Goal: Task Accomplishment & Management: Manage account settings

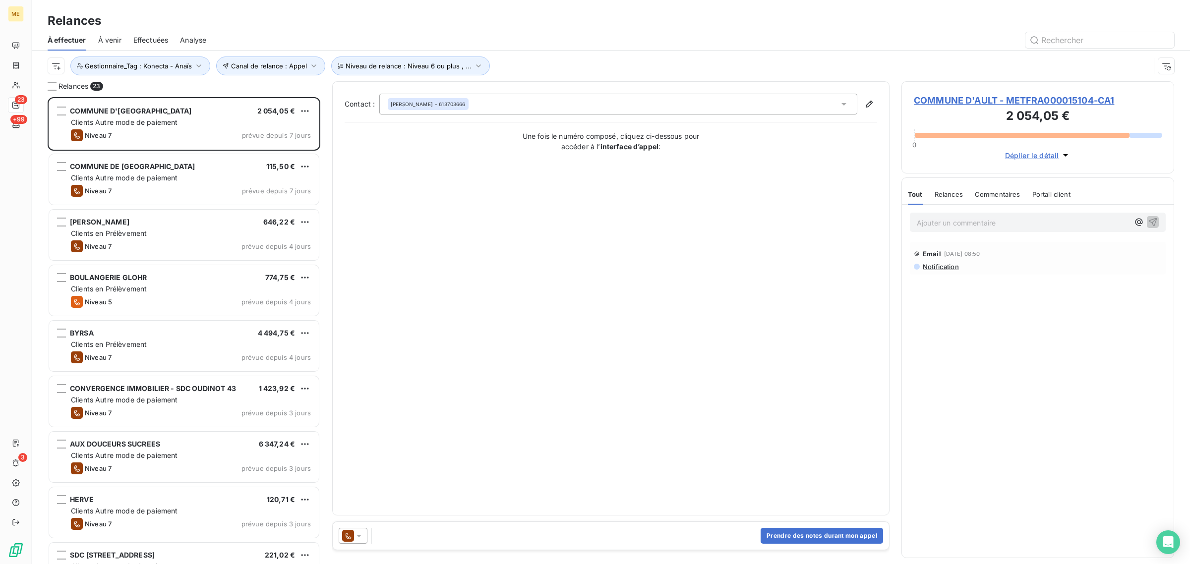
click at [662, 22] on div "Relances" at bounding box center [611, 21] width 1159 height 18
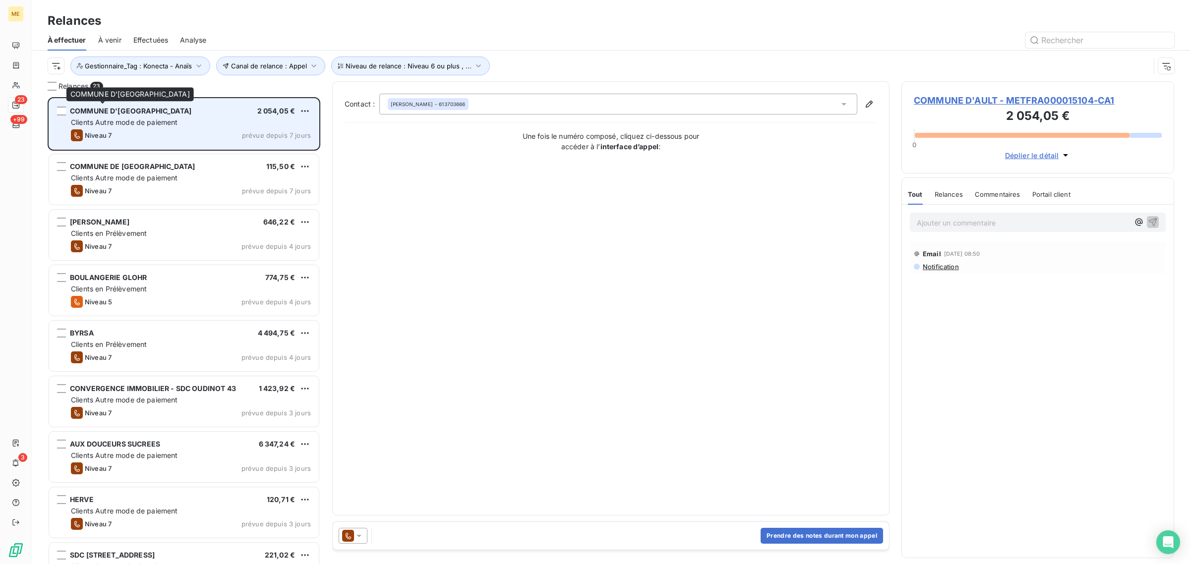
click at [93, 112] on span "COMMUNE D'[GEOGRAPHIC_DATA]" at bounding box center [131, 111] width 122 height 8
click at [213, 108] on div "COMMUNE D'AULT 2 054,05 €" at bounding box center [191, 111] width 240 height 9
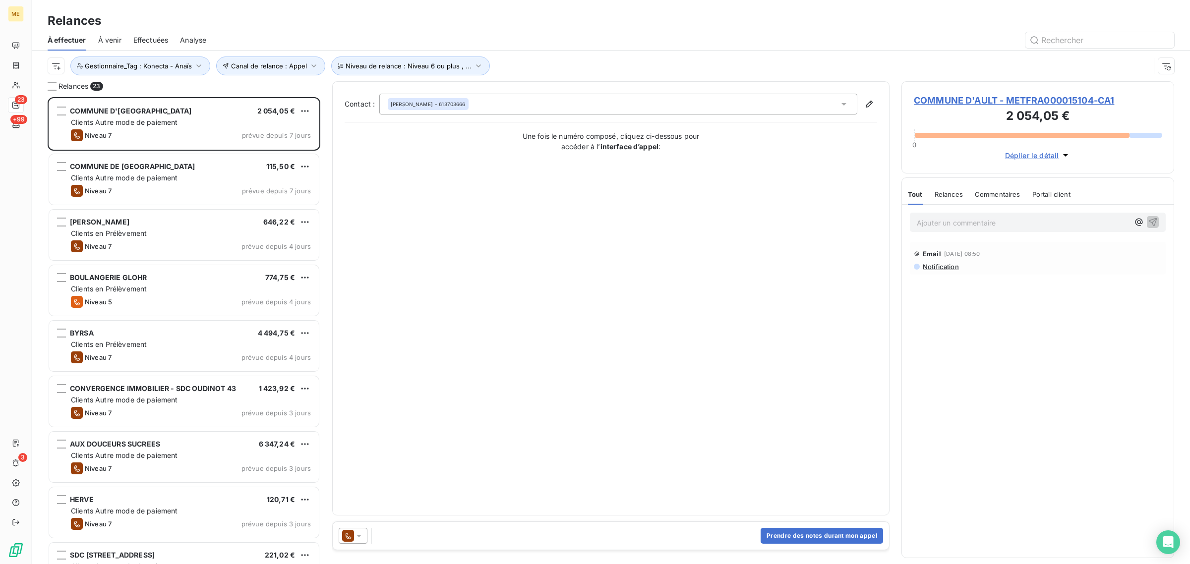
click at [979, 100] on span "COMMUNE D'AULT - METFRA000015104-CA1" at bounding box center [1038, 100] width 248 height 13
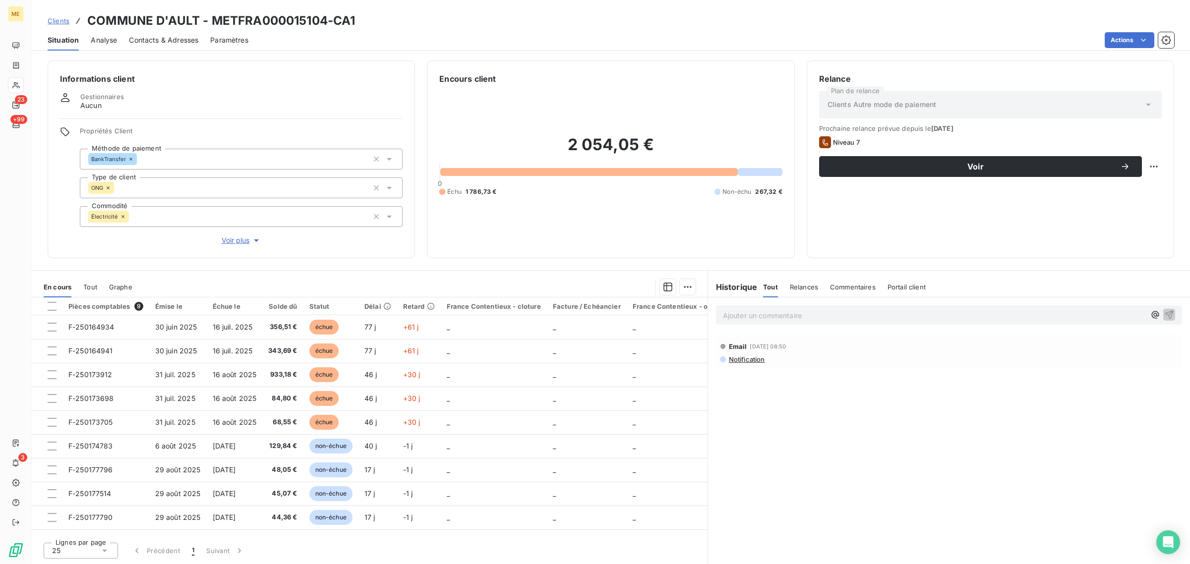
click at [240, 239] on span "Voir plus" at bounding box center [242, 241] width 40 height 10
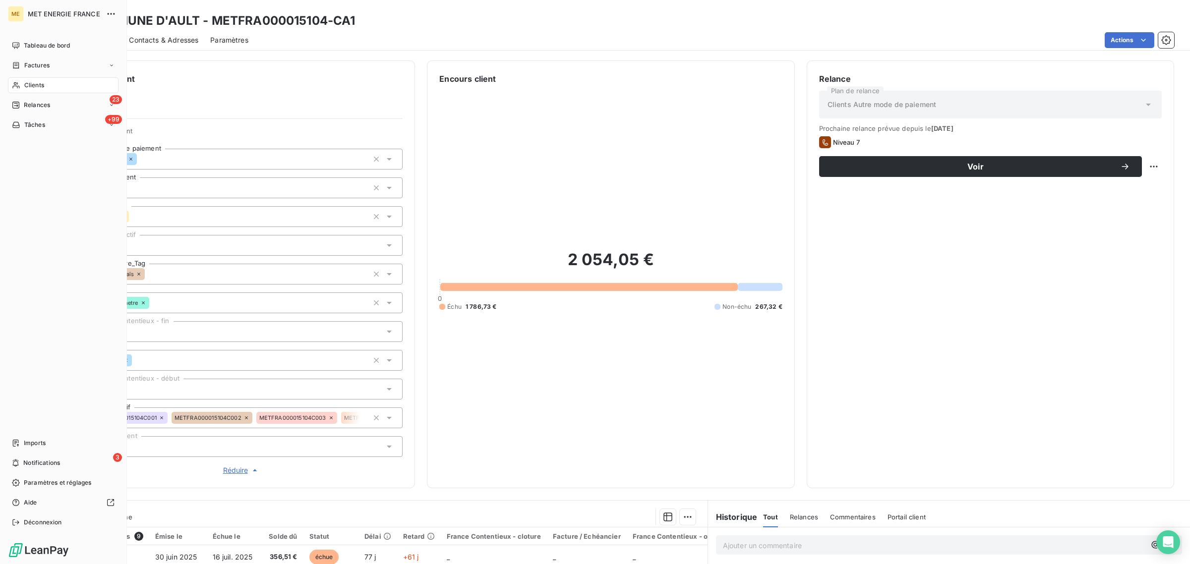
click at [40, 83] on span "Clients" at bounding box center [34, 85] width 20 height 9
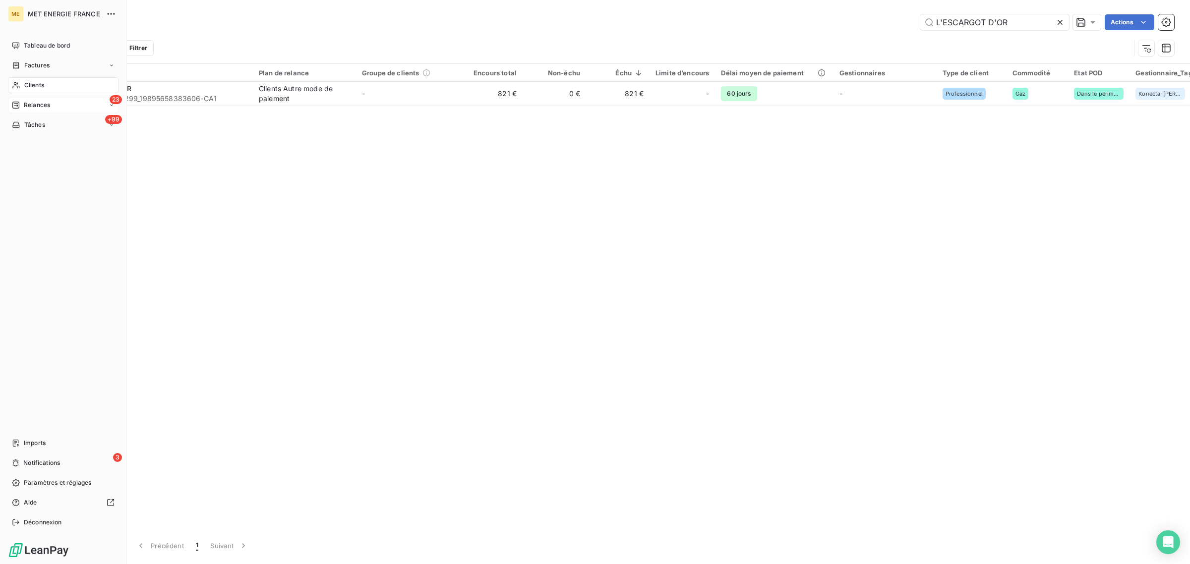
click at [42, 107] on span "Relances" at bounding box center [37, 105] width 26 height 9
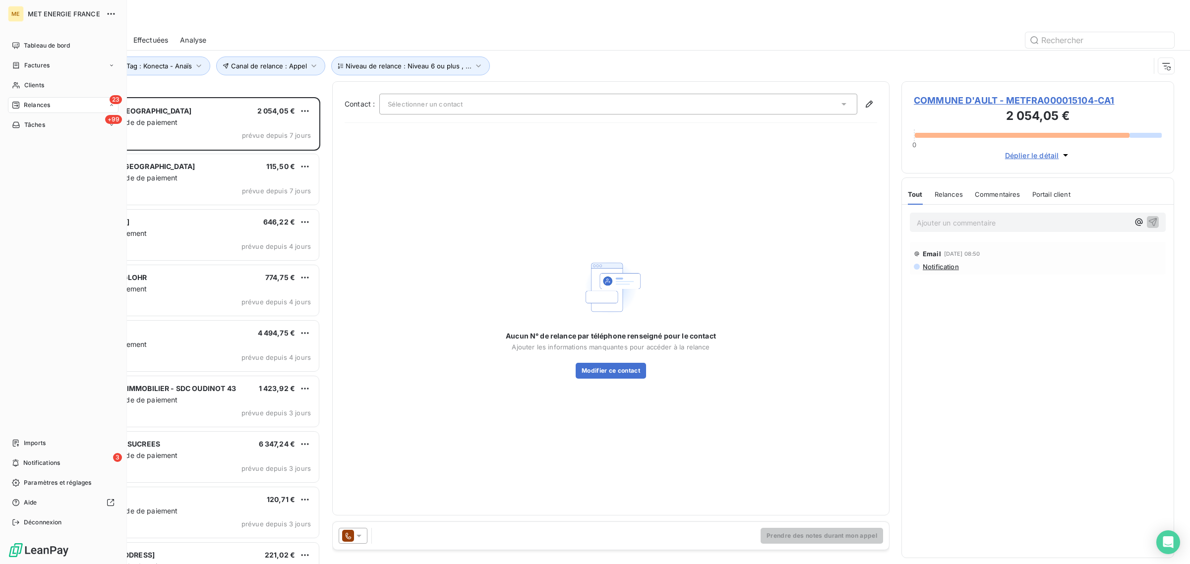
scroll to position [458, 263]
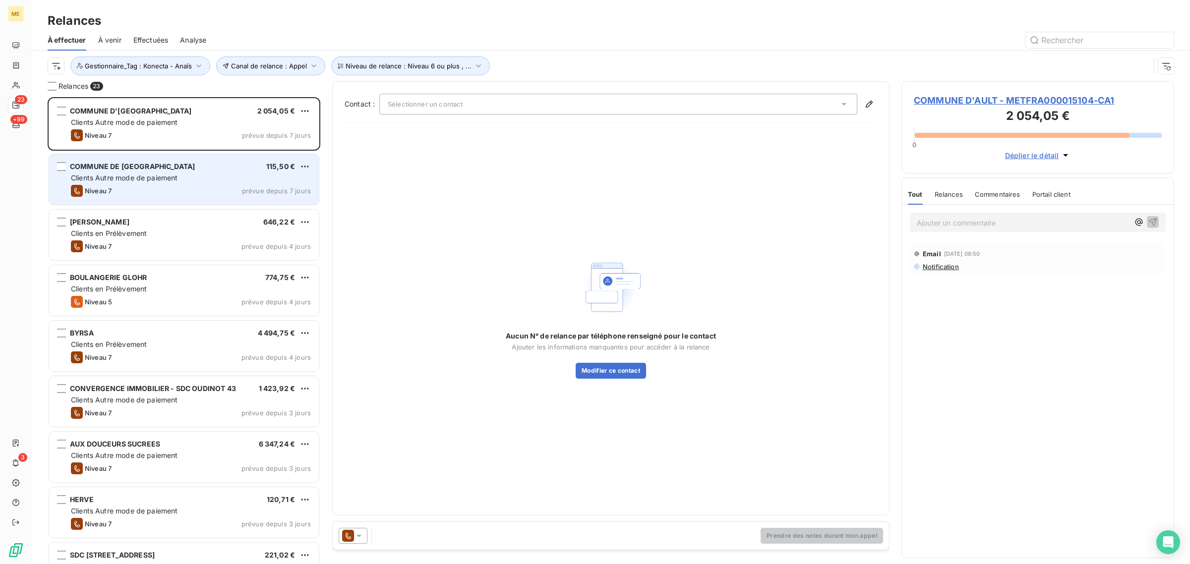
click at [202, 164] on div "COMMUNE DE [GEOGRAPHIC_DATA] 115,50 €" at bounding box center [191, 166] width 240 height 9
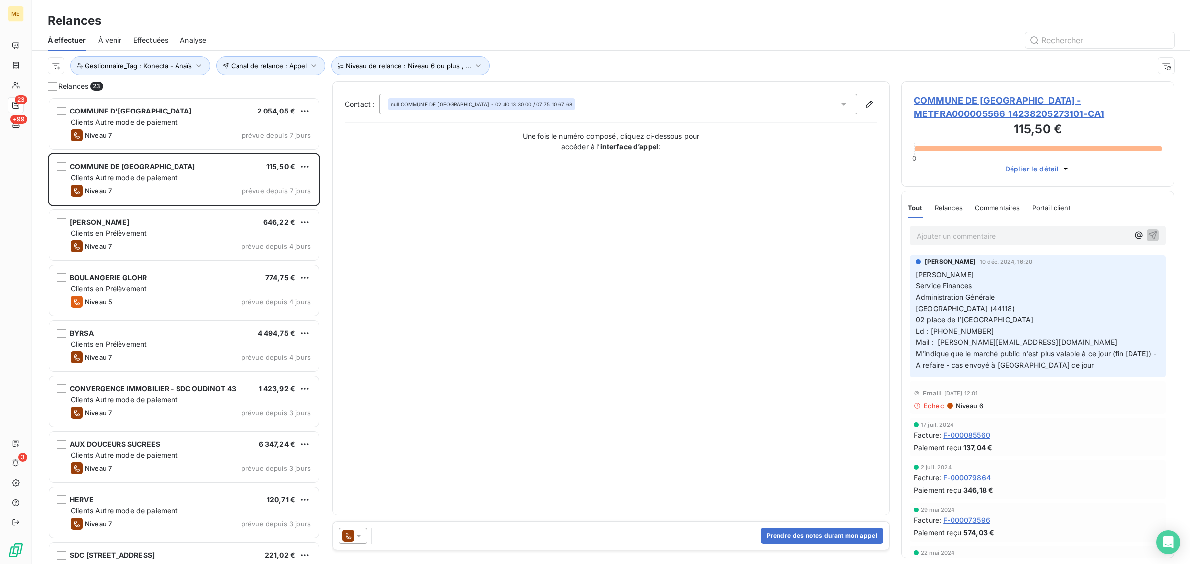
click at [948, 102] on span "COMMUNE DE [GEOGRAPHIC_DATA] - METFRA000005566_14238205273101-CA1" at bounding box center [1038, 107] width 248 height 27
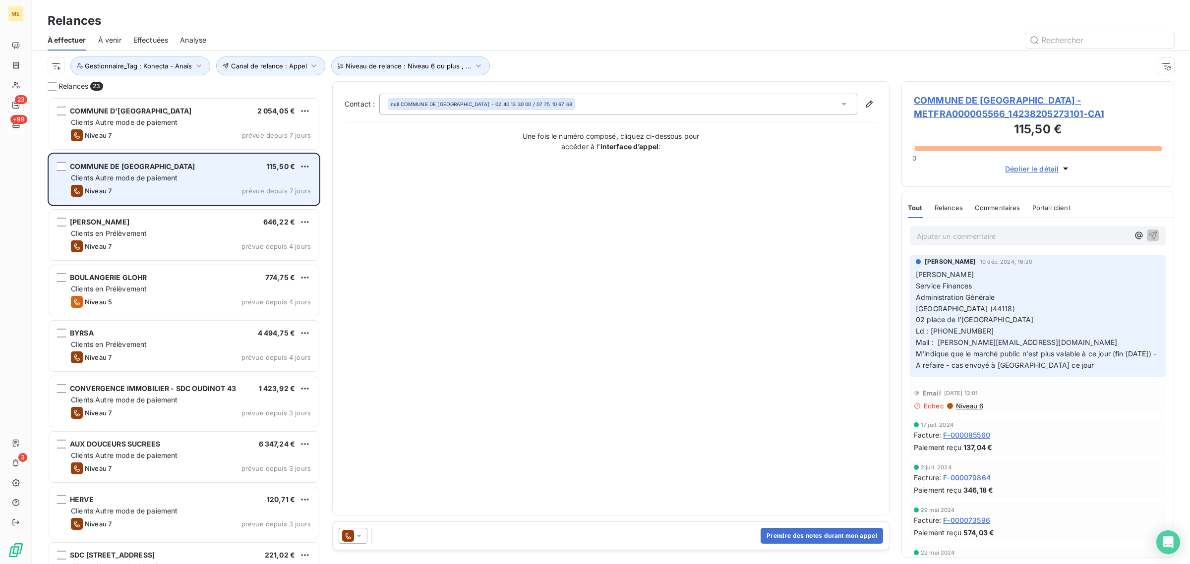
scroll to position [458, 263]
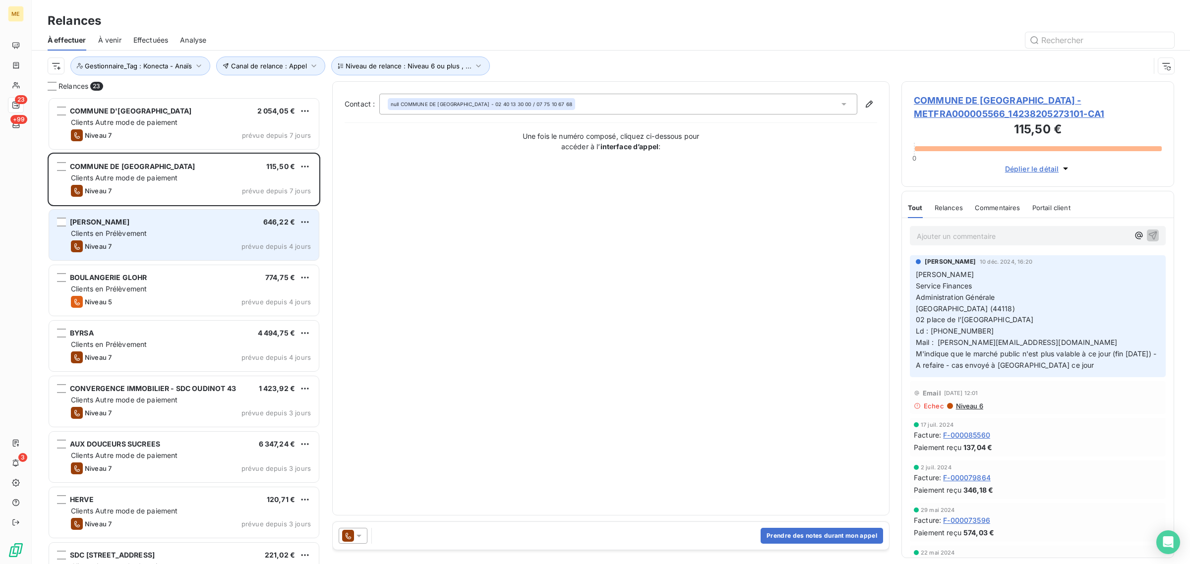
click at [142, 244] on div "Niveau 7 prévue depuis 4 jours" at bounding box center [191, 247] width 240 height 12
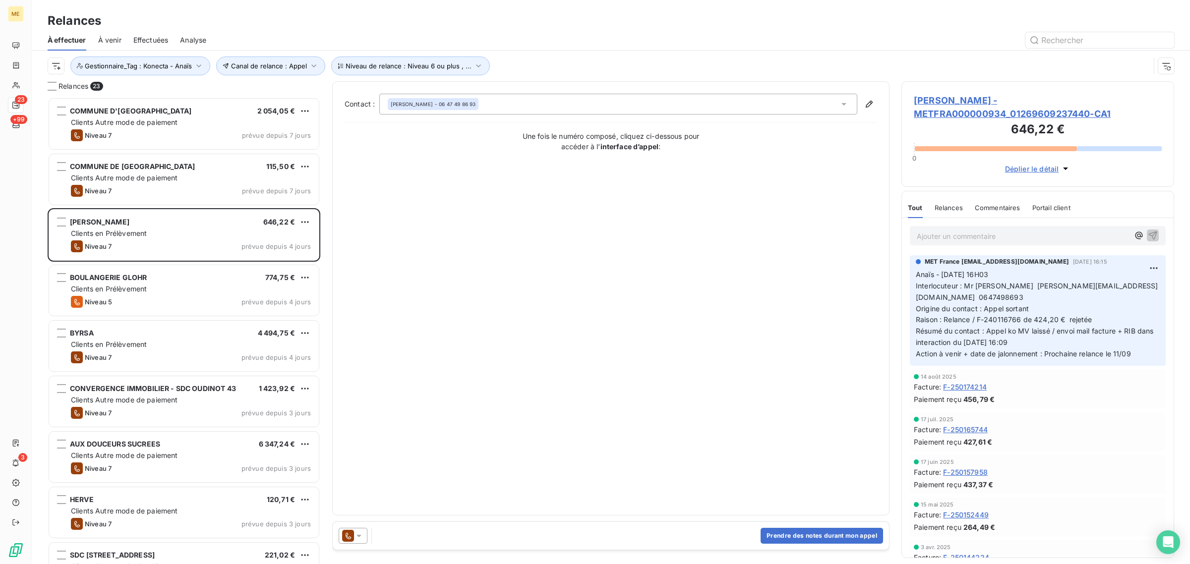
click at [963, 103] on span "[PERSON_NAME] - METFRA000000934_01269609237440-CA1" at bounding box center [1038, 107] width 248 height 27
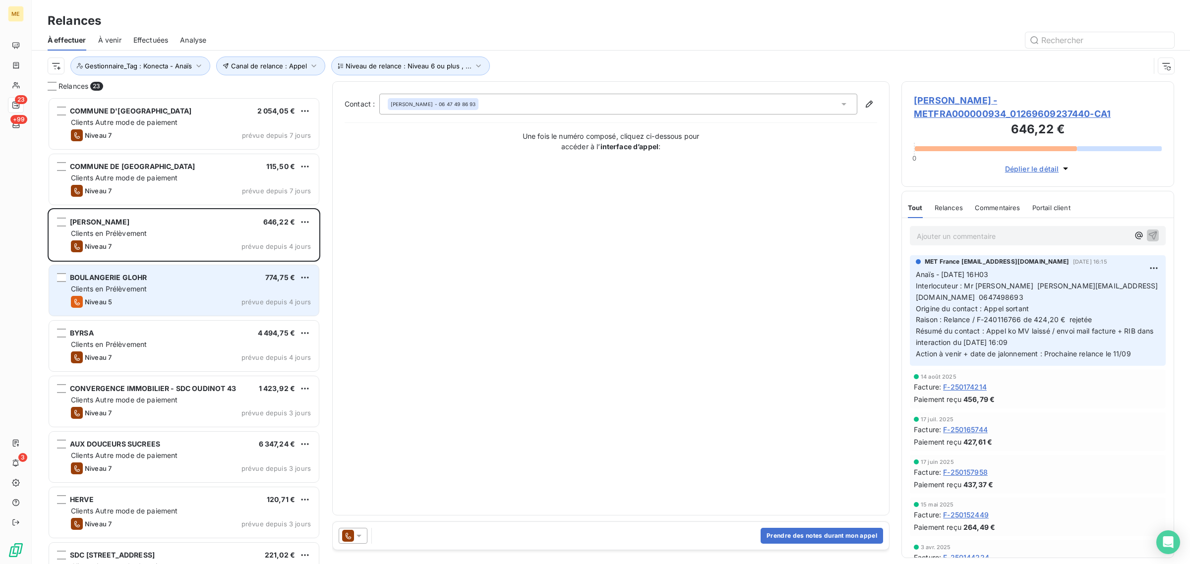
click at [140, 285] on span "Clients en Prélèvement" at bounding box center [109, 289] width 76 height 8
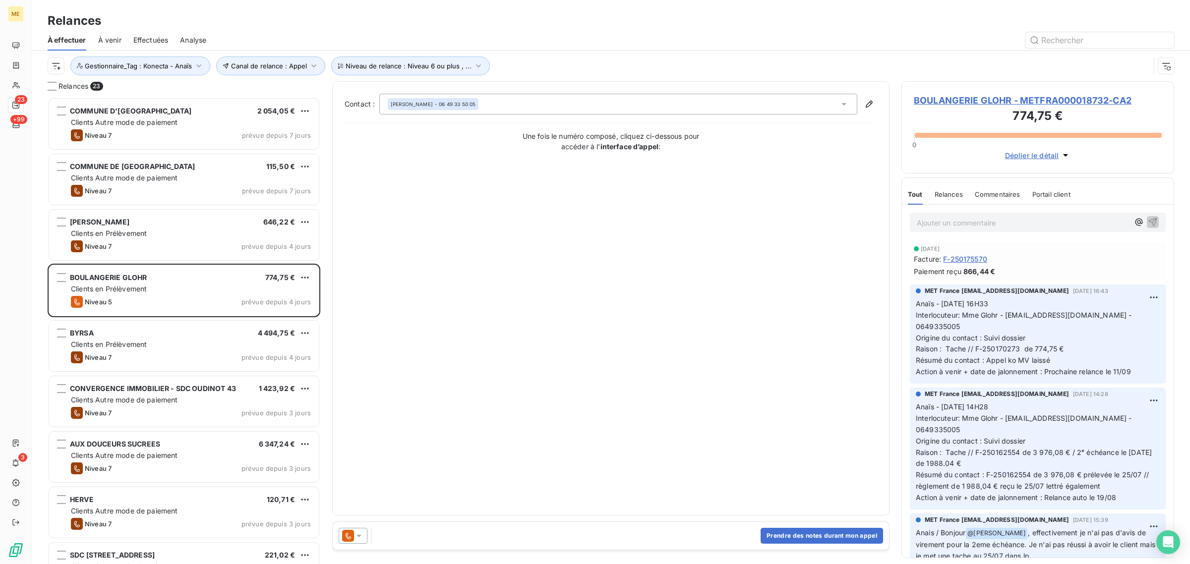
click at [935, 97] on span "BOULANGERIE GLOHR - METFRA000018732-CA2" at bounding box center [1038, 100] width 248 height 13
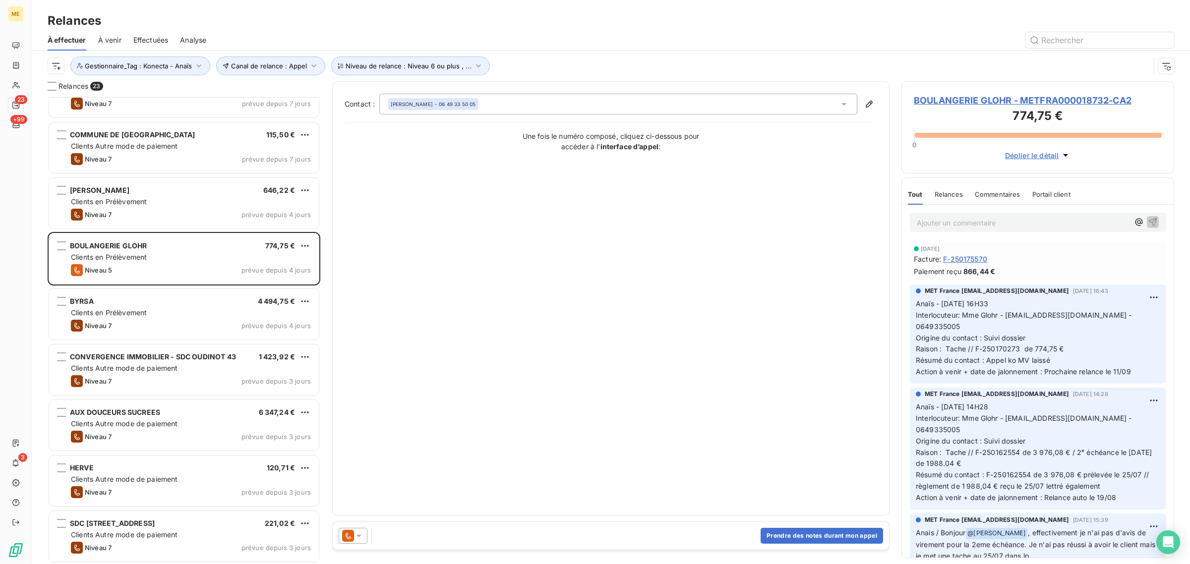
scroll to position [62, 0]
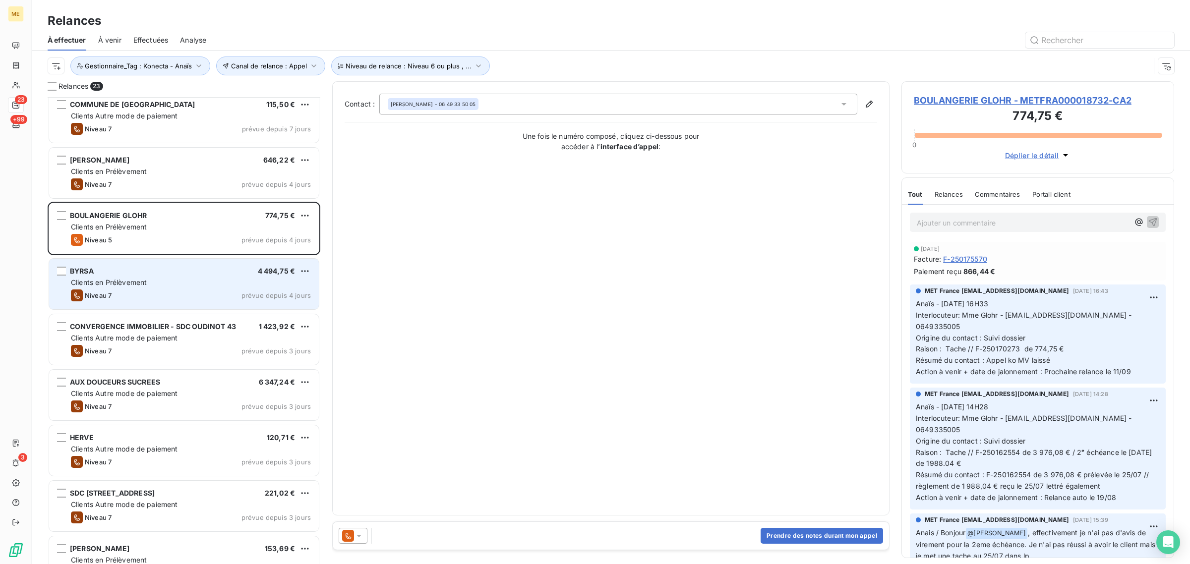
click at [167, 293] on div "Niveau 7 prévue depuis 4 jours" at bounding box center [191, 296] width 240 height 12
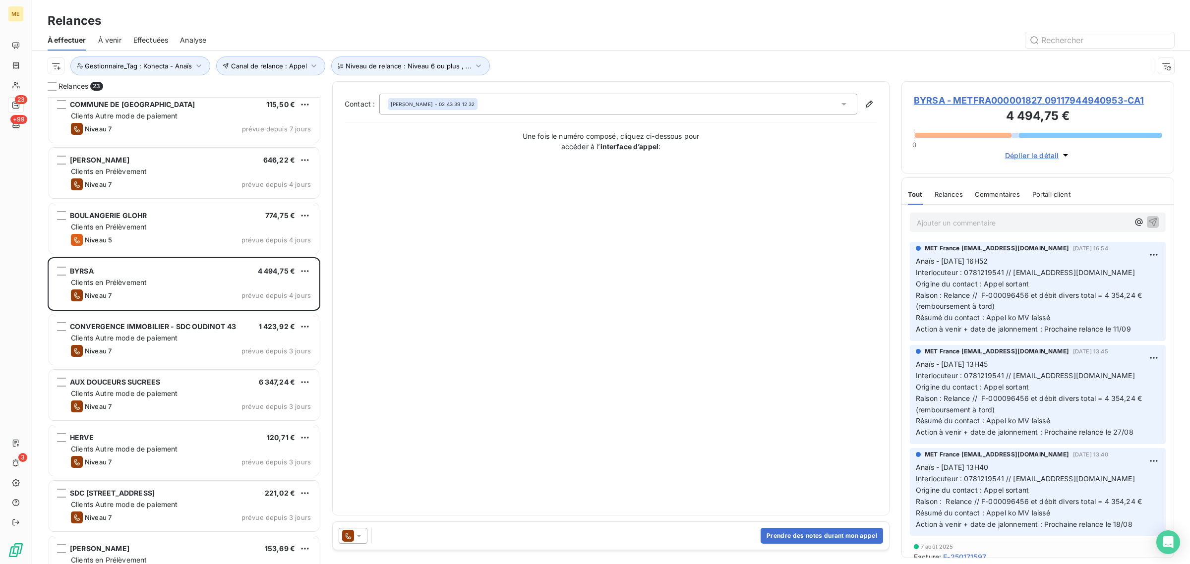
click at [955, 94] on span "BYRSA - METFRA000001827_09117944940953-CA1" at bounding box center [1038, 100] width 248 height 13
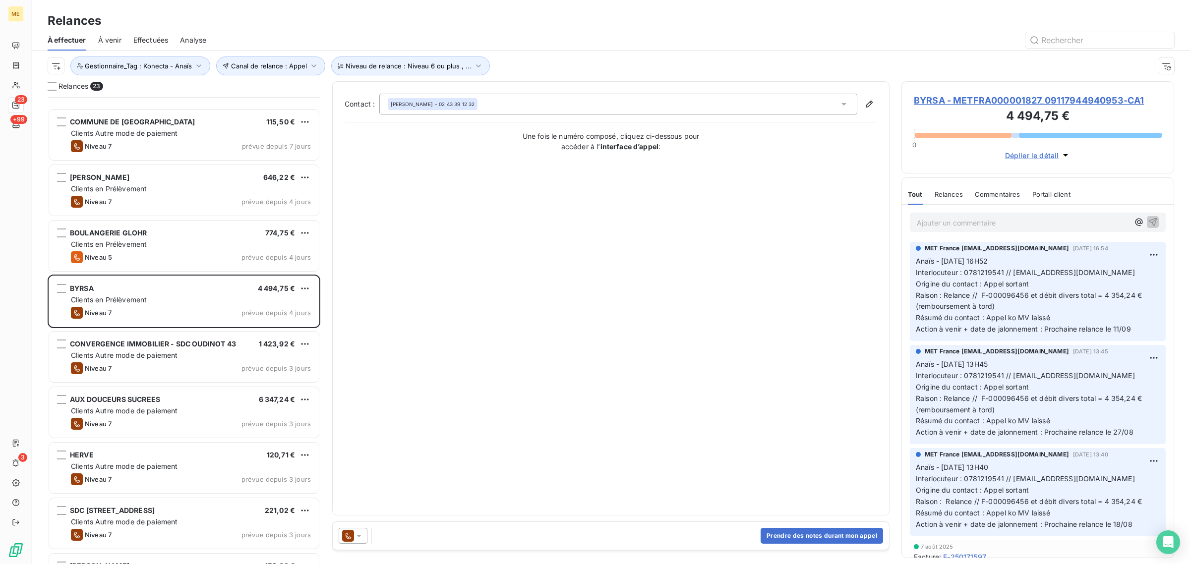
scroll to position [186, 0]
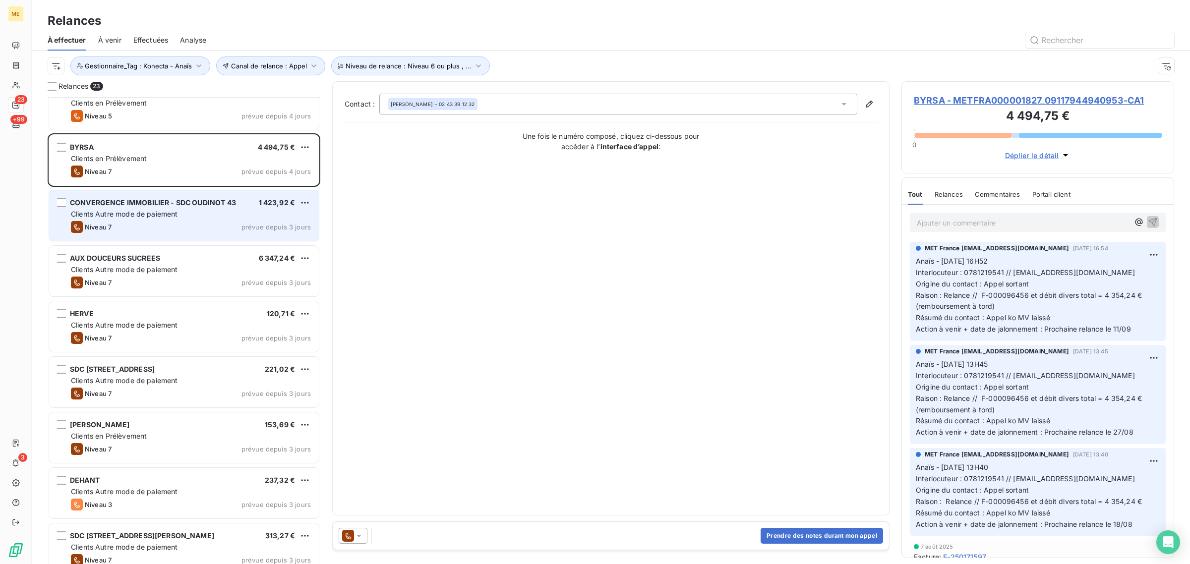
click at [172, 237] on div "CONVERGENCE IMMOBILIER - SDC OUDINOT 43 1 423,92 € Clients Autre mode de paieme…" at bounding box center [184, 215] width 270 height 51
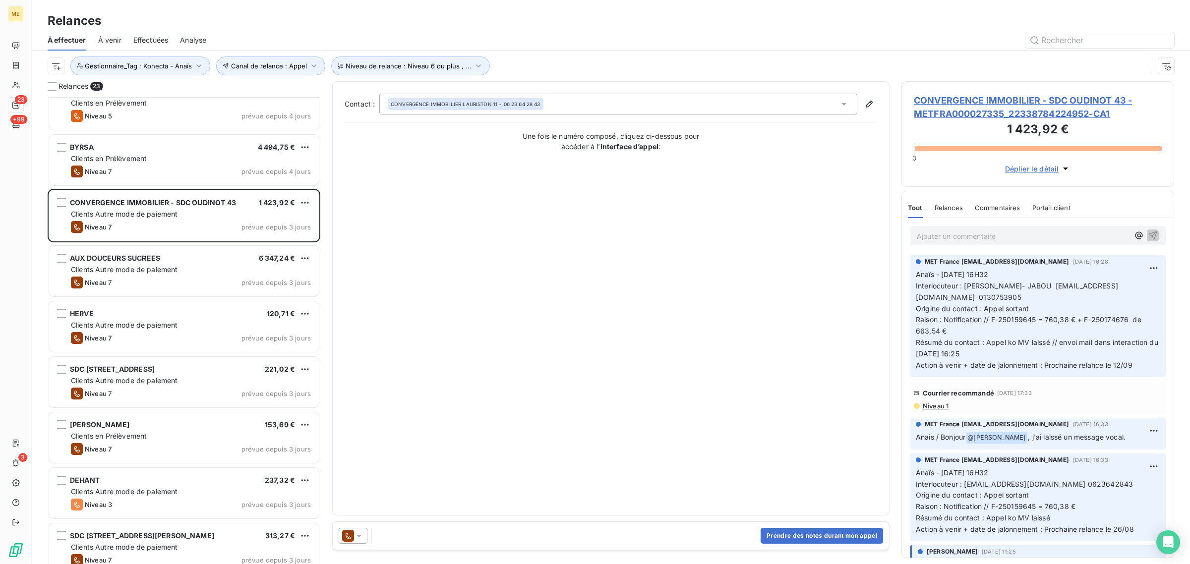
click at [961, 100] on span "CONVERGENCE IMMOBILIER - SDC OUDINOT 43 - METFRA000027335_22338784224952-CA1" at bounding box center [1038, 107] width 248 height 27
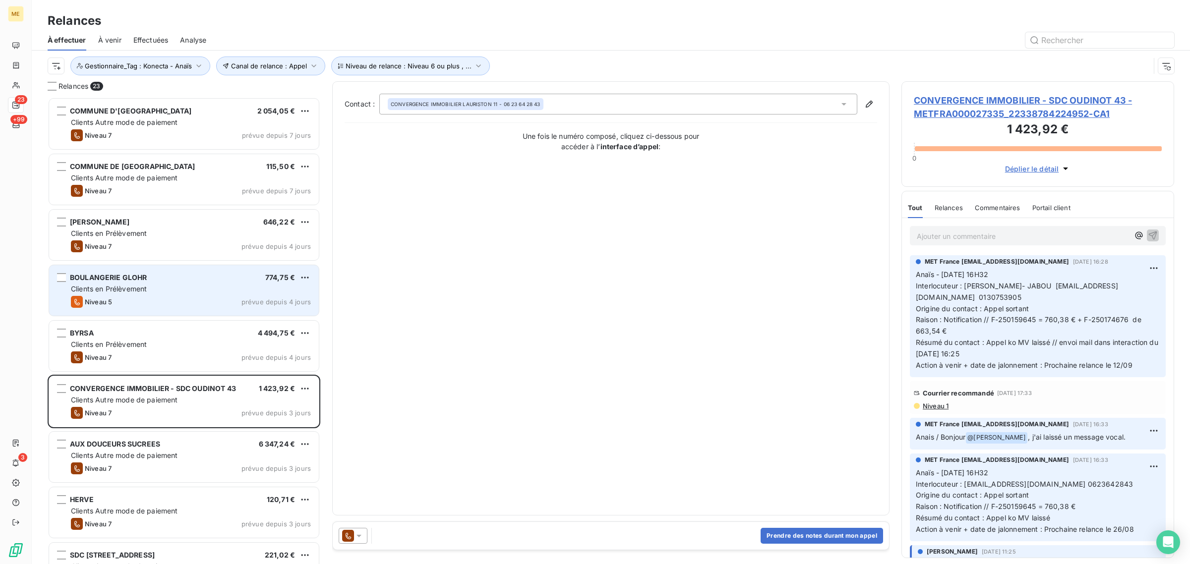
scroll to position [458, 263]
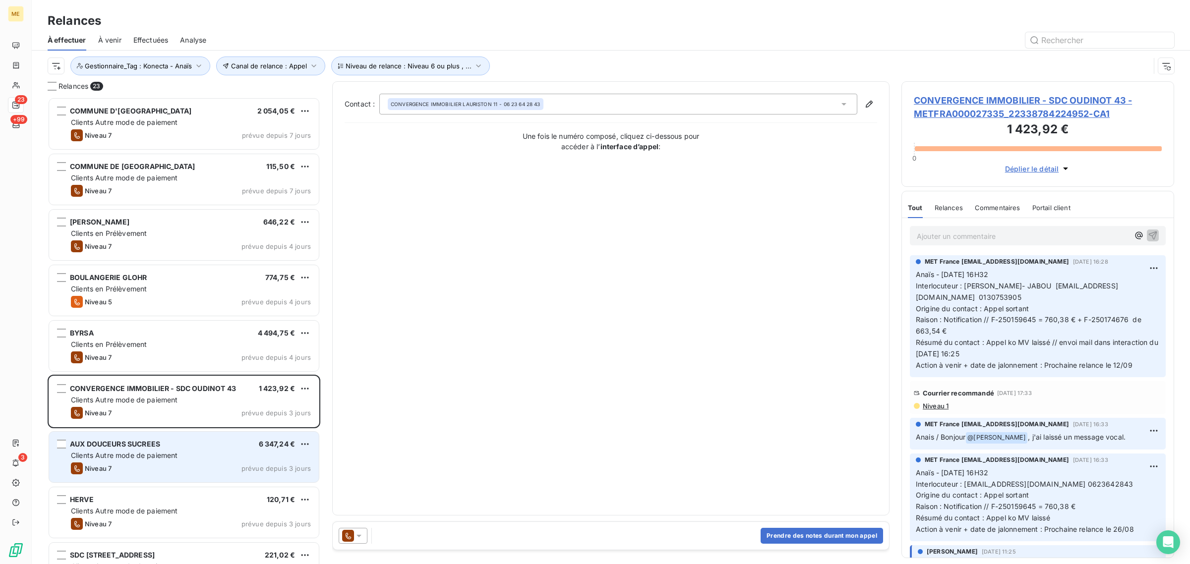
click at [176, 434] on div "AUX DOUCEURS SUCREES 6 347,24 € Clients Autre mode de paiement Niveau 7 prévue …" at bounding box center [184, 457] width 270 height 51
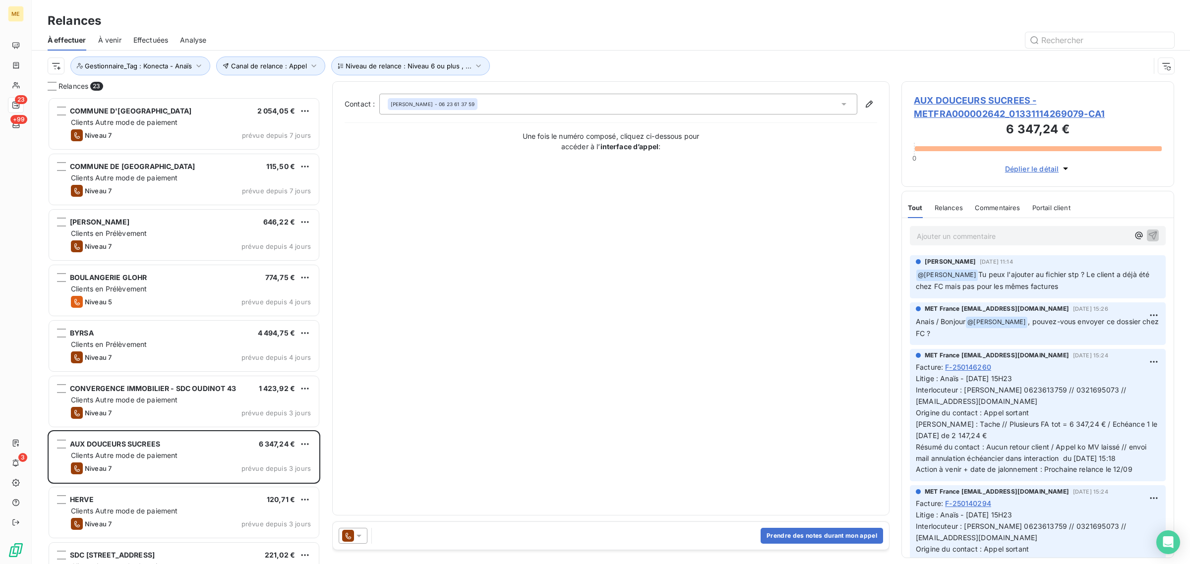
click at [968, 105] on span "AUX DOUCEURS SUCREES - METFRA000002642_01331114269079-CA1" at bounding box center [1038, 107] width 248 height 27
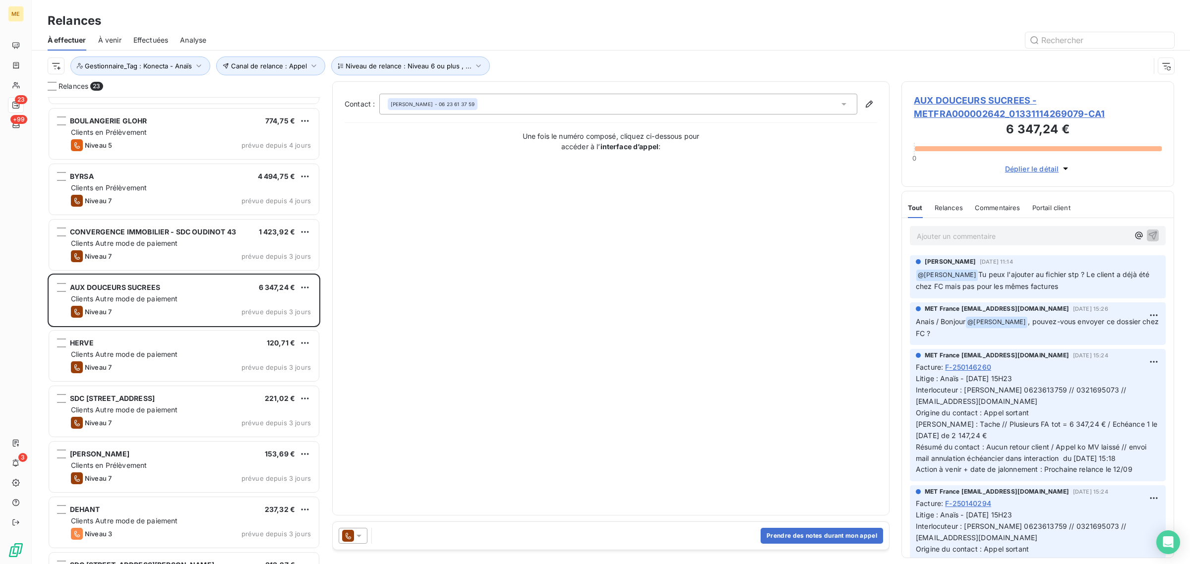
scroll to position [248, 0]
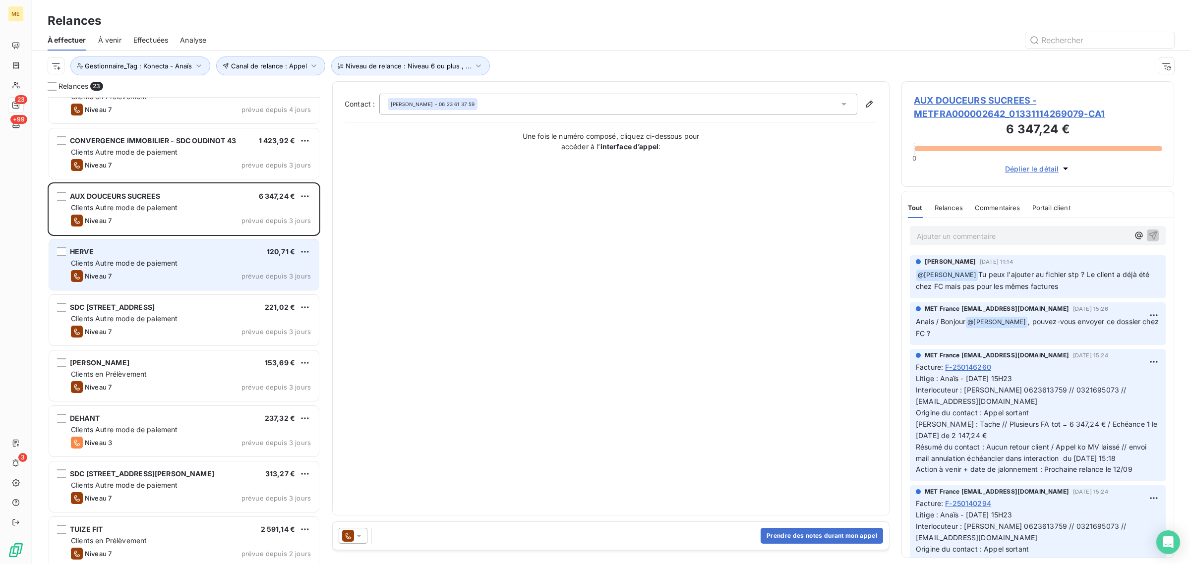
click at [128, 279] on div "Niveau 7 prévue depuis 3 jours" at bounding box center [191, 276] width 240 height 12
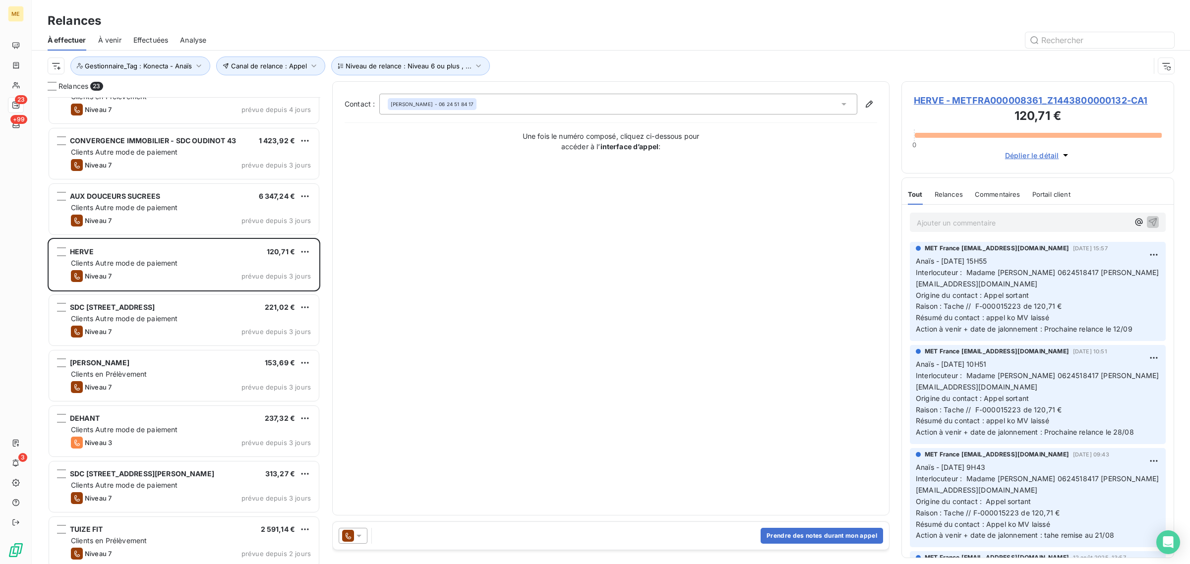
click at [970, 106] on span "HERVE - METFRA000008361_Z1443800000132-CA1" at bounding box center [1038, 100] width 248 height 13
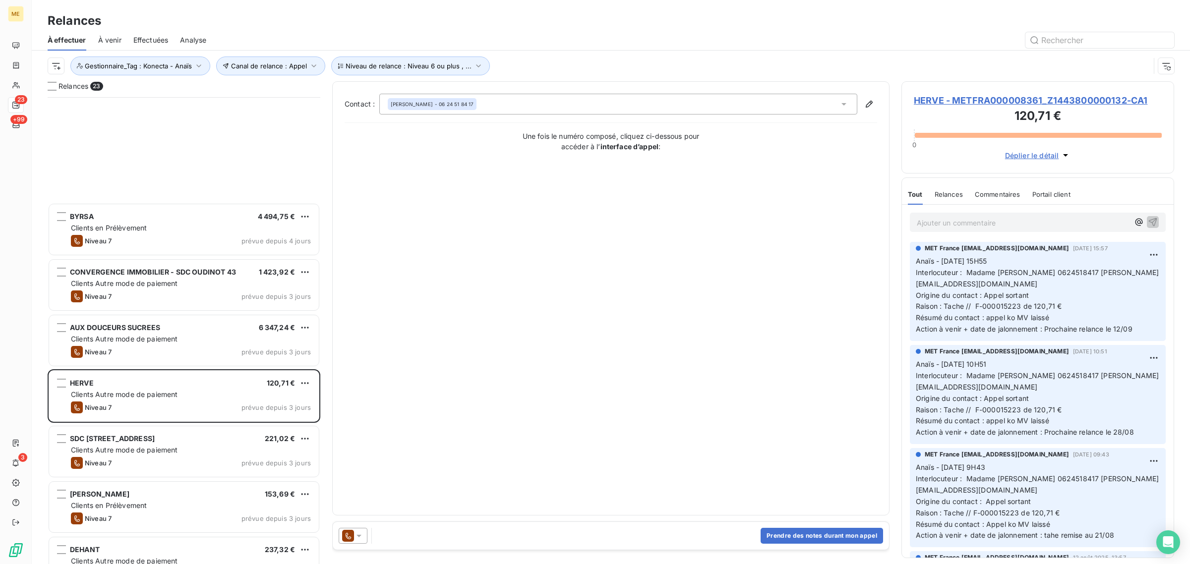
scroll to position [310, 0]
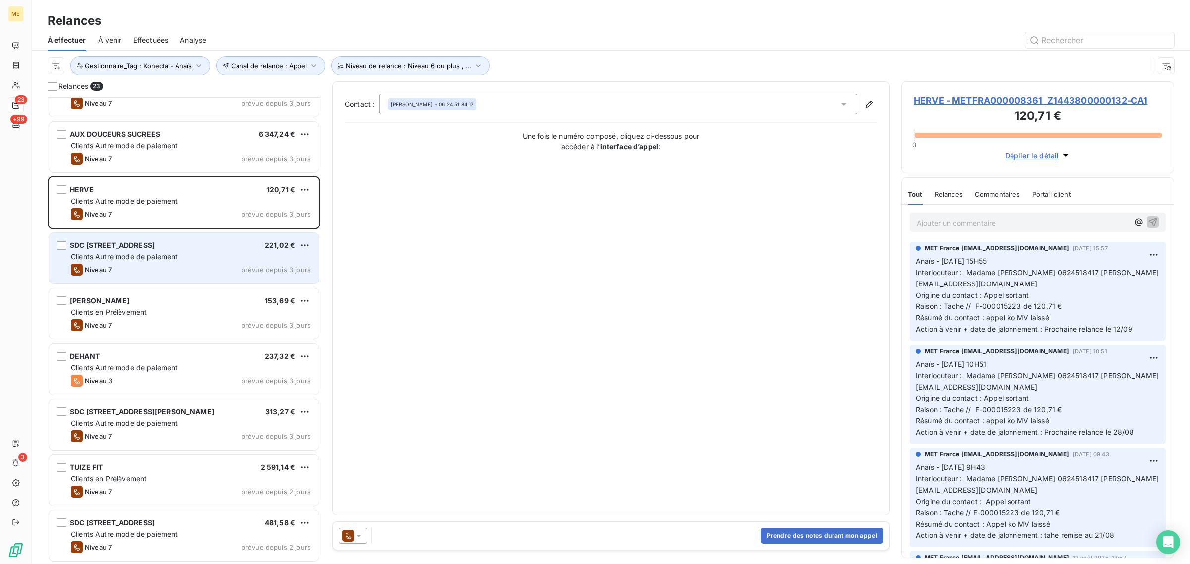
click at [155, 253] on span "Clients Autre mode de paiement" at bounding box center [124, 256] width 107 height 8
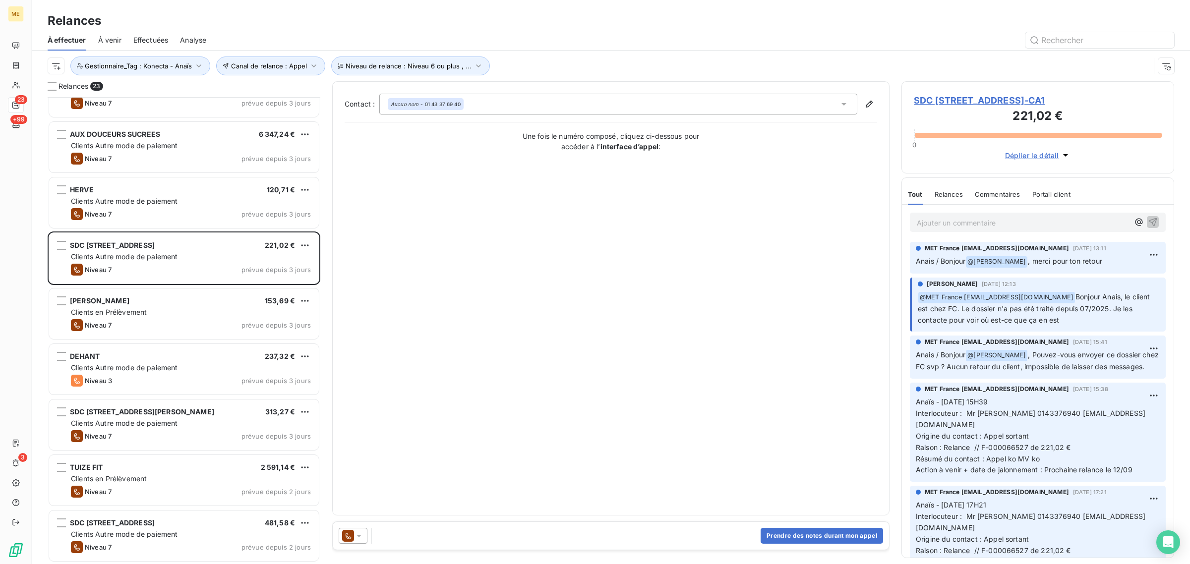
click at [957, 120] on div "SDC [STREET_ADDRESS]-CA1 221,02 € 0 Déplier le détail" at bounding box center [1038, 127] width 273 height 92
click at [951, 107] on span "SDC [STREET_ADDRESS]-CA1" at bounding box center [1038, 100] width 248 height 13
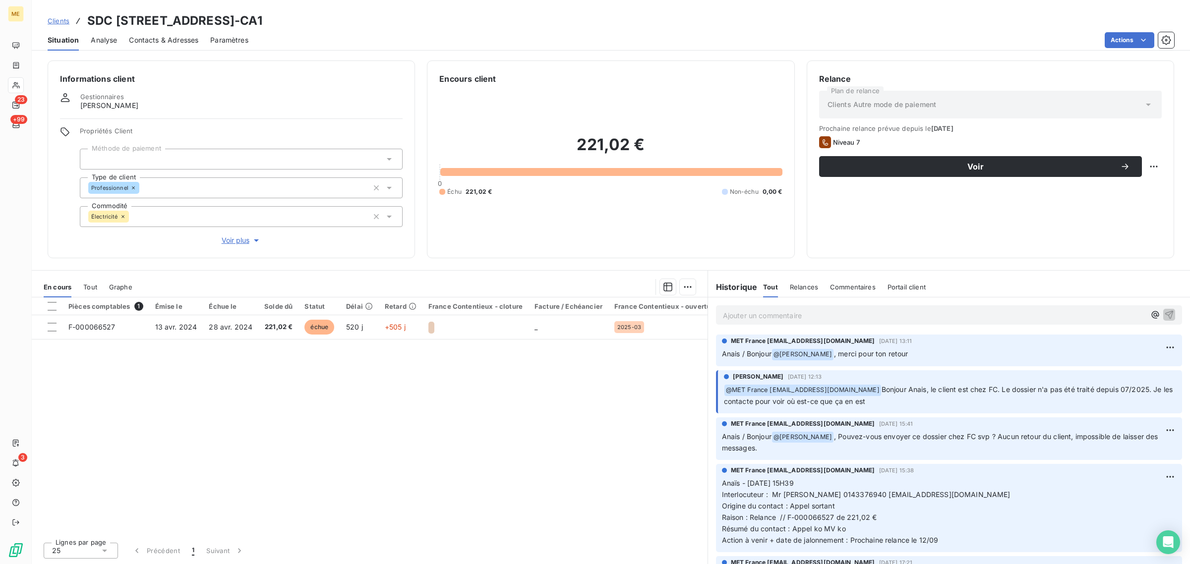
click at [226, 244] on span "Voir plus" at bounding box center [242, 241] width 40 height 10
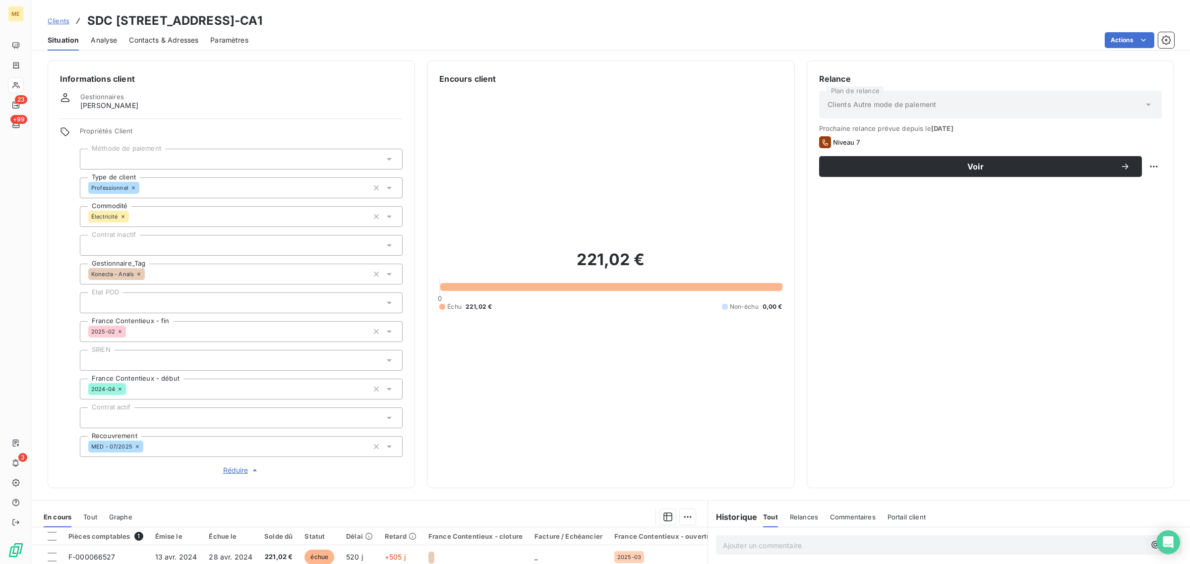
click at [223, 473] on span "Réduire" at bounding box center [241, 471] width 37 height 10
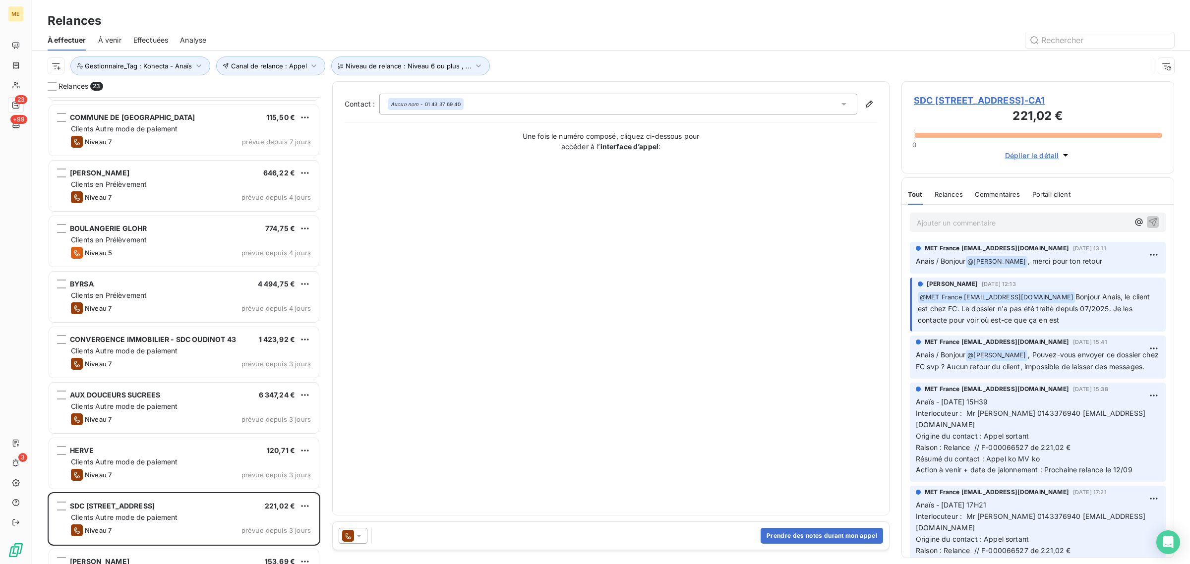
scroll to position [186, 0]
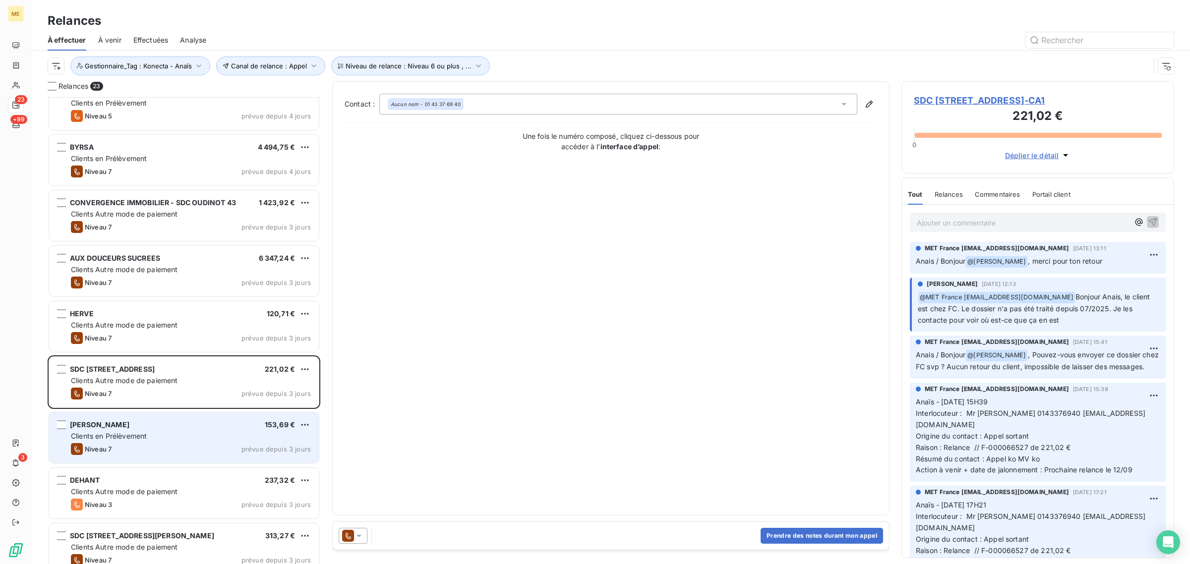
click at [175, 425] on div "[PERSON_NAME] 153,69 €" at bounding box center [191, 425] width 240 height 9
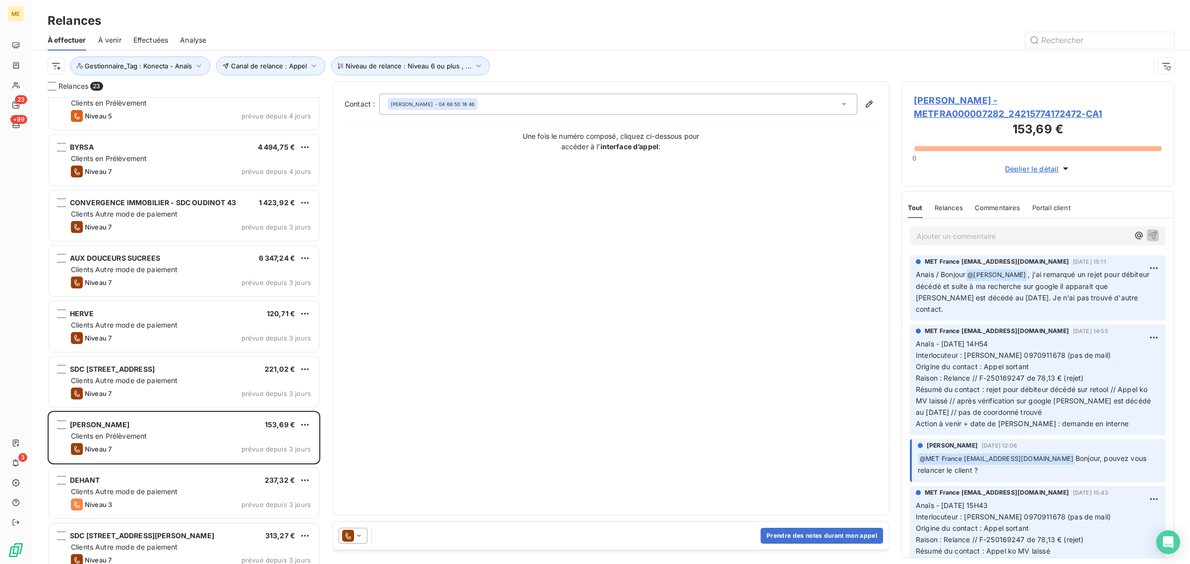
click at [954, 121] on h3 "153,69 €" at bounding box center [1038, 131] width 248 height 20
click at [948, 99] on span "[PERSON_NAME] - METFRA000007282_24215774172472-CA1" at bounding box center [1038, 107] width 248 height 27
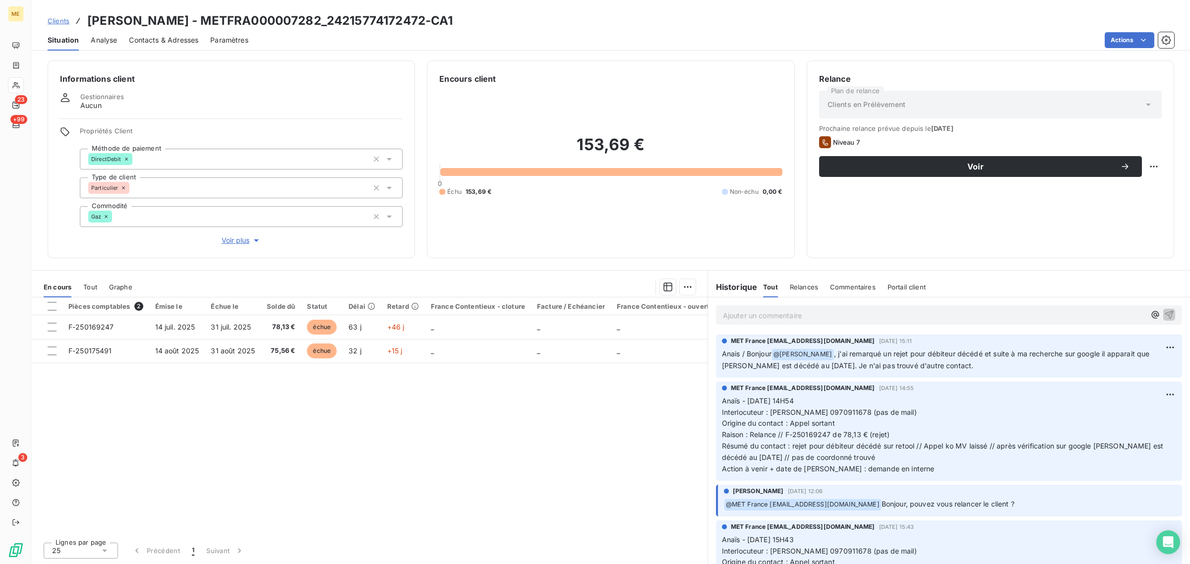
click at [227, 241] on span "Voir plus" at bounding box center [242, 241] width 40 height 10
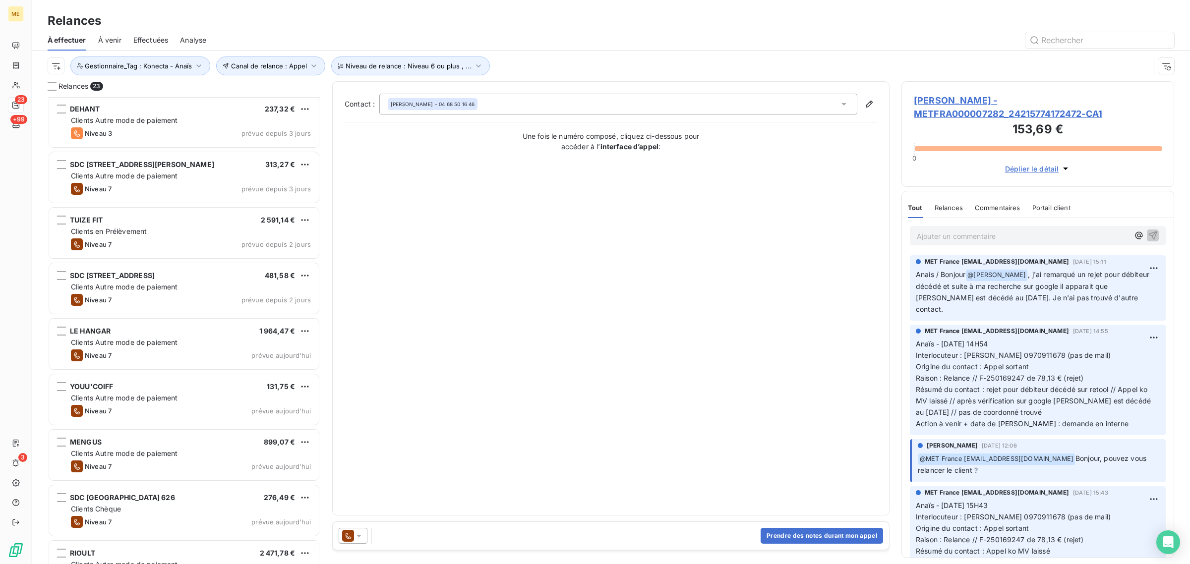
scroll to position [558, 0]
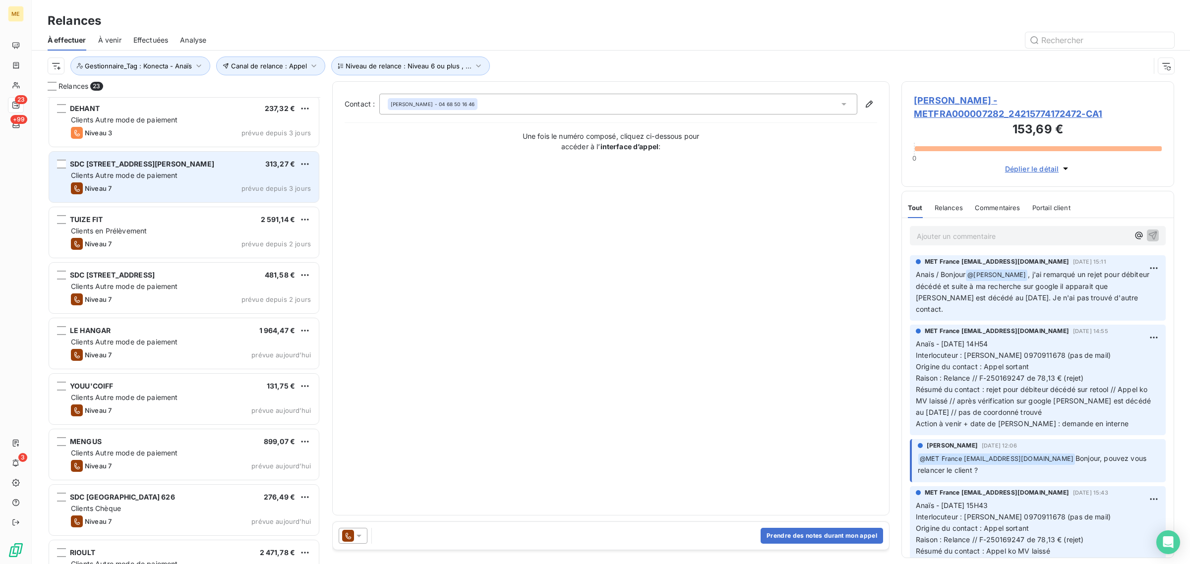
click at [112, 178] on span "Clients Autre mode de paiement" at bounding box center [124, 175] width 107 height 8
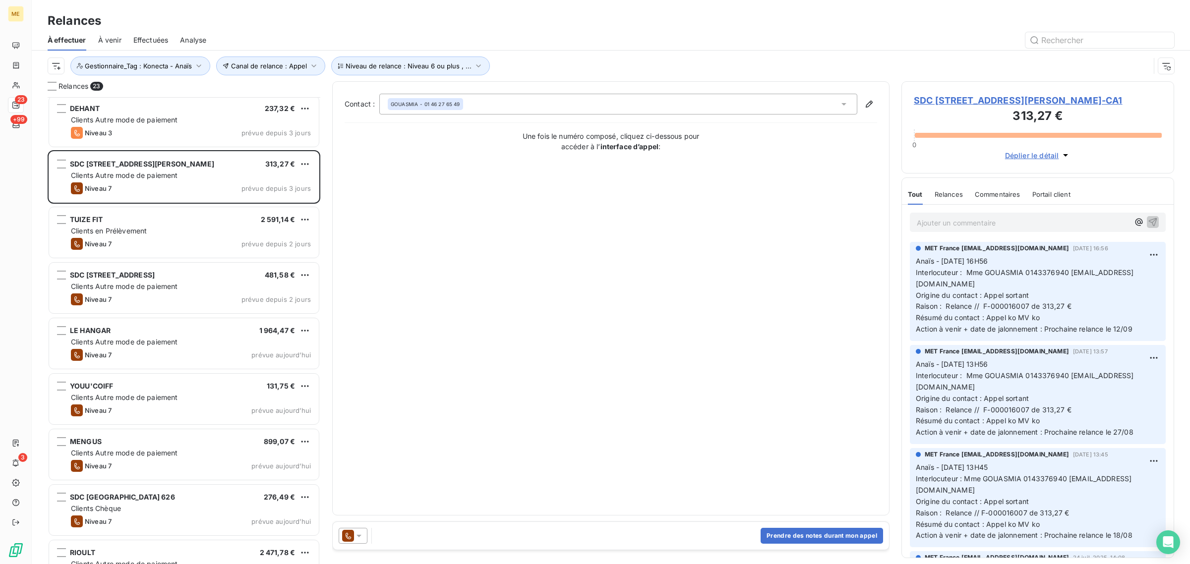
click at [942, 102] on span "SDC [STREET_ADDRESS][PERSON_NAME]-CA1" at bounding box center [1038, 100] width 248 height 13
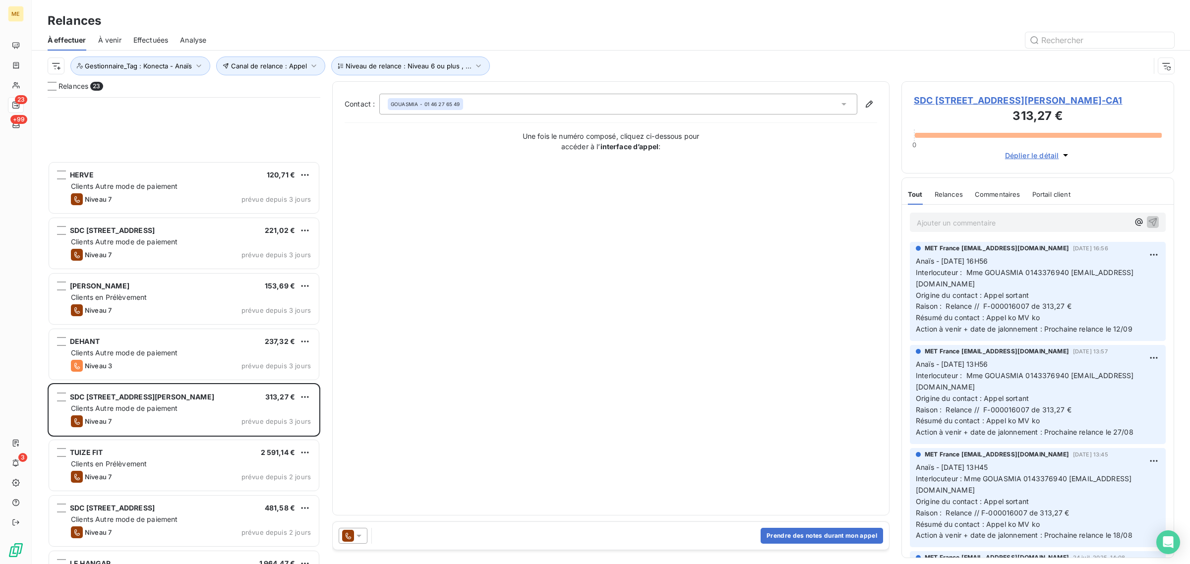
scroll to position [496, 0]
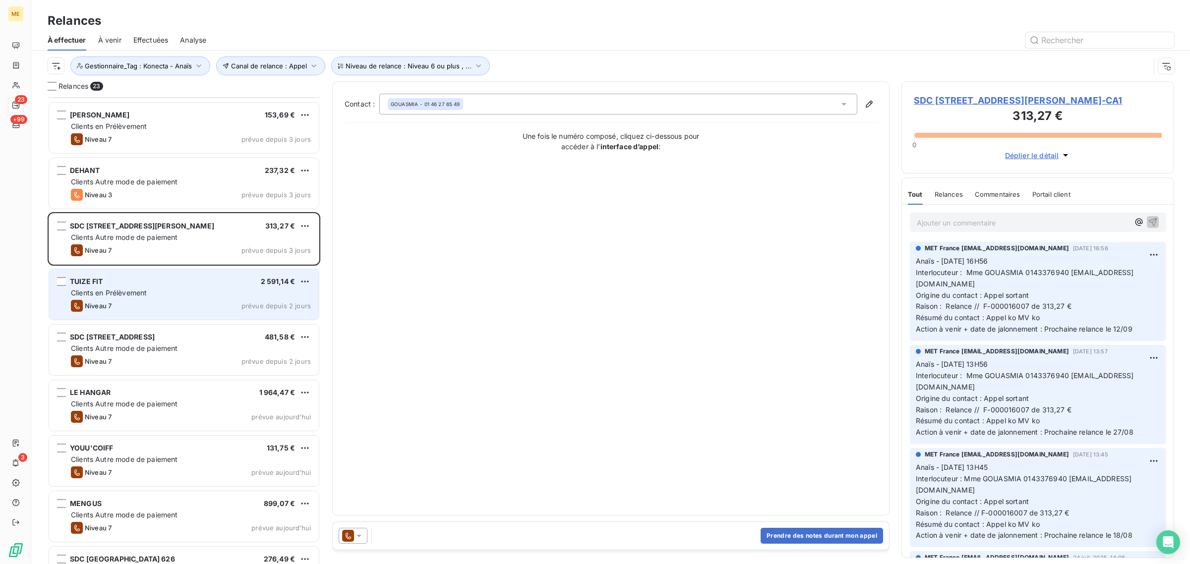
click at [142, 289] on span "Clients en Prélèvement" at bounding box center [109, 293] width 76 height 8
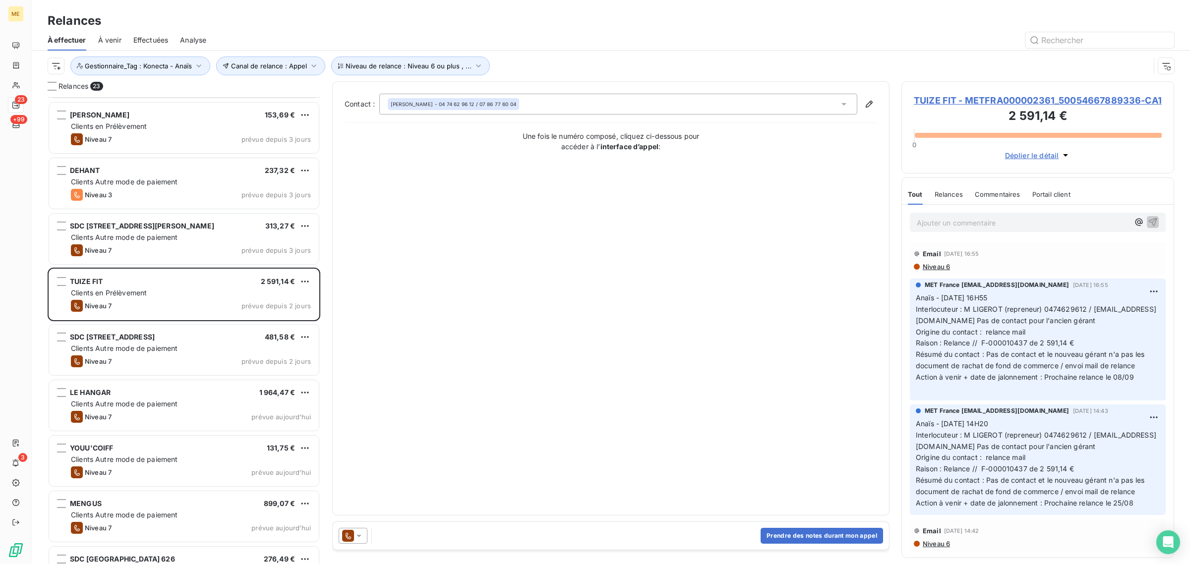
click at [938, 107] on span "TUIZE FIT - METFRA000002361_50054667889336-CA1" at bounding box center [1038, 100] width 248 height 13
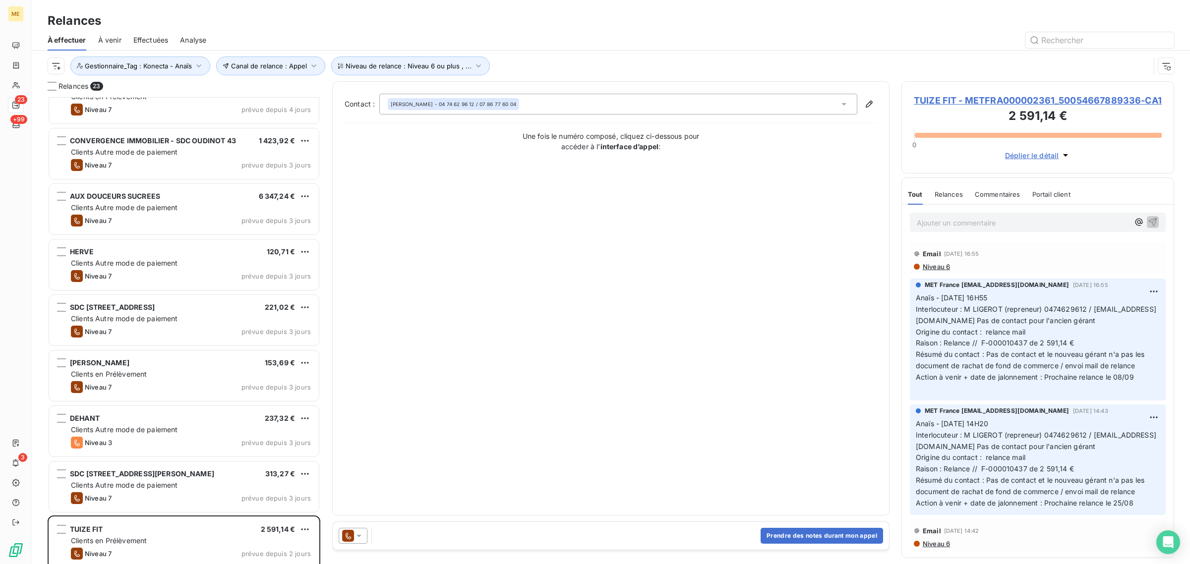
scroll to position [496, 0]
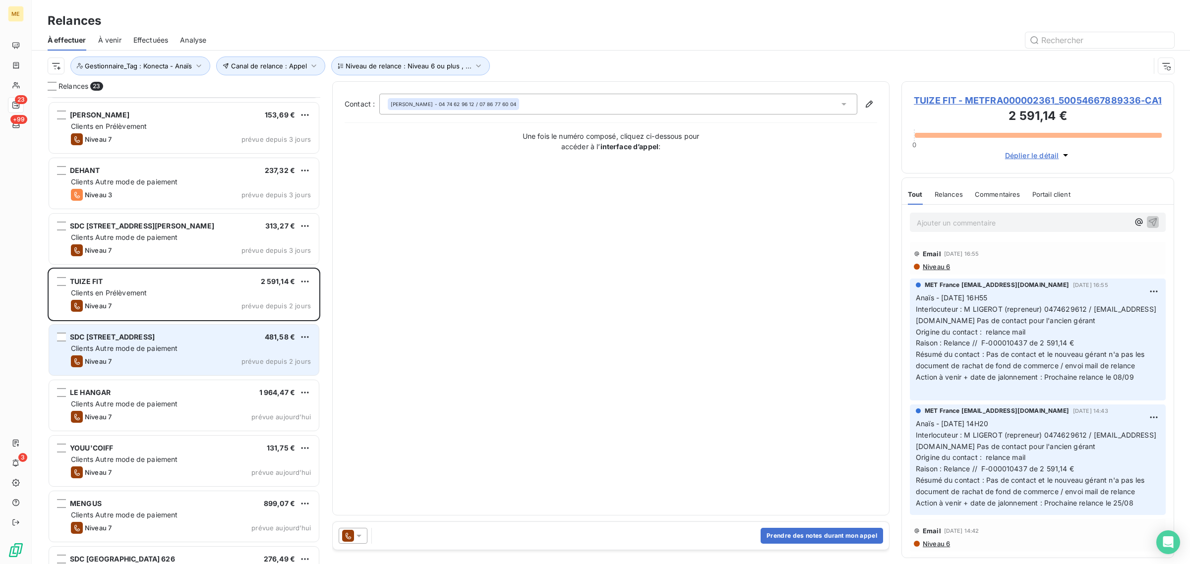
click at [180, 356] on div "Niveau 7 prévue depuis 2 jours" at bounding box center [191, 362] width 240 height 12
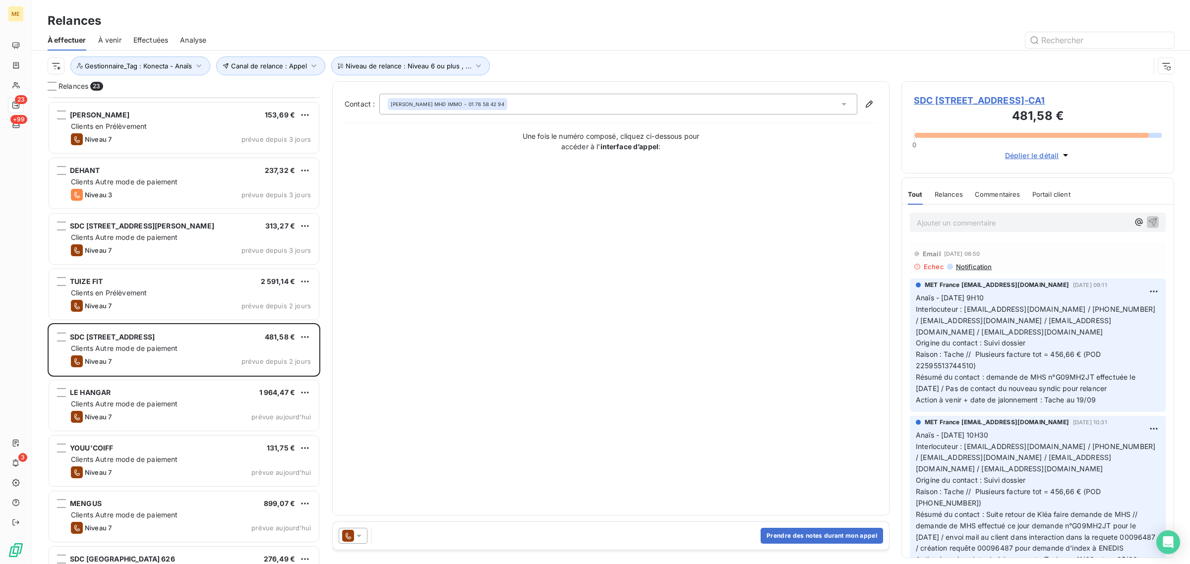
click at [943, 107] on span "SDC [STREET_ADDRESS]-CA1" at bounding box center [1038, 100] width 248 height 13
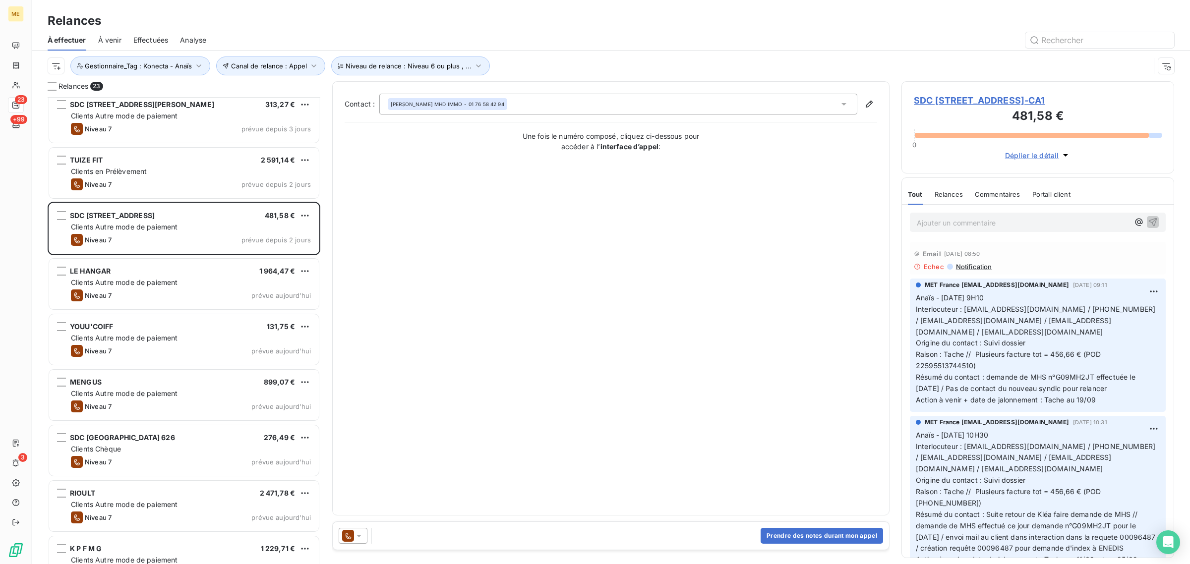
scroll to position [620, 0]
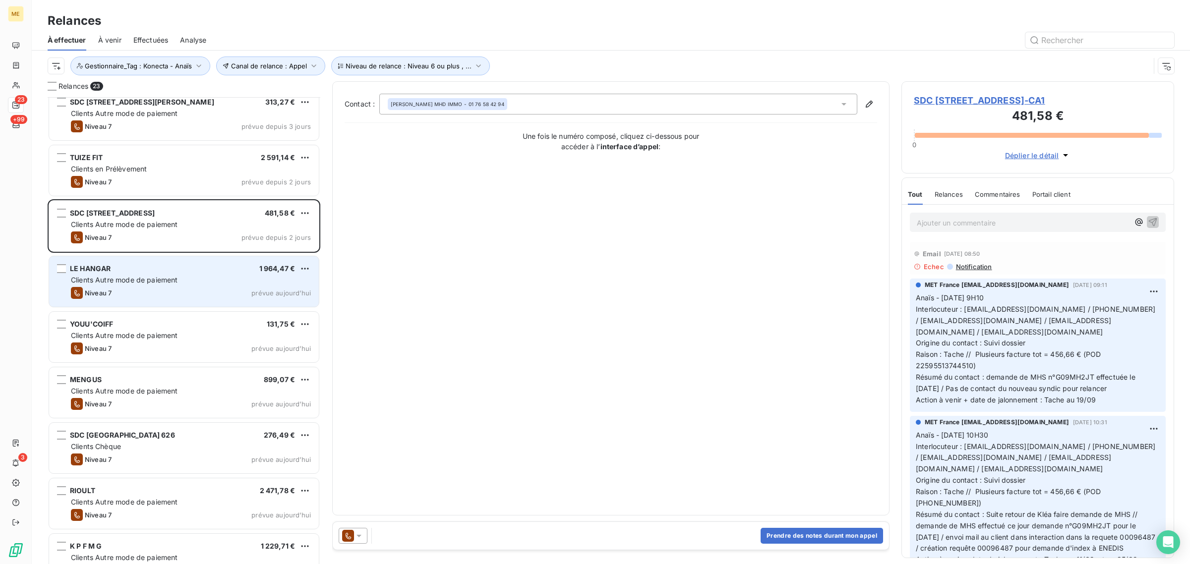
click at [149, 293] on div "Niveau 7 prévue [DATE]" at bounding box center [191, 293] width 240 height 12
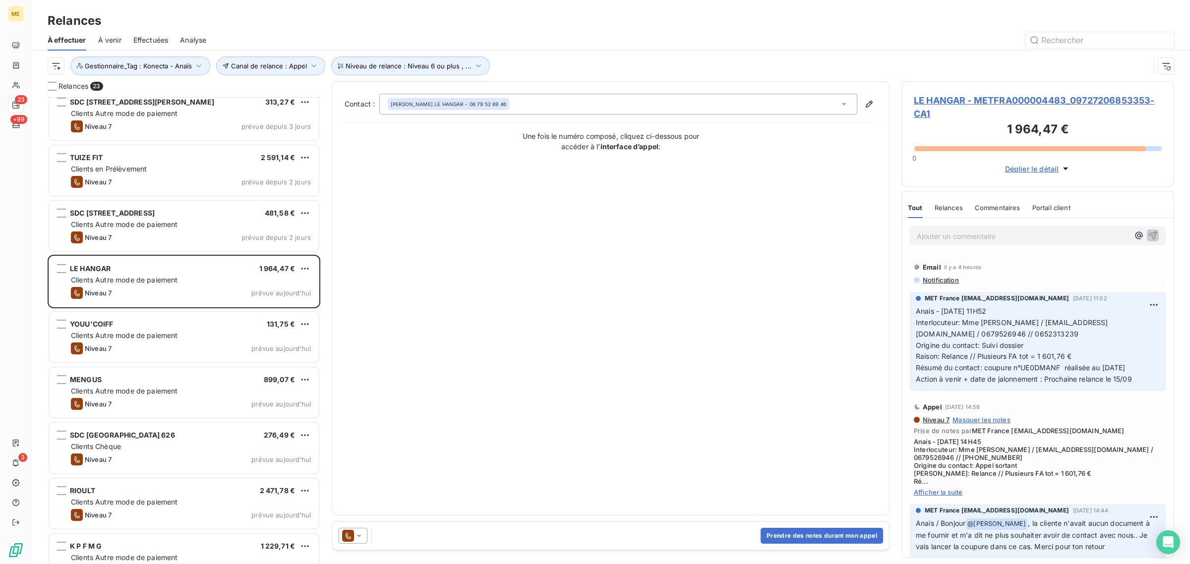
click at [933, 118] on span "LE HANGAR - METFRA000004483_09727206853353-CA1" at bounding box center [1038, 107] width 248 height 27
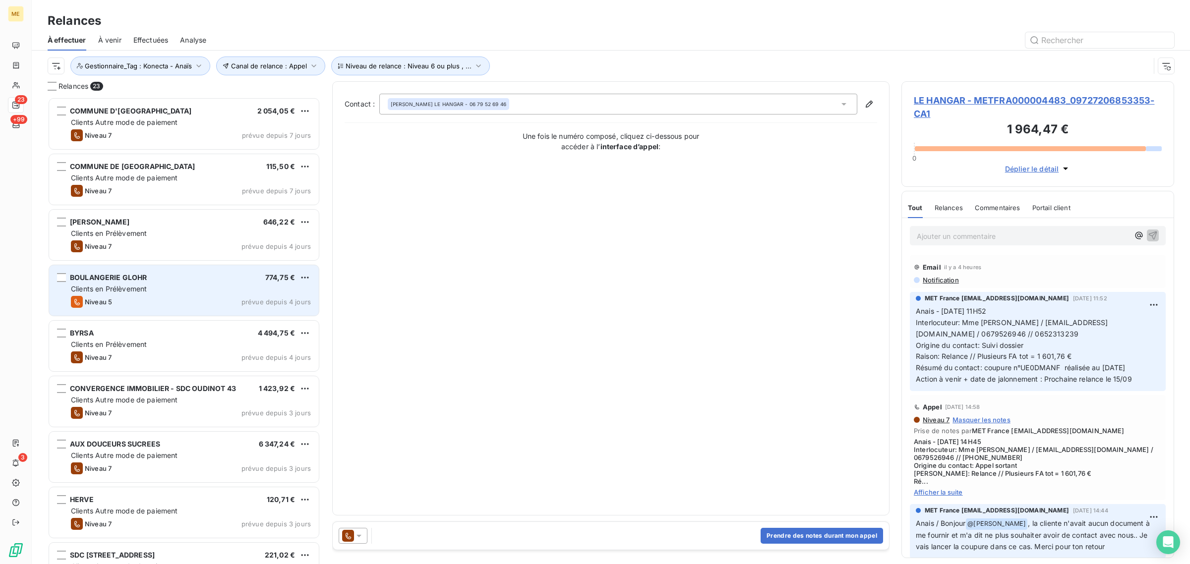
scroll to position [9, 10]
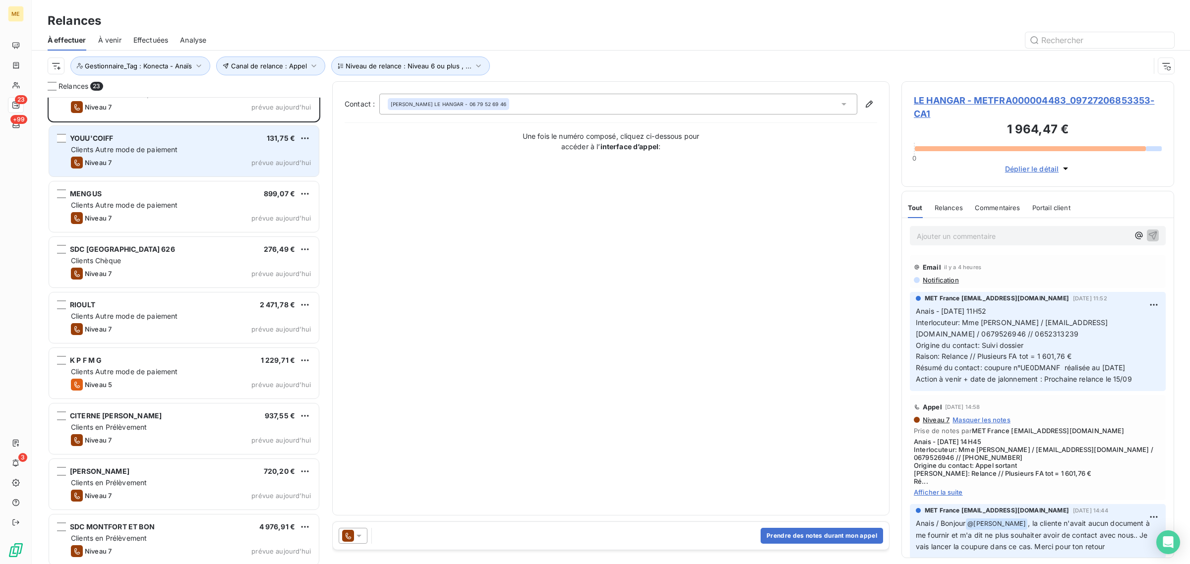
click at [149, 169] on div "YOUU'COIFF 131,75 € Clients Autre mode de paiement Niveau 7 prévue [DATE]" at bounding box center [184, 151] width 270 height 51
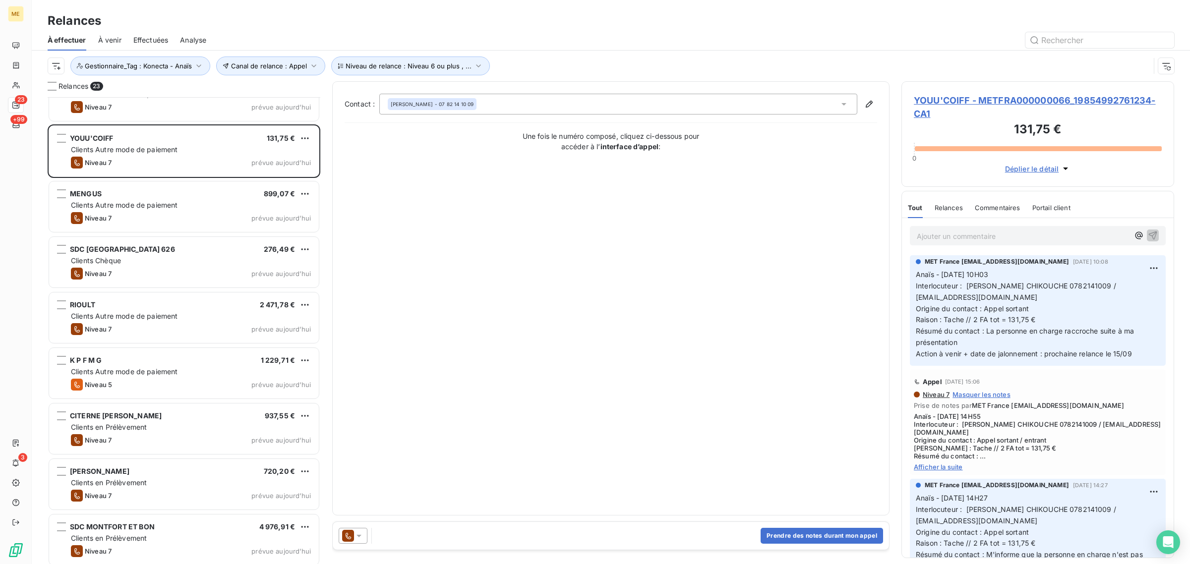
click at [933, 103] on span "YOUU'COIFF - METFRA000000066_19854992761234-CA1" at bounding box center [1038, 107] width 248 height 27
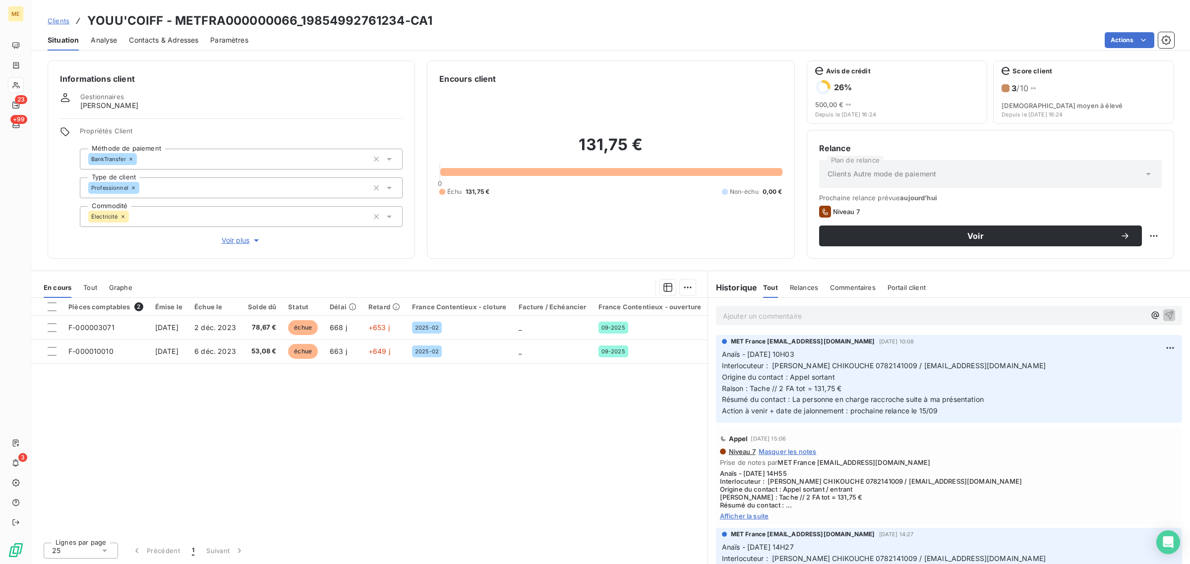
click at [216, 239] on button "Voir plus" at bounding box center [241, 240] width 323 height 11
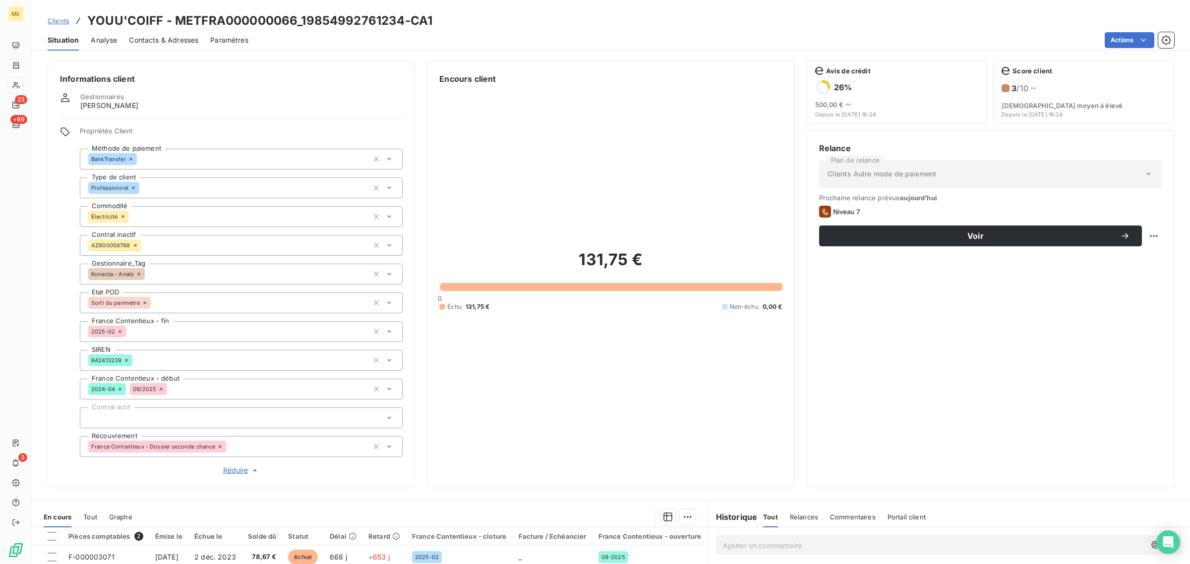
click at [1153, 242] on div "Relance Plan de relance Clients Autre mode de paiement Prochaine relance prévue…" at bounding box center [991, 309] width 368 height 359
click at [1137, 243] on html "ME 23 +99 3 Clients YOUU'COIFF - METFRA000000066_19854992761234-CA1 Situation A…" at bounding box center [595, 282] width 1190 height 564
drag, startPoint x: 1126, startPoint y: 265, endPoint x: 1112, endPoint y: 276, distance: 18.5
click at [1126, 266] on div "Replanifier cette action" at bounding box center [1104, 258] width 97 height 24
click at [1108, 259] on div "Replanifier cette action" at bounding box center [1104, 258] width 89 height 16
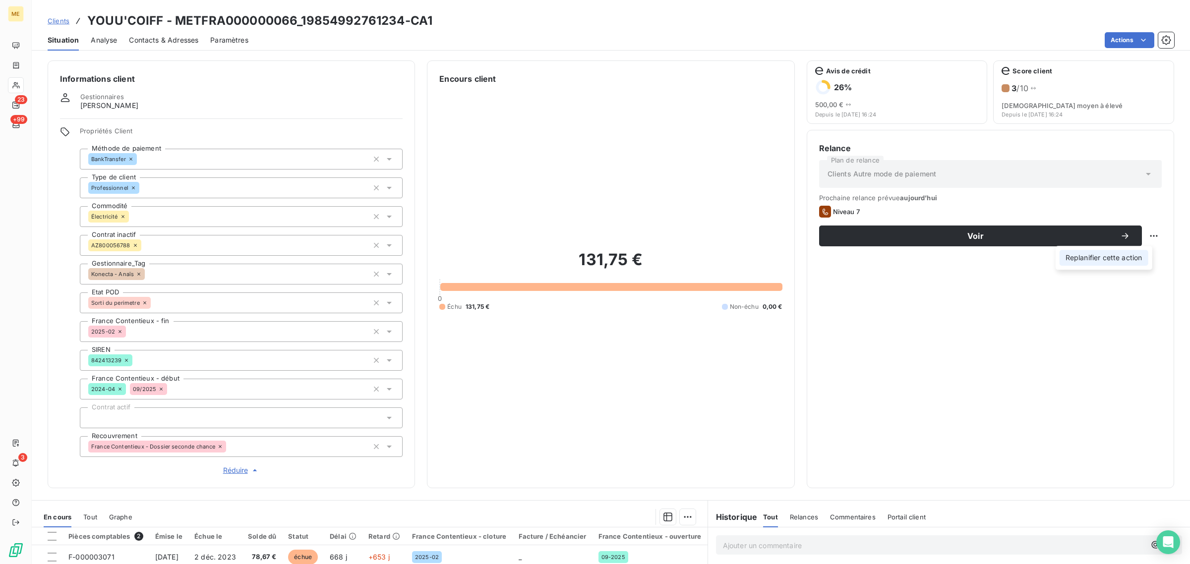
select select "8"
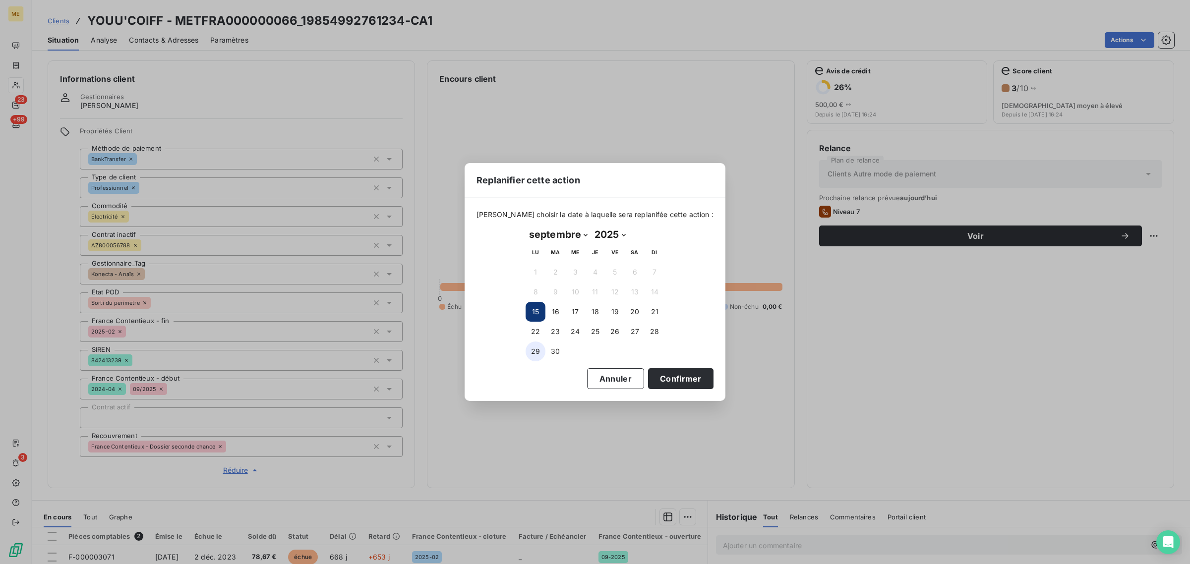
click at [544, 349] on button "29" at bounding box center [536, 352] width 20 height 20
click at [549, 350] on button "30" at bounding box center [556, 352] width 20 height 20
click at [668, 379] on button "Confirmer" at bounding box center [680, 379] width 65 height 21
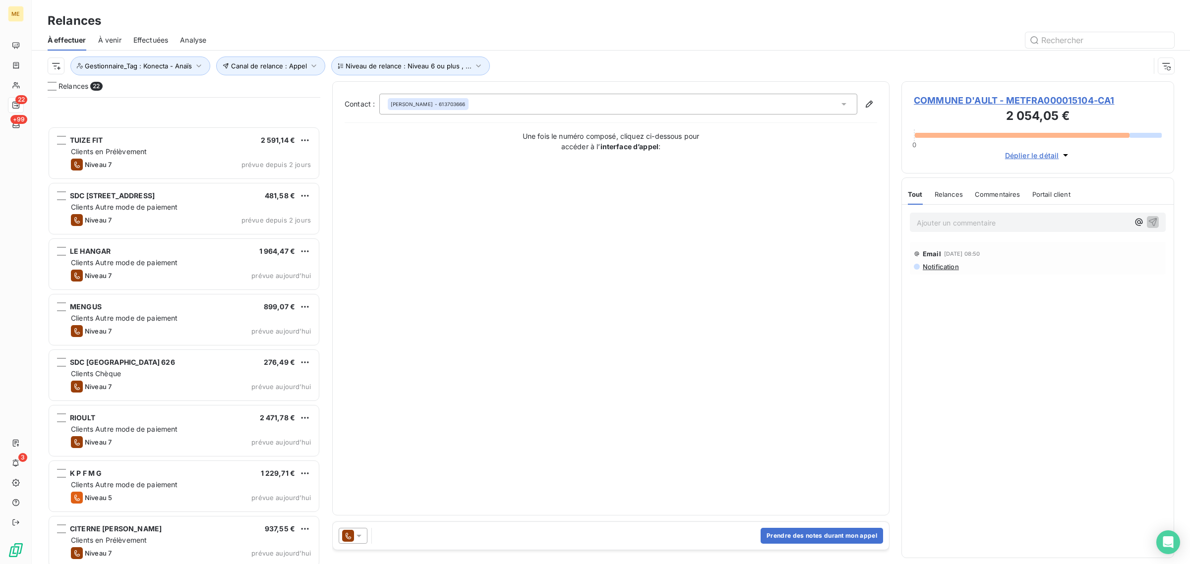
scroll to position [755, 0]
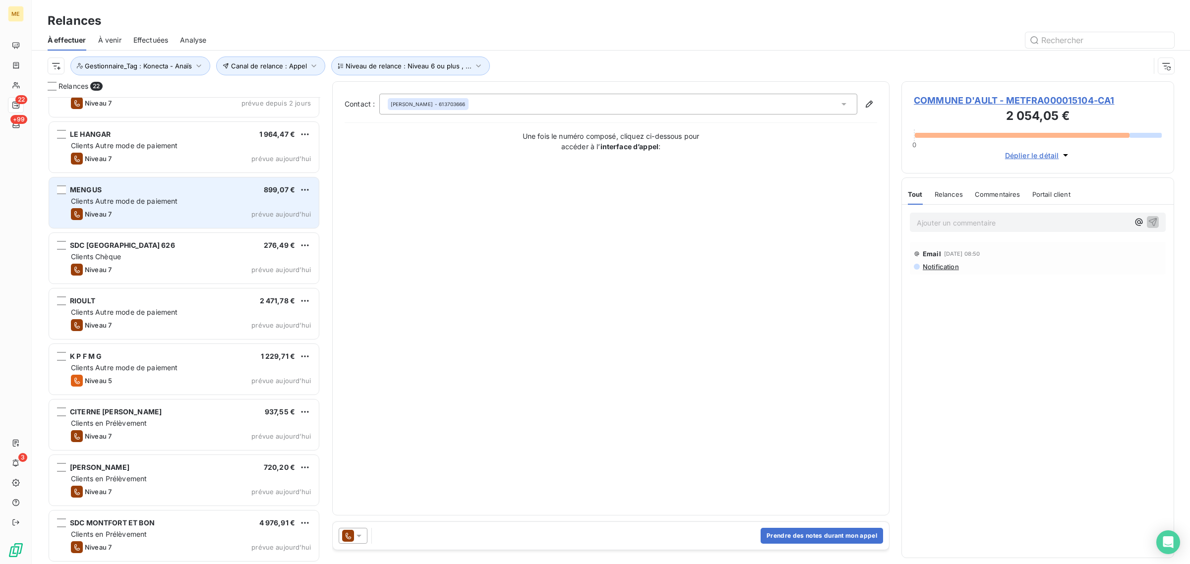
click at [127, 186] on div "MENGUS 899,07 €" at bounding box center [191, 190] width 240 height 9
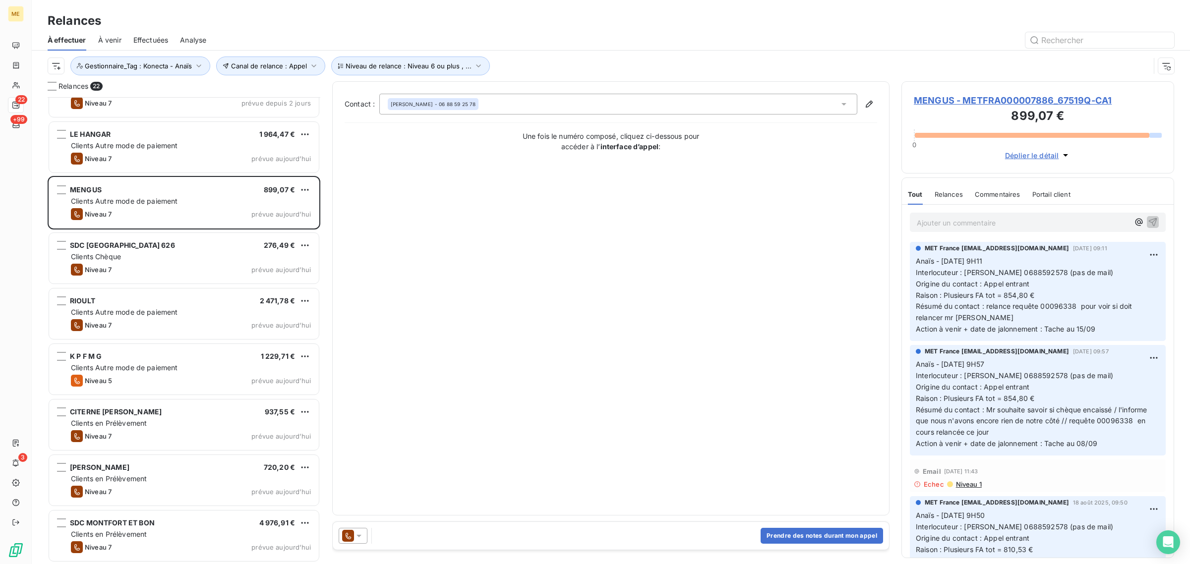
click at [984, 102] on span "MENGUS - METFRA000007886_67519Q-CA1" at bounding box center [1038, 100] width 248 height 13
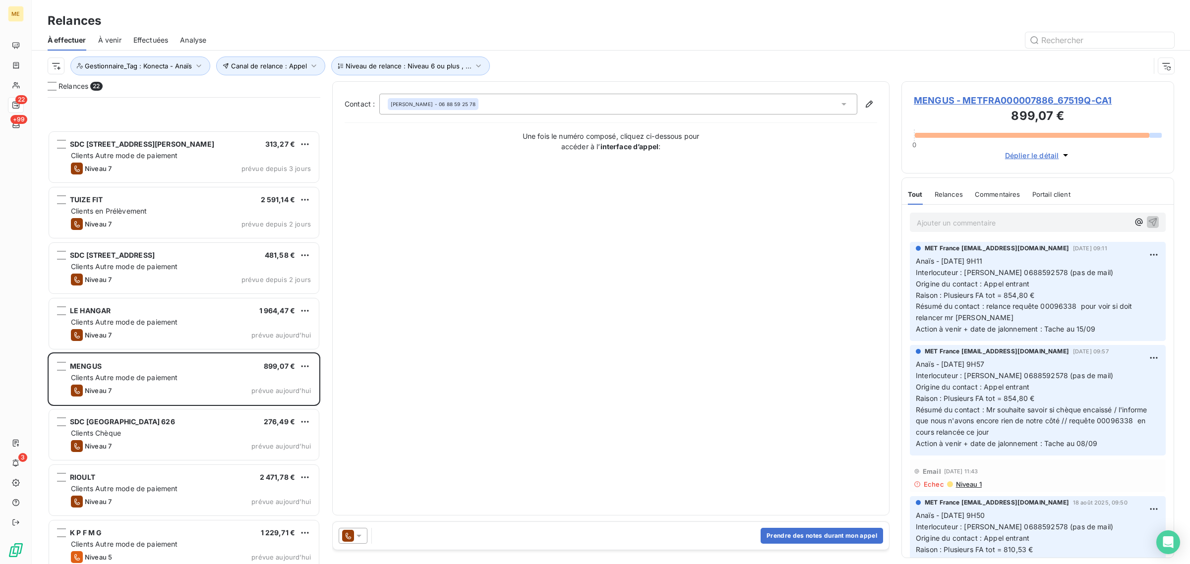
scroll to position [755, 0]
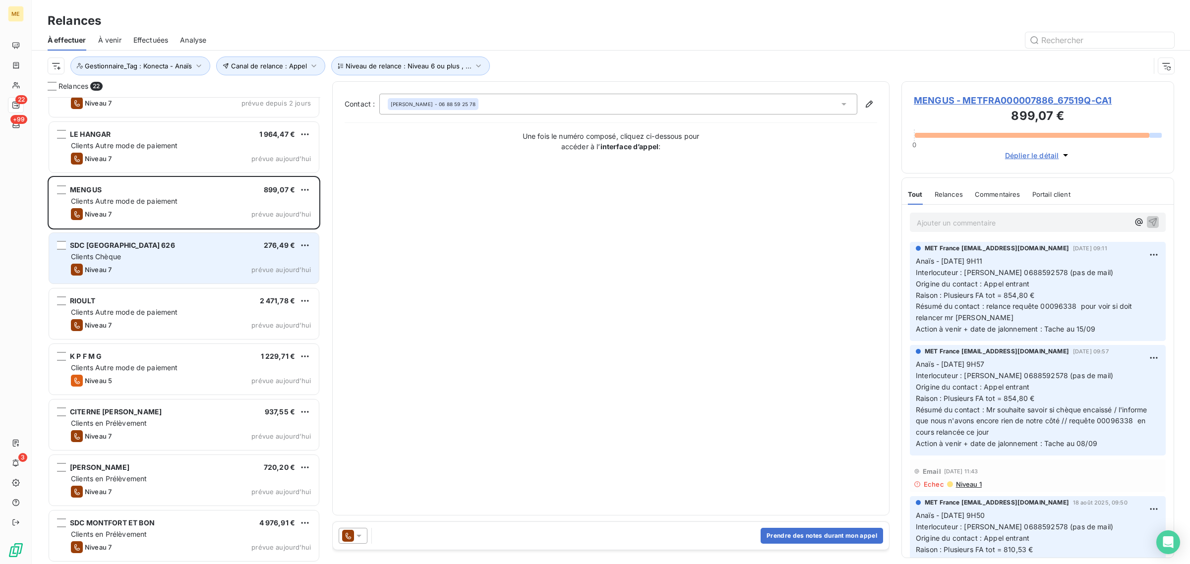
click at [164, 275] on div "Niveau 7 prévue [DATE]" at bounding box center [191, 270] width 240 height 12
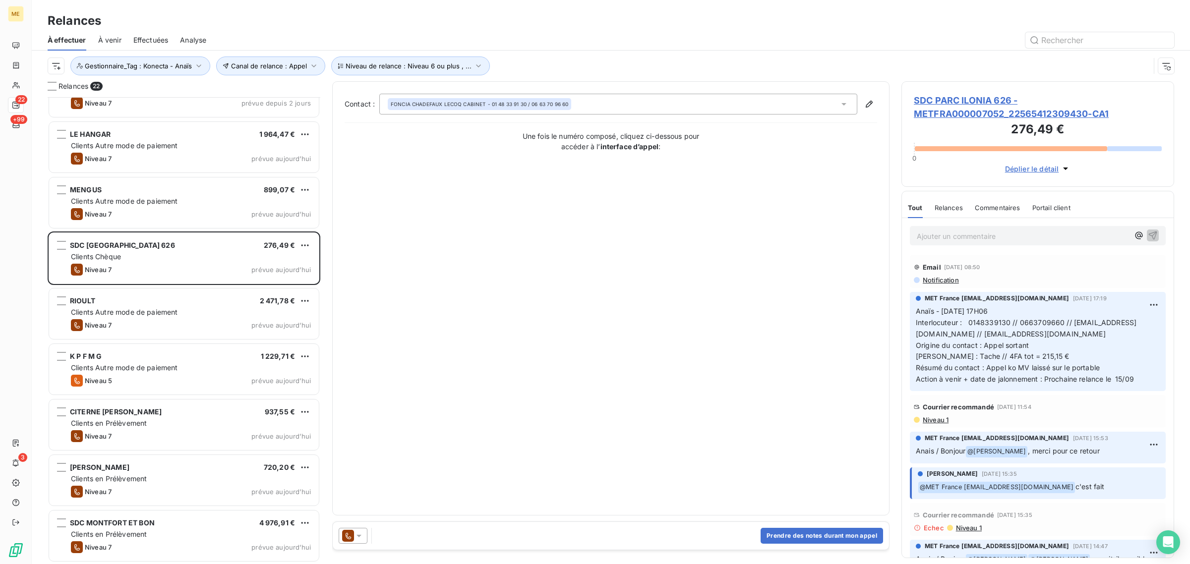
click at [952, 118] on span "SDC PARC ILONIA 626 - METFRA000007052_22565412309430-CA1" at bounding box center [1038, 107] width 248 height 27
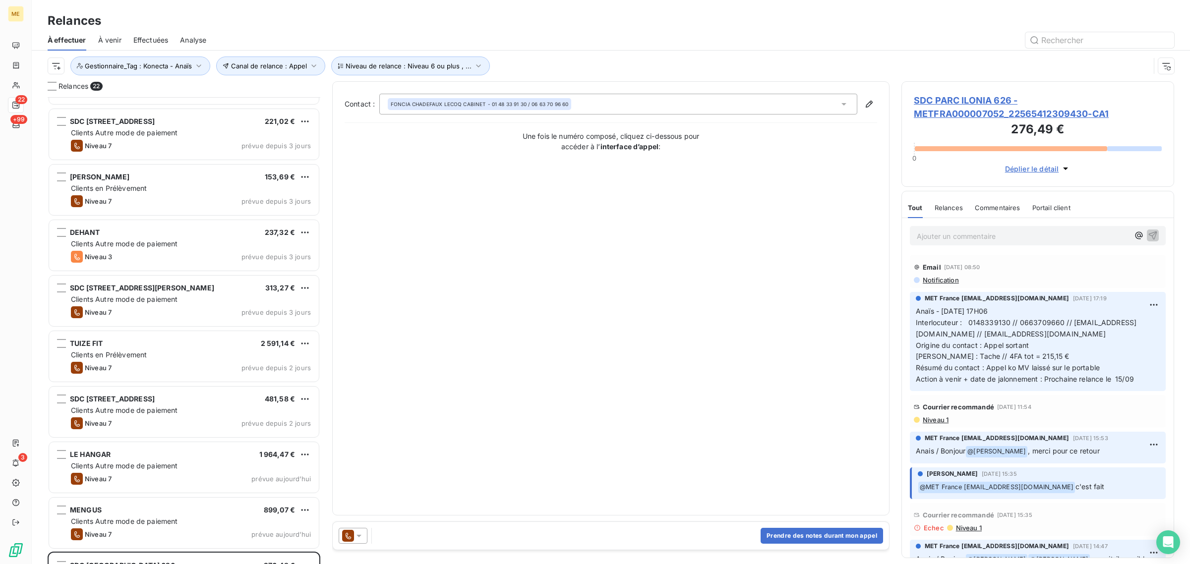
scroll to position [755, 0]
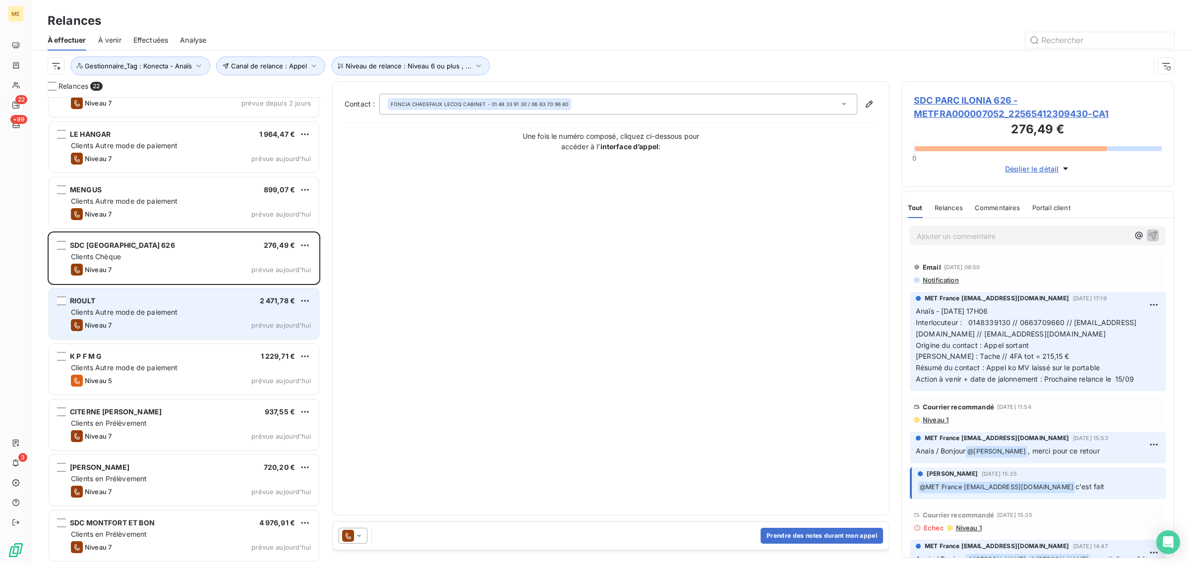
click at [142, 320] on div "Niveau 7 prévue [DATE]" at bounding box center [191, 325] width 240 height 12
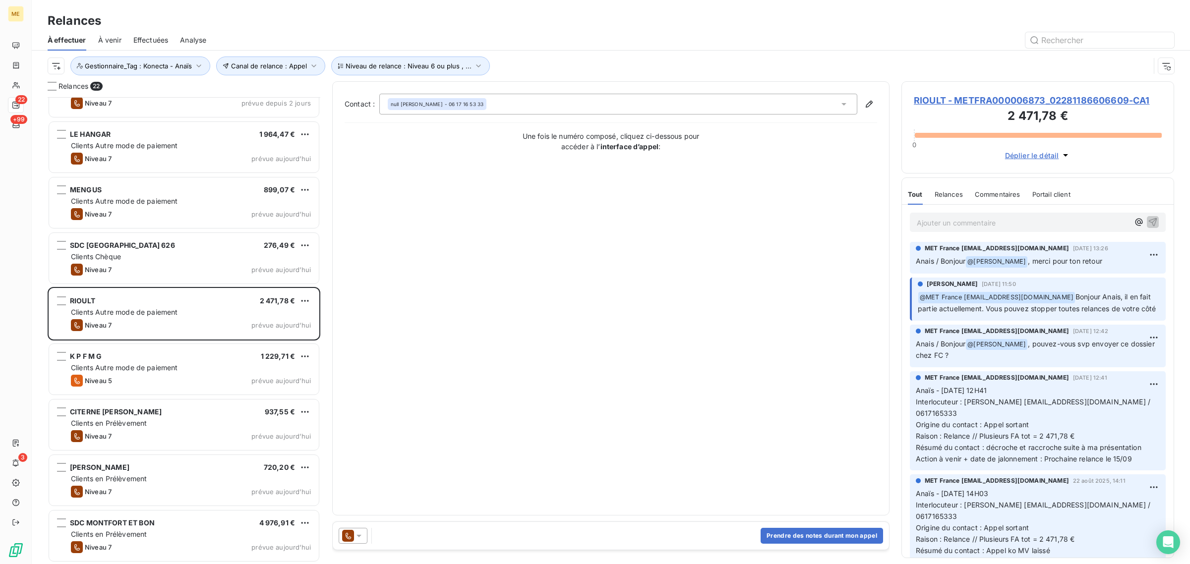
click at [940, 97] on span "RIOULT - METFRA000006873_02281186606609-CA1" at bounding box center [1038, 100] width 248 height 13
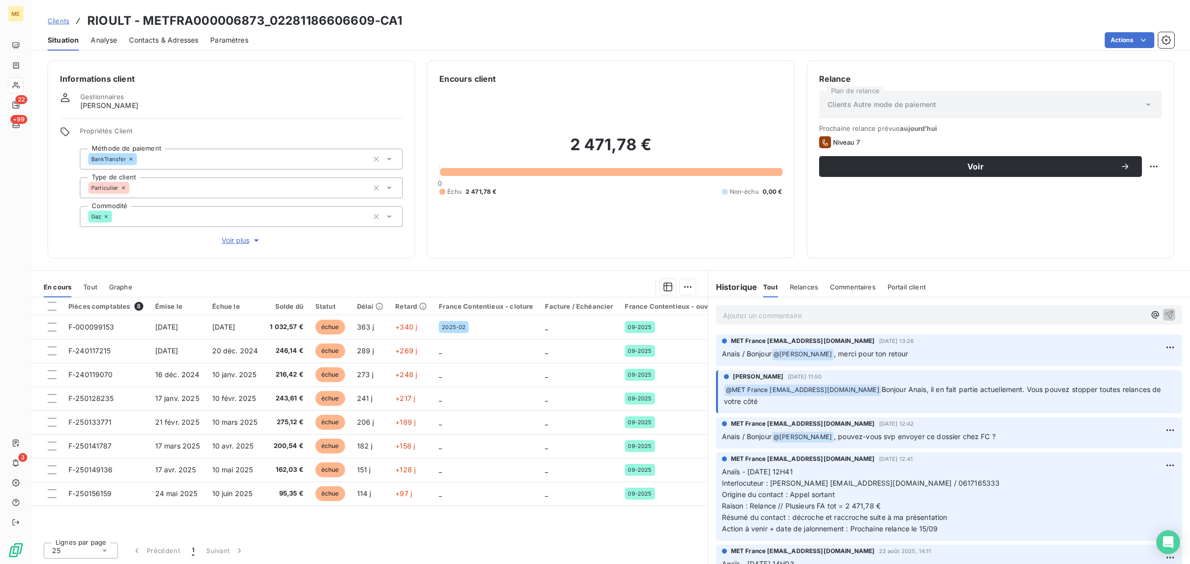
click at [244, 239] on span "Voir plus" at bounding box center [242, 241] width 40 height 10
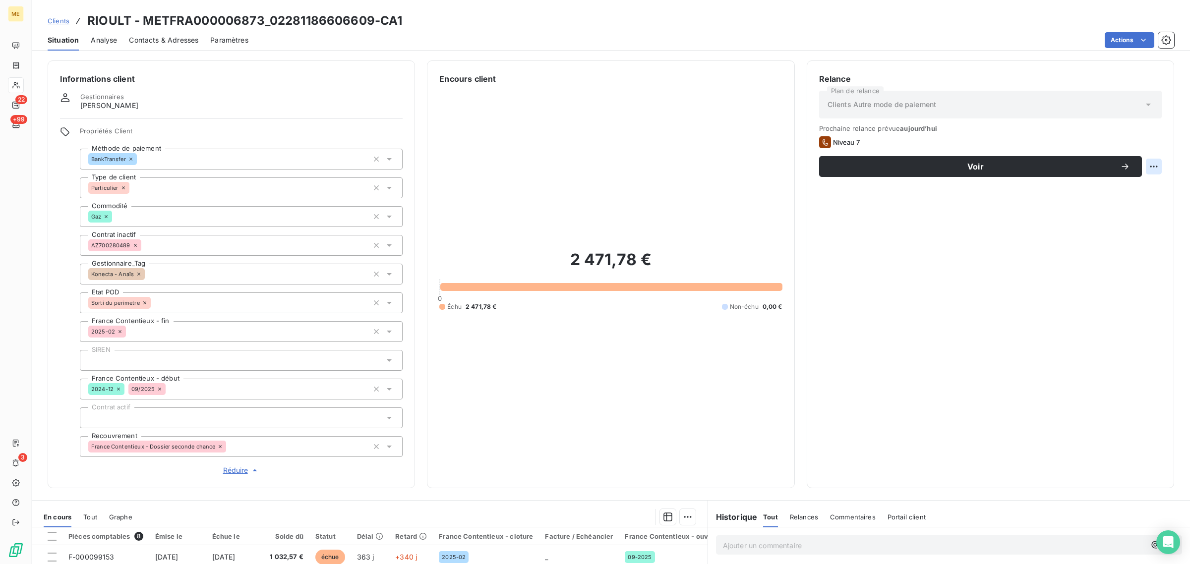
click at [1144, 165] on html "ME 22 +99 3 Clients RIOULT - METFRA000006873_02281186606609-CA1 Situation Analy…" at bounding box center [595, 282] width 1190 height 564
click at [1144, 190] on div "Replanifier cette action" at bounding box center [1104, 189] width 89 height 16
select select "8"
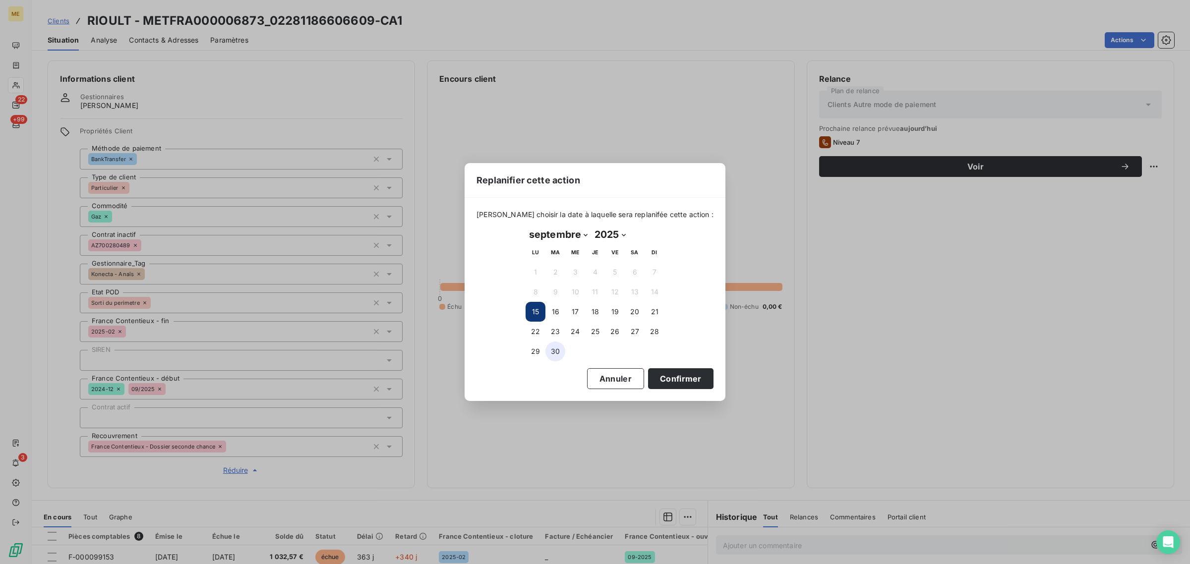
click at [552, 353] on button "30" at bounding box center [556, 352] width 20 height 20
click at [663, 373] on button "Confirmer" at bounding box center [680, 379] width 65 height 21
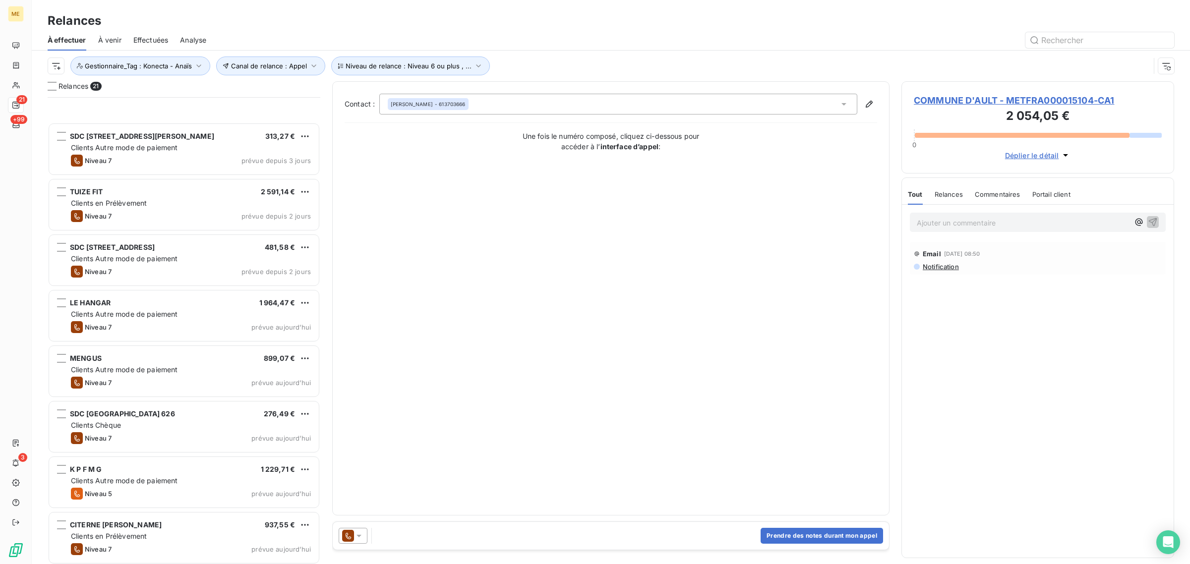
scroll to position [700, 0]
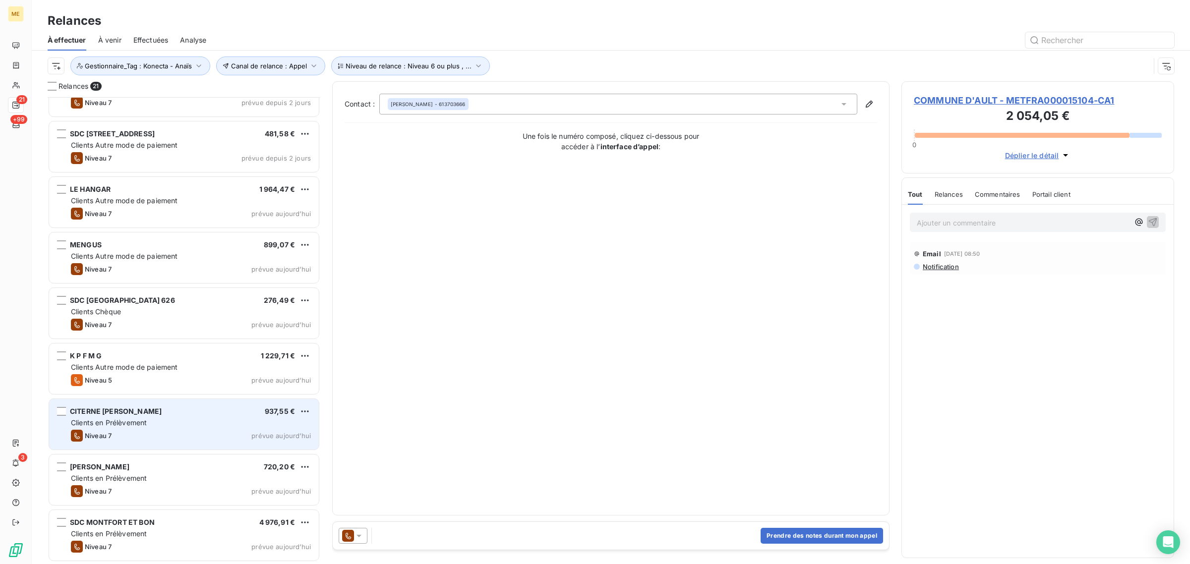
click at [135, 425] on span "Clients en Prélèvement" at bounding box center [109, 423] width 76 height 8
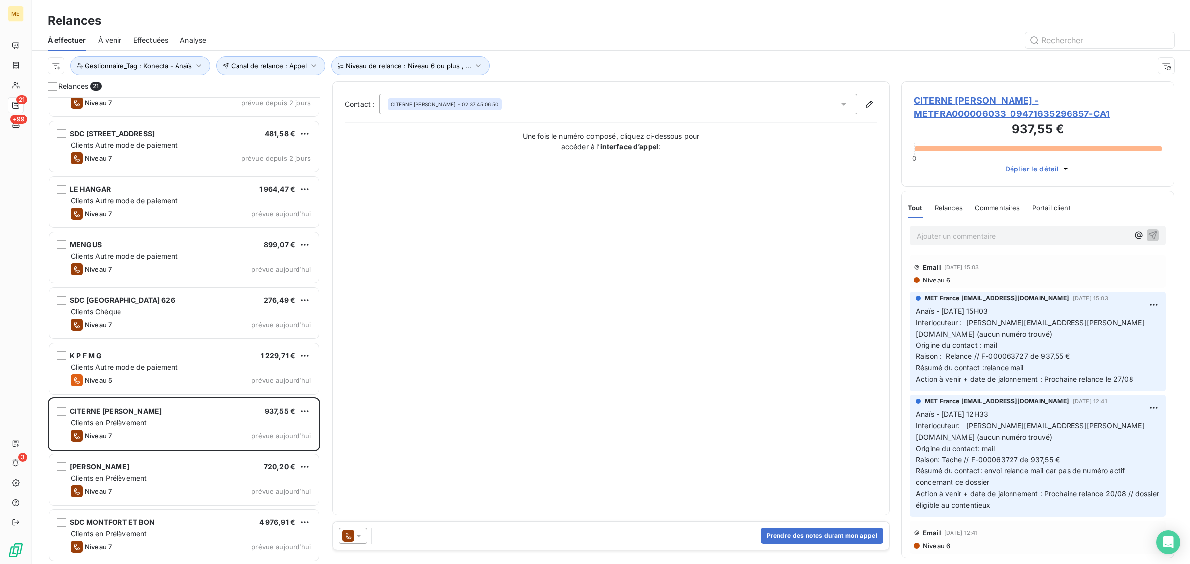
click at [997, 110] on span "CITERNE [PERSON_NAME] - METFRA000006033_09471635296857-CA1" at bounding box center [1038, 107] width 248 height 27
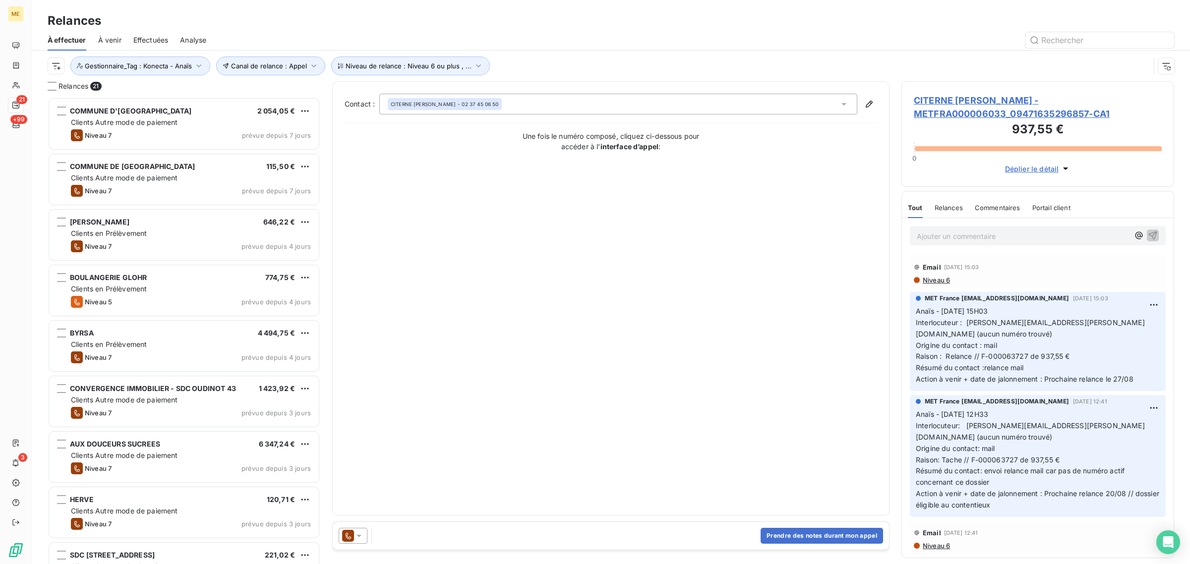
scroll to position [9, 10]
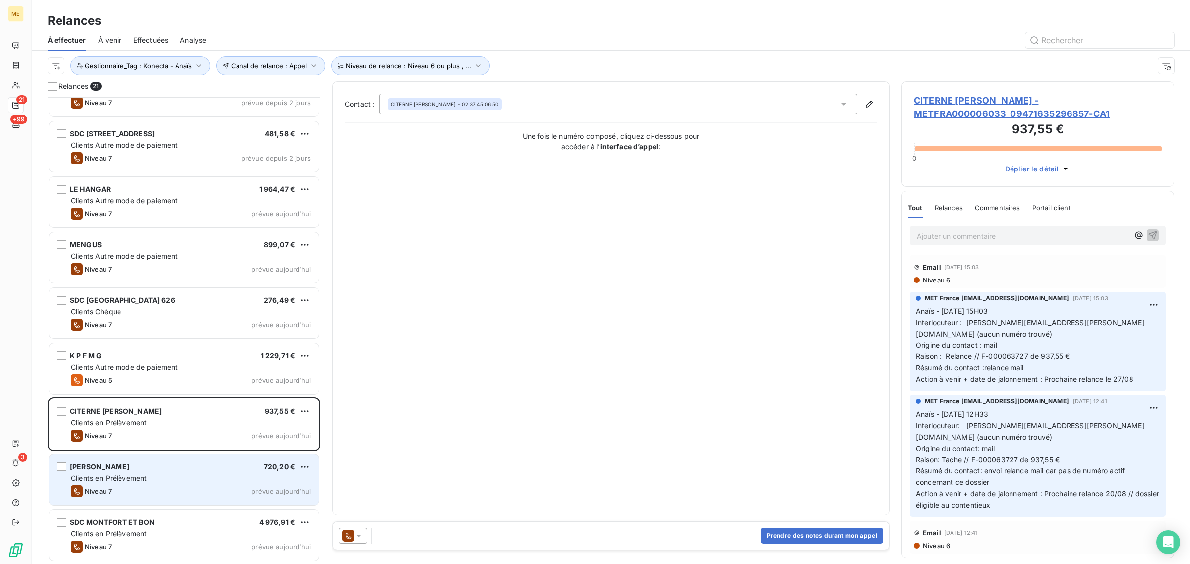
click at [132, 490] on div "Niveau 7 prévue [DATE]" at bounding box center [191, 492] width 240 height 12
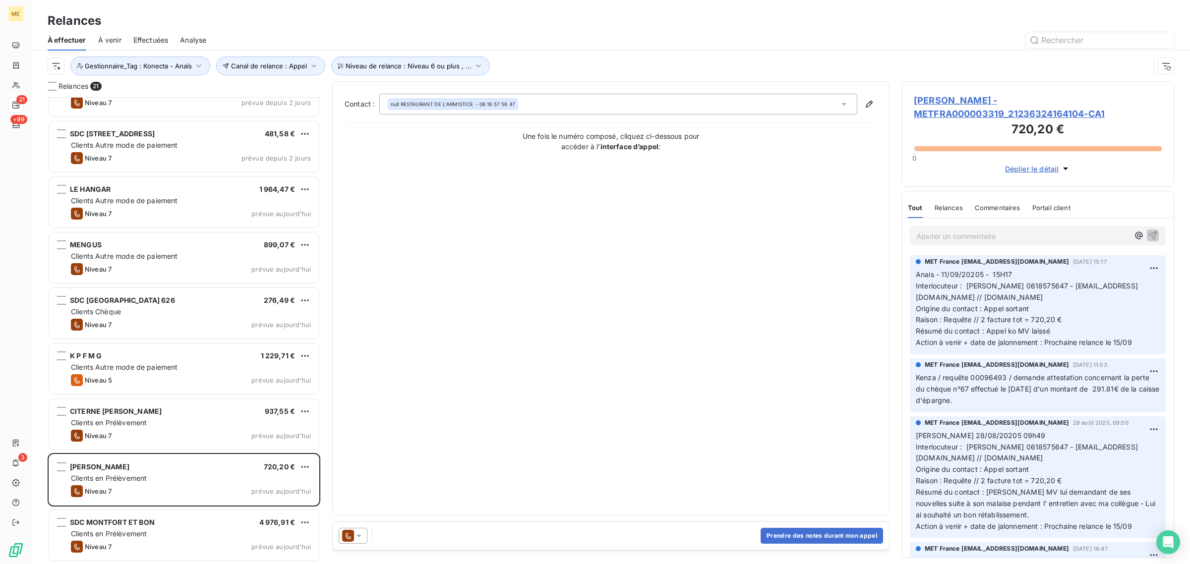
click at [944, 114] on span "[PERSON_NAME] - METFRA000003319_21236324164104-CA1" at bounding box center [1038, 107] width 248 height 27
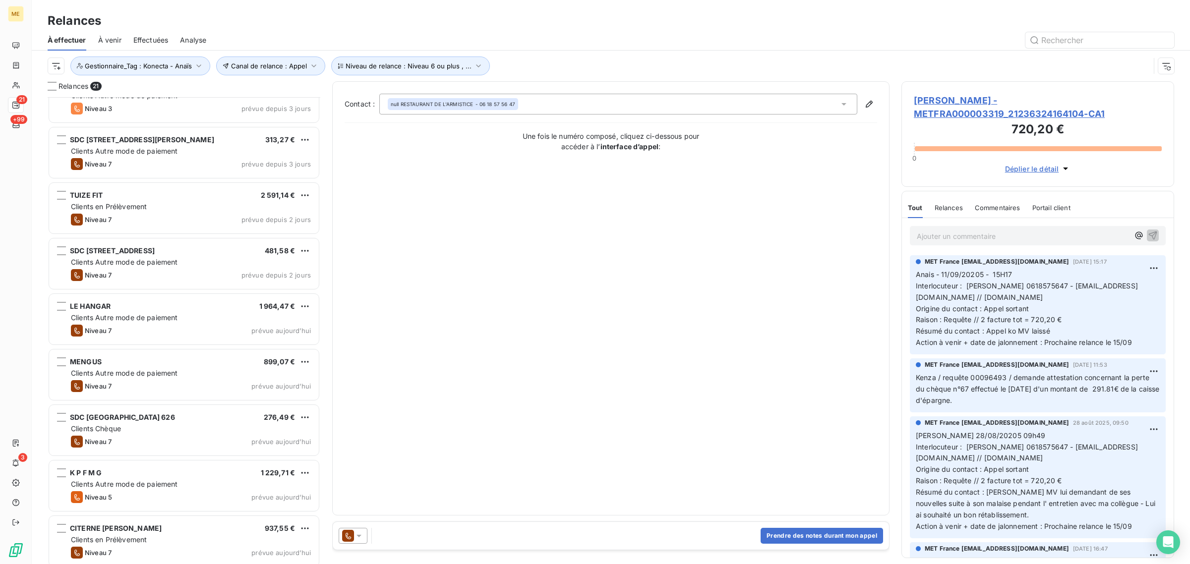
scroll to position [700, 0]
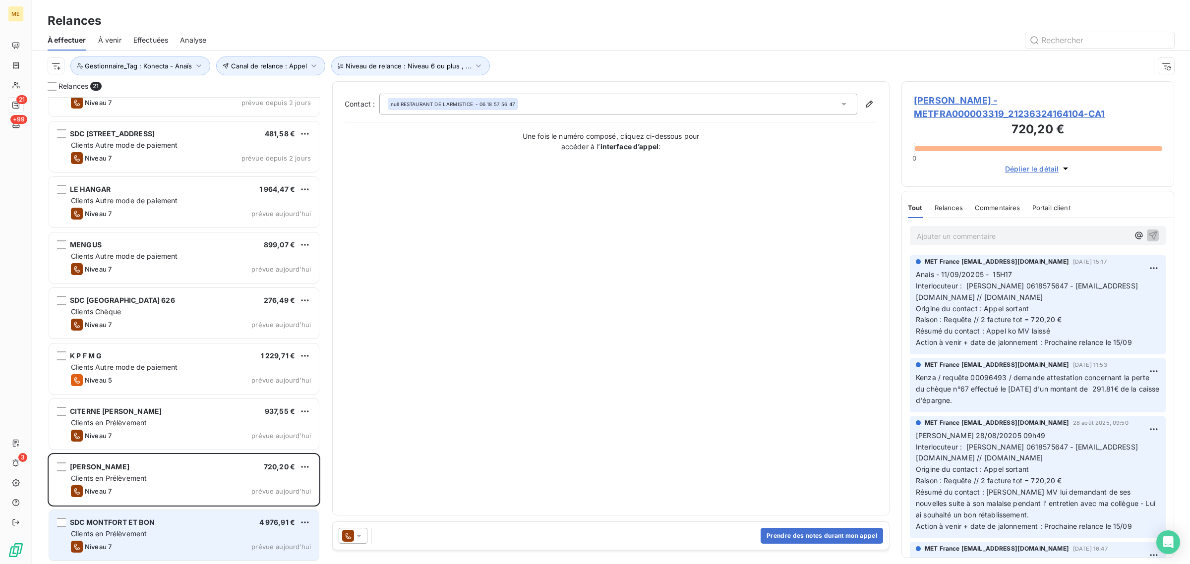
click at [163, 518] on div "SDC MONTFORT ET BON 4 976,91 €" at bounding box center [191, 522] width 240 height 9
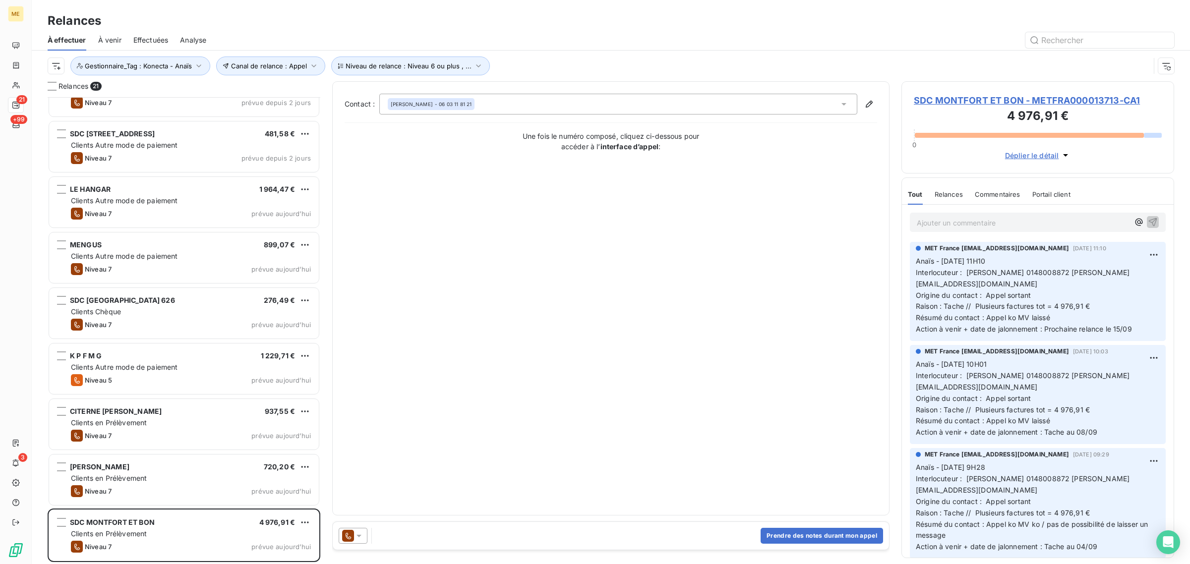
click at [970, 101] on span "SDC MONTFORT ET BON - METFRA000013713-CA1" at bounding box center [1038, 100] width 248 height 13
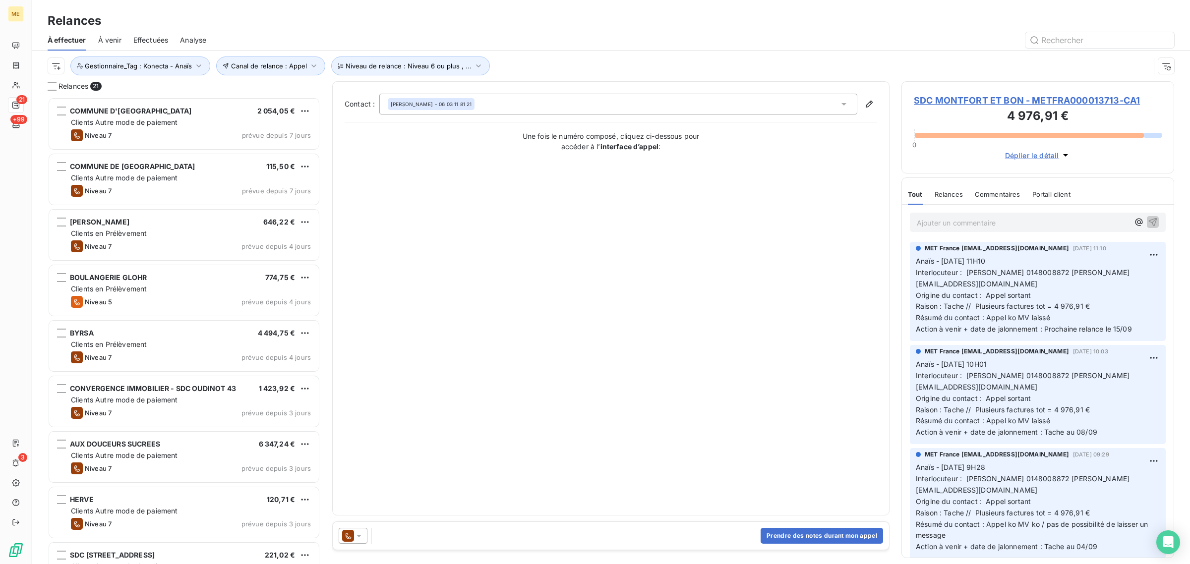
scroll to position [458, 263]
click at [160, 73] on button "Gestionnaire_Tag : Konecta - Anaïs" at bounding box center [140, 66] width 140 height 19
click at [267, 90] on div "Konecta - Anaïs" at bounding box center [242, 92] width 57 height 12
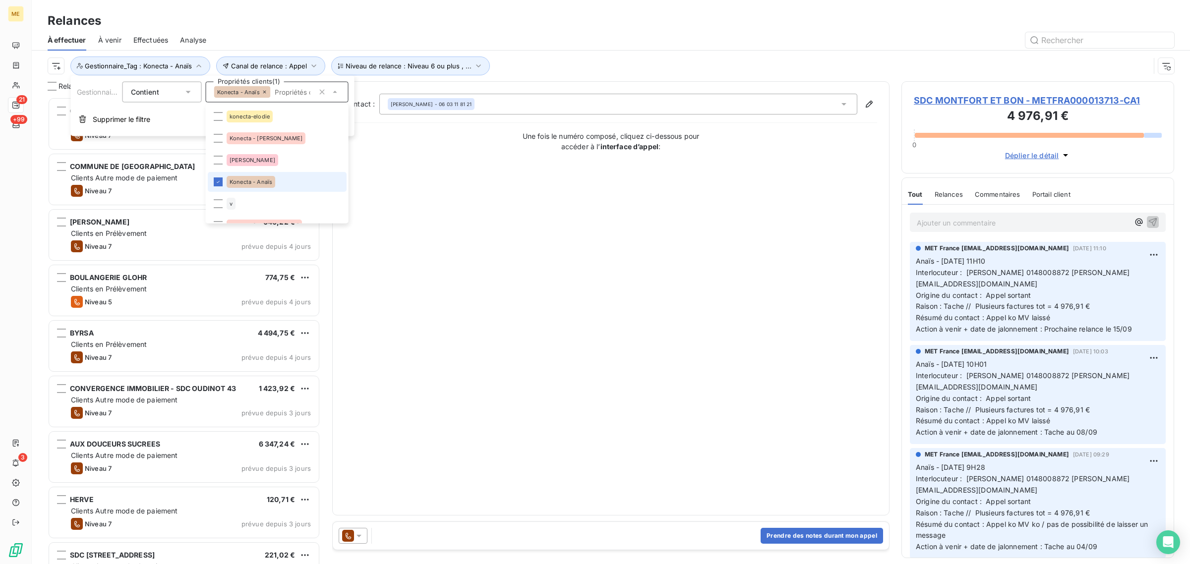
click at [266, 191] on li "Konecta - Anaïs" at bounding box center [277, 182] width 139 height 20
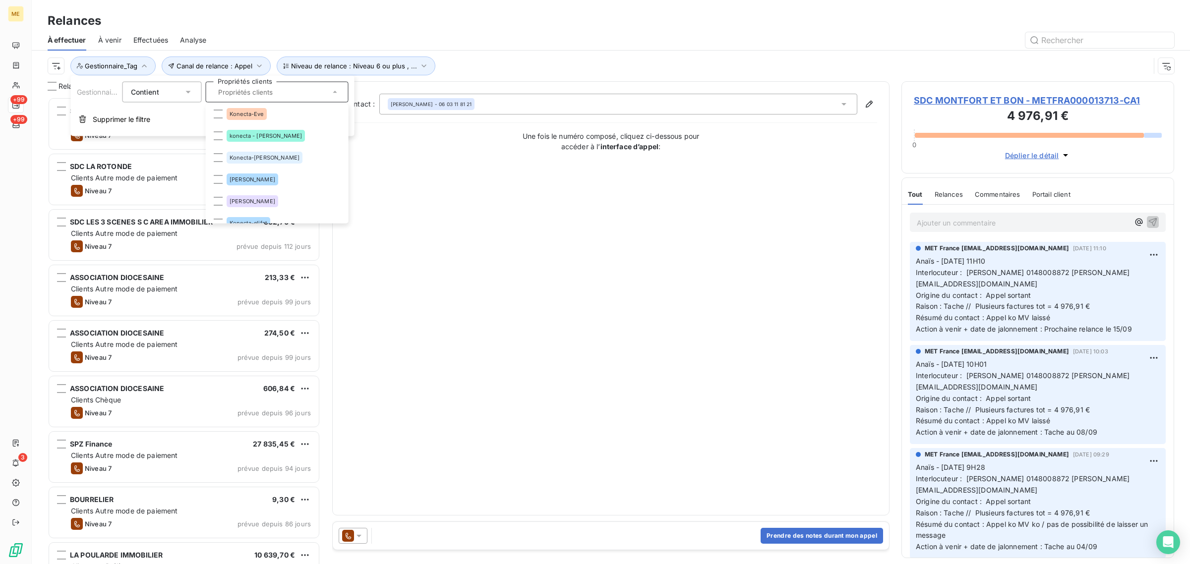
scroll to position [310, 0]
click at [264, 129] on div "konecta - [PERSON_NAME]" at bounding box center [266, 134] width 78 height 12
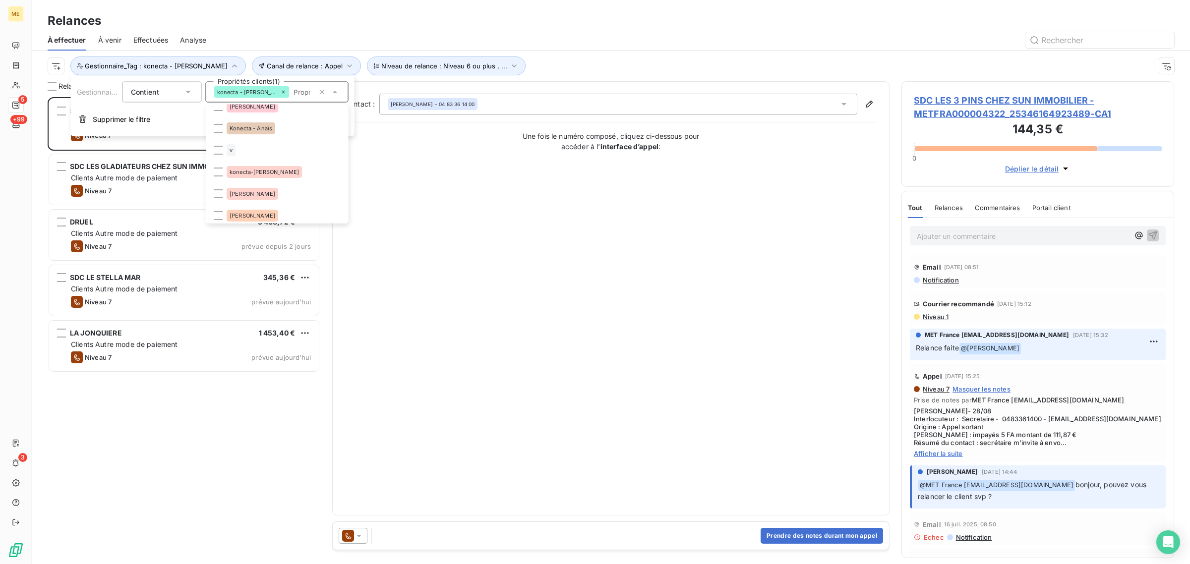
scroll to position [53, 0]
click at [269, 172] on span "konecta-[PERSON_NAME]" at bounding box center [264, 173] width 69 height 6
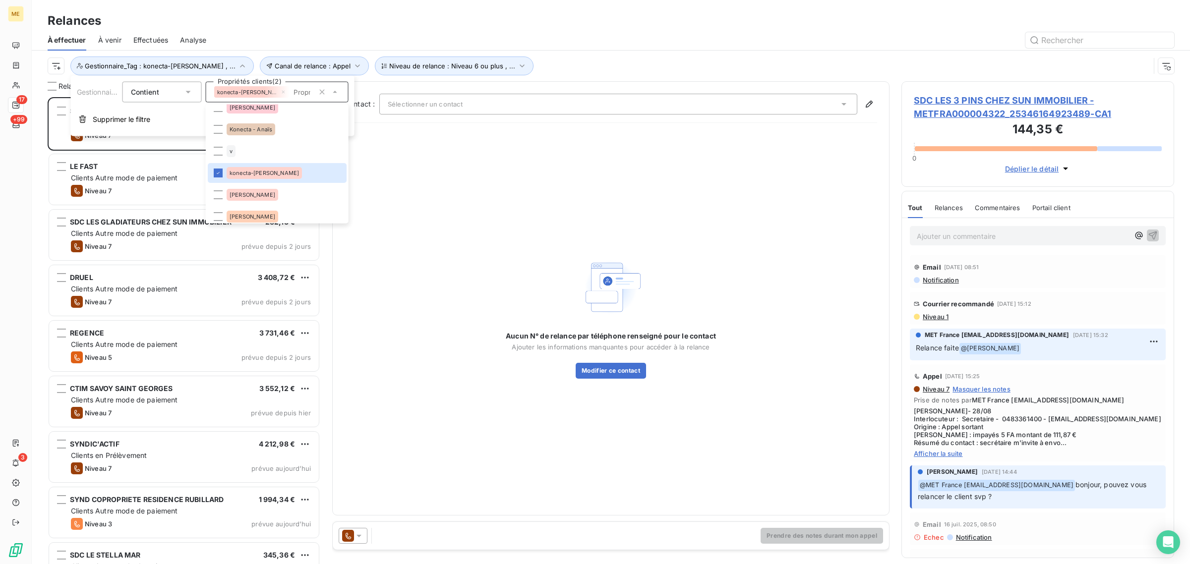
scroll to position [458, 263]
click at [537, 50] on div "À effectuer À venir Effectuées Analyse" at bounding box center [611, 40] width 1159 height 21
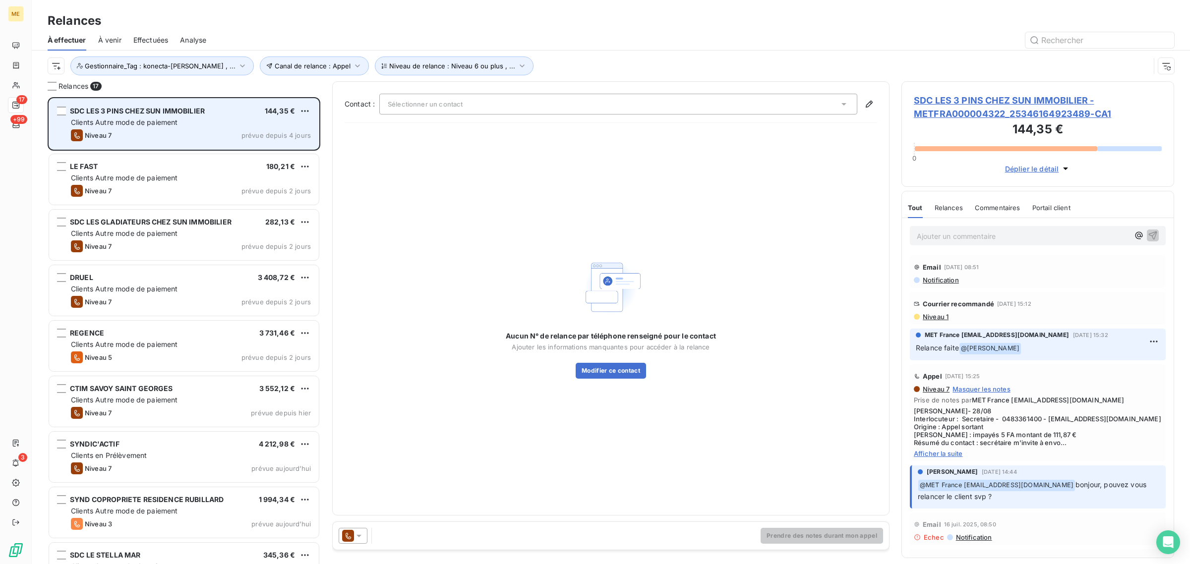
click at [168, 126] on span "Clients Autre mode de paiement" at bounding box center [124, 122] width 107 height 8
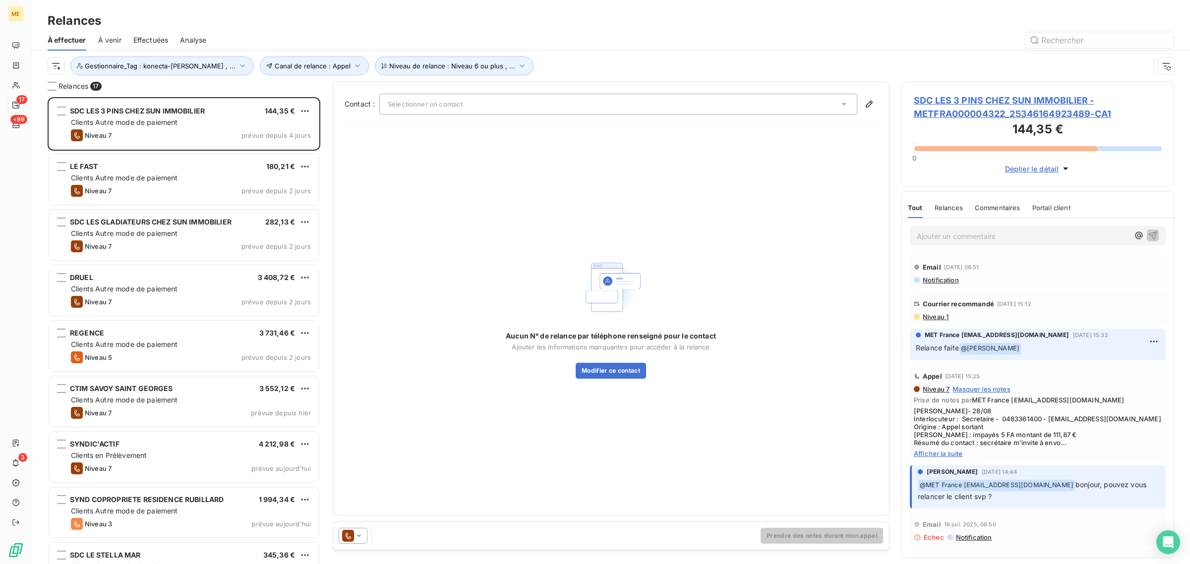
click at [937, 103] on span "SDC LES 3 PINS CHEZ SUN IMMOBILIER - METFRA000004322_25346164923489-CA1" at bounding box center [1038, 107] width 248 height 27
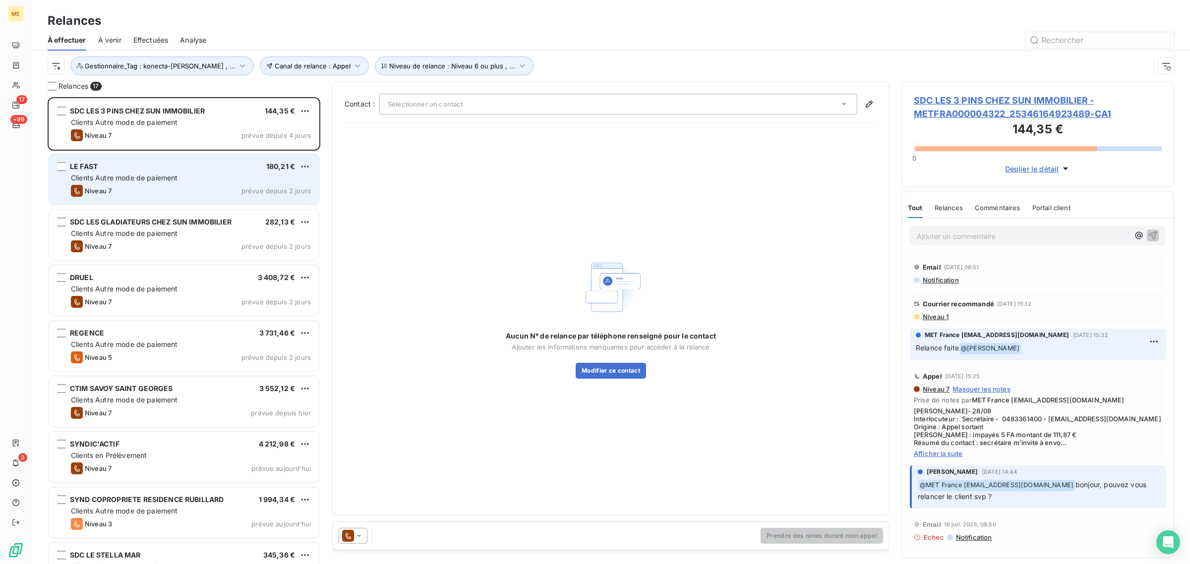
scroll to position [458, 263]
click at [157, 178] on span "Clients Autre mode de paiement" at bounding box center [124, 178] width 107 height 8
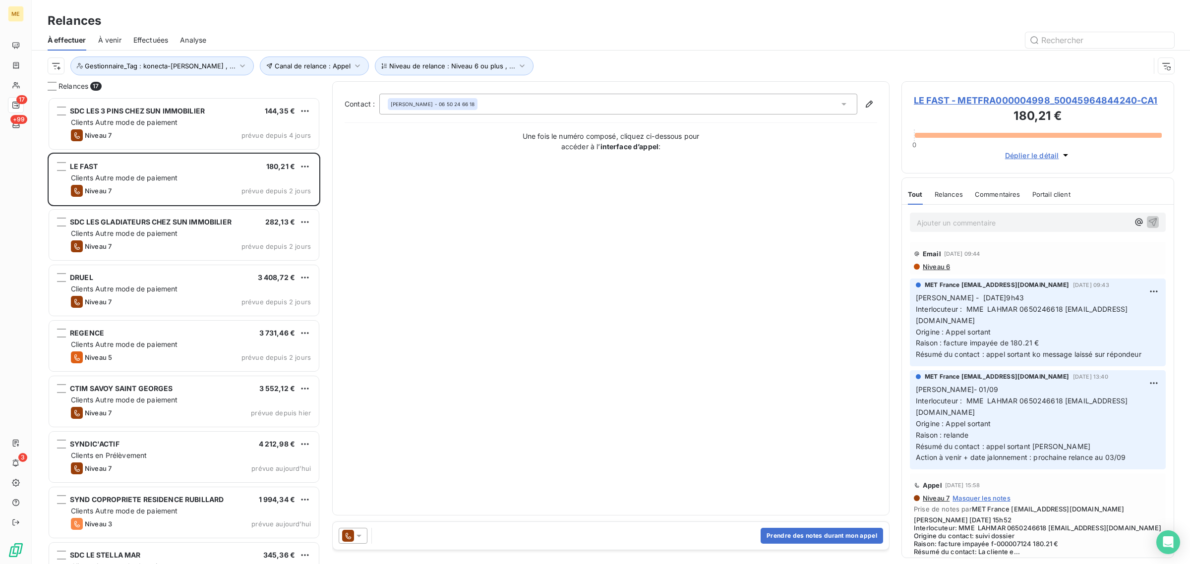
click at [960, 100] on span "LE FAST - METFRA000004998_50045964844240-CA1" at bounding box center [1038, 100] width 248 height 13
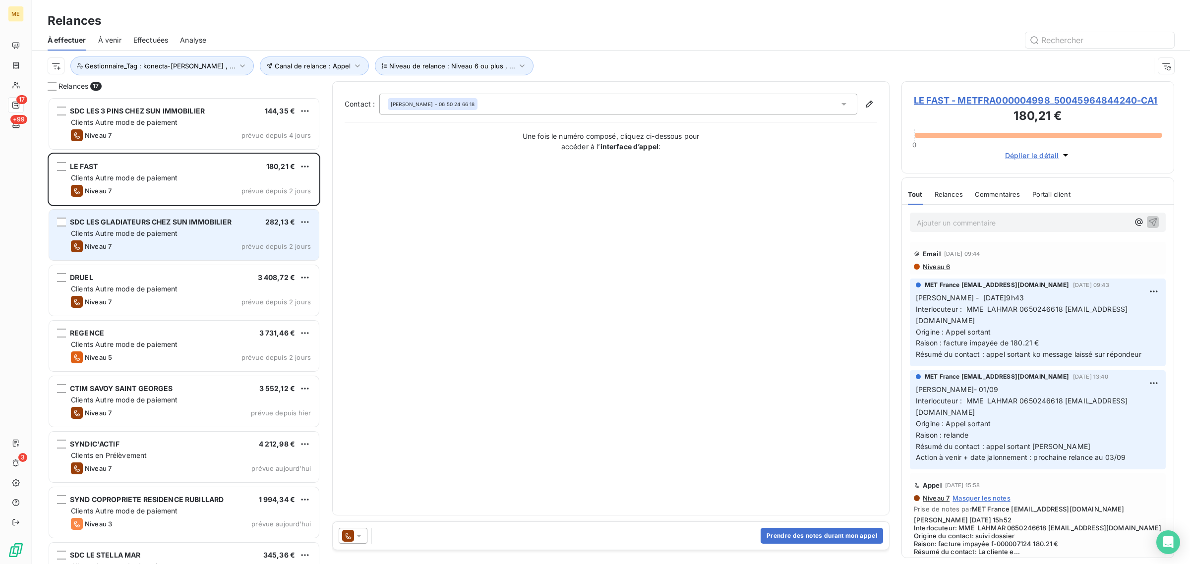
scroll to position [9, 10]
click at [120, 237] on span "Clients Autre mode de paiement" at bounding box center [124, 233] width 107 height 8
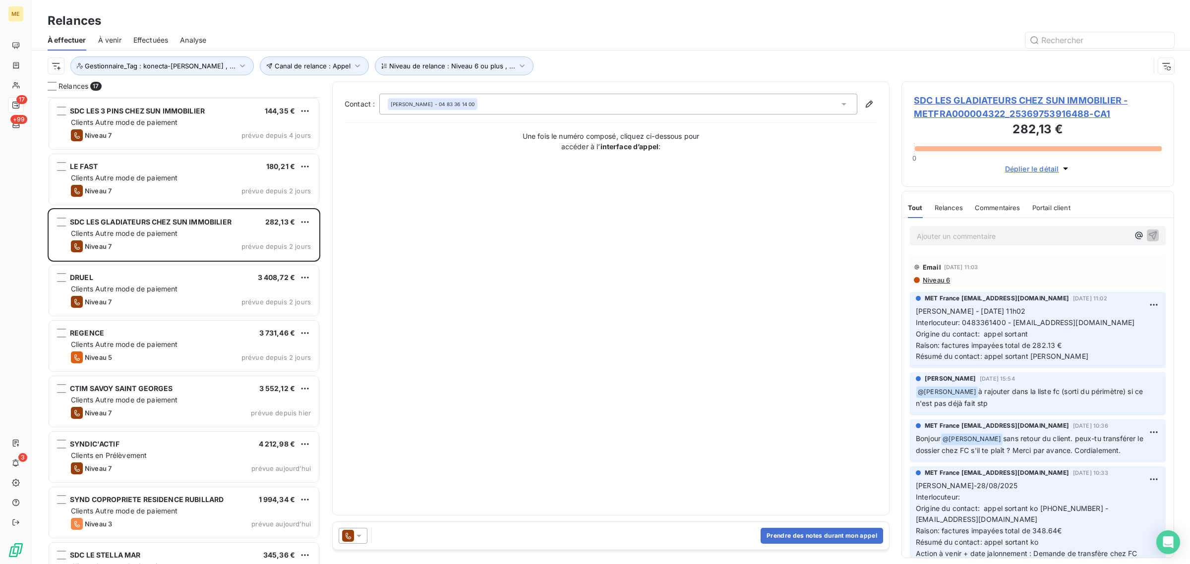
click at [953, 114] on span "SDC LES GLADIATEURS CHEZ SUN IMMOBILIER - METFRA000004322_25369753916488-CA1" at bounding box center [1038, 107] width 248 height 27
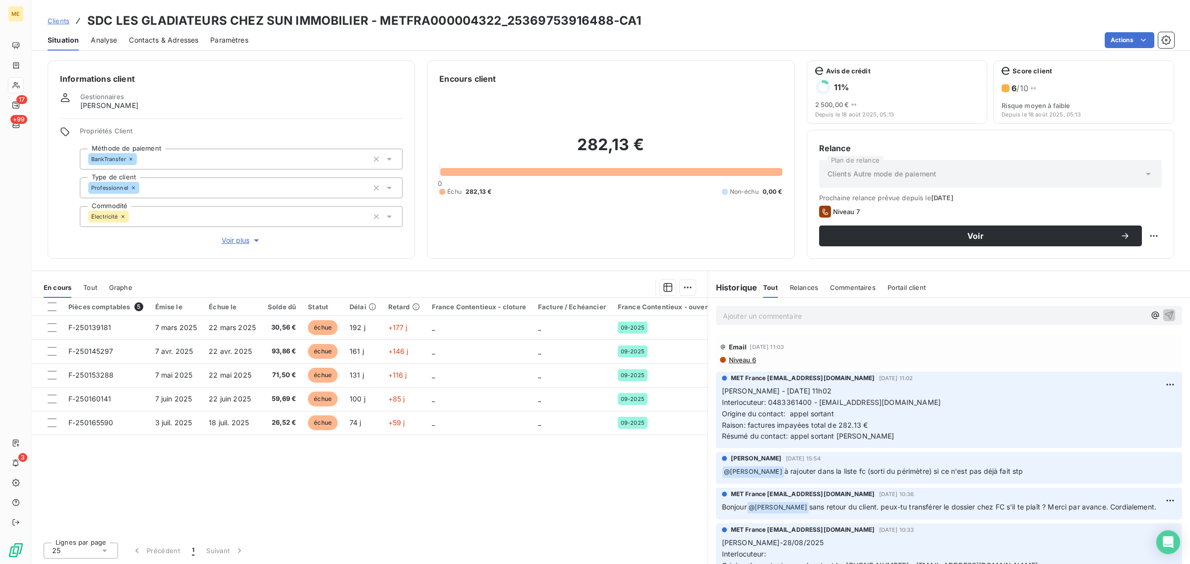
click at [227, 241] on span "Voir plus" at bounding box center [242, 241] width 40 height 10
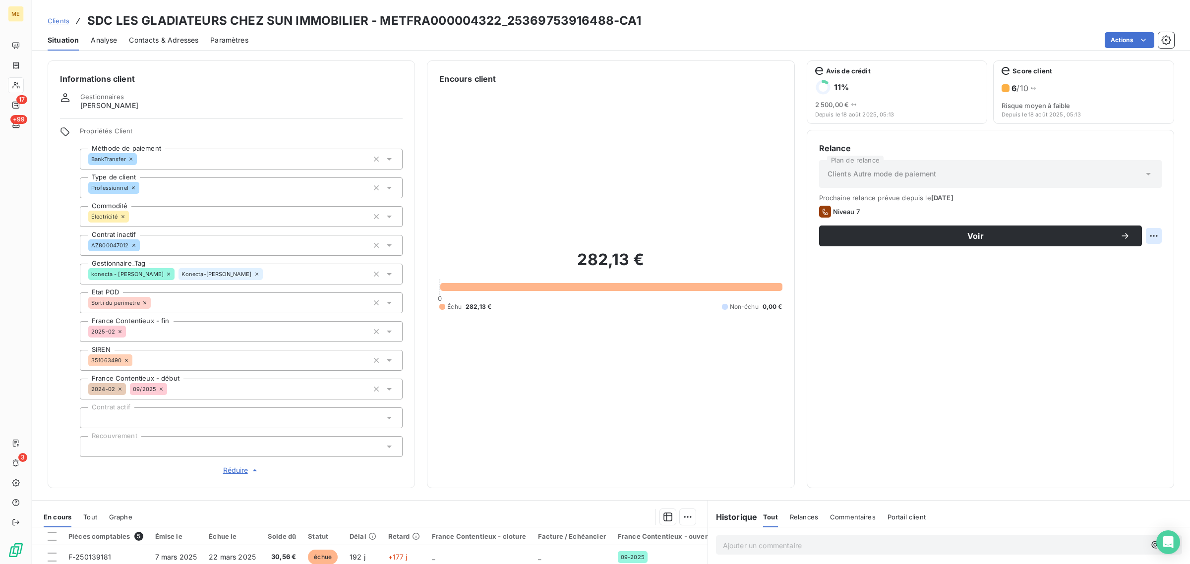
drag, startPoint x: 1145, startPoint y: 222, endPoint x: 1146, endPoint y: 234, distance: 11.9
click at [1144, 222] on div "Prochaine relance prévue depuis le [DATE] Niveau 7 Voir" at bounding box center [990, 220] width 343 height 53
click at [1147, 235] on html "ME 17 +99 3 Clients SDC LES GLADIATEURS CHEZ SUN IMMOBILIER - METFRA000004322_2…" at bounding box center [595, 282] width 1190 height 564
click at [1117, 263] on div "Replanifier cette action" at bounding box center [1104, 258] width 89 height 16
select select "8"
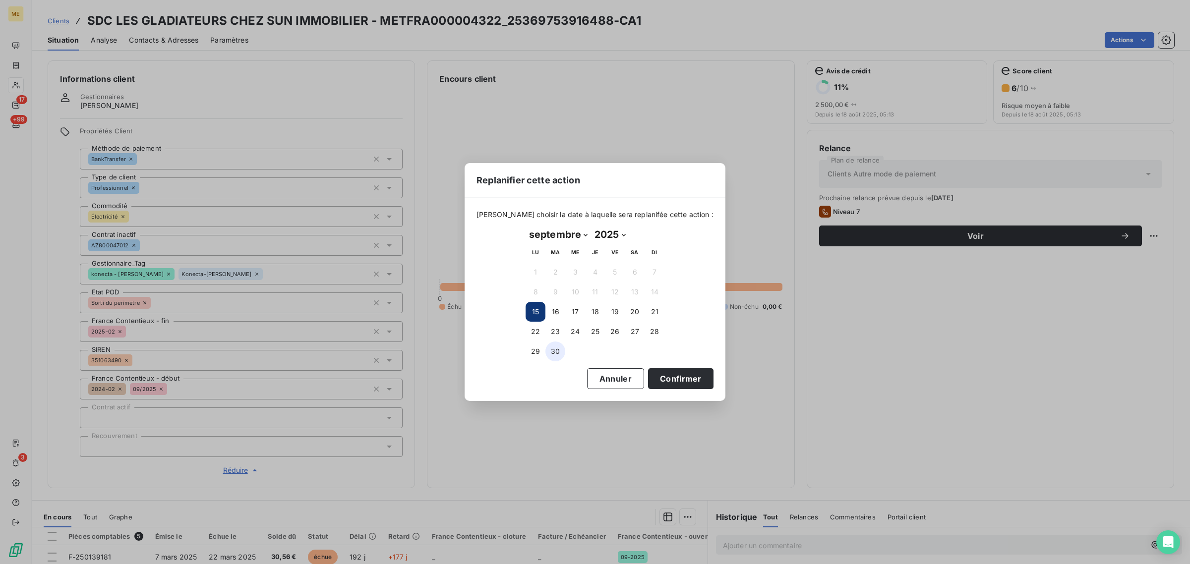
click at [547, 351] on button "30" at bounding box center [556, 352] width 20 height 20
click at [648, 377] on button "Confirmer" at bounding box center [680, 379] width 65 height 21
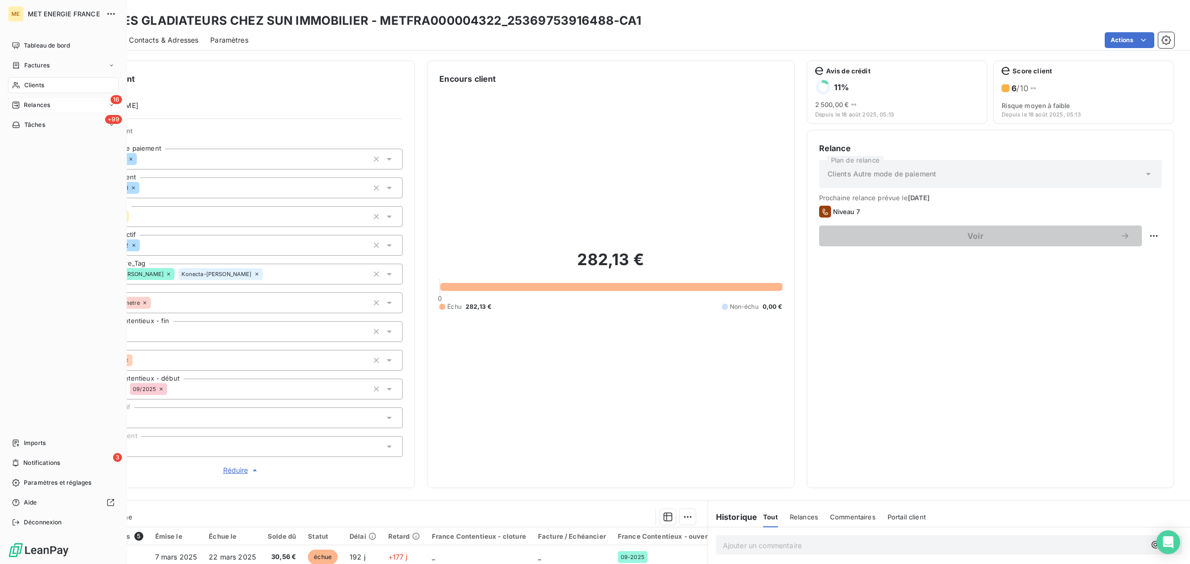
click at [21, 104] on div "Relances" at bounding box center [31, 105] width 38 height 9
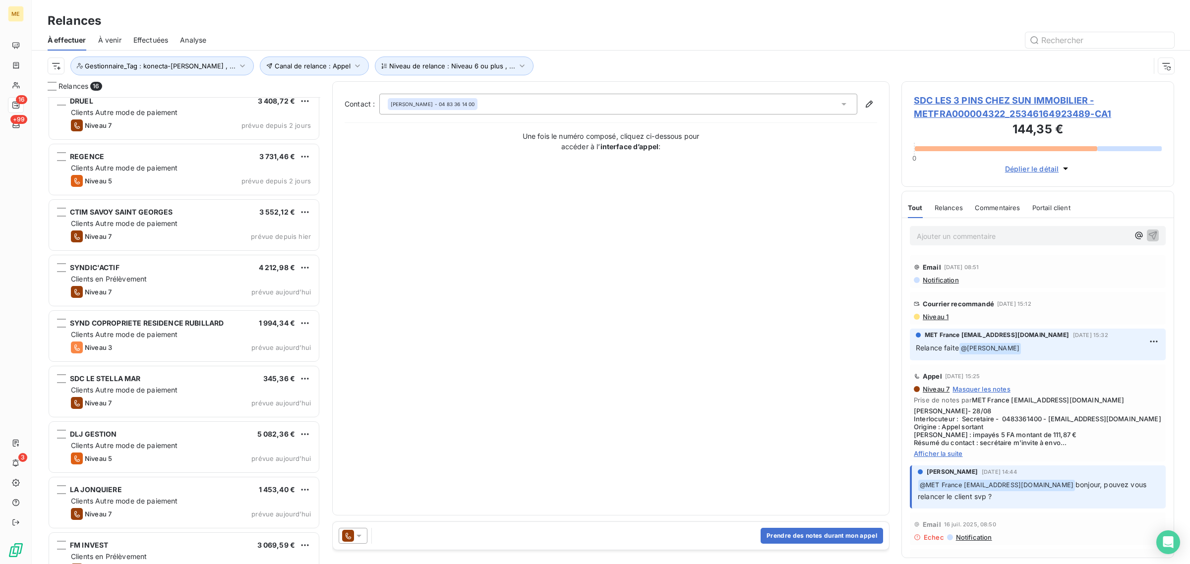
scroll to position [124, 0]
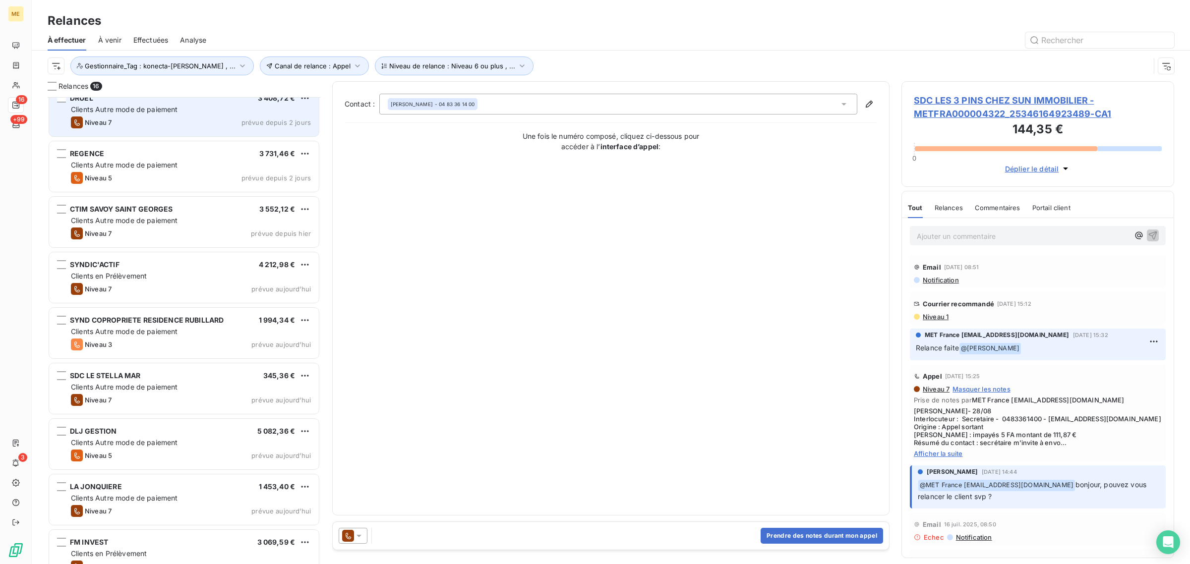
click at [147, 129] on div "DRUEL 3 408,72 € Clients Autre mode de paiement Niveau 7 prévue depuis 2 jours" at bounding box center [184, 111] width 270 height 51
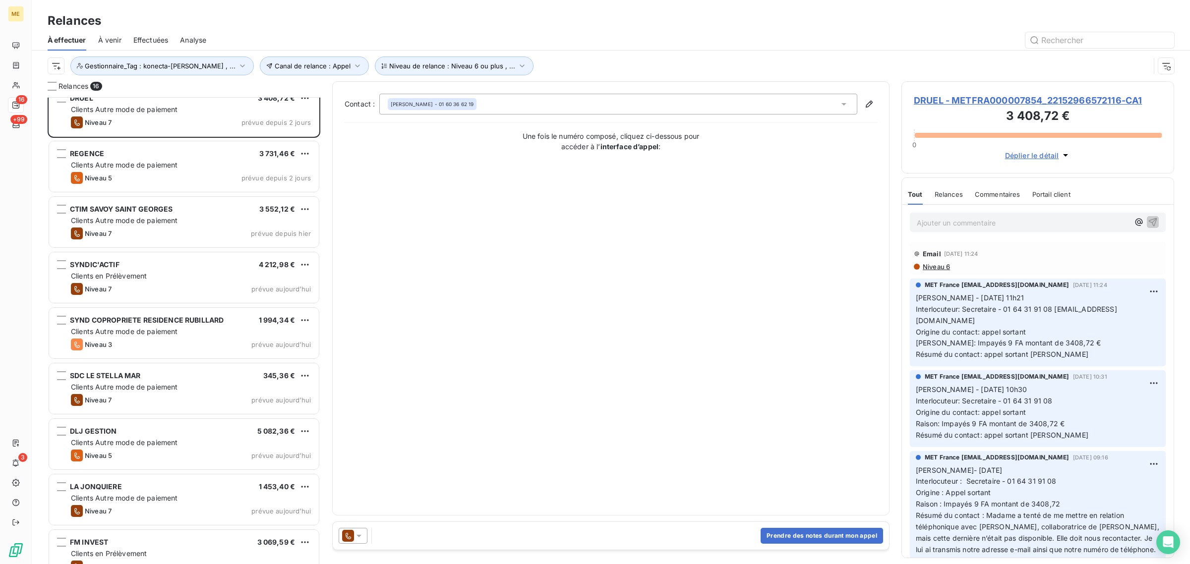
click at [1051, 103] on span "DRUEL - METFRA000007854_22152966572116-CA1" at bounding box center [1038, 100] width 248 height 13
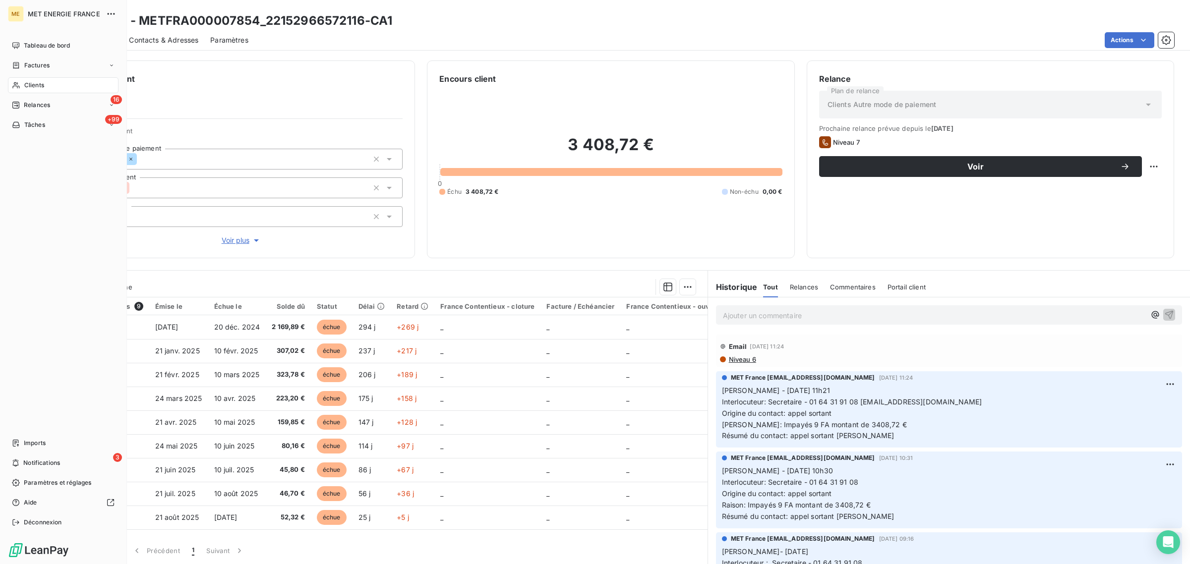
click at [26, 83] on span "Clients" at bounding box center [34, 85] width 20 height 9
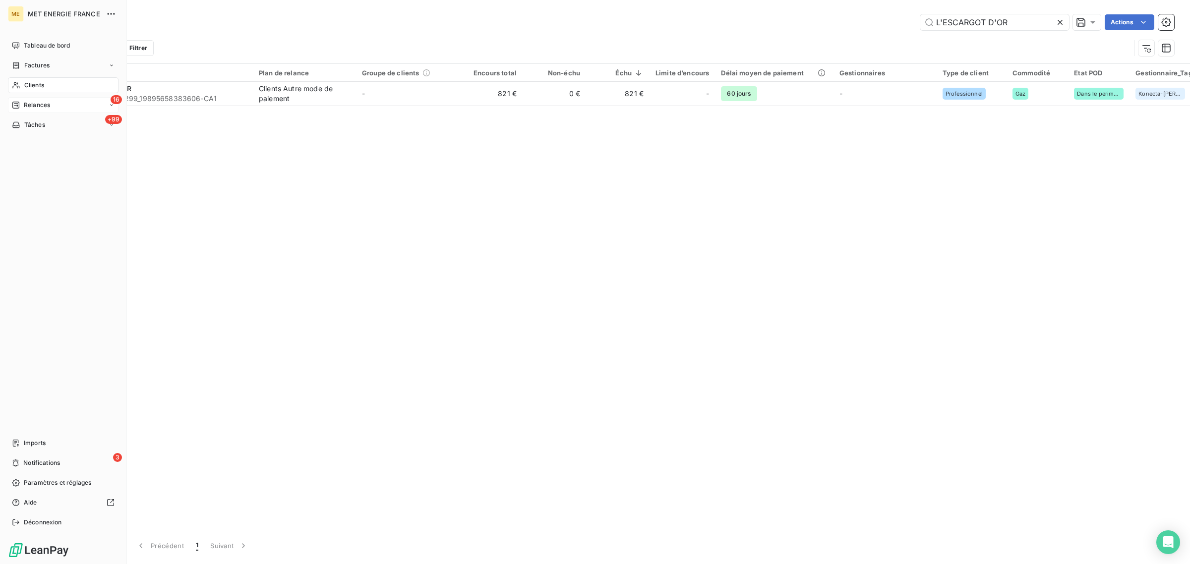
click at [25, 110] on div "16 Relances" at bounding box center [63, 105] width 111 height 16
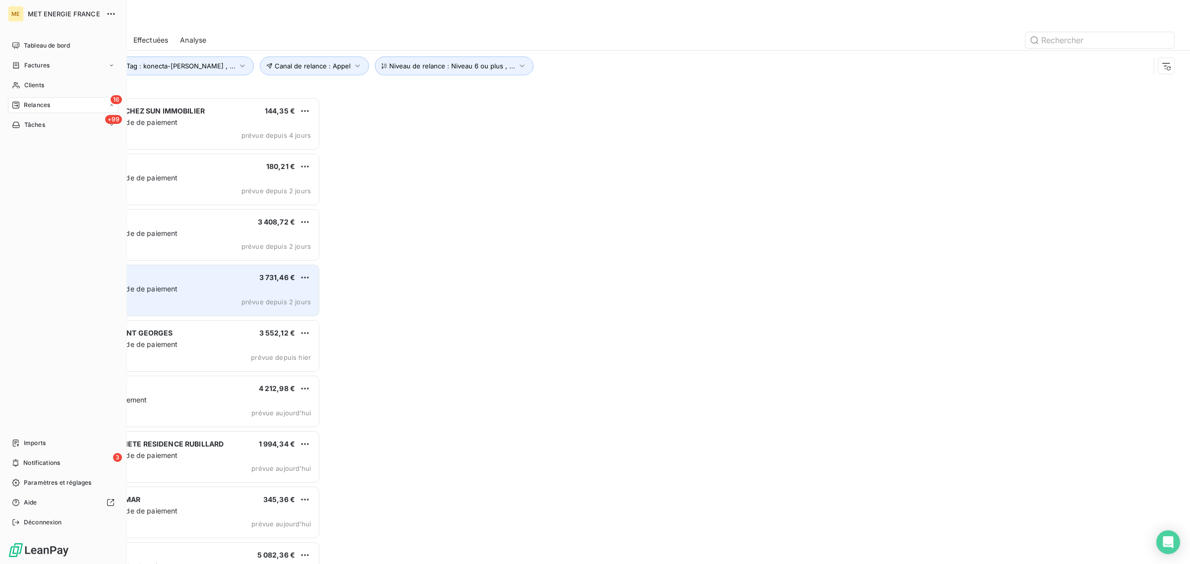
scroll to position [458, 263]
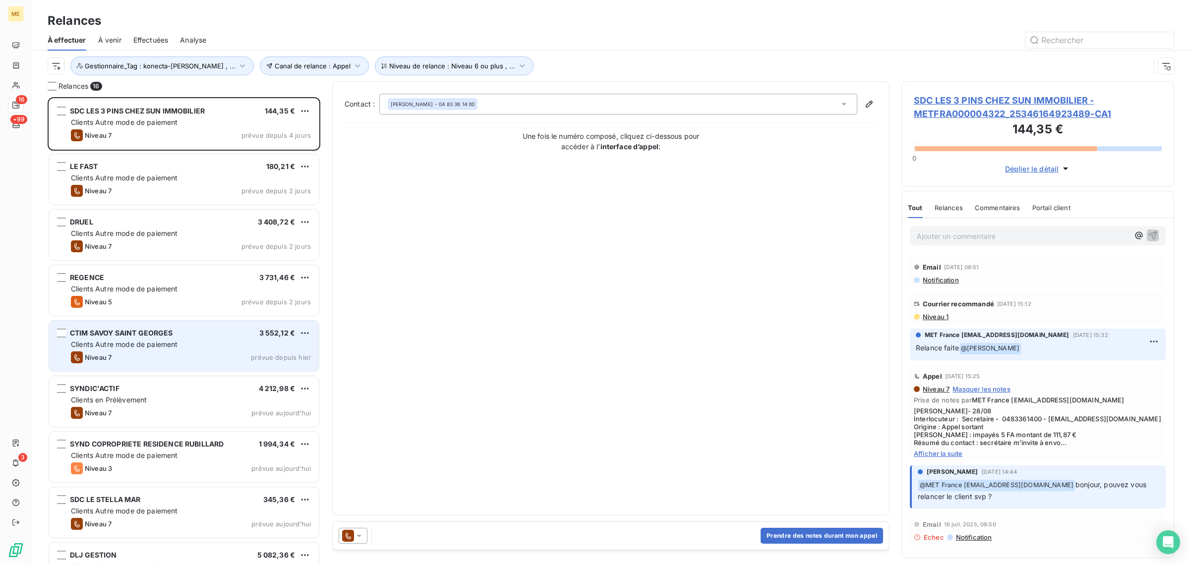
click at [147, 358] on div "Niveau 7 prévue depuis [DATE]" at bounding box center [191, 358] width 240 height 12
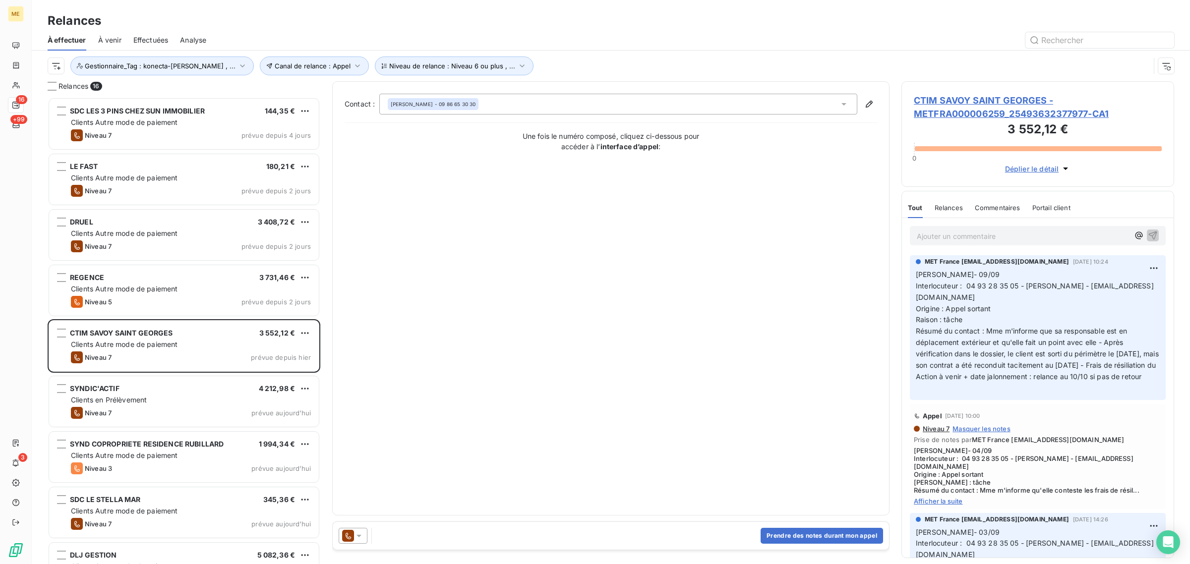
click at [975, 118] on span "CTIM SAVOY SAINT GEORGES - METFRA000006259_25493632377977-CA1" at bounding box center [1038, 107] width 248 height 27
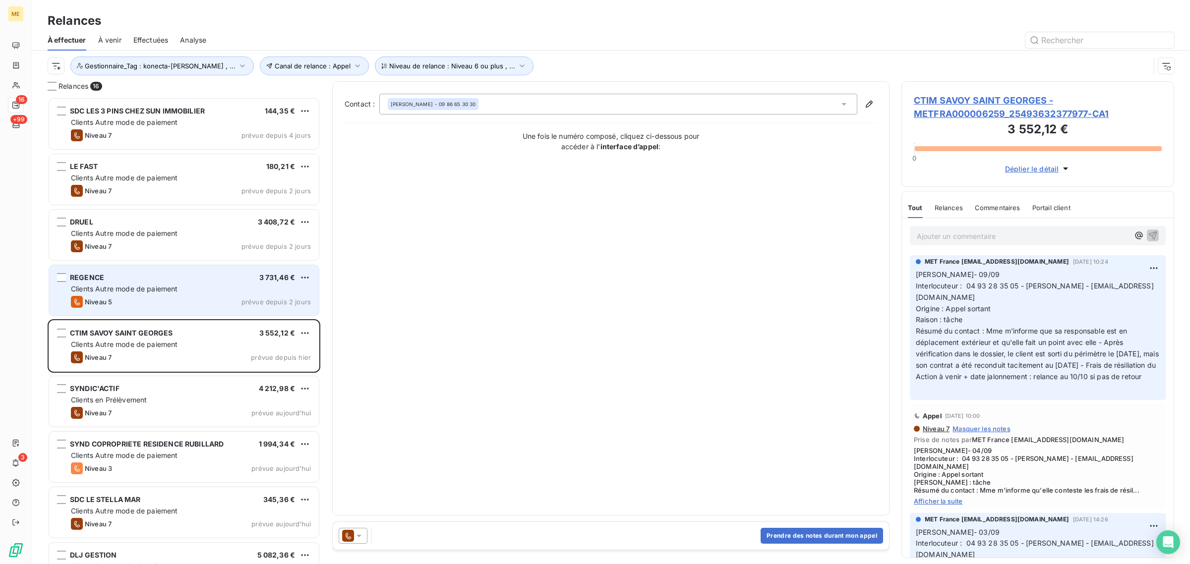
scroll to position [458, 263]
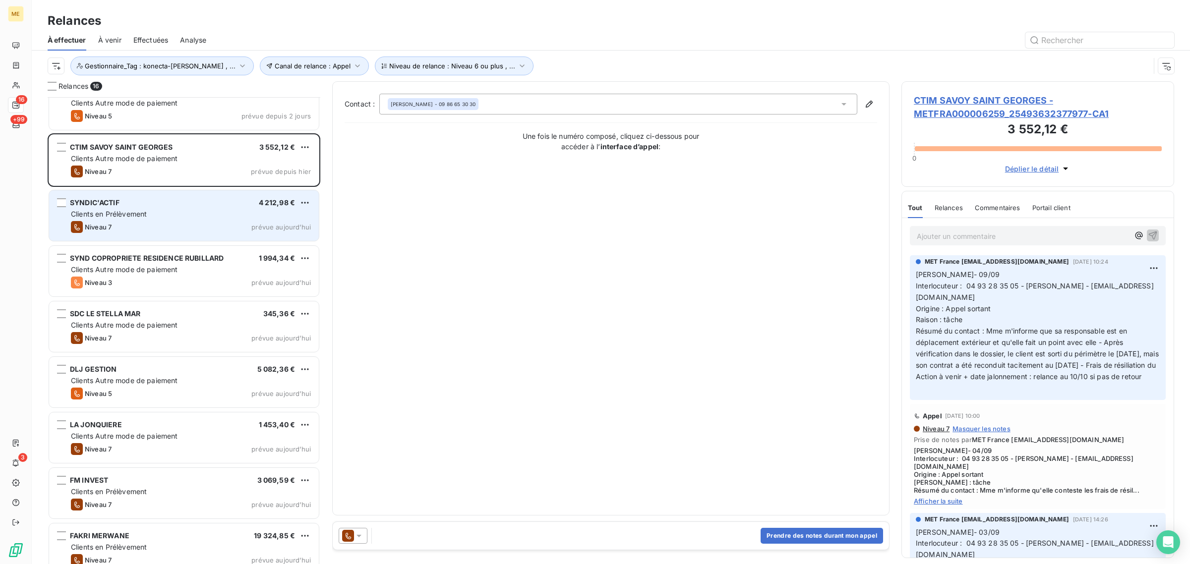
click at [110, 226] on span "Niveau 7" at bounding box center [98, 227] width 27 height 8
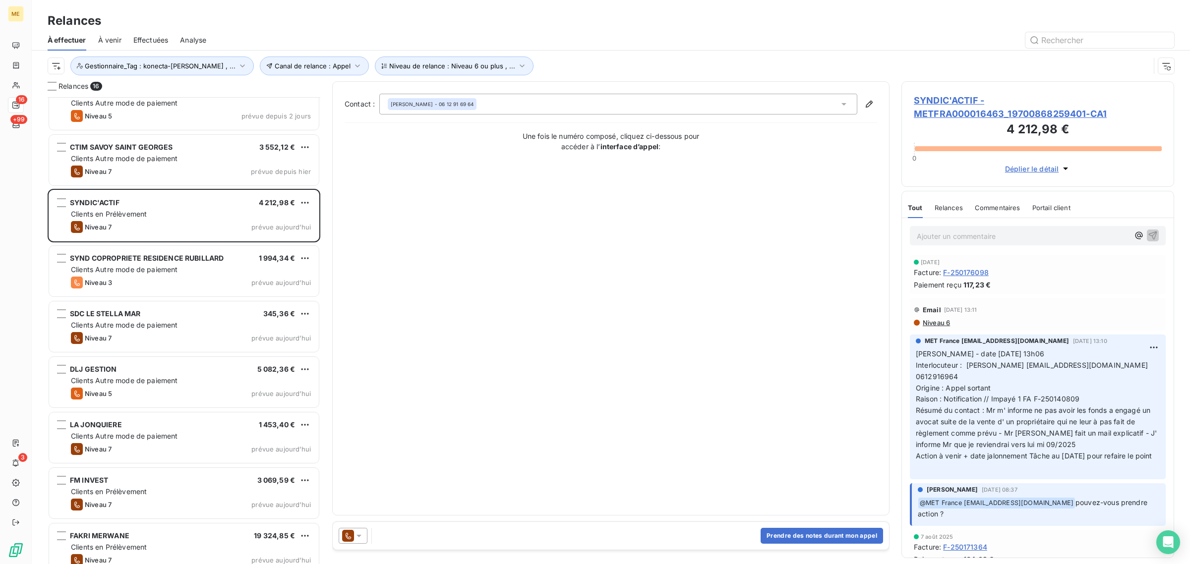
click at [941, 100] on span "SYNDIC'ACTIF - METFRA000016463_19700868259401-CA1" at bounding box center [1038, 107] width 248 height 27
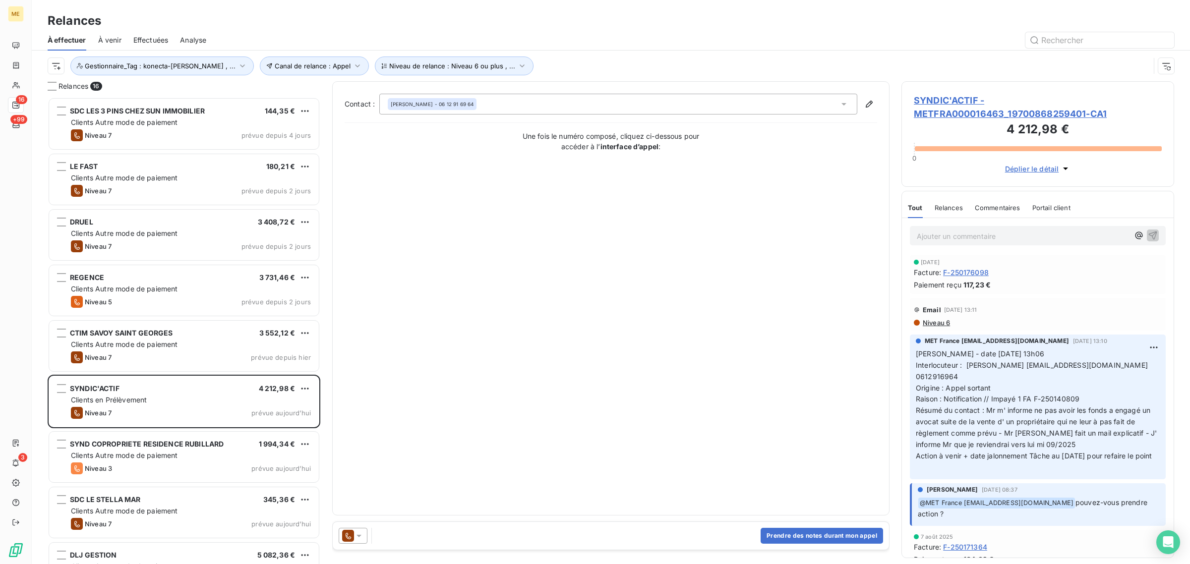
scroll to position [458, 263]
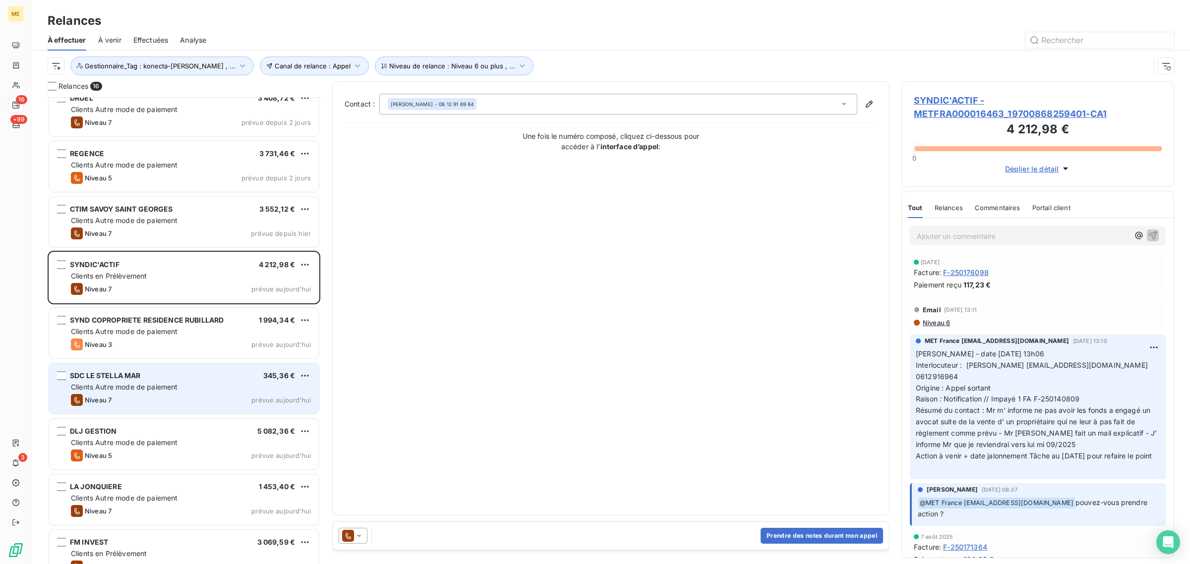
click at [161, 410] on div "SDC LE STELLA MAR 345,36 € Clients Autre mode de paiement Niveau 7 prévue [DATE]" at bounding box center [184, 389] width 270 height 51
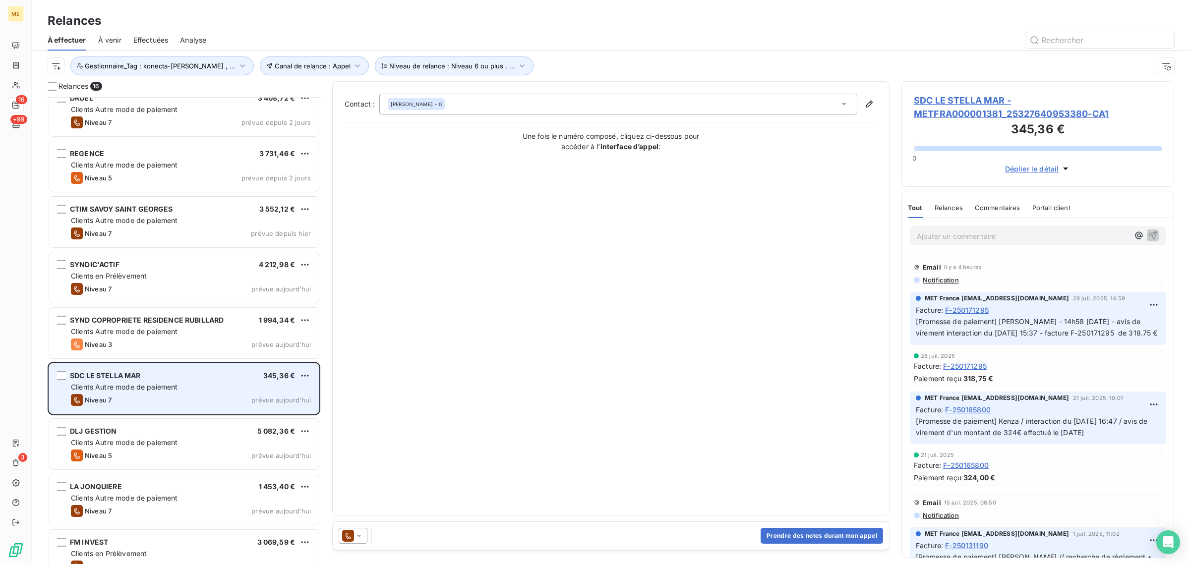
click at [175, 369] on div "SDC LE STELLA MAR 345,36 € Clients Autre mode de paiement Niveau 7 prévue [DATE]" at bounding box center [184, 389] width 270 height 51
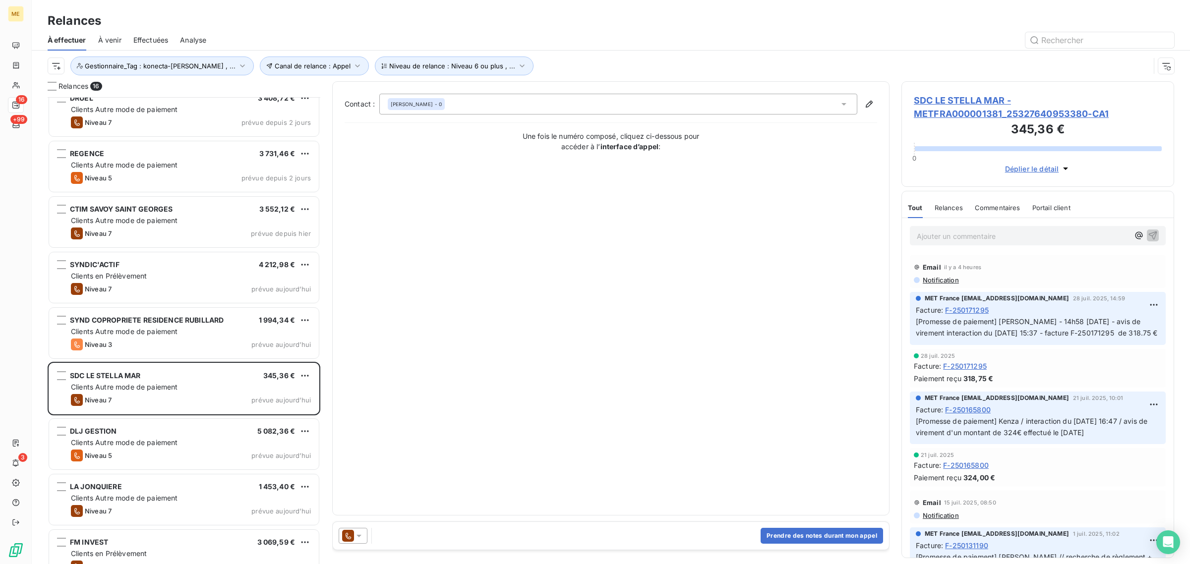
click at [945, 124] on h3 "345,36 €" at bounding box center [1038, 131] width 248 height 20
click at [958, 103] on span "SDC LE STELLA MAR - METFRA000001381_25327640953380-CA1" at bounding box center [1038, 107] width 248 height 27
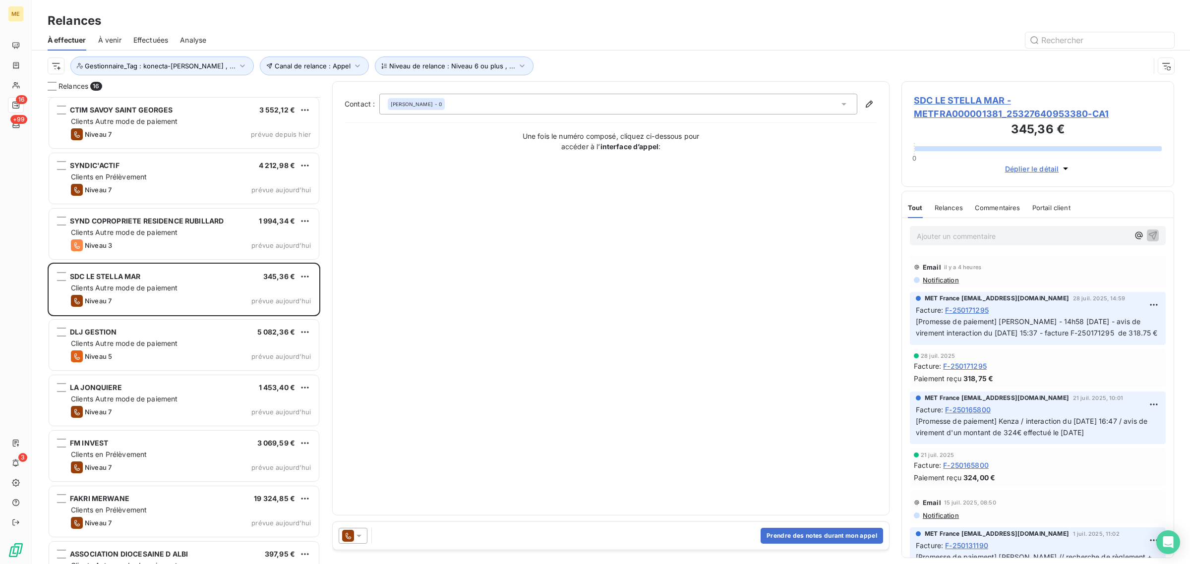
scroll to position [310, 0]
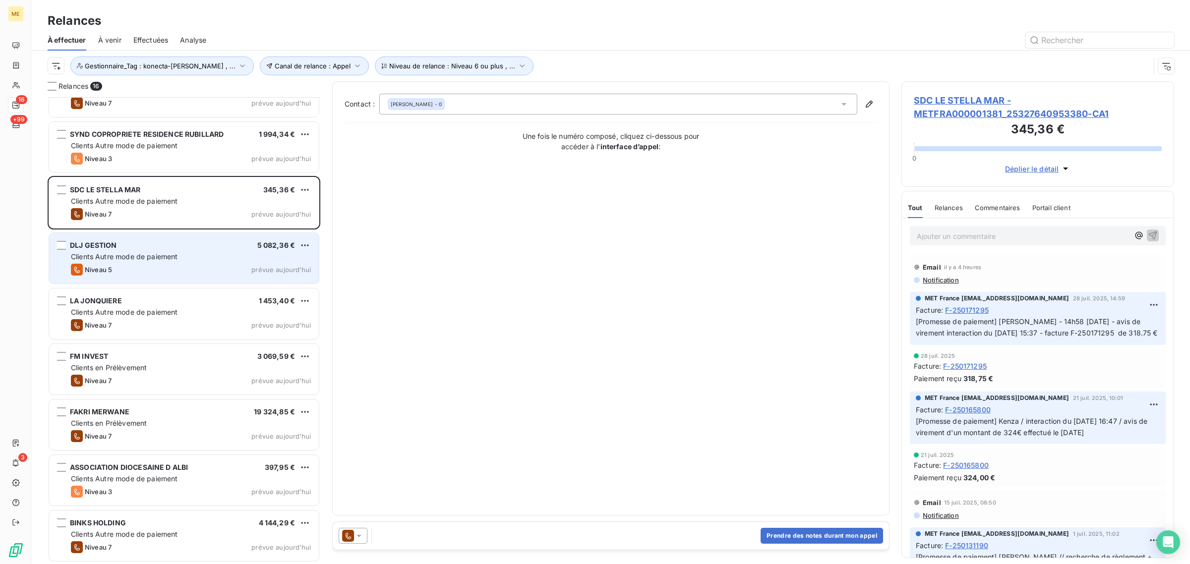
click at [145, 270] on div "Niveau 5 prévue aujourd’hui" at bounding box center [191, 270] width 240 height 12
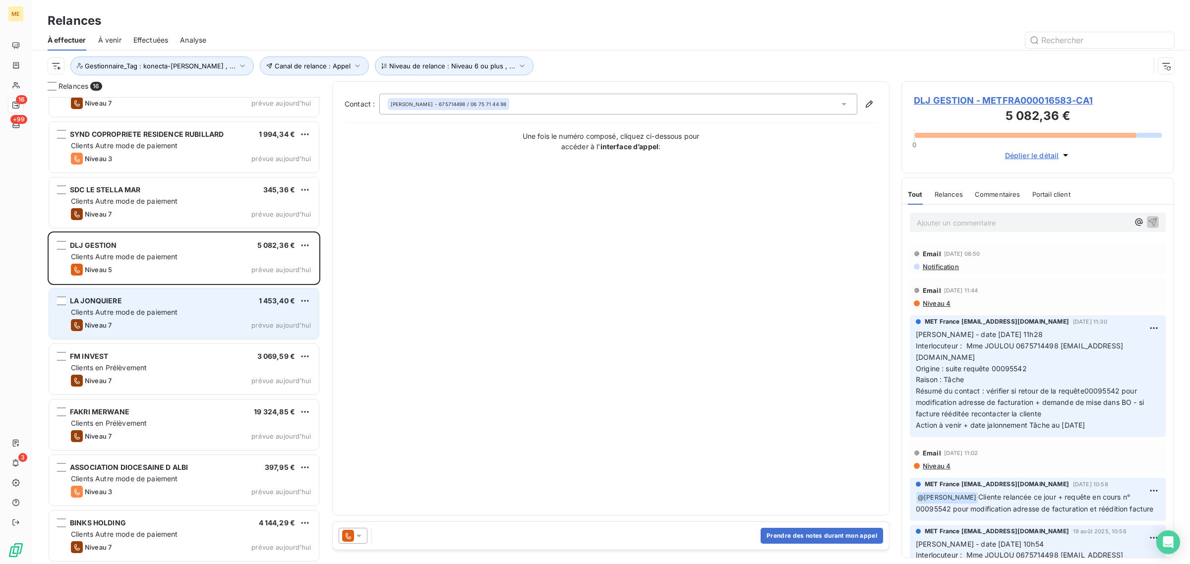
click at [139, 305] on div "LA JONQUIERE 1 453,40 €" at bounding box center [191, 301] width 240 height 9
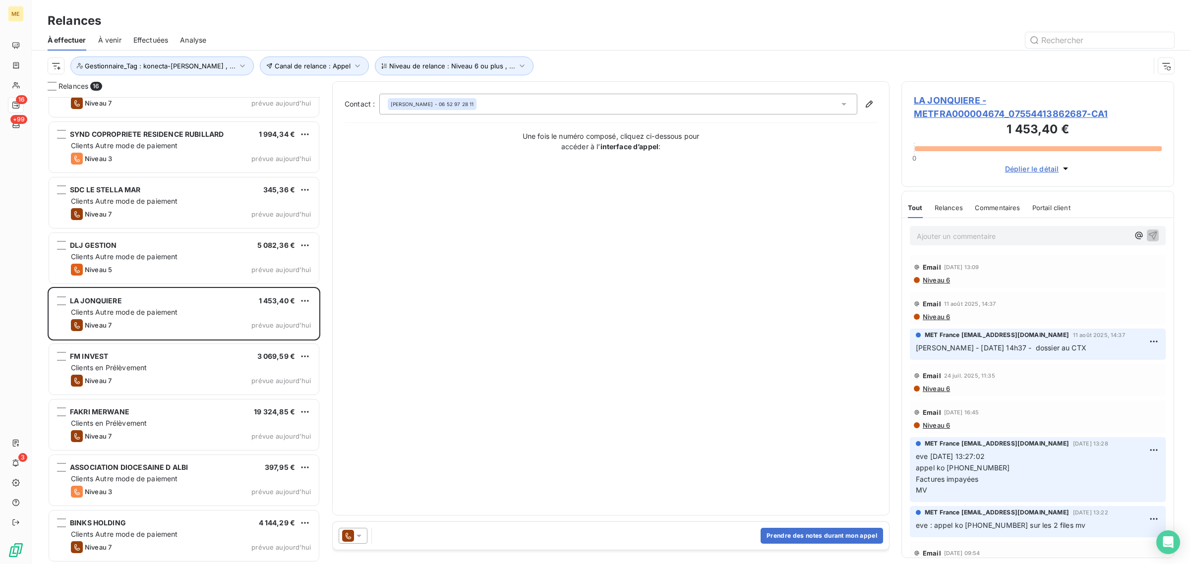
click at [978, 103] on span "LA JONQUIERE - METFRA000004674_07554413862687-CA1" at bounding box center [1038, 107] width 248 height 27
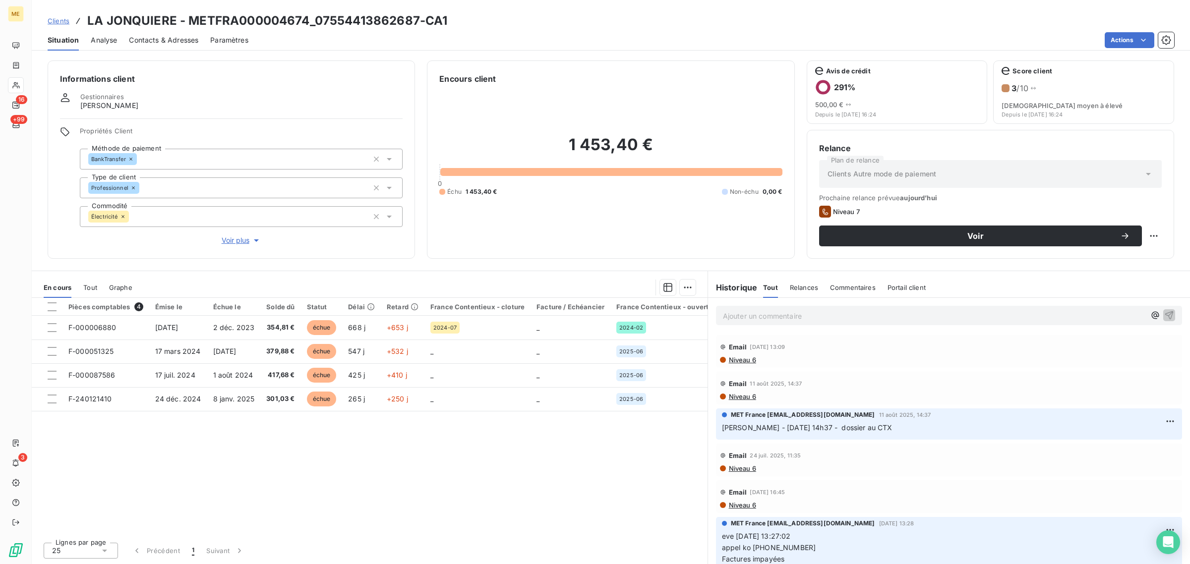
click at [235, 241] on span "Voir plus" at bounding box center [242, 241] width 40 height 10
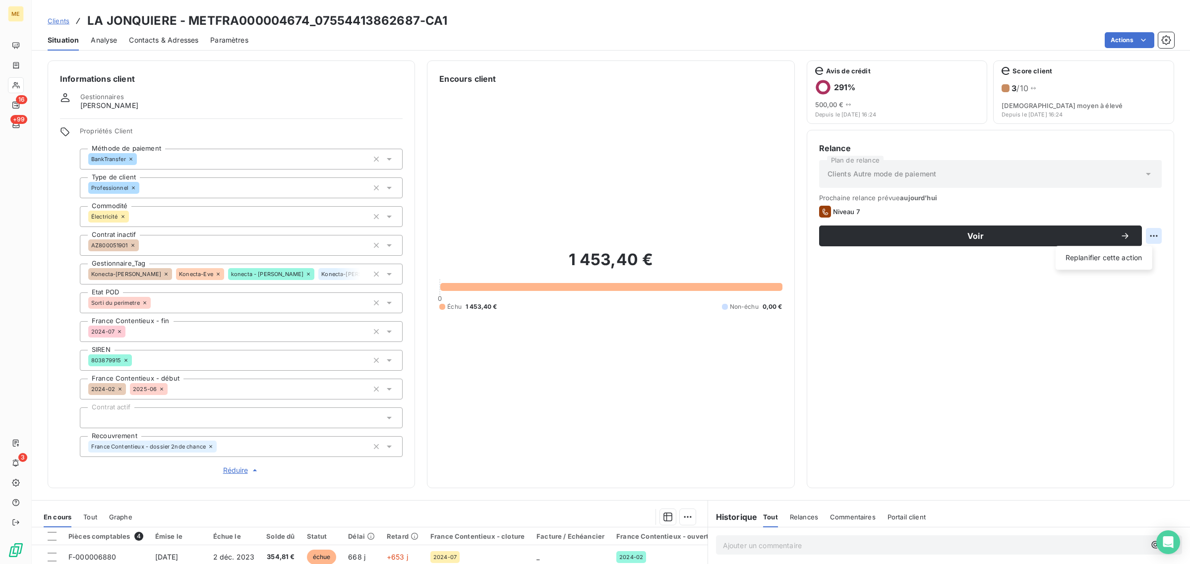
click at [1149, 232] on html "ME 16 +99 3 Clients LA JONQUIERE - METFRA000004674_07554413862687-CA1 Situation…" at bounding box center [595, 282] width 1190 height 564
click at [1121, 257] on div "Replanifier cette action" at bounding box center [1104, 258] width 89 height 16
select select "8"
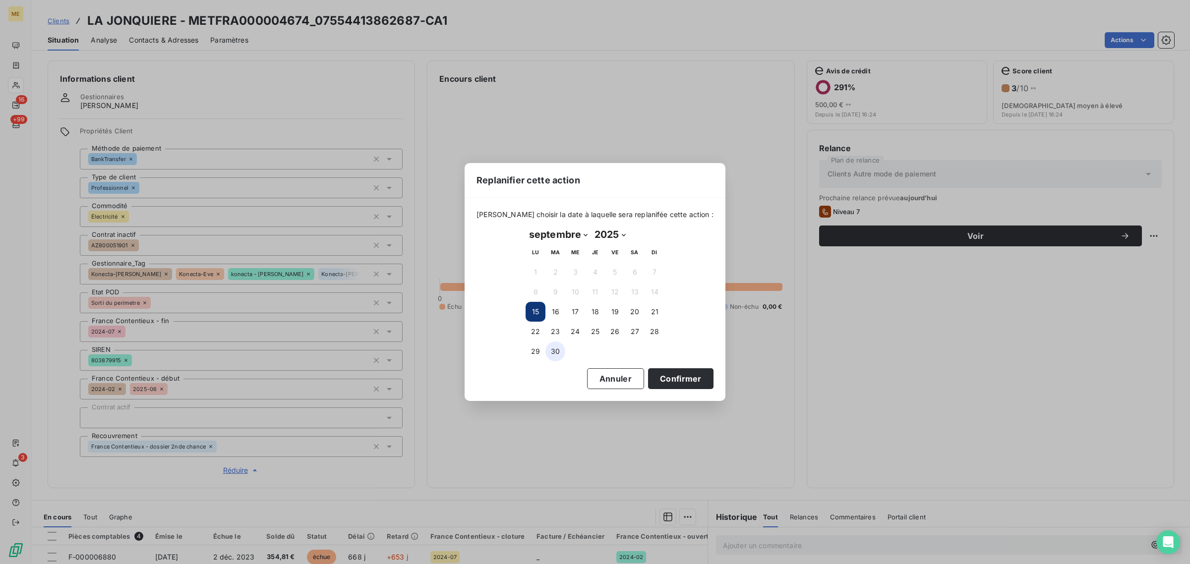
click at [555, 350] on button "30" at bounding box center [556, 352] width 20 height 20
click at [648, 375] on button "Confirmer" at bounding box center [680, 379] width 65 height 21
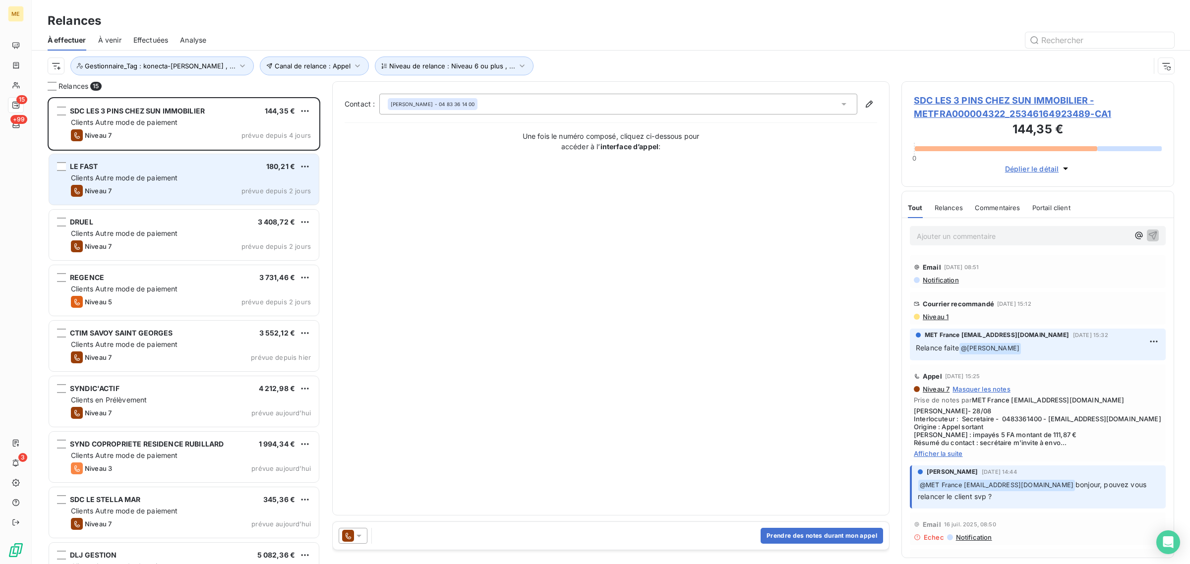
click at [158, 196] on div "Niveau 7 prévue depuis 2 jours" at bounding box center [191, 191] width 240 height 12
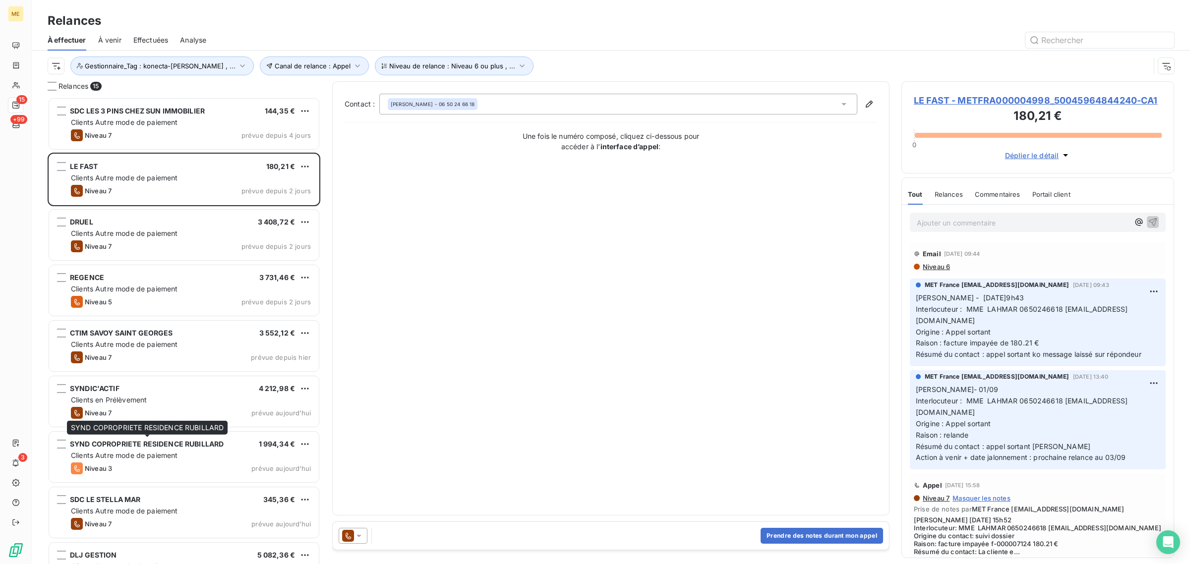
click at [155, 421] on div "SYND COPROPRIETE RESIDENCE RUBILLARD SYND COPROPRIETE RESIDENCE RUBILLARD" at bounding box center [147, 428] width 161 height 14
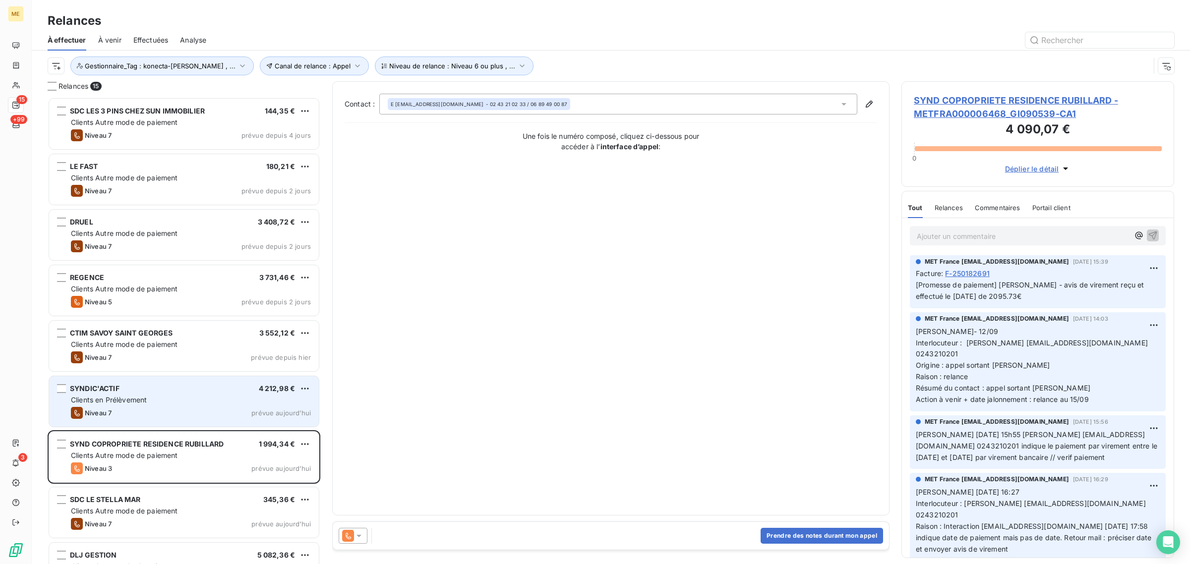
click at [169, 407] on div "Niveau 7 prévue [DATE]" at bounding box center [191, 413] width 240 height 12
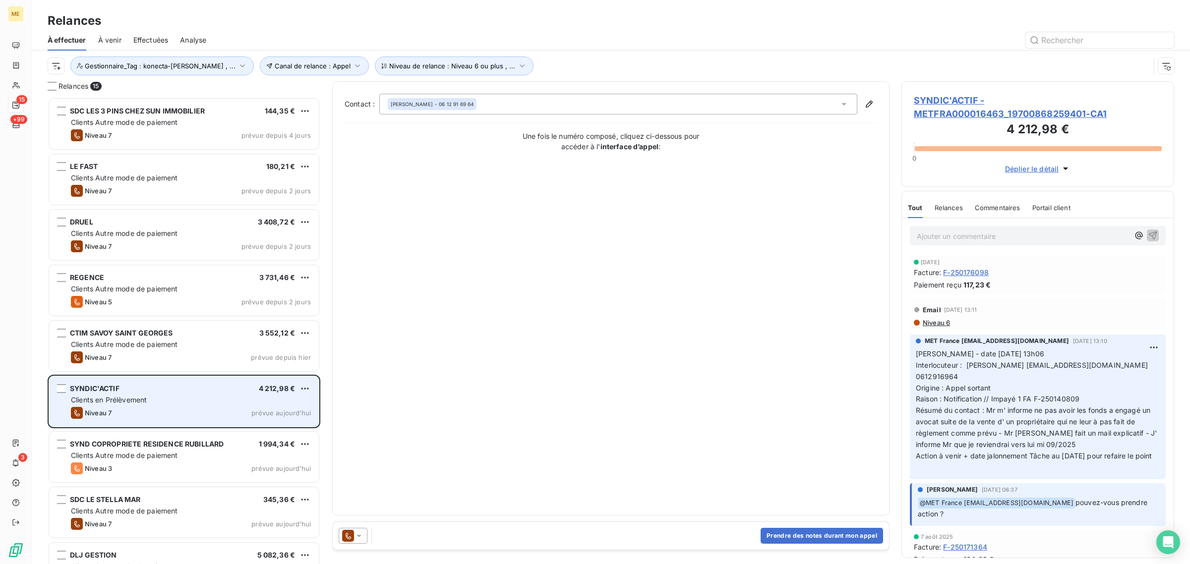
click at [227, 412] on div "Niveau 7 prévue [DATE]" at bounding box center [191, 413] width 240 height 12
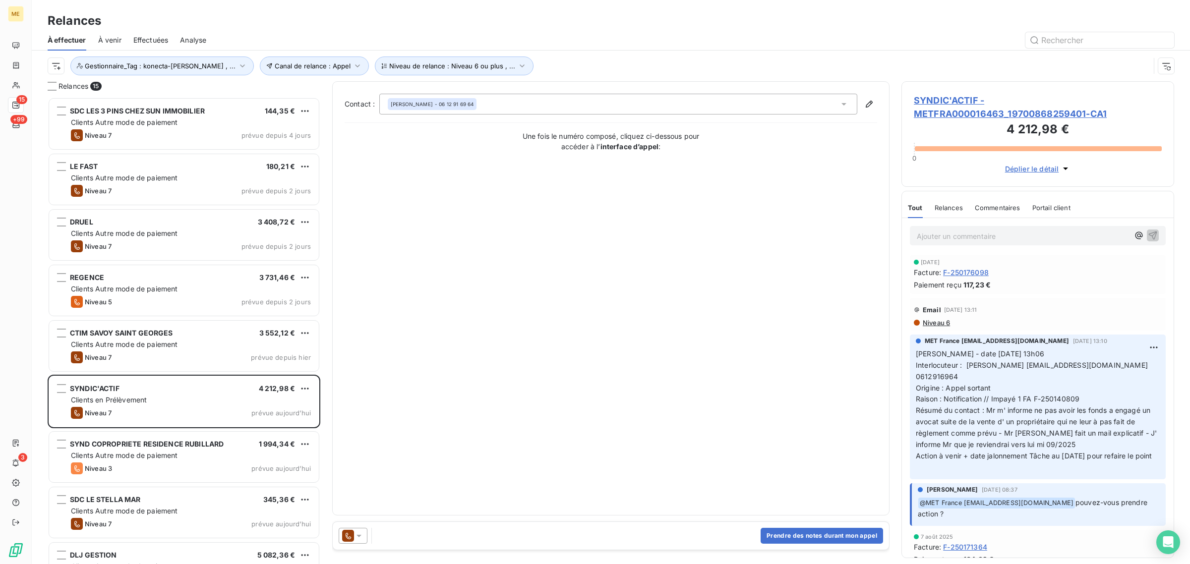
click at [945, 111] on span "SYNDIC'ACTIF - METFRA000016463_19700868259401-CA1" at bounding box center [1038, 107] width 248 height 27
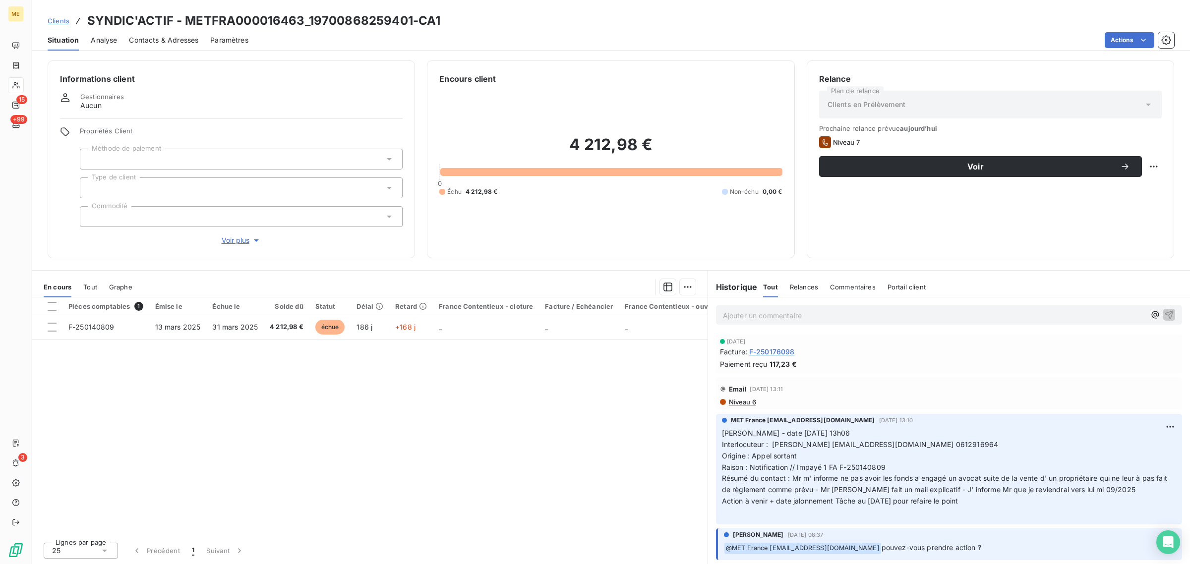
click at [410, 65] on div "Informations client Gestionnaires Aucun Propriétés Client Méthode de paiement T…" at bounding box center [232, 160] width 368 height 198
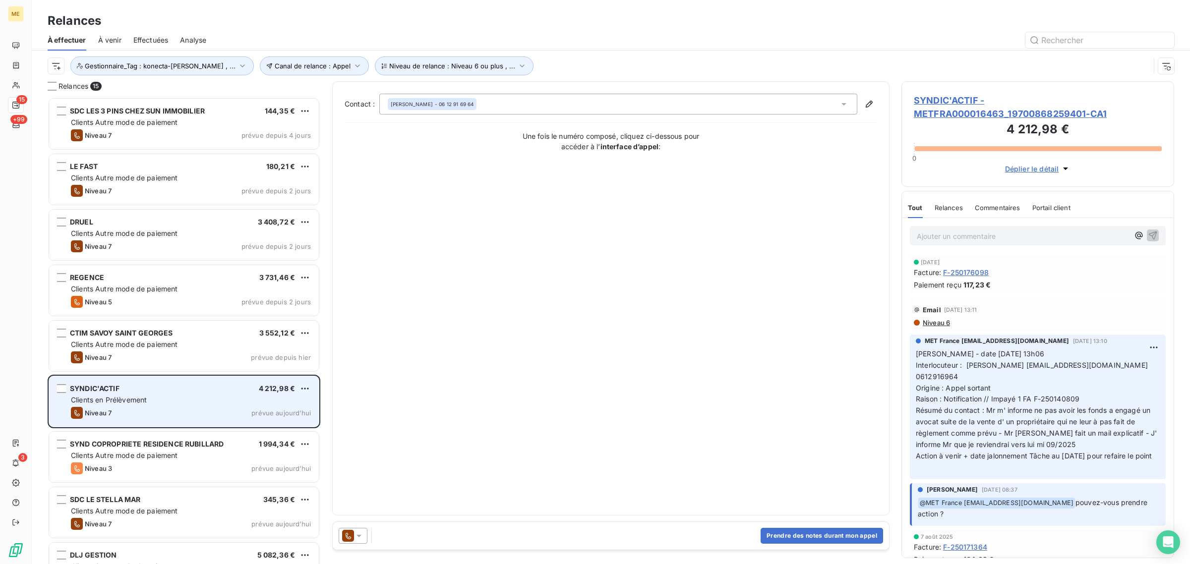
scroll to position [458, 263]
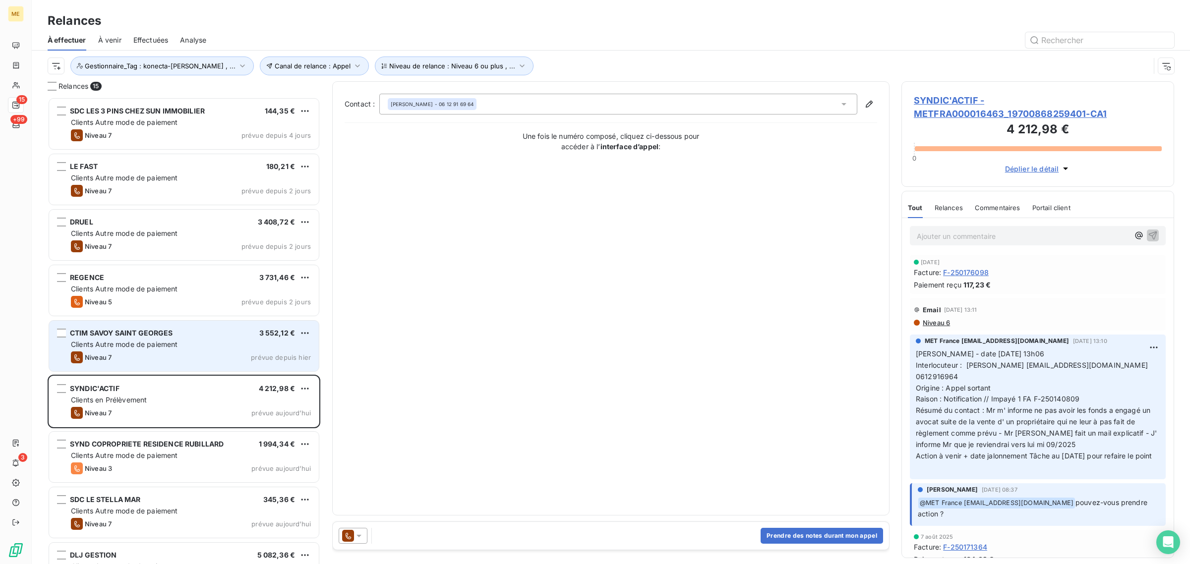
click at [130, 352] on div "Niveau 7 prévue depuis [DATE]" at bounding box center [191, 358] width 240 height 12
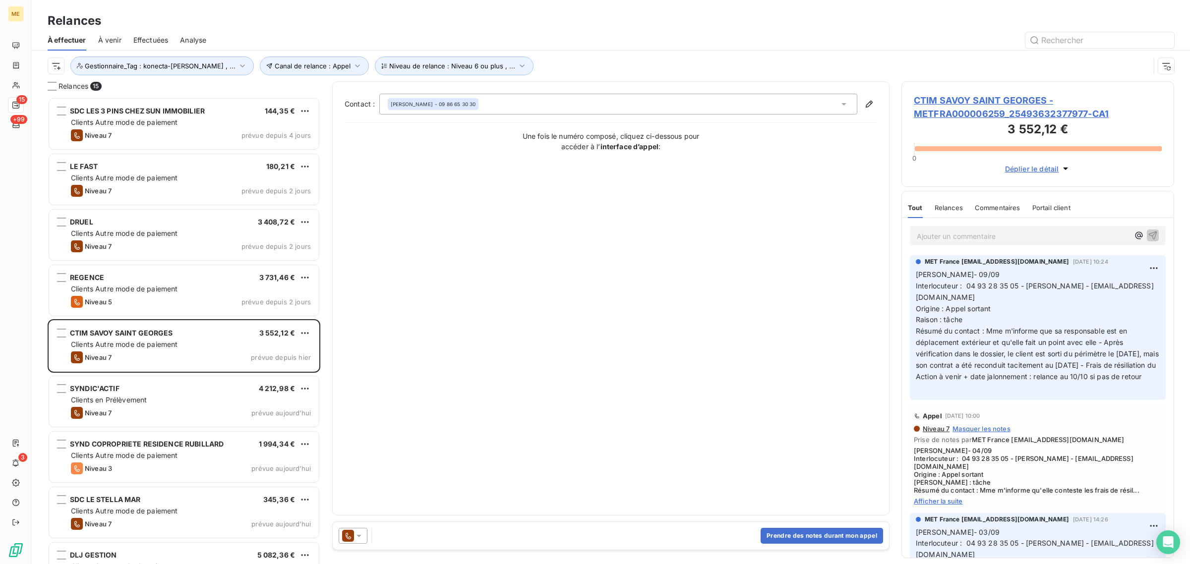
click at [946, 116] on span "CTIM SAVOY SAINT GEORGES - METFRA000006259_25493632377977-CA1" at bounding box center [1038, 107] width 248 height 27
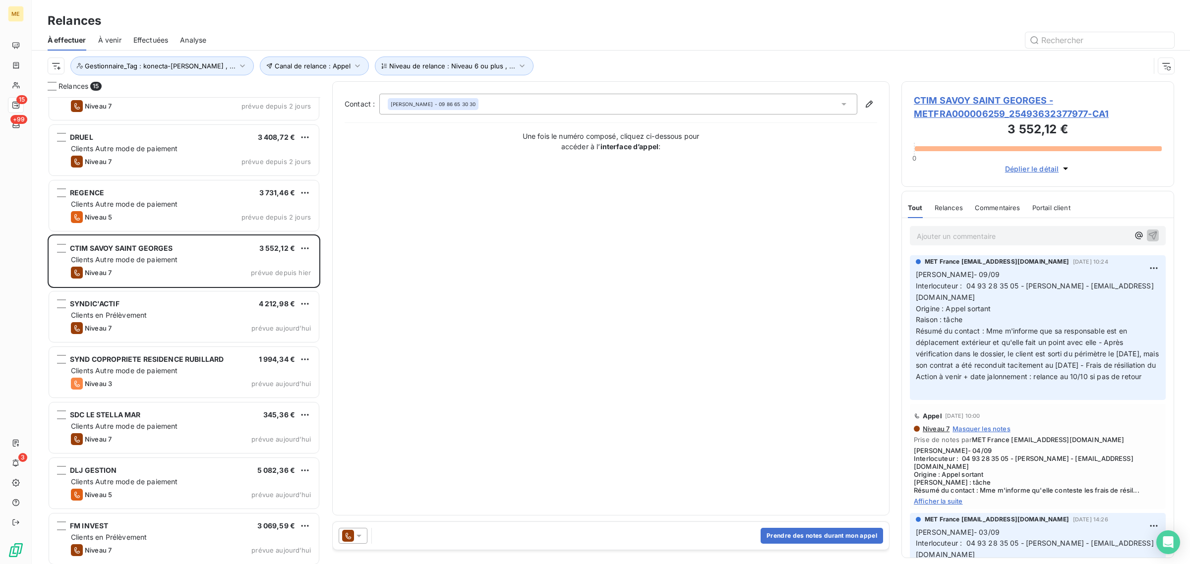
scroll to position [124, 0]
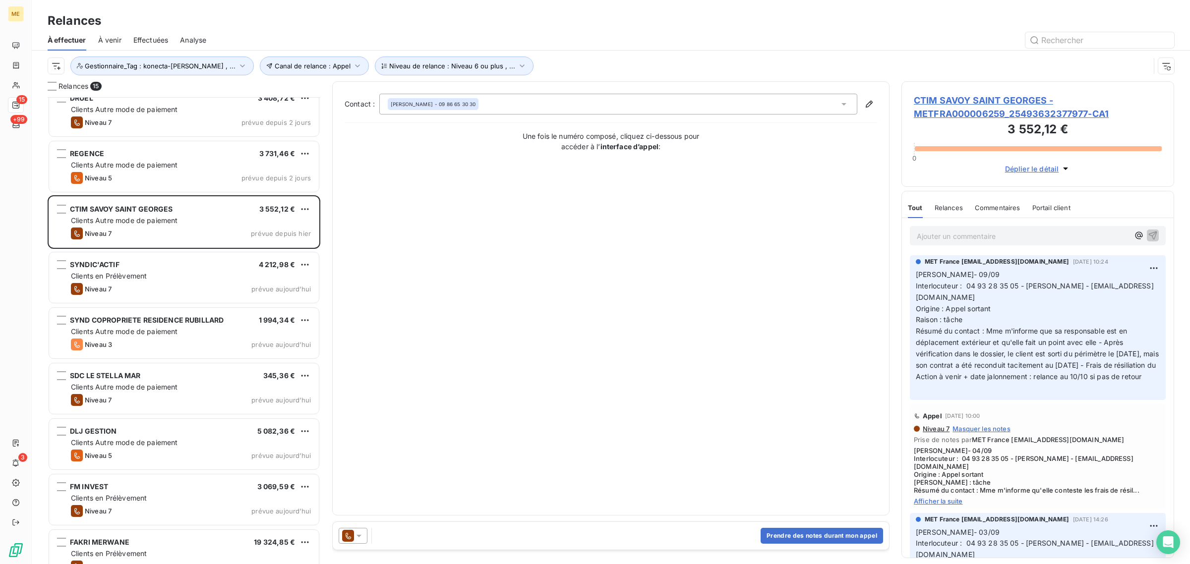
click at [172, 396] on div "Niveau 7 prévue [DATE]" at bounding box center [191, 400] width 240 height 12
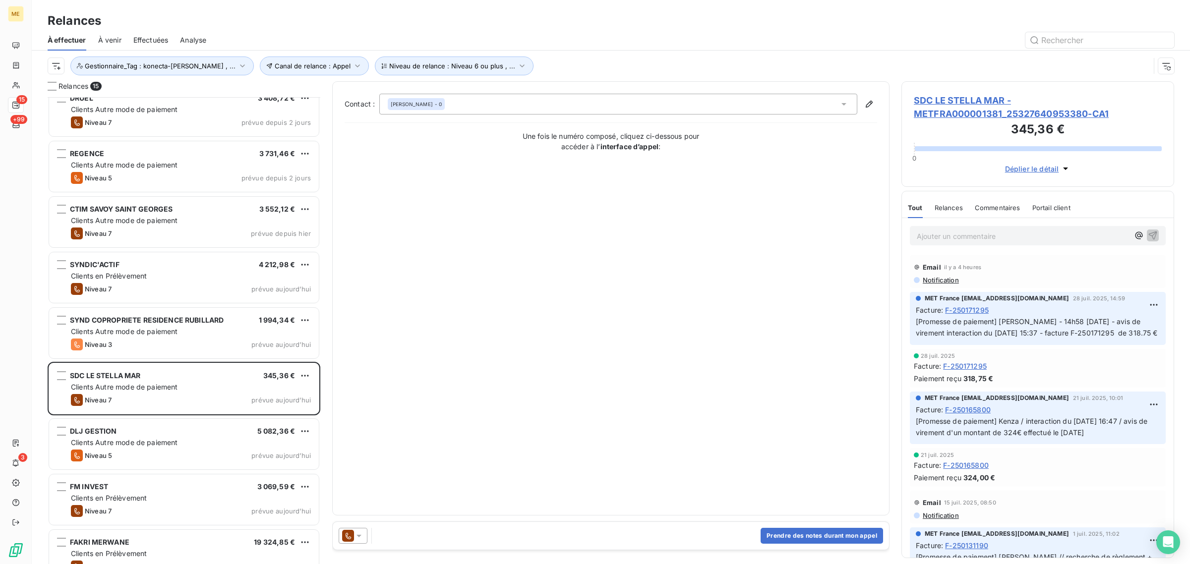
click at [935, 115] on span "SDC LE STELLA MAR - METFRA000001381_25327640953380-CA1" at bounding box center [1038, 107] width 248 height 27
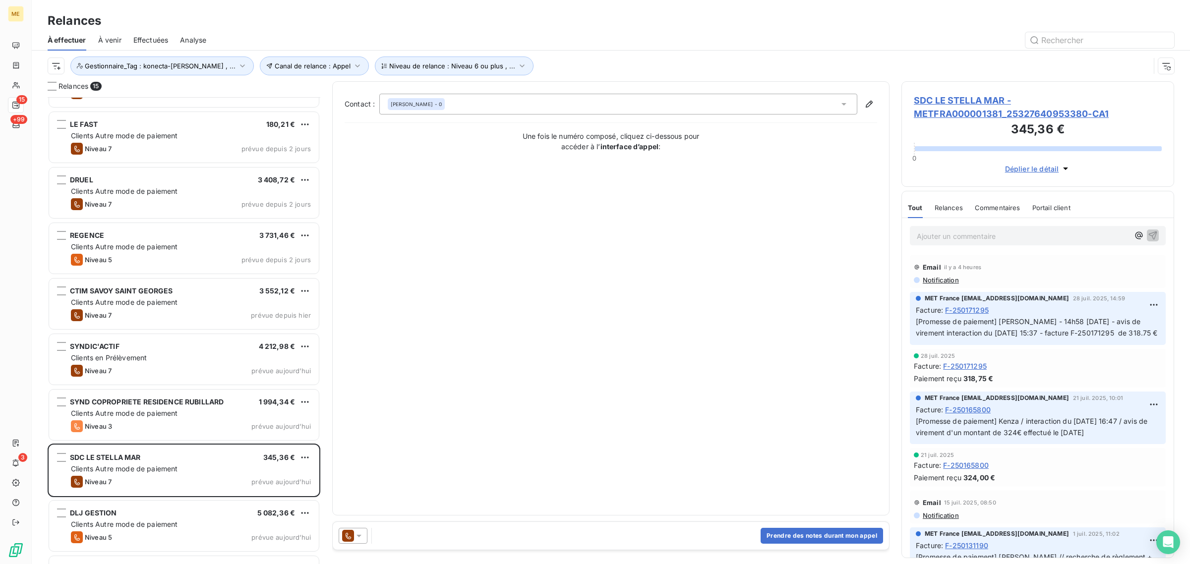
scroll to position [248, 0]
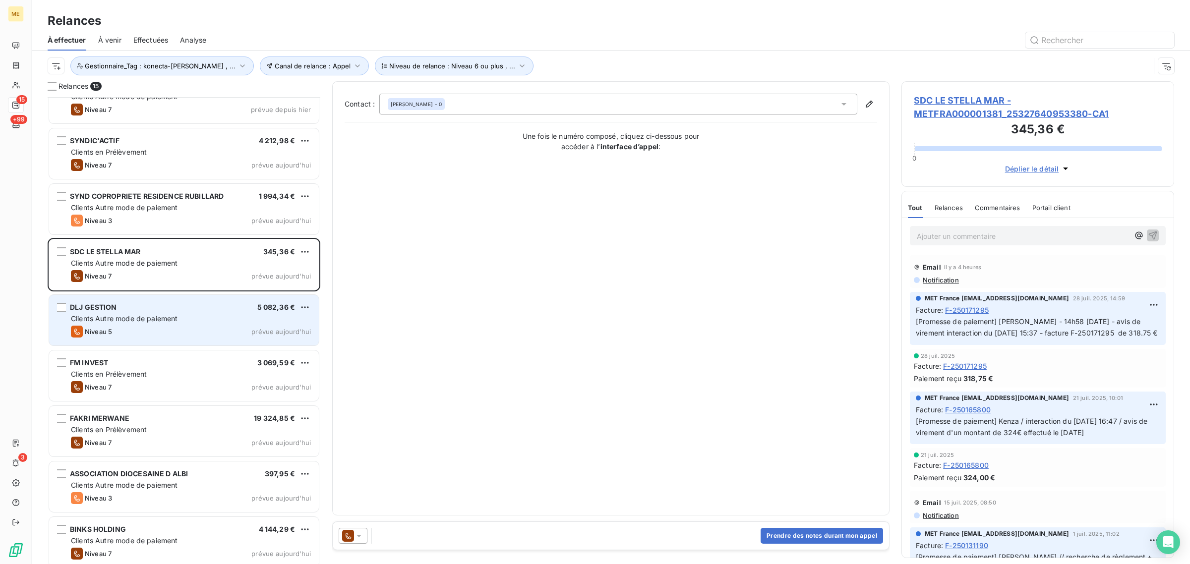
click at [113, 331] on div "Niveau 5 prévue aujourd’hui" at bounding box center [191, 332] width 240 height 12
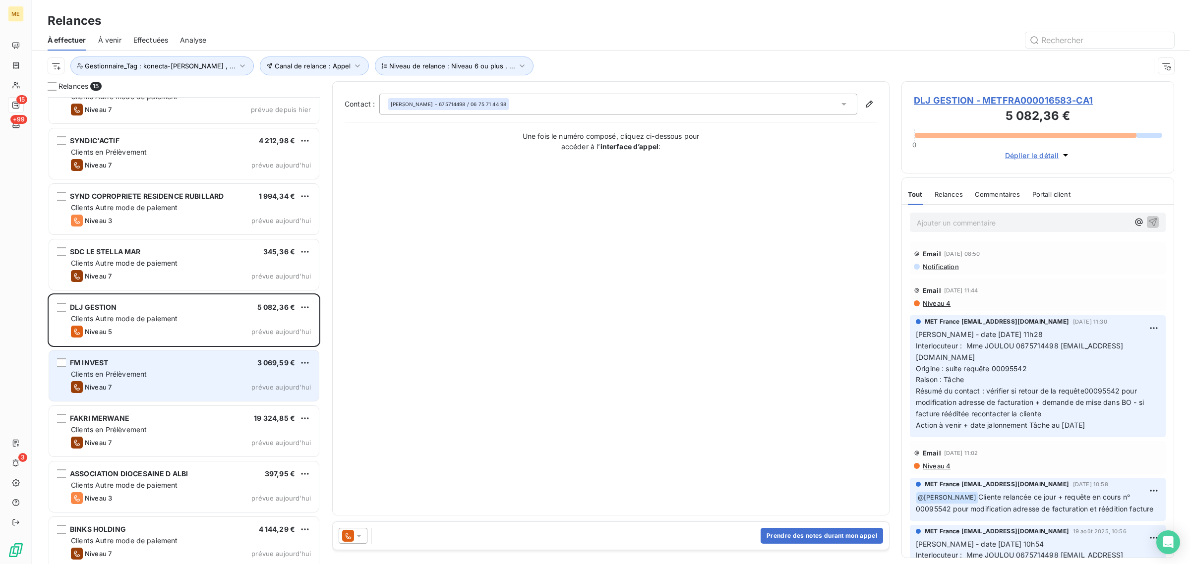
click at [113, 365] on div "FM INVEST 3 069,59 €" at bounding box center [191, 363] width 240 height 9
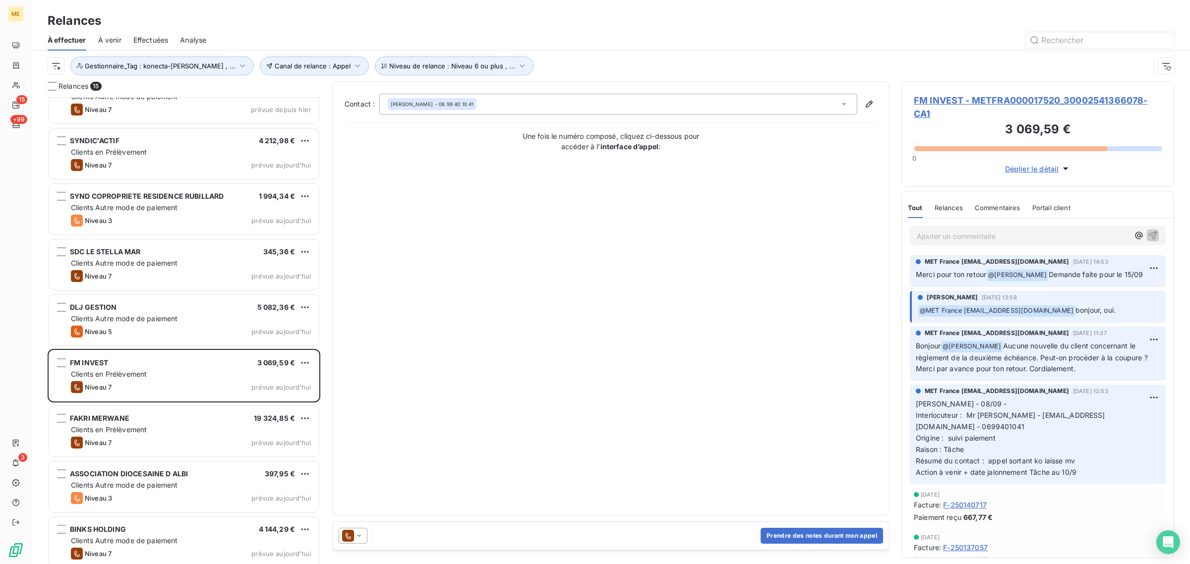
click at [953, 100] on span "FM INVEST - METFRA000017520_30002541366078-CA1" at bounding box center [1038, 107] width 248 height 27
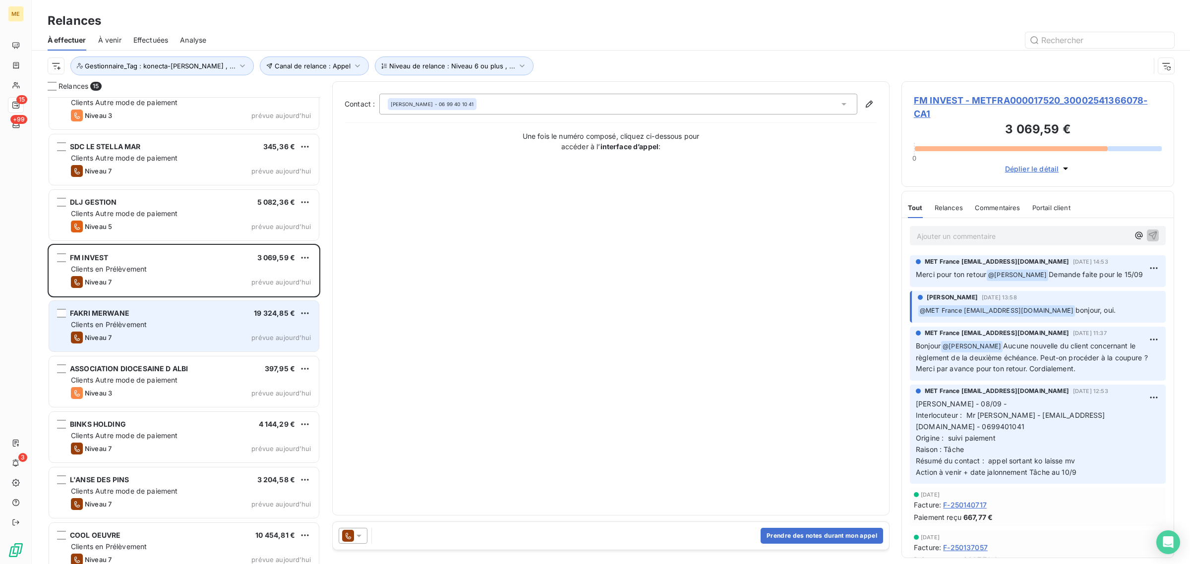
scroll to position [366, 0]
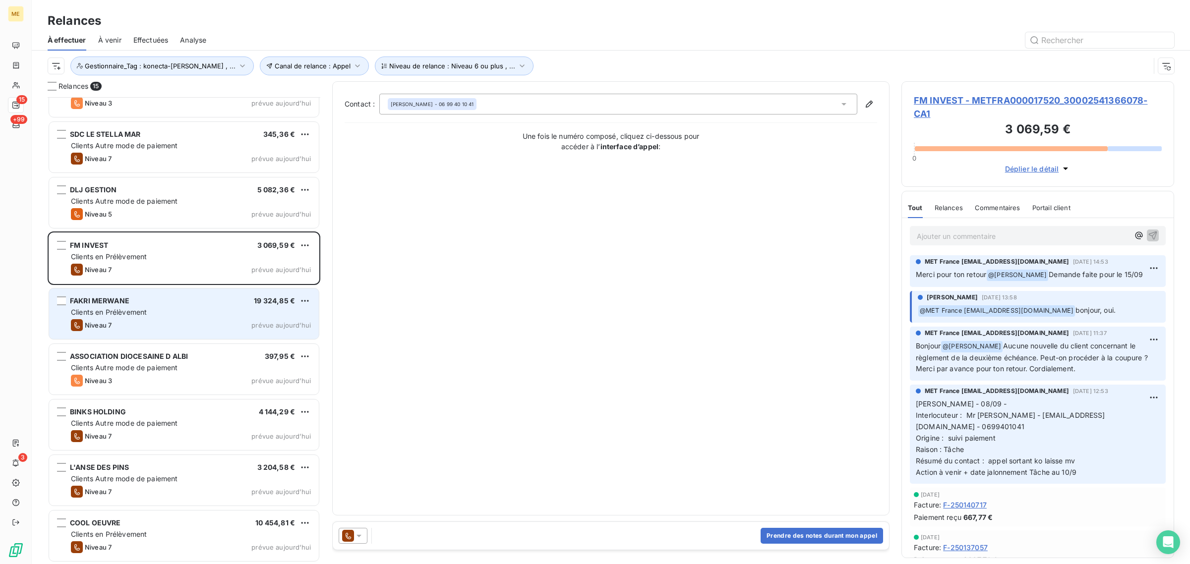
click at [129, 323] on div "Niveau 7 prévue [DATE]" at bounding box center [191, 325] width 240 height 12
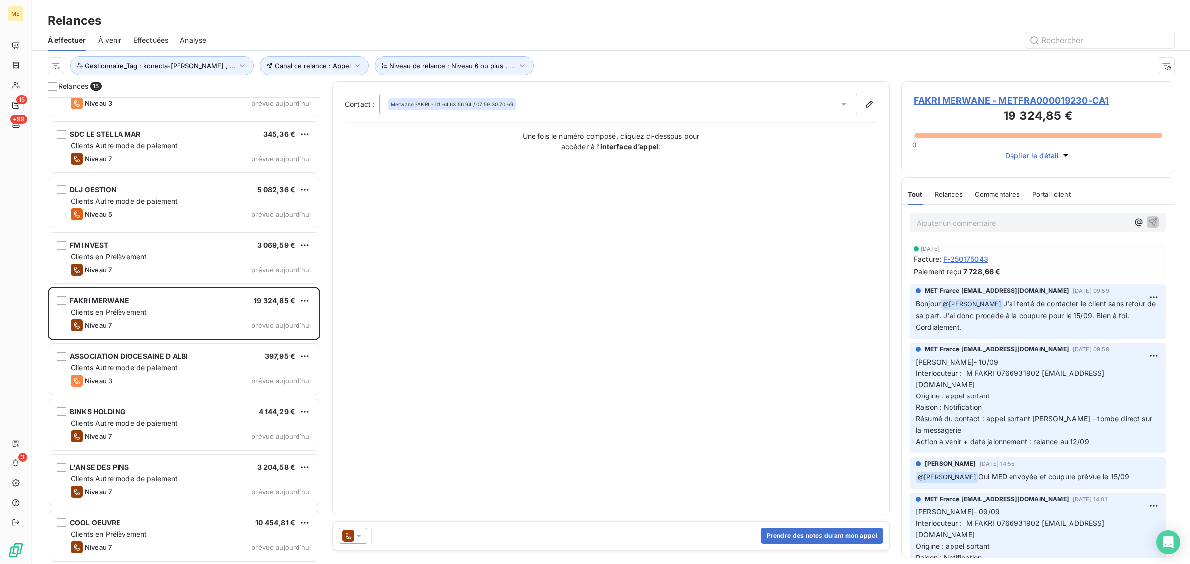
click at [959, 102] on span "FAKRI MERWANE - METFRA000019230-CA1" at bounding box center [1038, 100] width 248 height 13
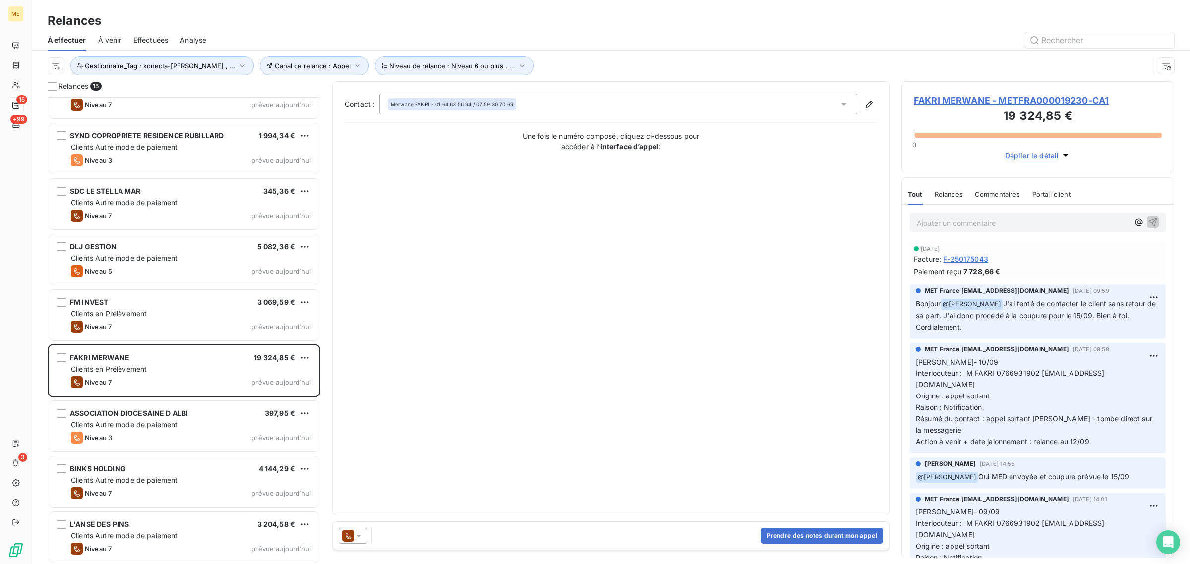
scroll to position [366, 0]
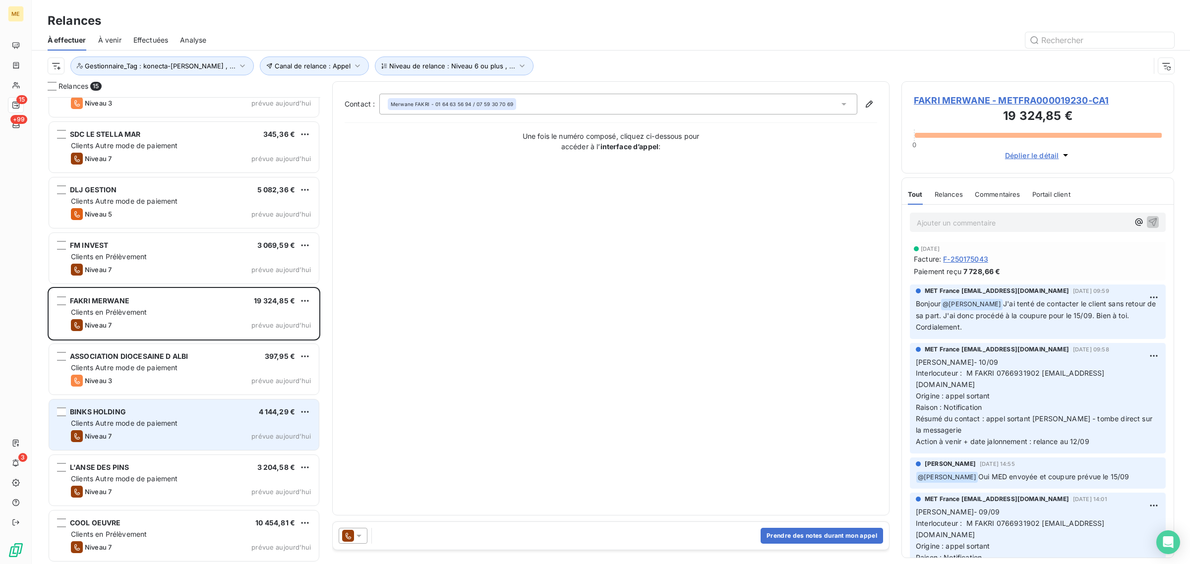
click at [154, 432] on div "Niveau 7 prévue [DATE]" at bounding box center [191, 437] width 240 height 12
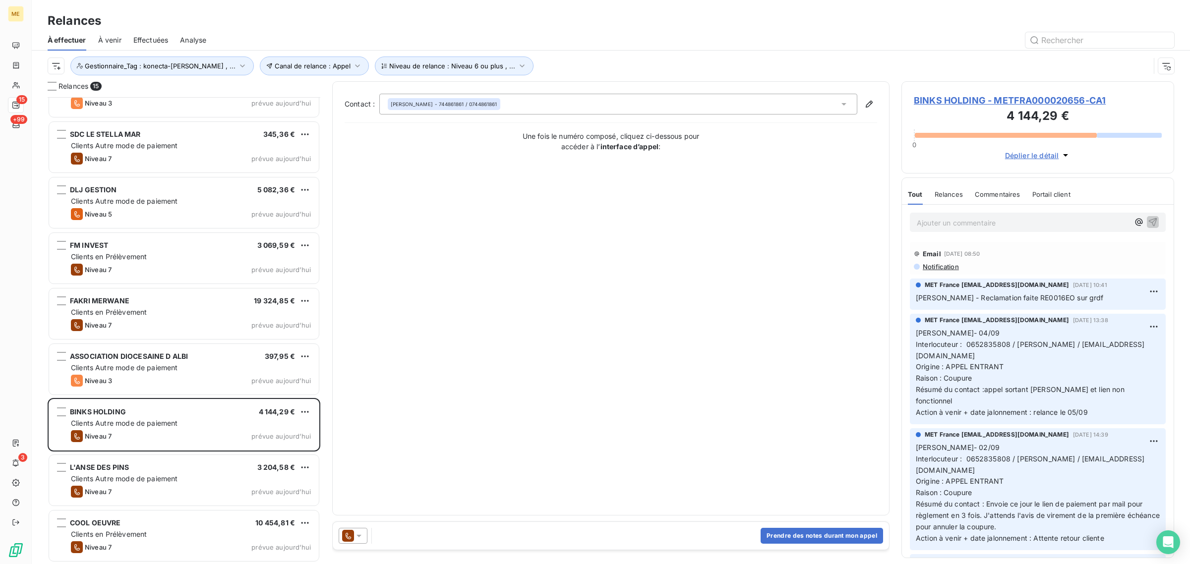
click at [958, 104] on span "BINKS HOLDING - METFRA000020656-CA1" at bounding box center [1038, 100] width 248 height 13
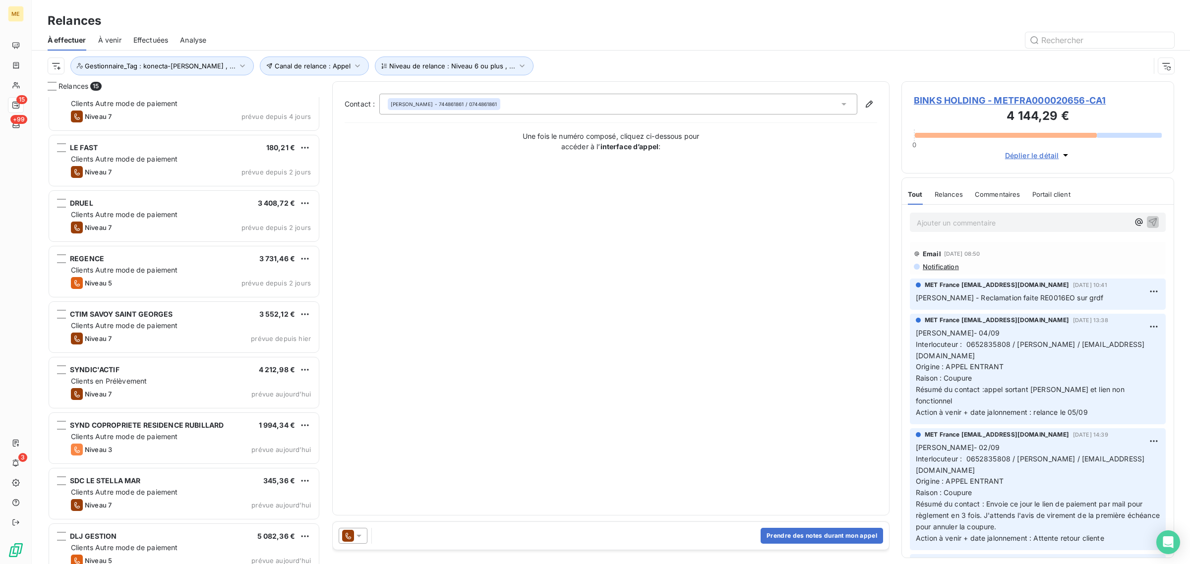
scroll to position [366, 0]
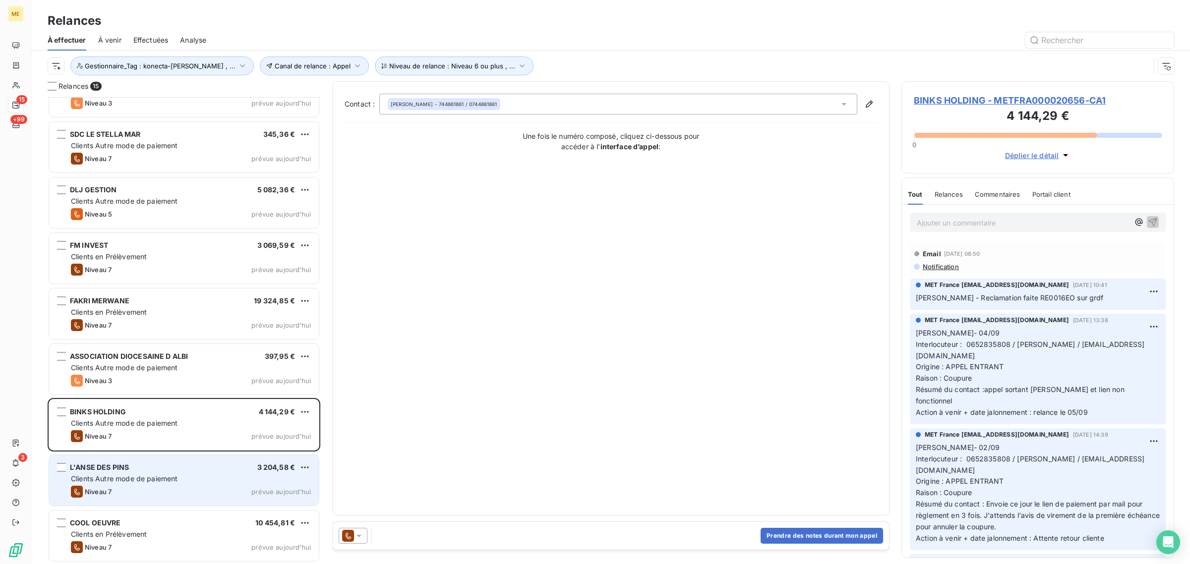
click at [147, 493] on div "Niveau 7 prévue [DATE]" at bounding box center [191, 492] width 240 height 12
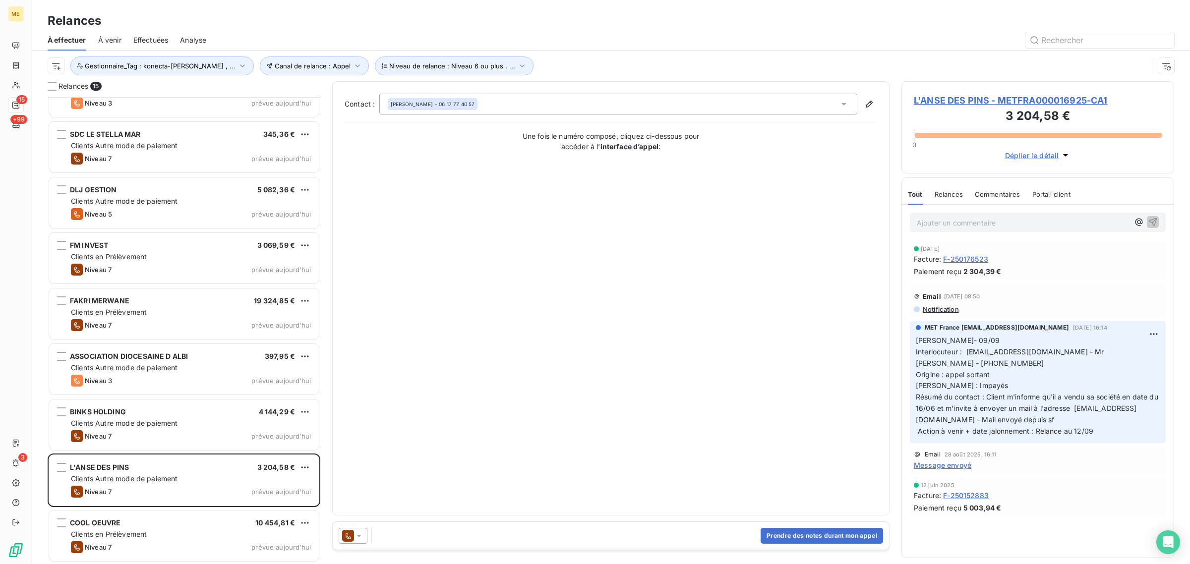
click at [976, 96] on span "L'ANSE DES PINS - METFRA000016925-CA1" at bounding box center [1038, 100] width 248 height 13
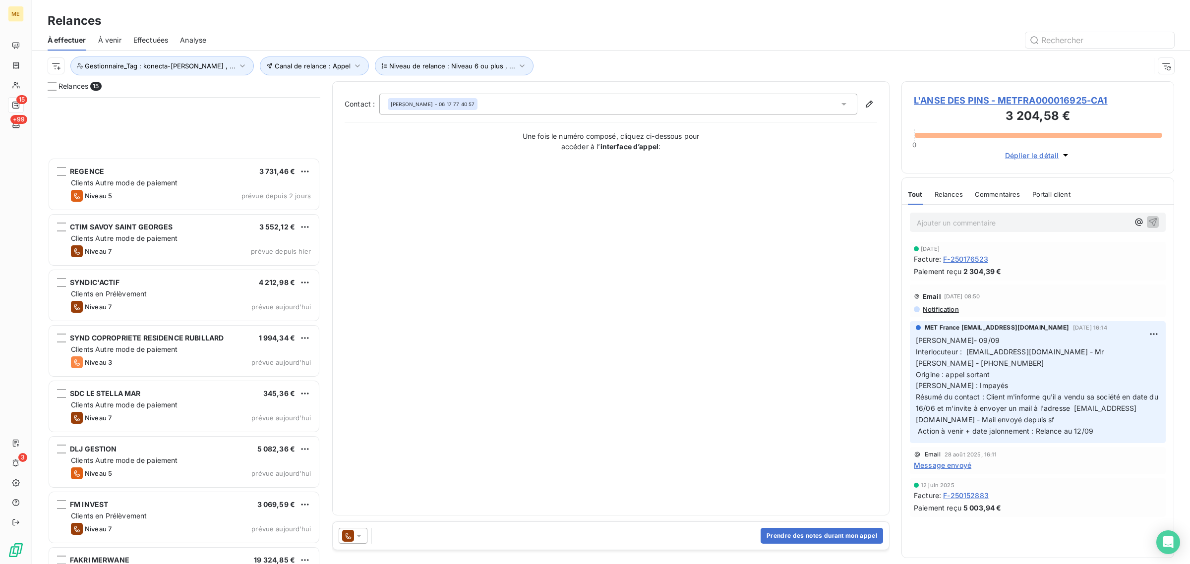
scroll to position [366, 0]
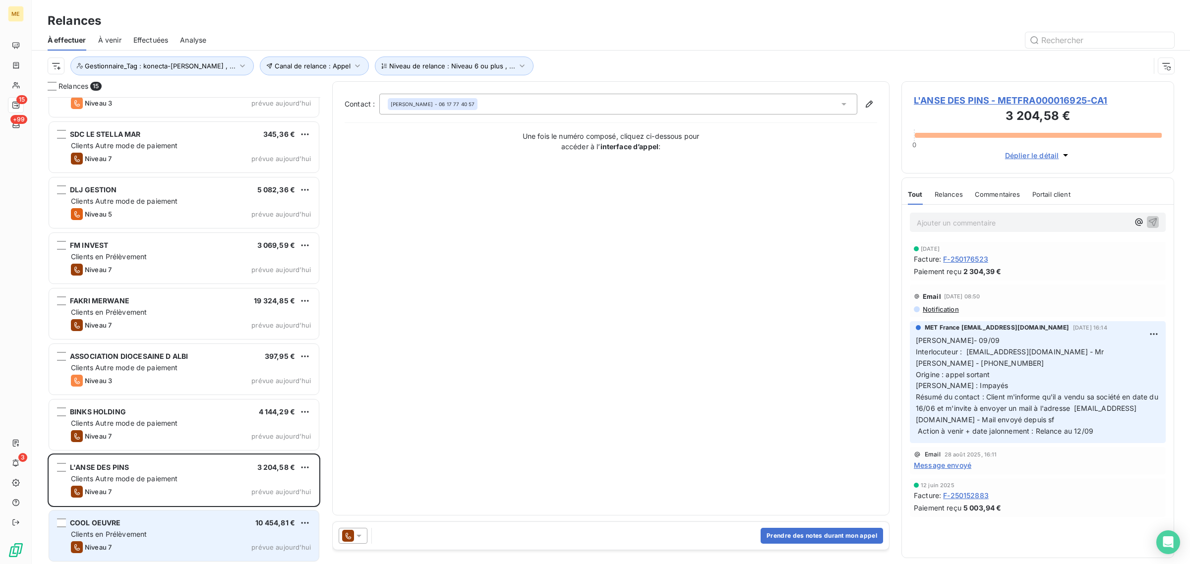
click at [155, 533] on div "Clients en Prélèvement" at bounding box center [191, 535] width 240 height 10
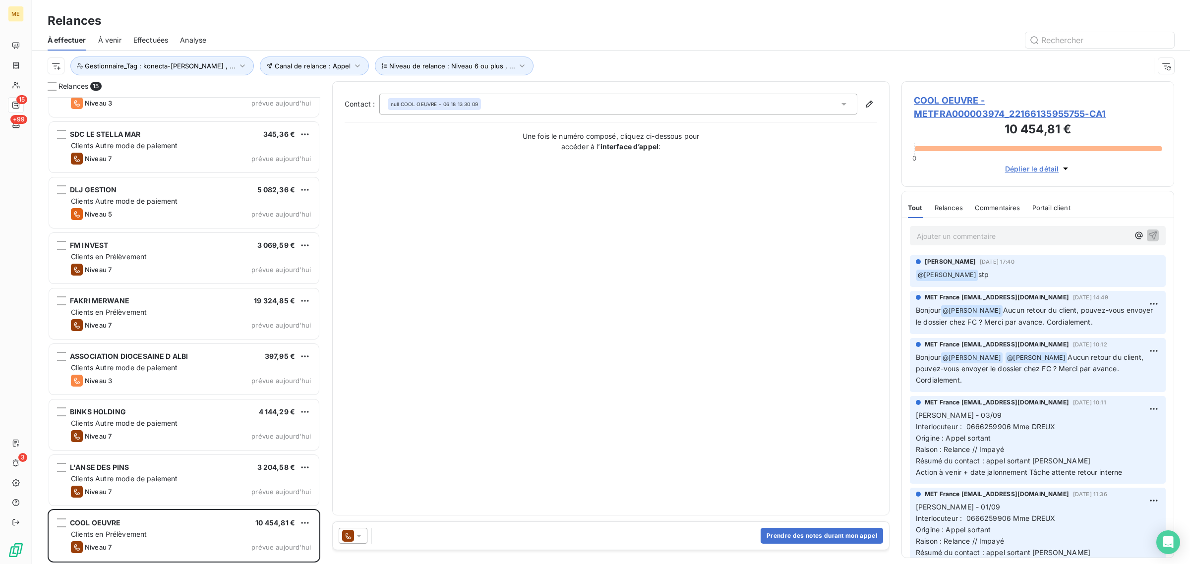
click at [963, 108] on span "COOL OEUVRE - METFRA000003974_22166135955755-CA1" at bounding box center [1038, 107] width 248 height 27
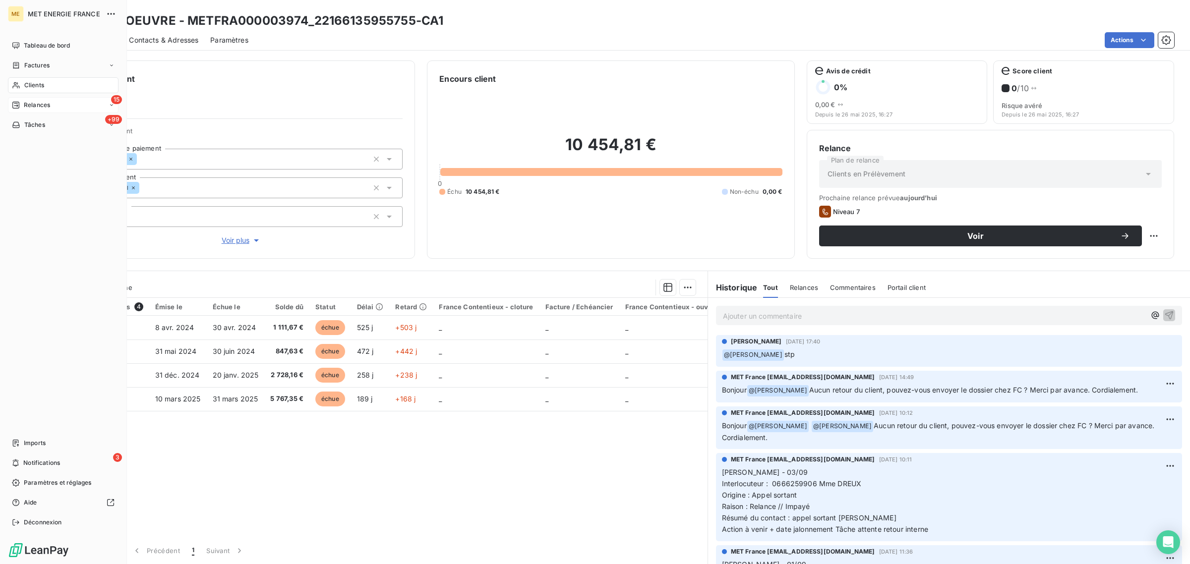
click at [30, 102] on span "Relances" at bounding box center [37, 105] width 26 height 9
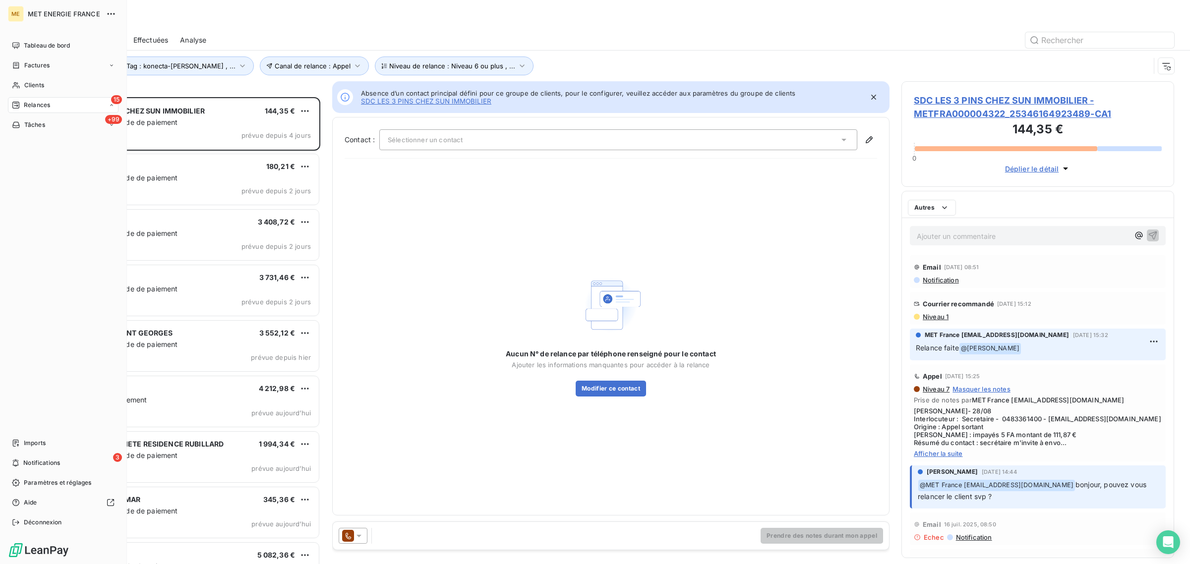
scroll to position [458, 263]
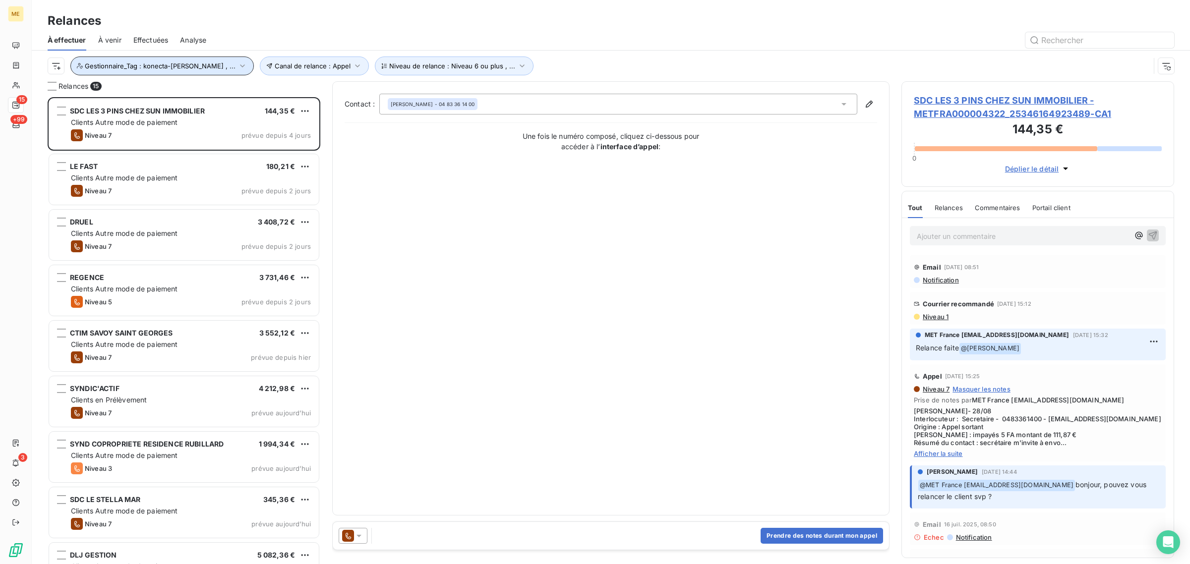
click at [137, 68] on span "Gestionnaire_Tag : konecta-[PERSON_NAME] , ..." at bounding box center [160, 66] width 151 height 8
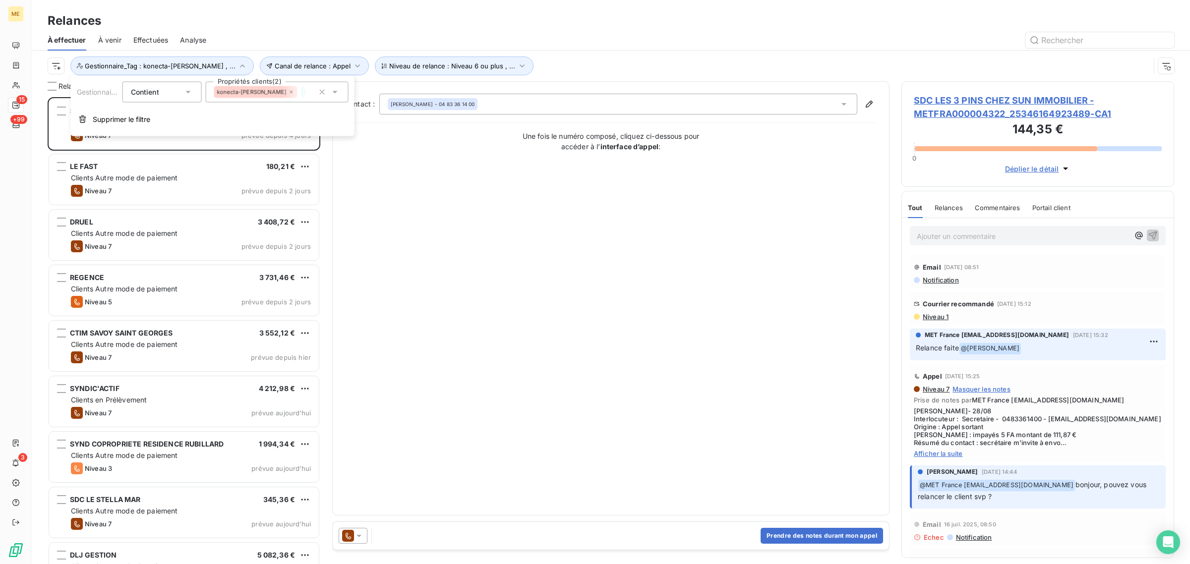
click at [305, 92] on span "konecta - [PERSON_NAME]" at bounding box center [341, 92] width 72 height 6
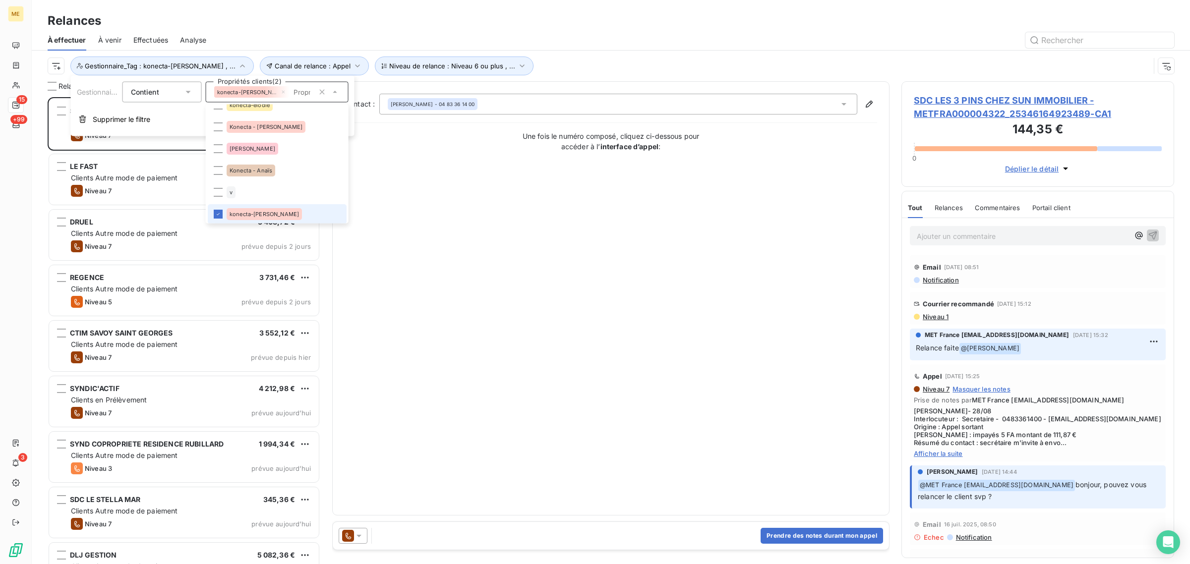
click at [281, 91] on icon at bounding box center [284, 92] width 6 height 6
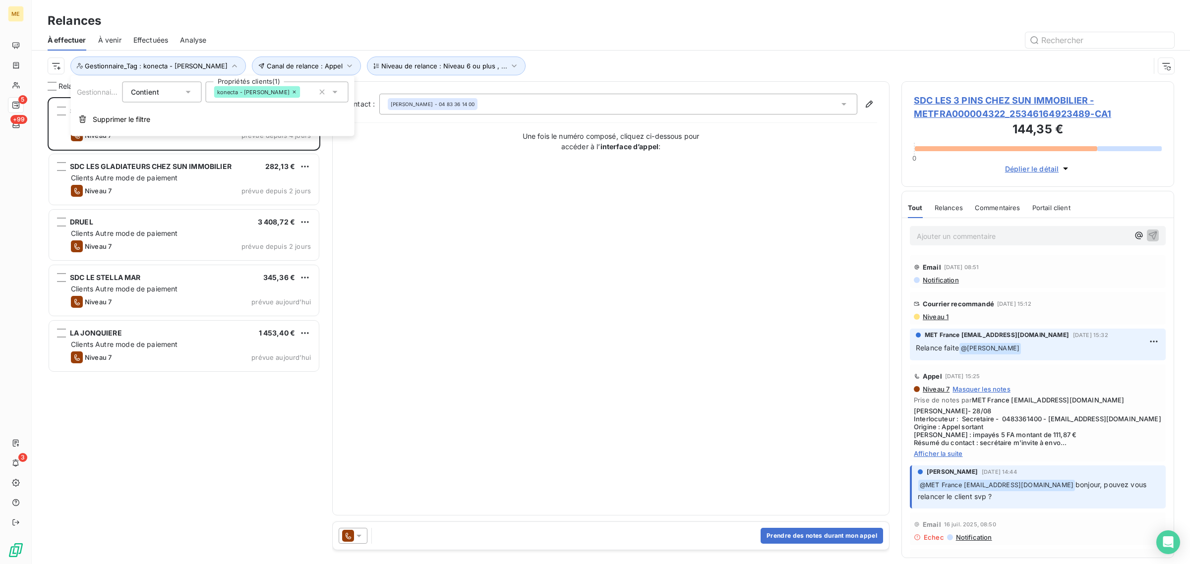
click at [262, 91] on div "konecta - [PERSON_NAME]" at bounding box center [257, 92] width 86 height 12
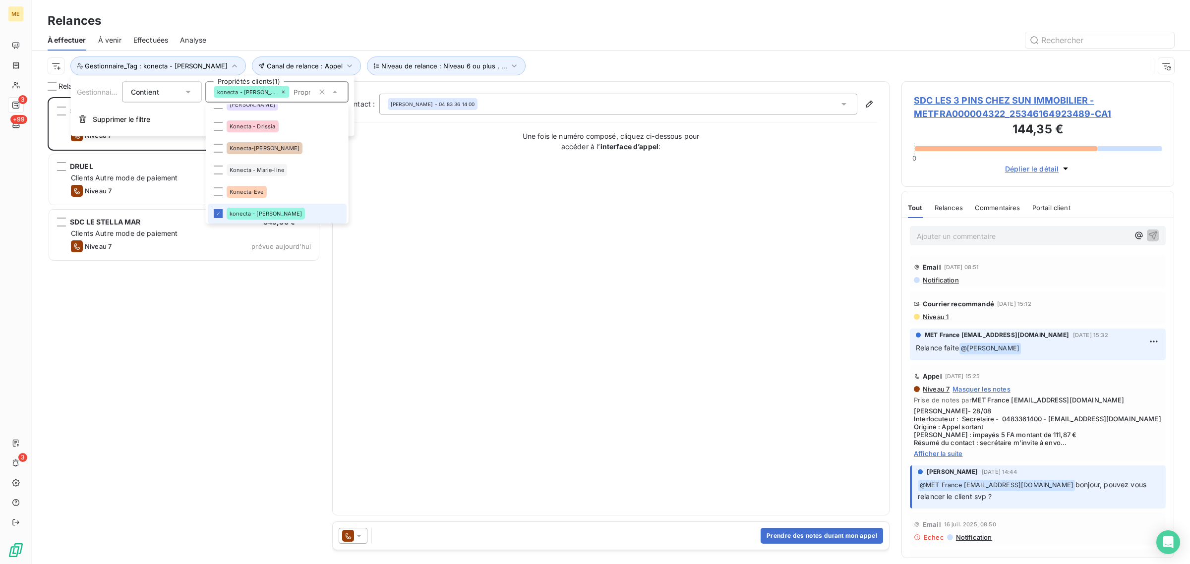
click at [281, 91] on icon at bounding box center [284, 92] width 6 height 6
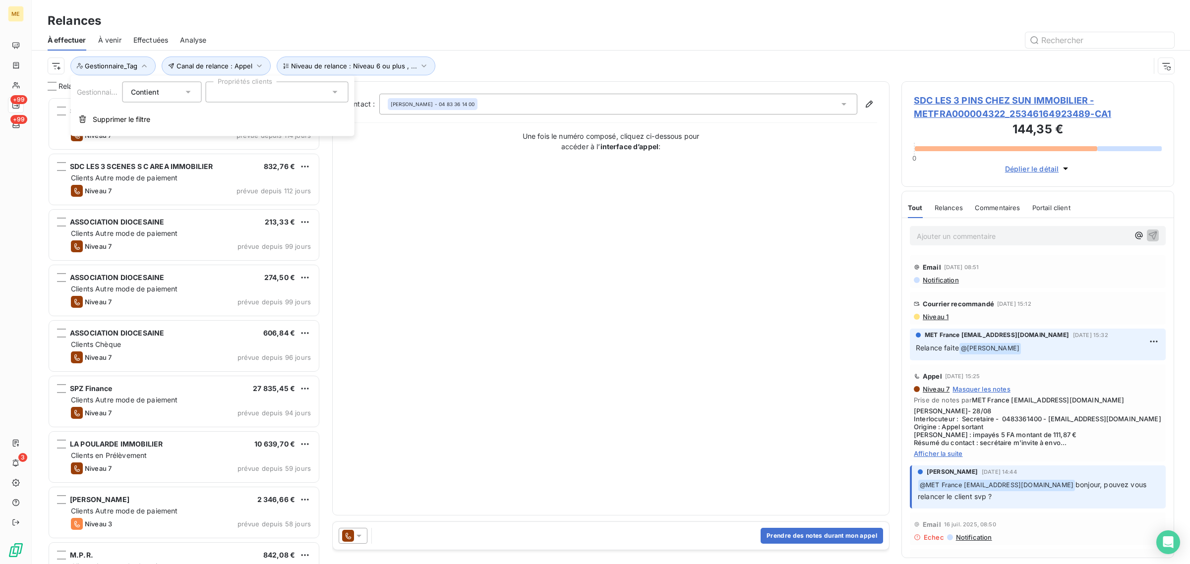
click at [253, 83] on div at bounding box center [277, 92] width 143 height 21
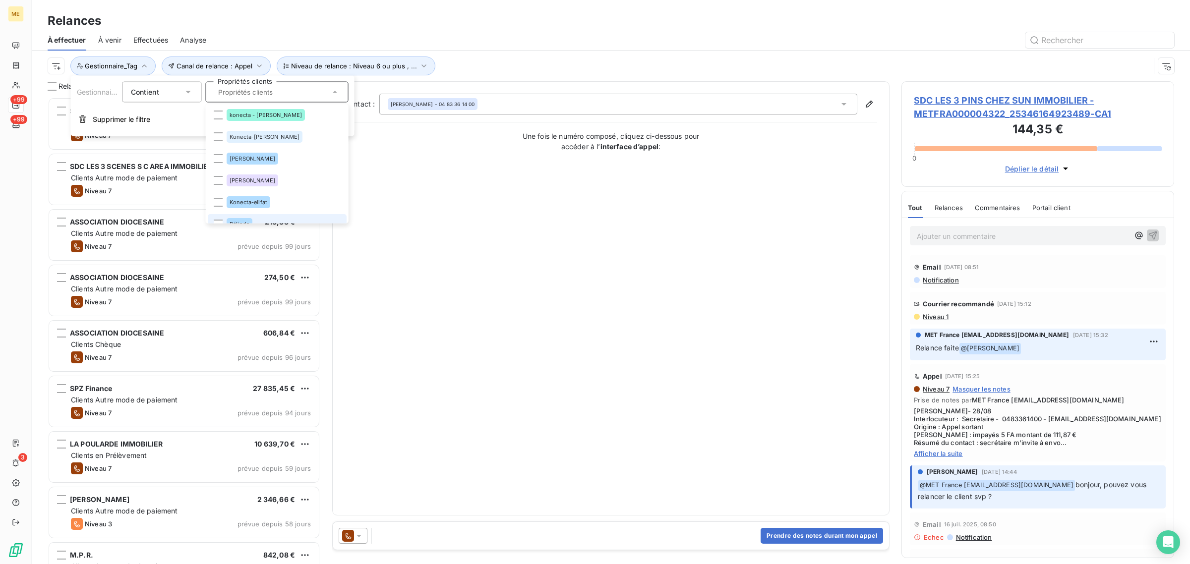
scroll to position [301, 0]
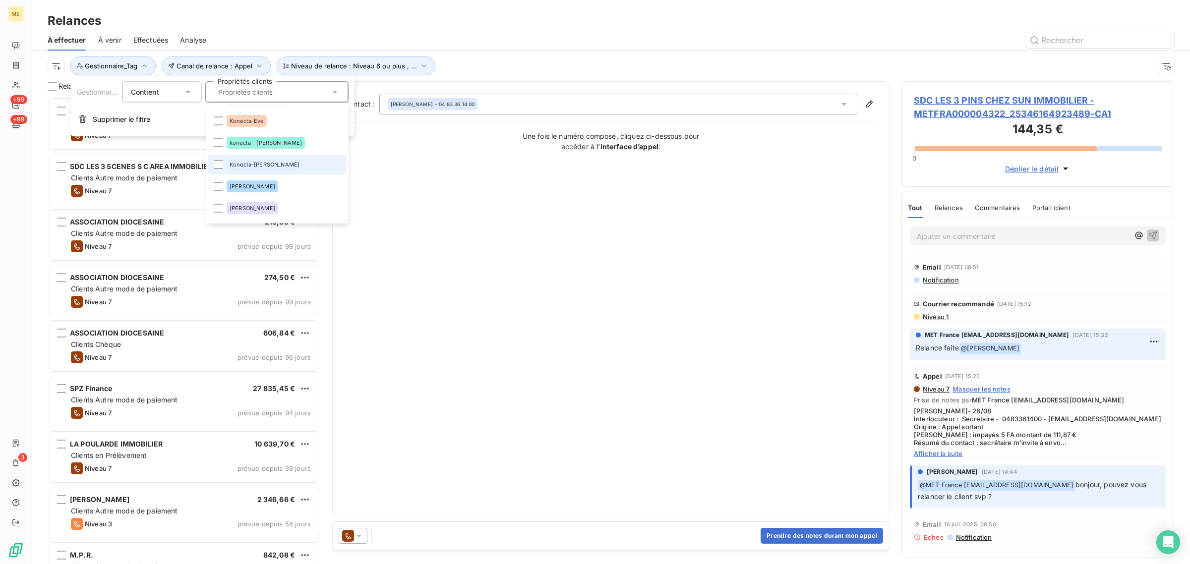
click at [266, 160] on div "Konecta-[PERSON_NAME]" at bounding box center [265, 165] width 76 height 12
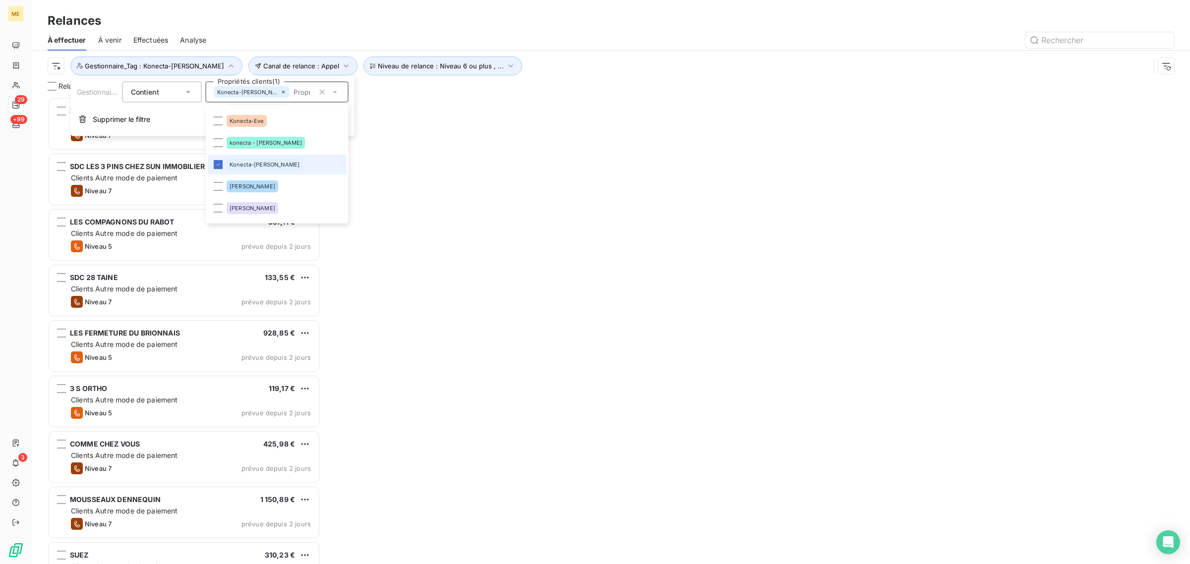
scroll to position [9, 10]
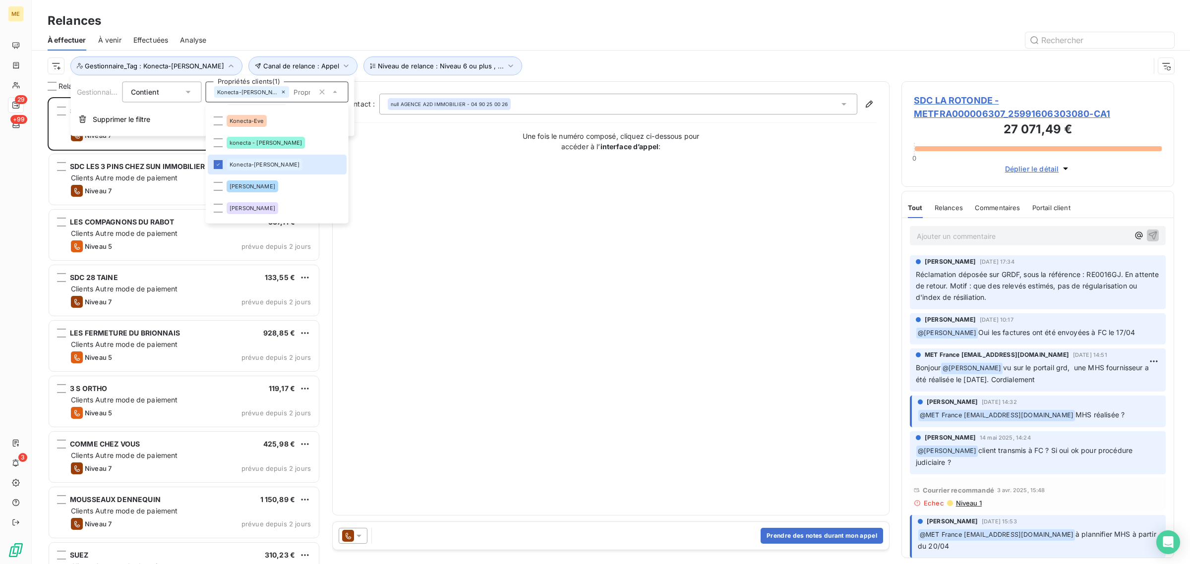
click at [583, 36] on div at bounding box center [696, 40] width 956 height 16
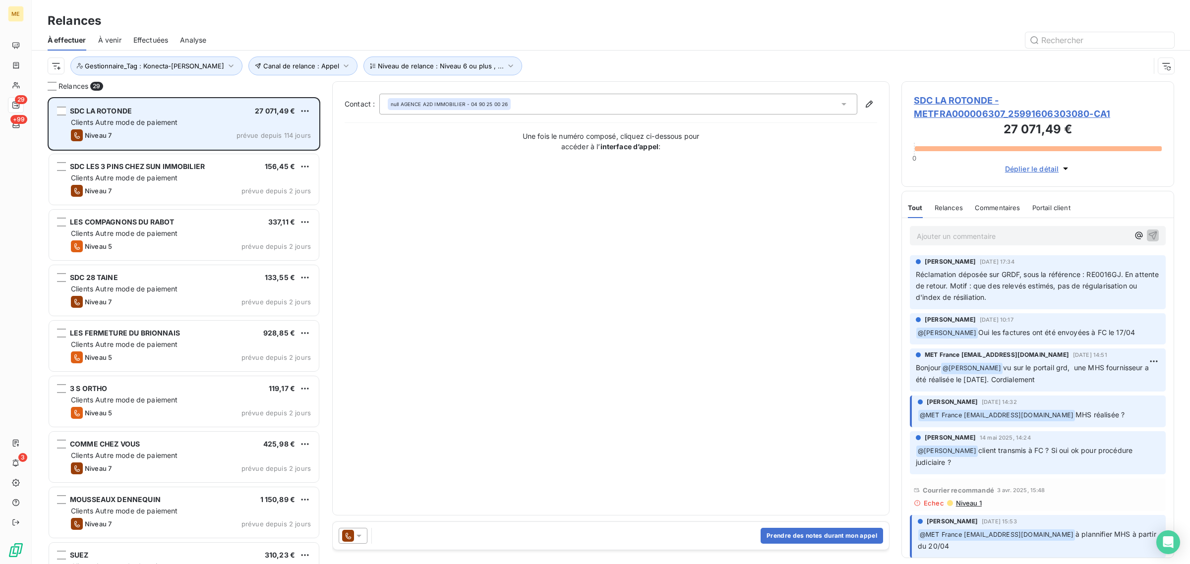
click at [146, 112] on div "SDC LA ROTONDE 27 071,49 €" at bounding box center [191, 111] width 240 height 9
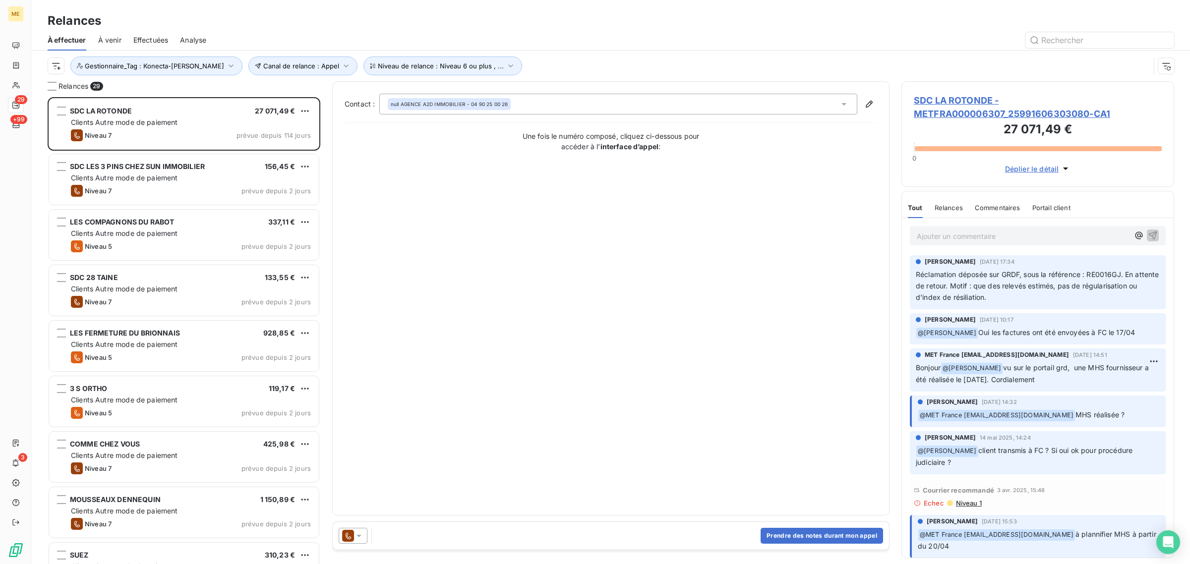
click at [1017, 123] on h3 "27 071,49 €" at bounding box center [1038, 131] width 248 height 20
click at [981, 108] on span "SDC LA ROTONDE - METFRA000006307_25991606303080-CA1" at bounding box center [1038, 107] width 248 height 27
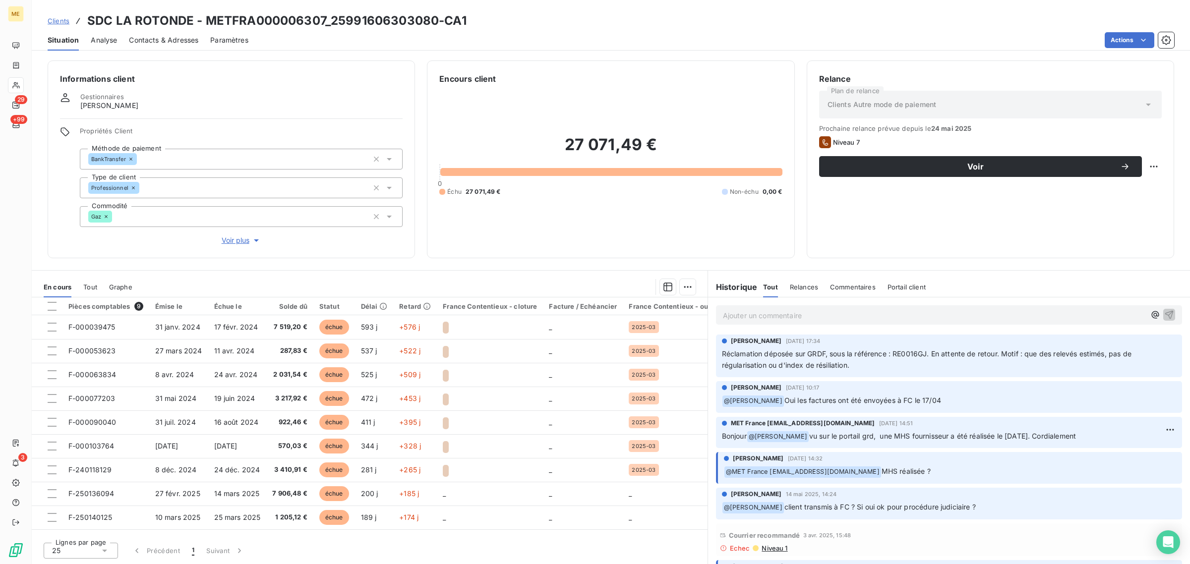
click at [233, 237] on span "Voir plus" at bounding box center [242, 241] width 40 height 10
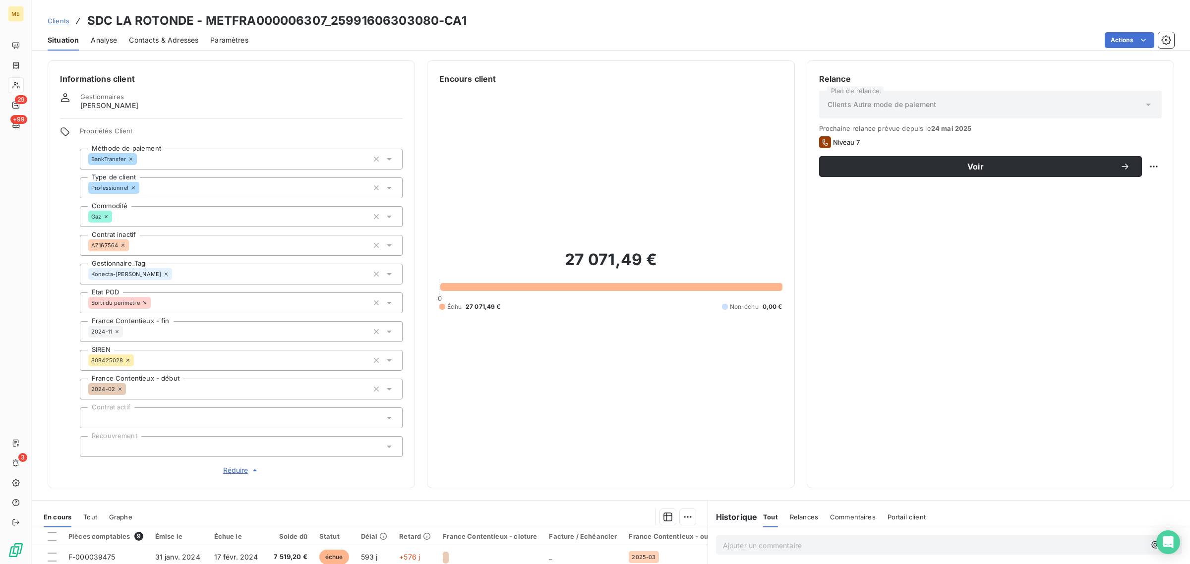
click at [221, 471] on button "Réduire" at bounding box center [241, 470] width 323 height 11
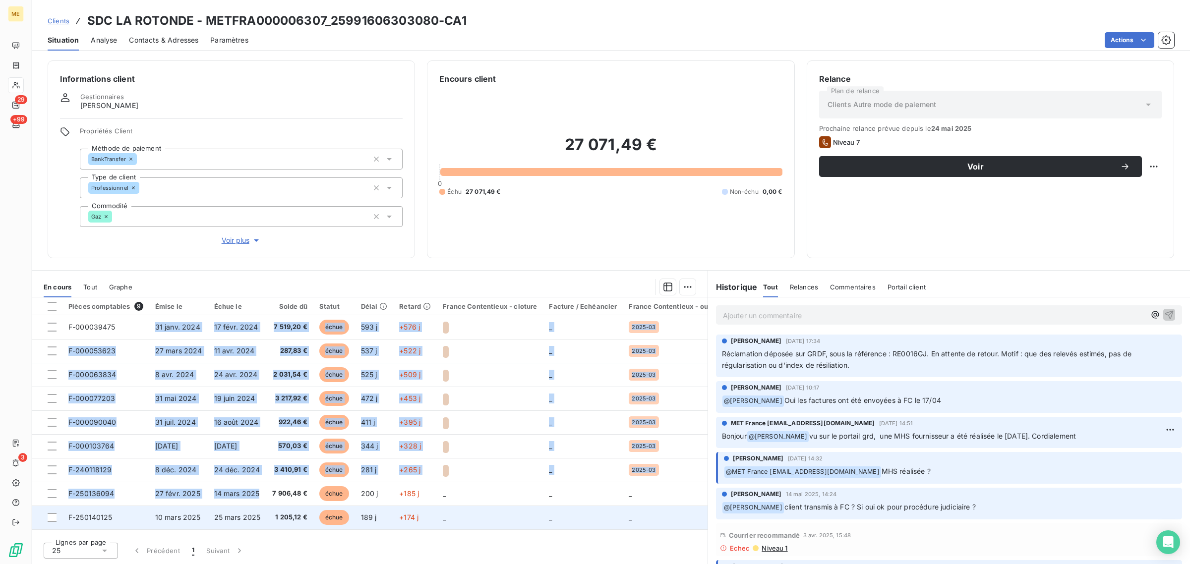
drag, startPoint x: 142, startPoint y: 328, endPoint x: 263, endPoint y: 506, distance: 215.7
click at [261, 506] on tbody "F-000039475 [DATE] [DATE] 7 519,20 € échue 593 j +576 j _ 2025-03 F-000053623 […" at bounding box center [385, 422] width 706 height 214
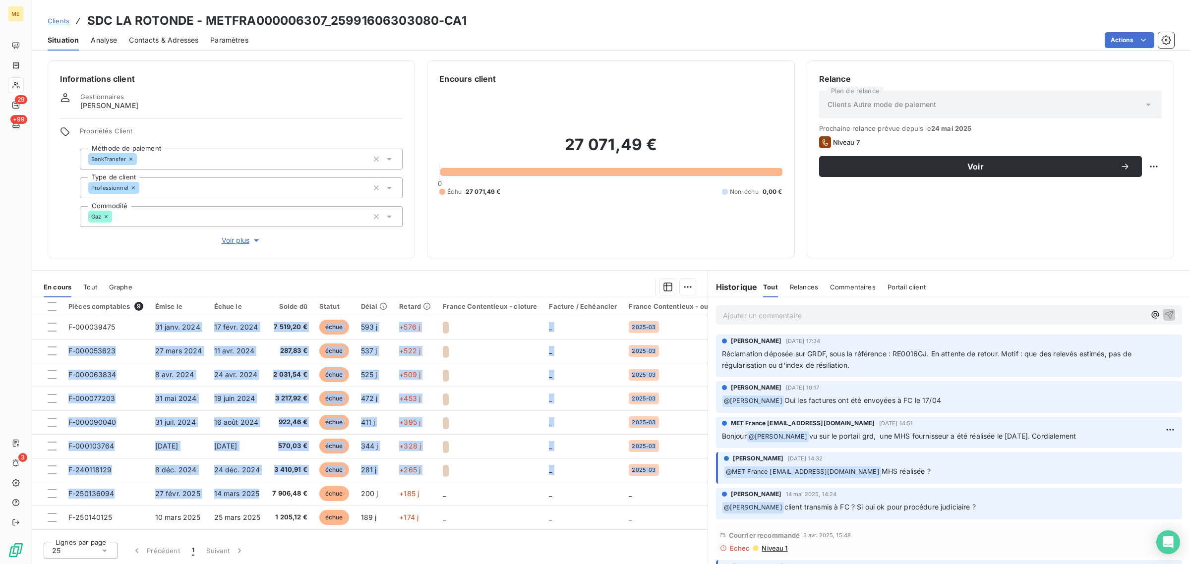
drag, startPoint x: 786, startPoint y: 404, endPoint x: 990, endPoint y: 407, distance: 203.4
click at [990, 407] on p "﻿ @ [PERSON_NAME] Oui les factures ont été envoyées à FC le 17/04" at bounding box center [949, 401] width 454 height 12
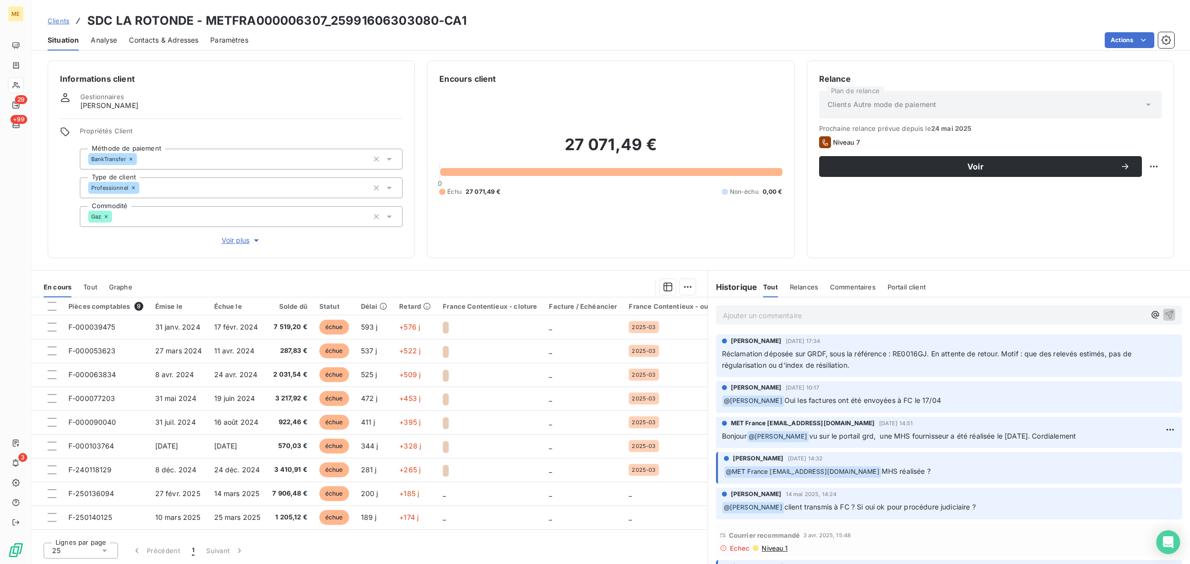
click at [891, 374] on div "[PERSON_NAME] [DATE] 17:34 Réclamation déposée sur GRDF, sous la référence : RE…" at bounding box center [949, 356] width 466 height 43
drag, startPoint x: 882, startPoint y: 368, endPoint x: 950, endPoint y: 356, distance: 69.5
click at [950, 356] on p "Réclamation déposée sur GRDF, sous la référence : RE0016GJ. En attente de retou…" at bounding box center [949, 360] width 454 height 23
click at [883, 371] on p "Réclamation déposée sur GRDF, sous la référence : RE0016GJ. En attente de retou…" at bounding box center [949, 360] width 454 height 23
drag, startPoint x: 729, startPoint y: 351, endPoint x: 938, endPoint y: 367, distance: 209.9
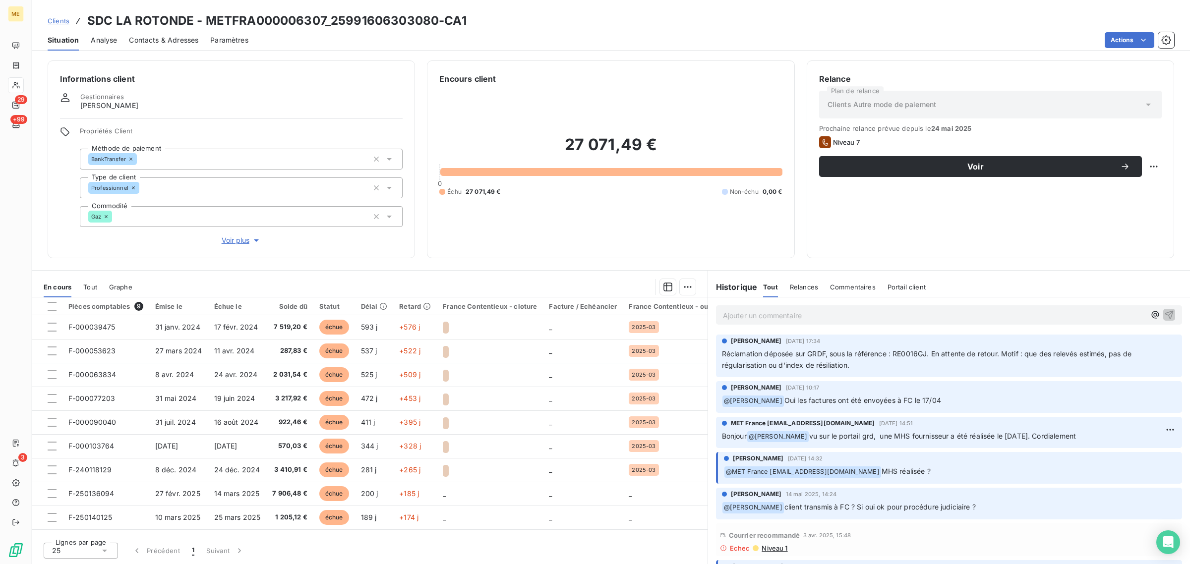
click at [938, 367] on p "Réclamation déposée sur GRDF, sous la référence : RE0016GJ. En attente de retou…" at bounding box center [949, 360] width 454 height 23
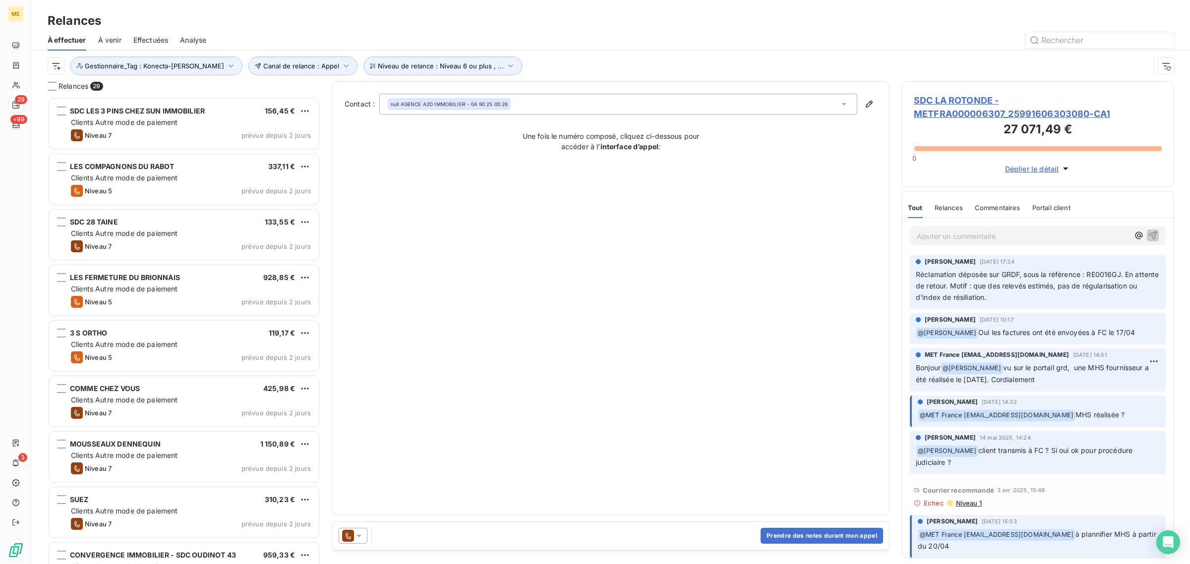
scroll to position [458, 263]
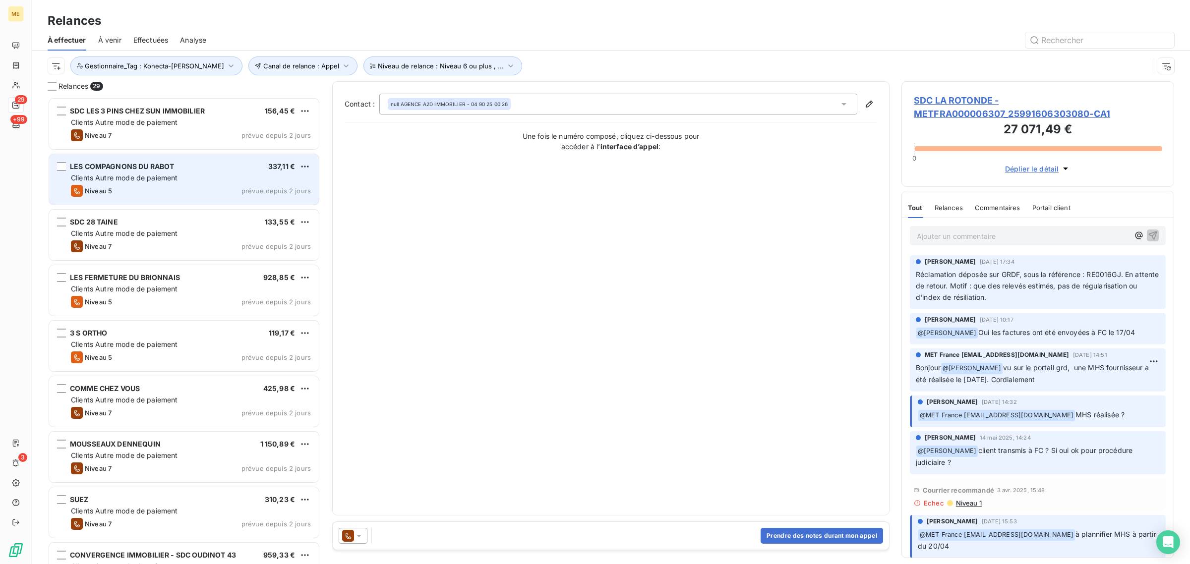
click at [138, 155] on div "LES COMPAGNONS DU RABOT 337,11 € Clients Autre mode de paiement Niveau 5 prévue…" at bounding box center [184, 179] width 270 height 51
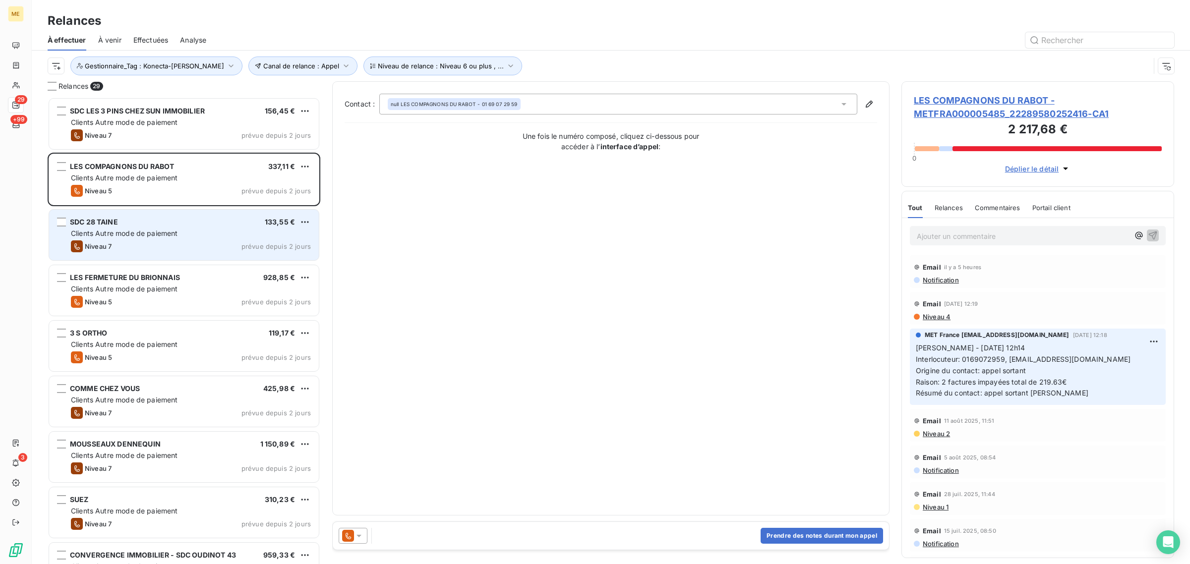
click at [144, 230] on span "Clients Autre mode de paiement" at bounding box center [124, 233] width 107 height 8
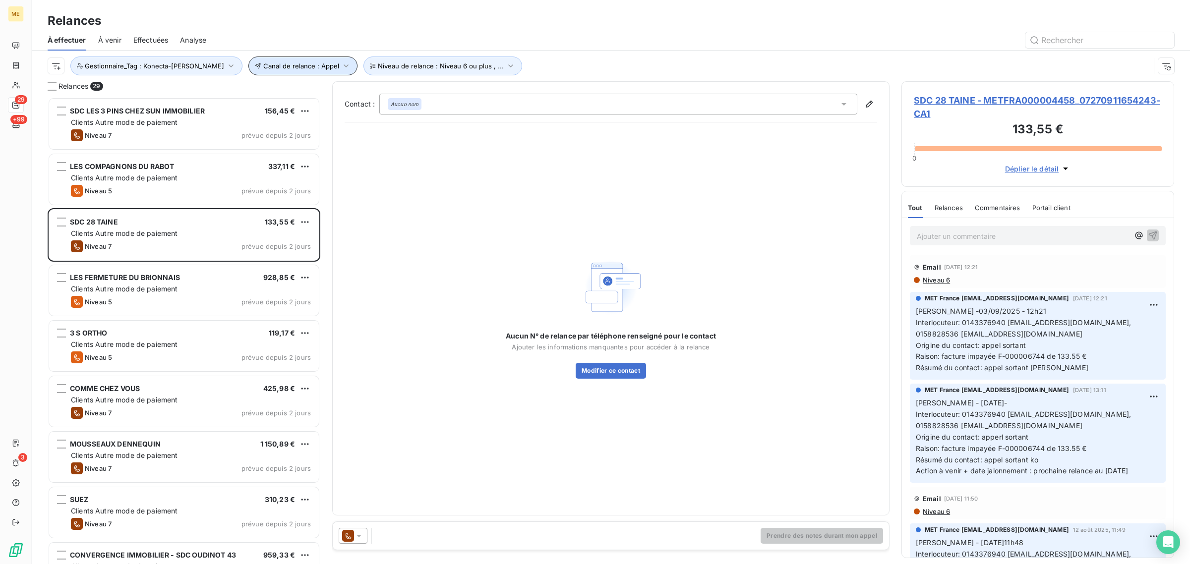
click at [269, 67] on span "Canal de relance : Appel" at bounding box center [301, 66] width 76 height 8
click at [364, 70] on button "Niveau de relance : Niveau 6 ou plus , ..." at bounding box center [443, 66] width 159 height 19
click at [497, 93] on span "Niveau 6 ou plus" at bounding box center [502, 92] width 56 height 10
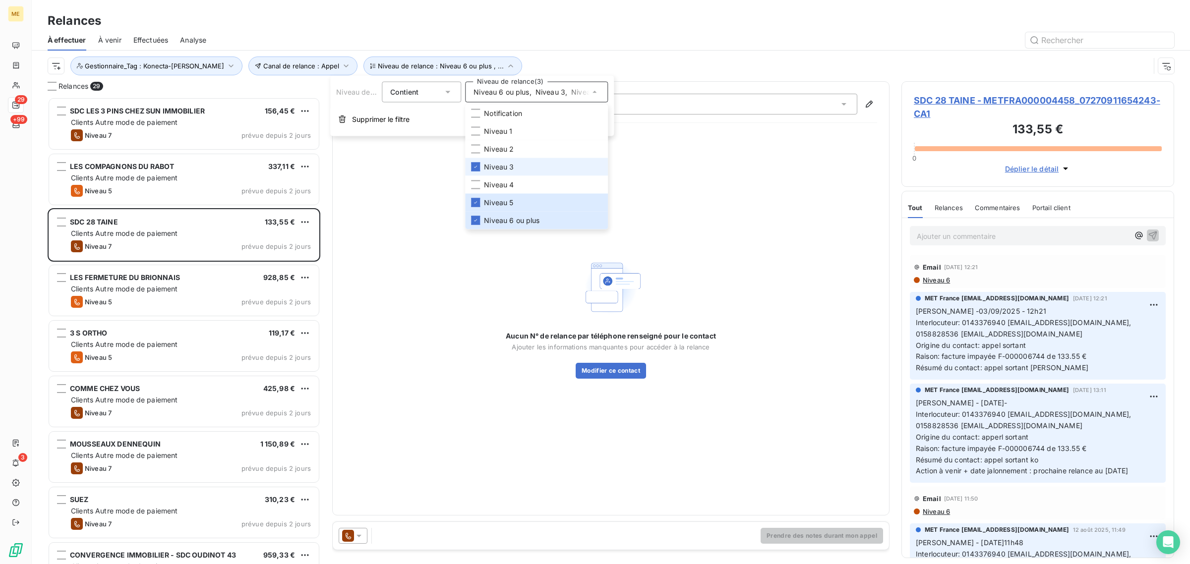
click at [504, 171] on span "Niveau 3" at bounding box center [499, 167] width 30 height 10
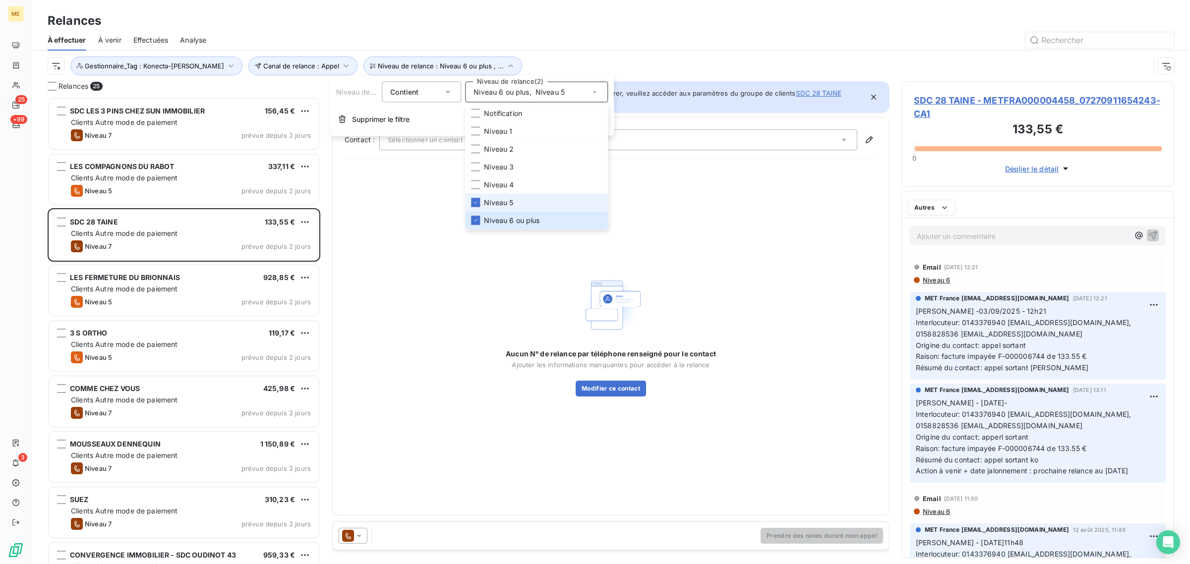
scroll to position [458, 263]
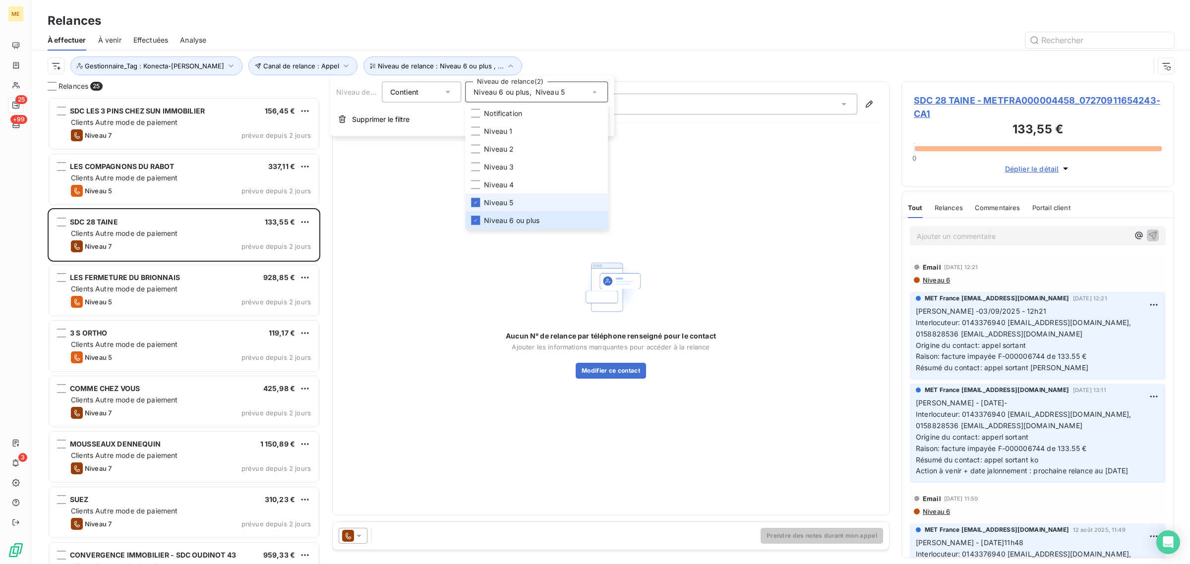
click at [499, 203] on span "Niveau 5" at bounding box center [498, 203] width 29 height 10
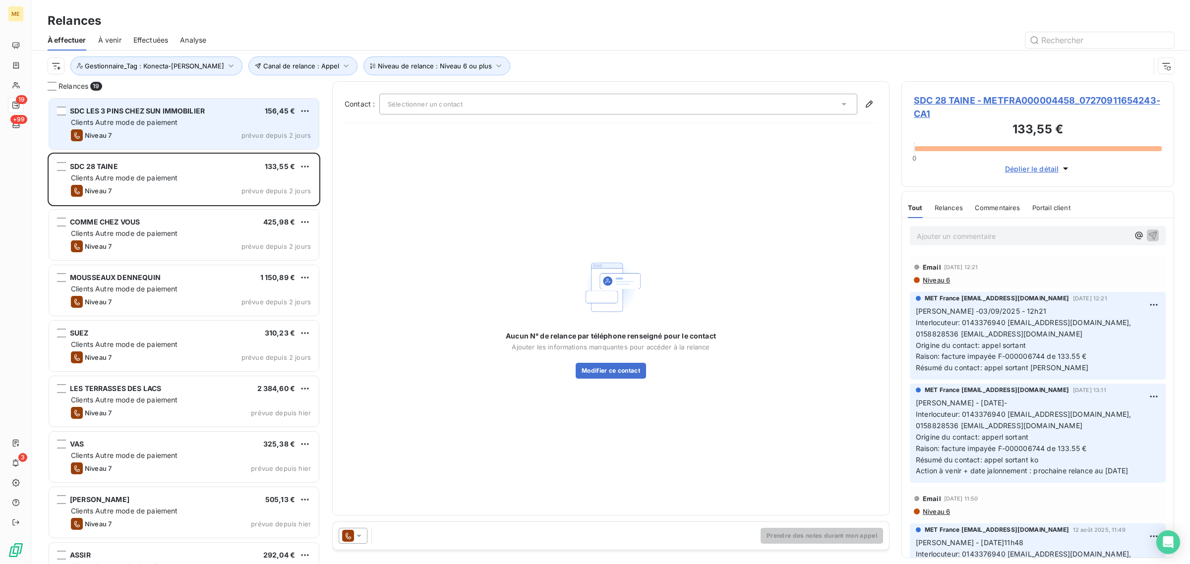
click at [176, 135] on div "Niveau 7 prévue depuis 2 jours" at bounding box center [191, 135] width 240 height 12
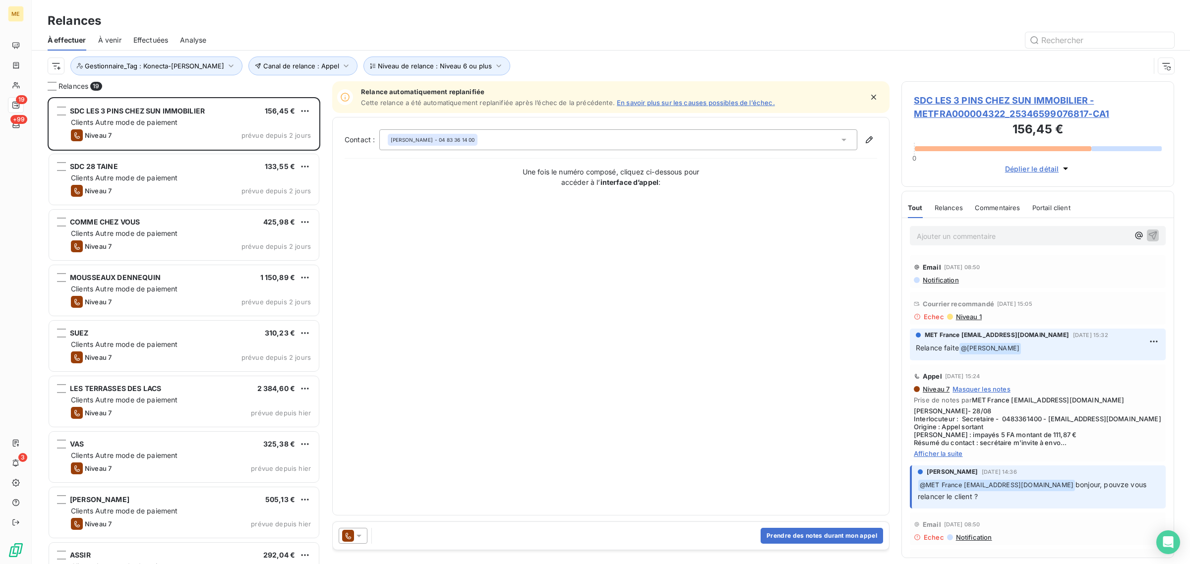
click at [953, 108] on span "SDC LES 3 PINS CHEZ SUN IMMOBILIER - METFRA000004322_25346599076817-CA1" at bounding box center [1038, 107] width 248 height 27
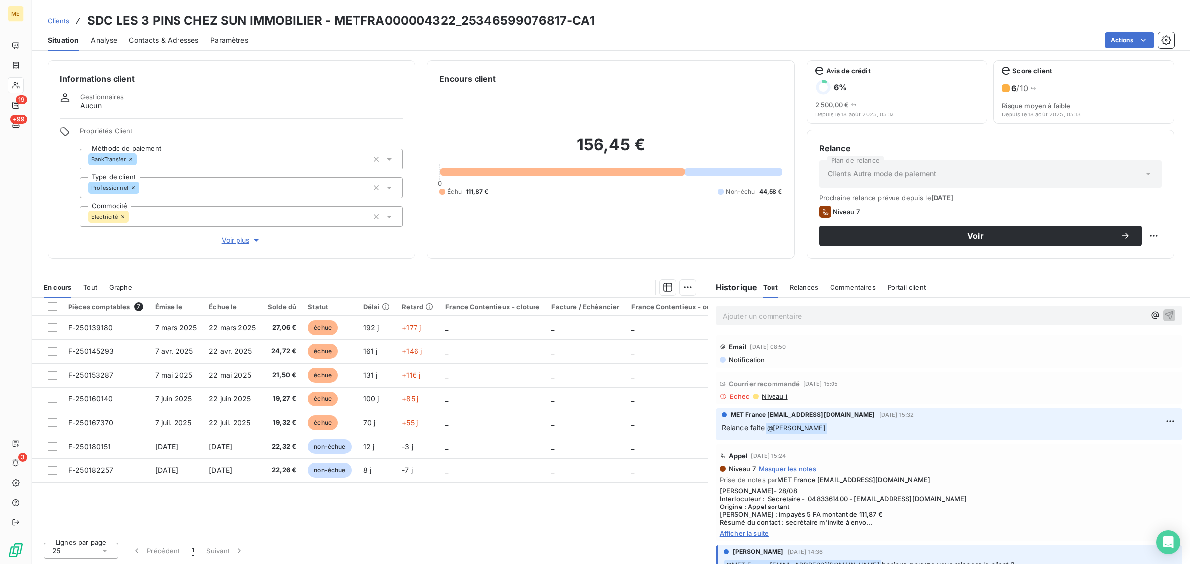
click at [234, 242] on span "Voir plus" at bounding box center [242, 241] width 40 height 10
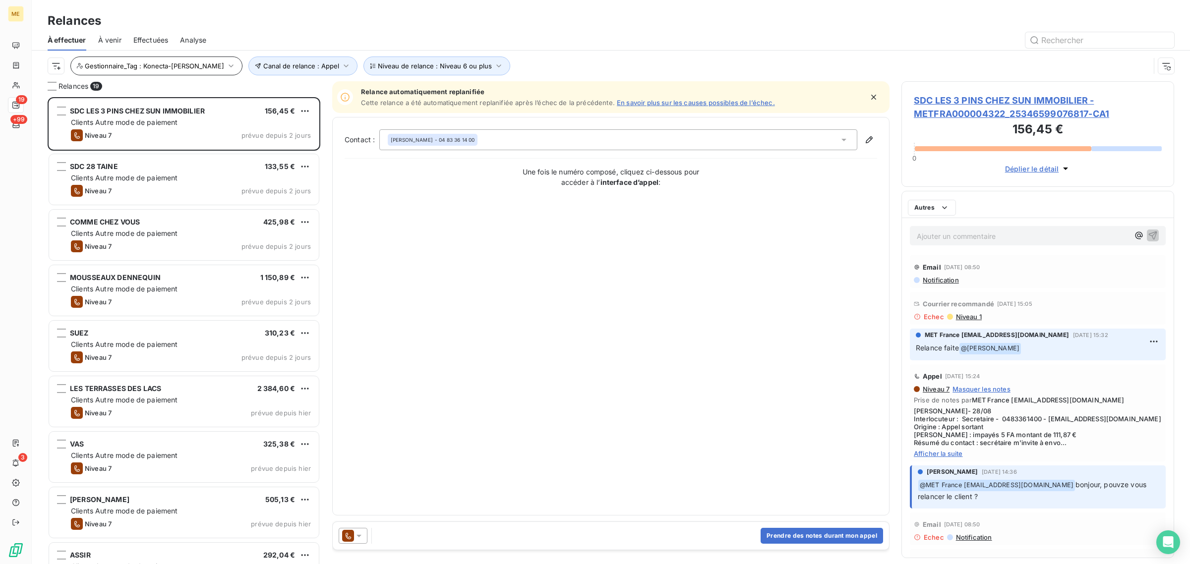
scroll to position [458, 263]
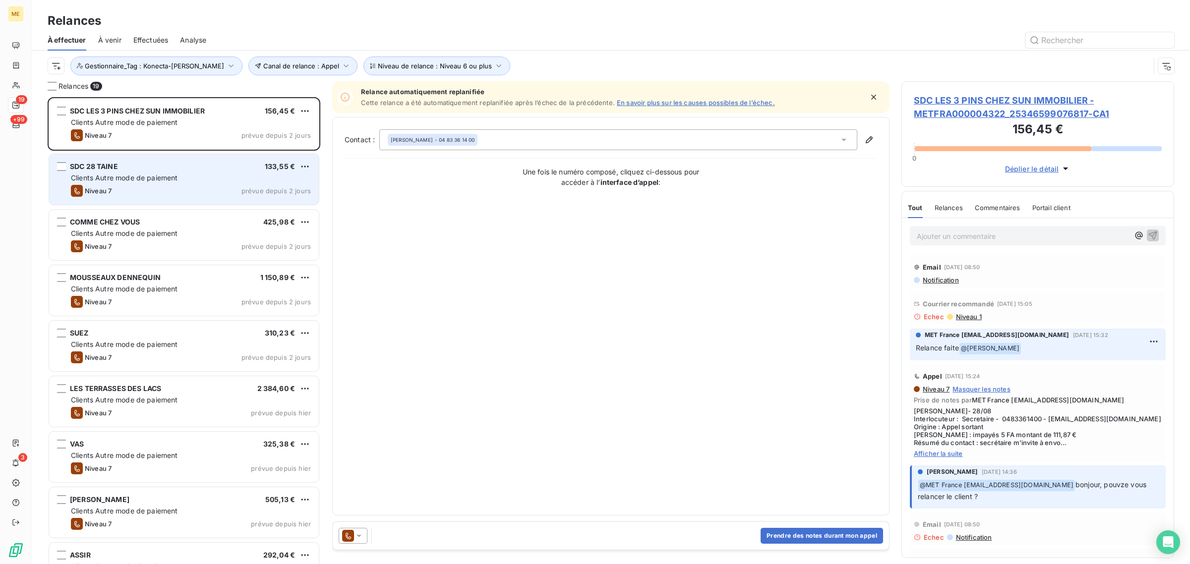
click at [136, 177] on span "Clients Autre mode de paiement" at bounding box center [124, 178] width 107 height 8
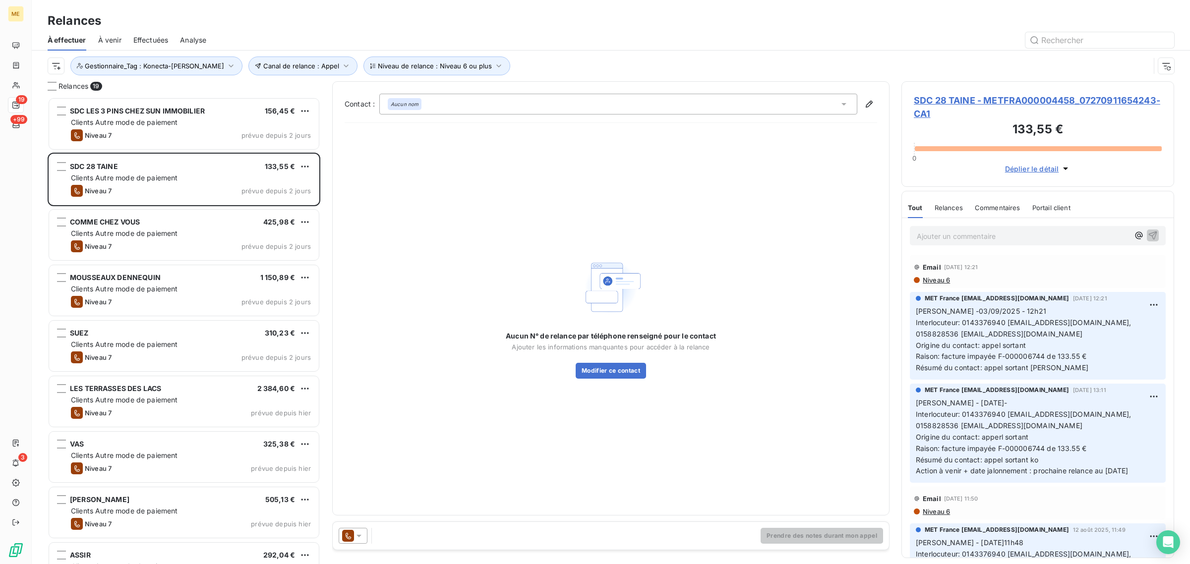
click at [946, 112] on span "SDC 28 TAINE - METFRA000004458_07270911654243-CA1" at bounding box center [1038, 107] width 248 height 27
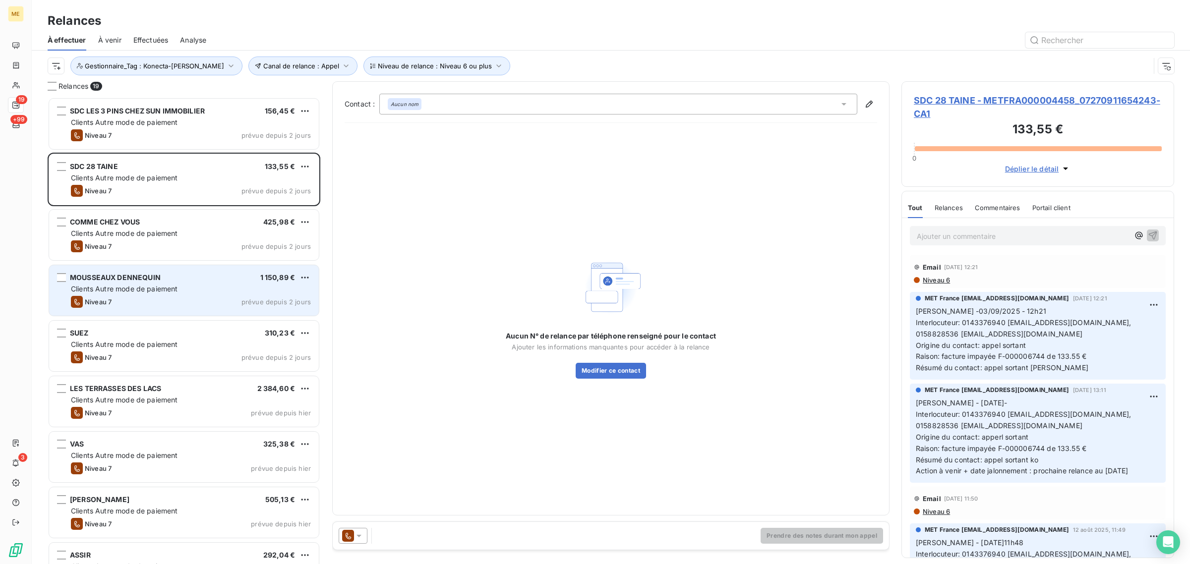
scroll to position [458, 263]
click at [142, 274] on span "MOUSSEAUX DENNEQUIN" at bounding box center [115, 277] width 91 height 8
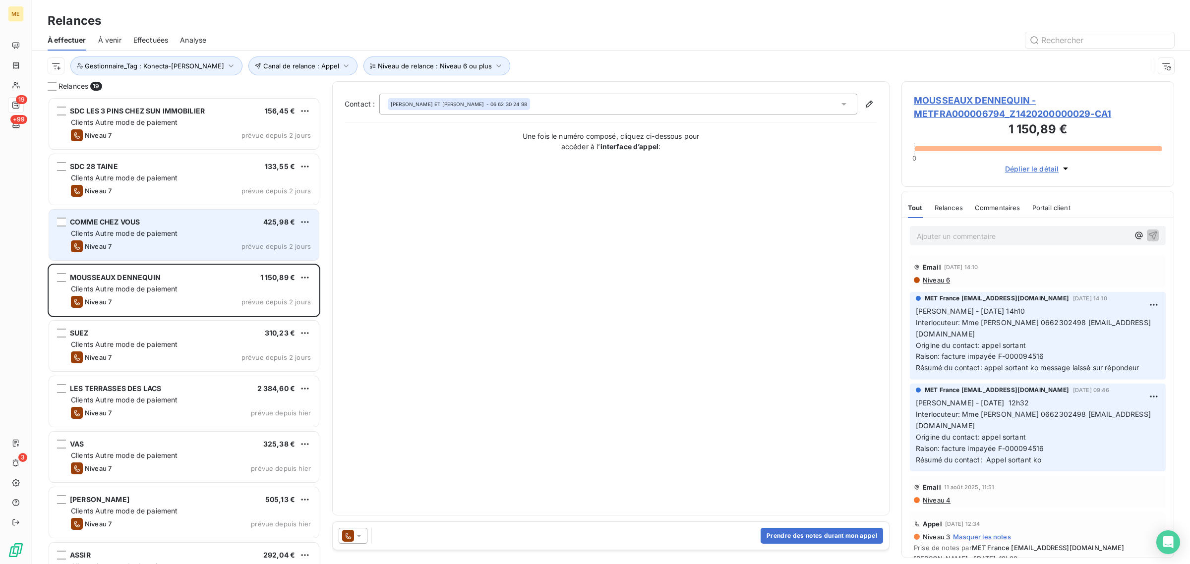
click at [133, 236] on span "Clients Autre mode de paiement" at bounding box center [124, 233] width 107 height 8
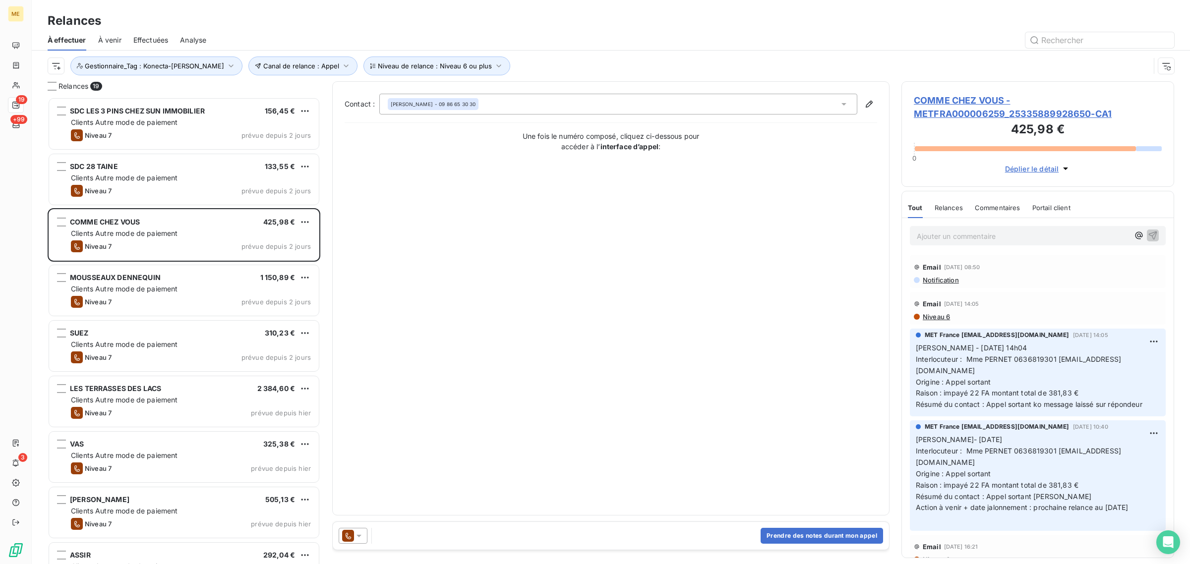
click at [931, 118] on span "COMME CHEZ VOUS - METFRA000006259_25335889928650-CA1" at bounding box center [1038, 107] width 248 height 27
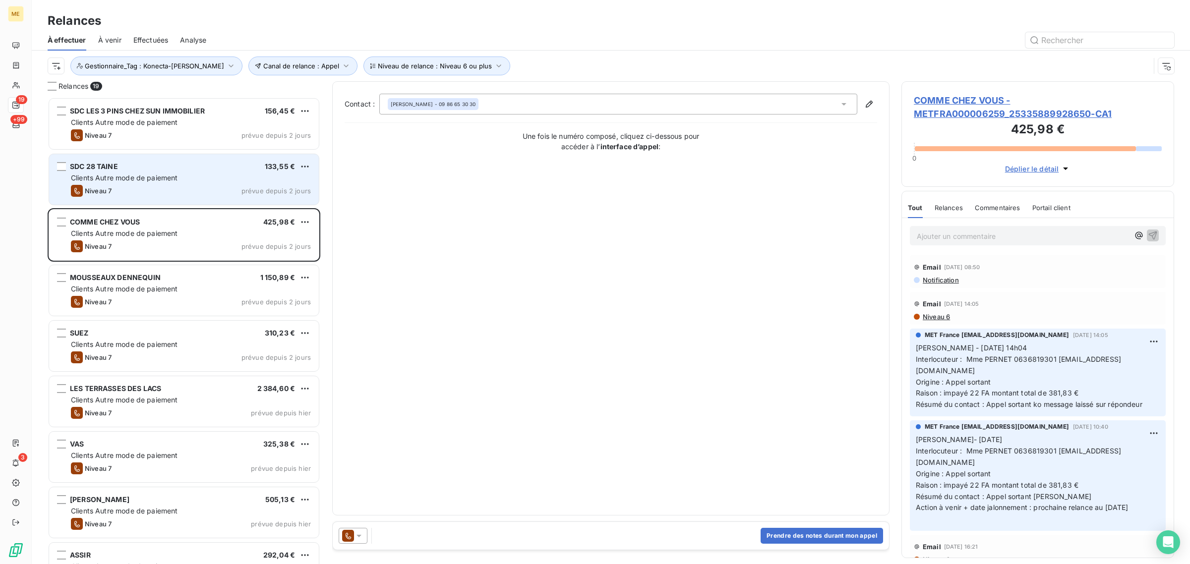
scroll to position [458, 263]
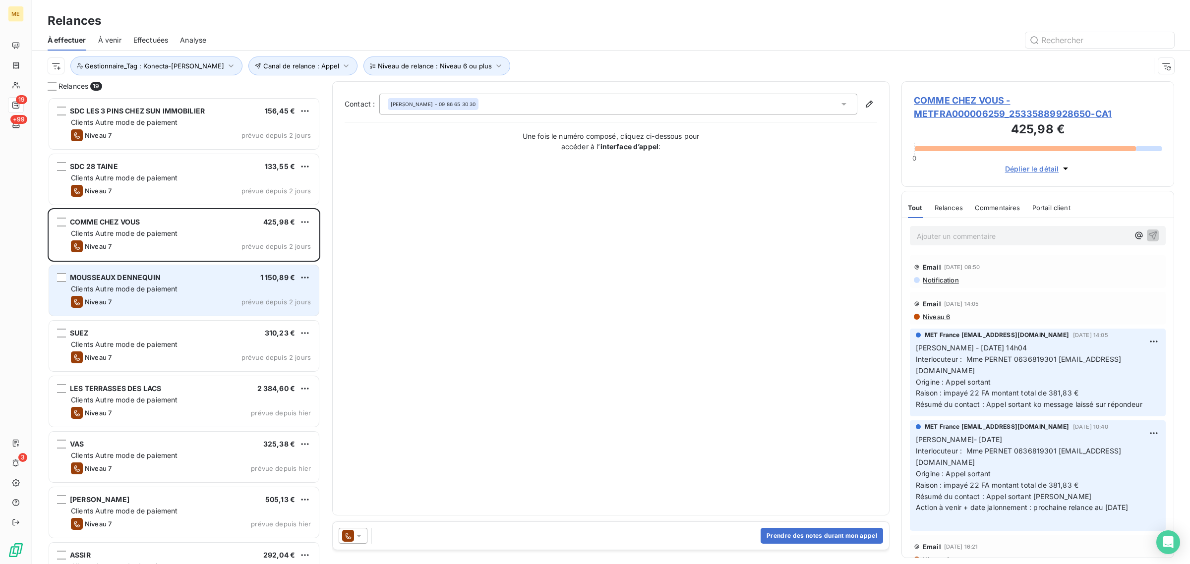
click at [113, 287] on span "Clients Autre mode de paiement" at bounding box center [124, 289] width 107 height 8
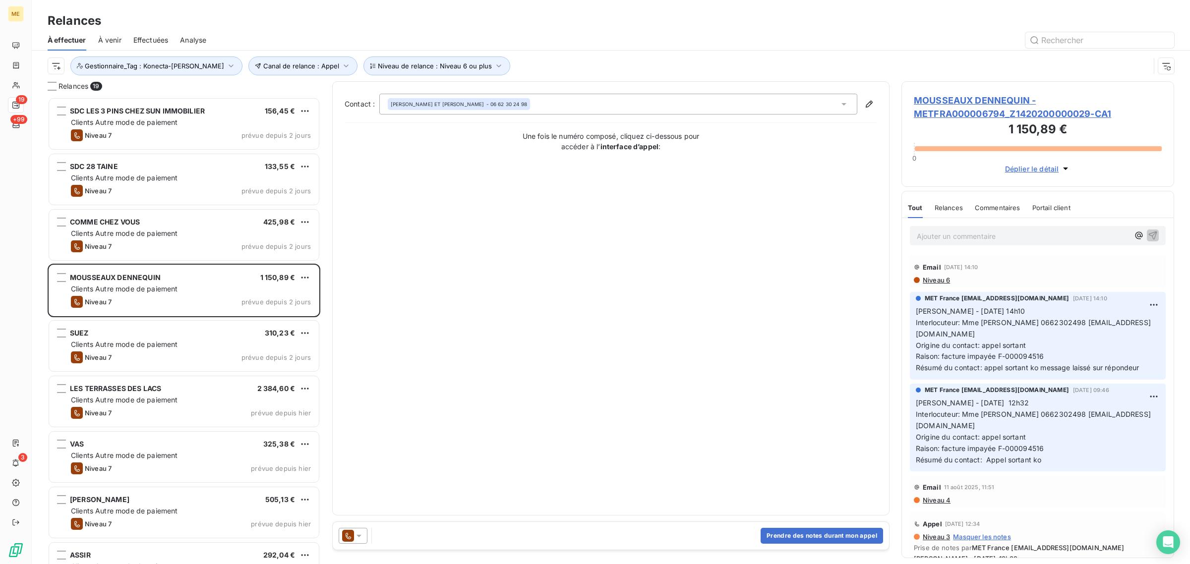
click at [976, 122] on h3 "1 150,89 €" at bounding box center [1038, 131] width 248 height 20
click at [976, 110] on span "MOUSSEAUX DENNEQUIN - METFRA000006794_Z1420200000029-CA1" at bounding box center [1038, 107] width 248 height 27
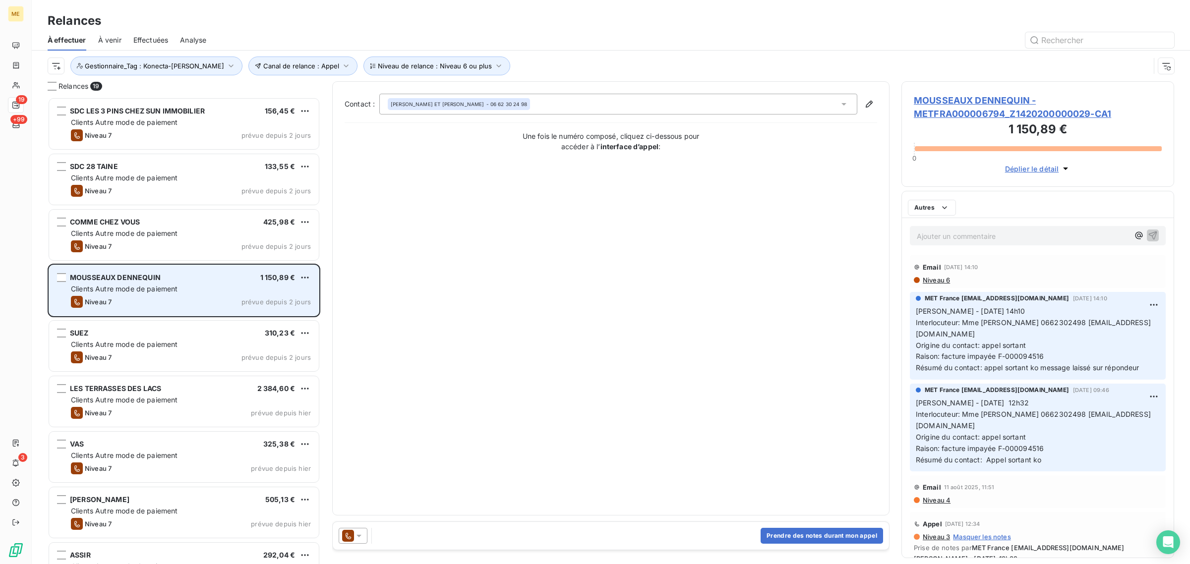
scroll to position [458, 263]
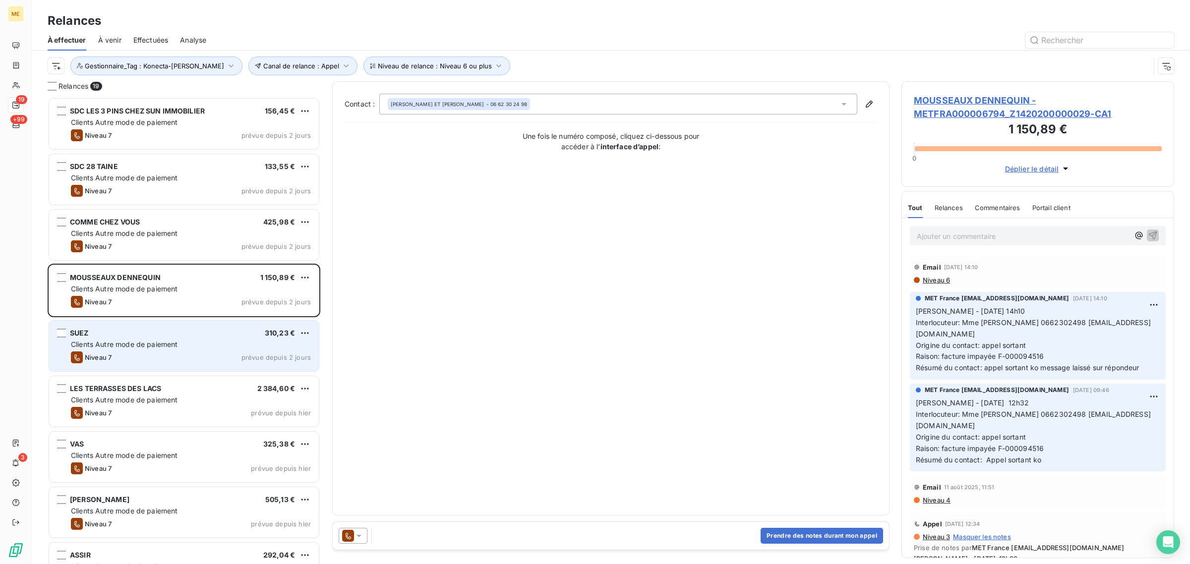
click at [111, 356] on span "Niveau 7" at bounding box center [98, 358] width 27 height 8
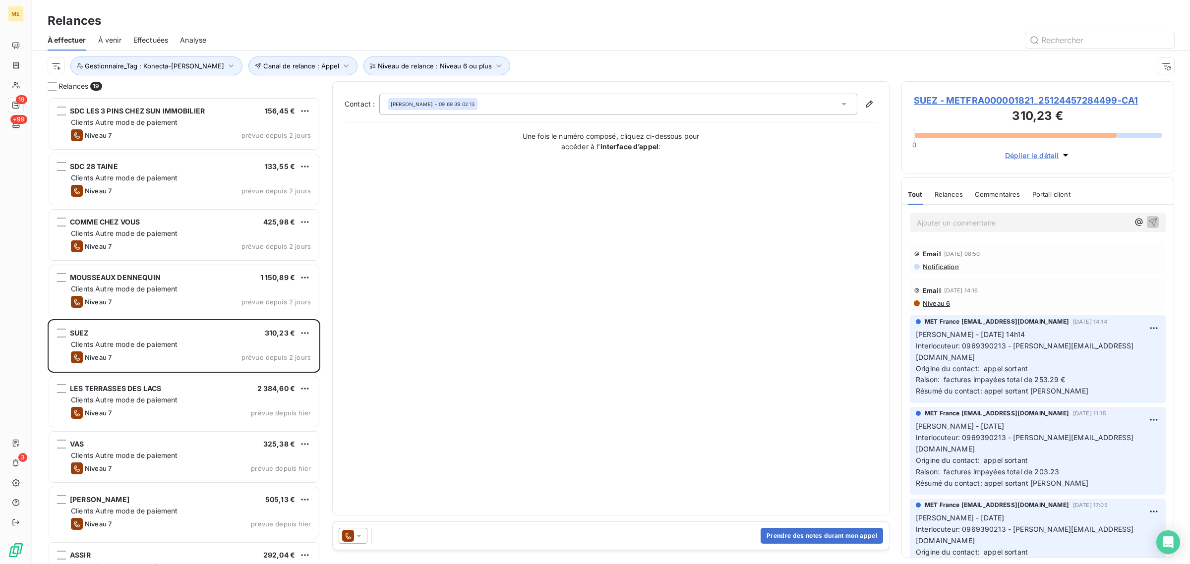
click at [993, 113] on h3 "310,23 €" at bounding box center [1038, 117] width 248 height 20
click at [983, 103] on span "SUEZ - METFRA000001821_25124457284499-CA1" at bounding box center [1038, 100] width 248 height 13
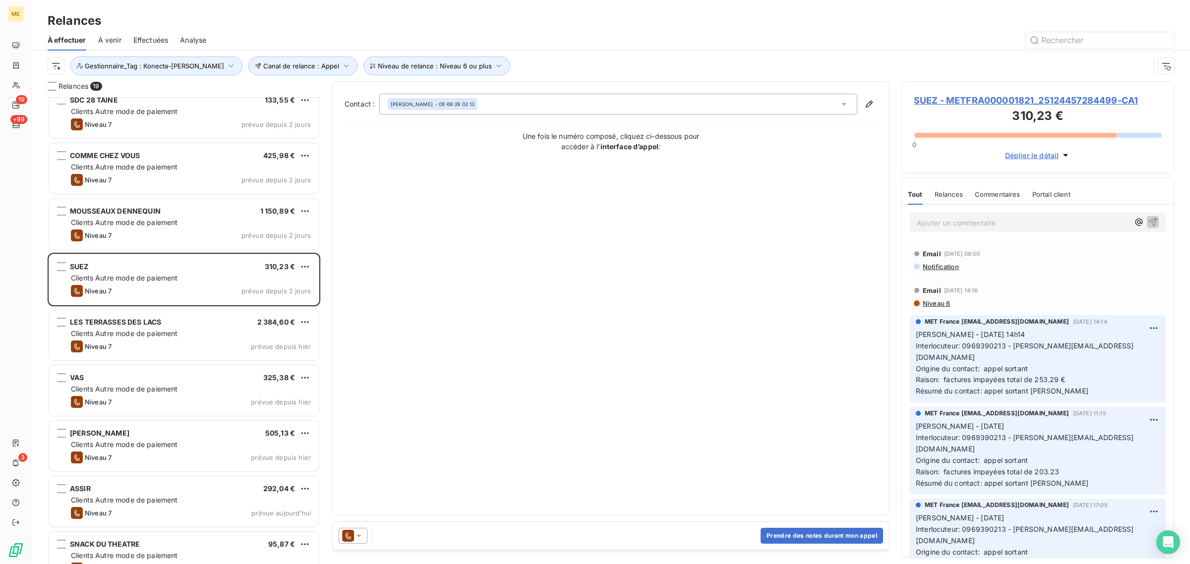
scroll to position [186, 0]
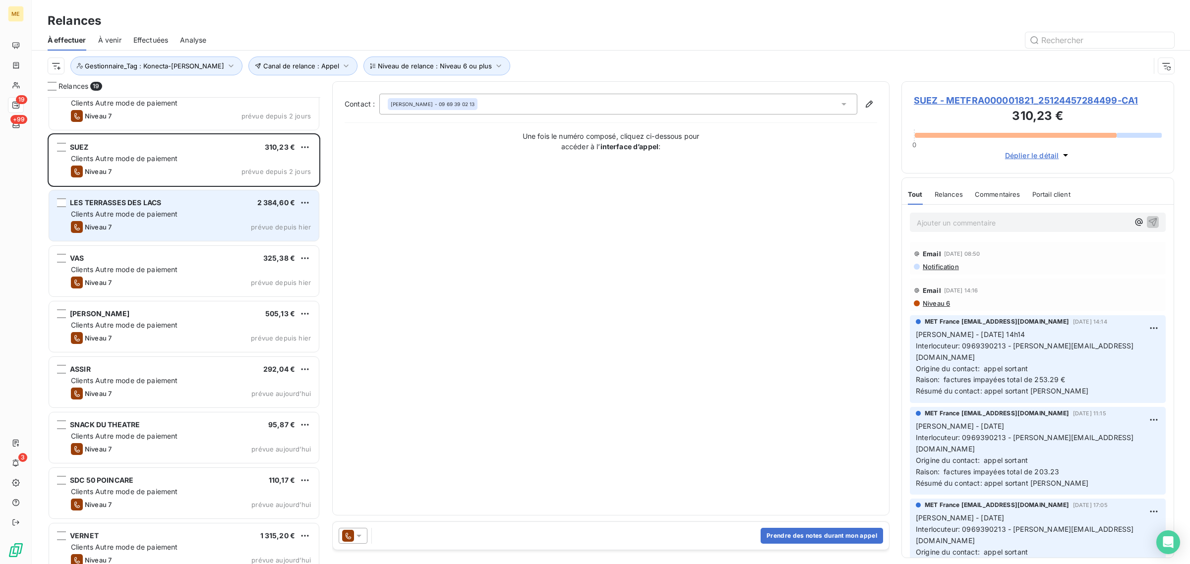
click at [115, 219] on div "Clients Autre mode de paiement" at bounding box center [191, 214] width 240 height 10
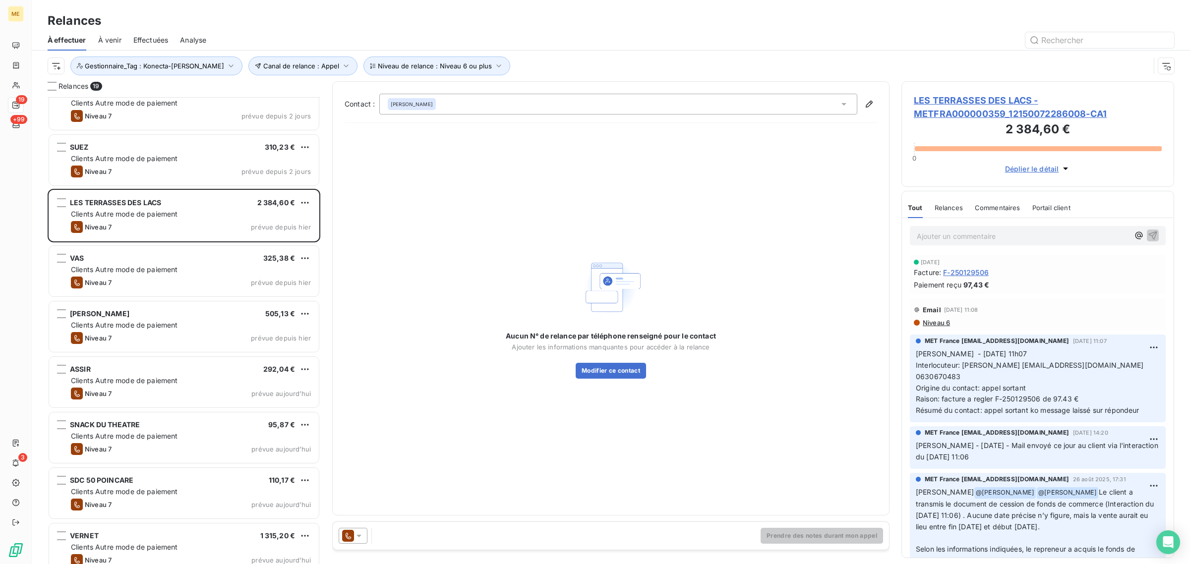
click at [1038, 112] on span "LES TERRASSES DES LACS - METFRA000000359_12150072286008-CA1" at bounding box center [1038, 107] width 248 height 27
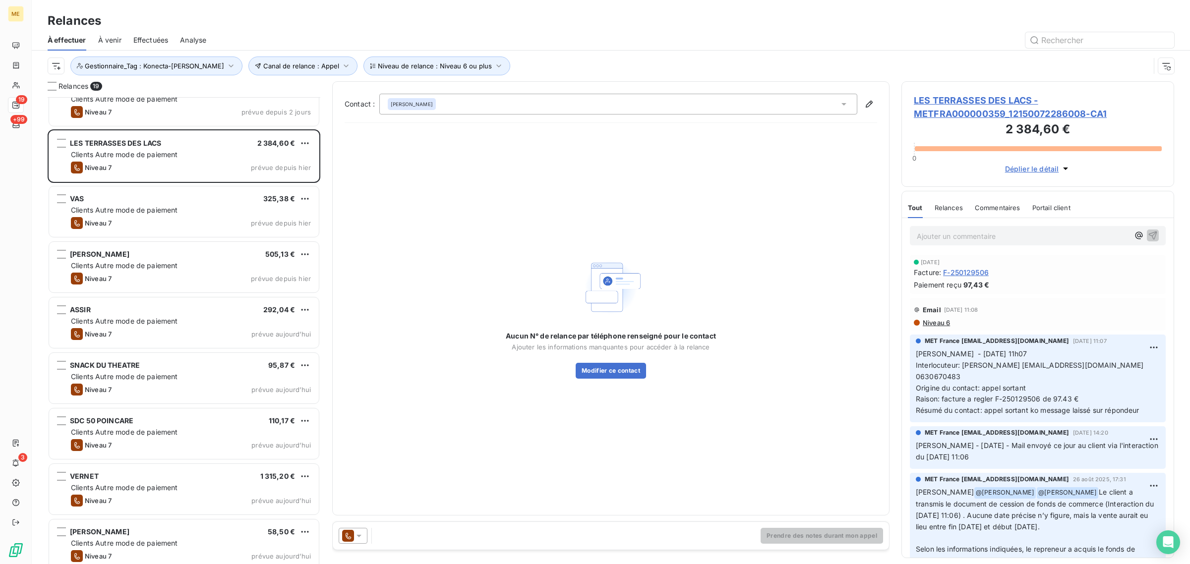
scroll to position [248, 0]
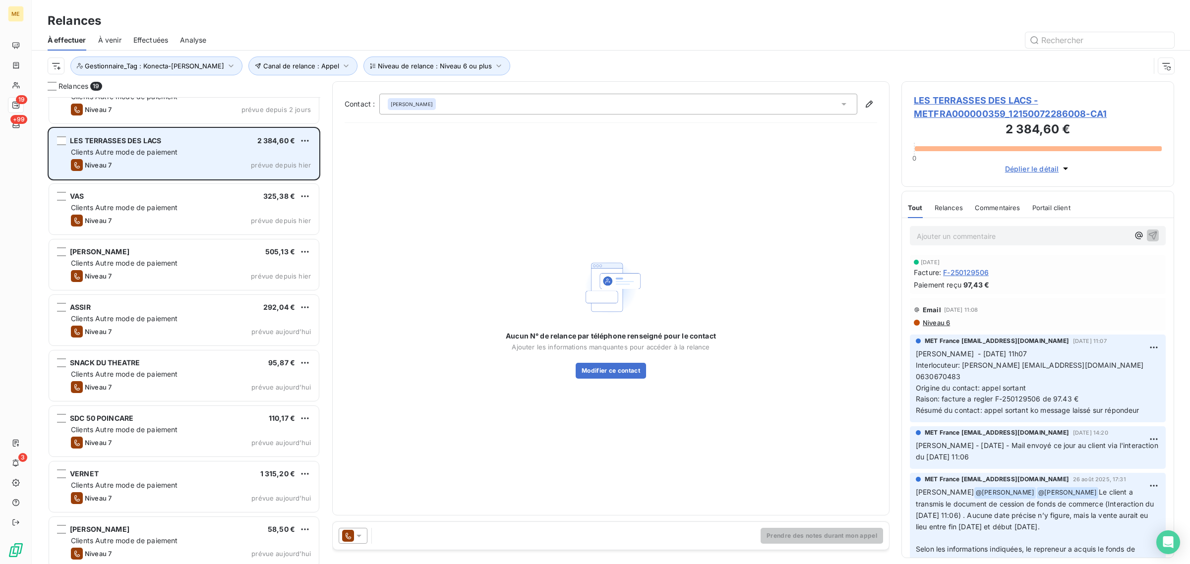
click at [145, 179] on div "LES TERRASSES DES LACS 2 384,60 € Clients Autre mode de paiement Niveau 7 prévu…" at bounding box center [184, 153] width 270 height 51
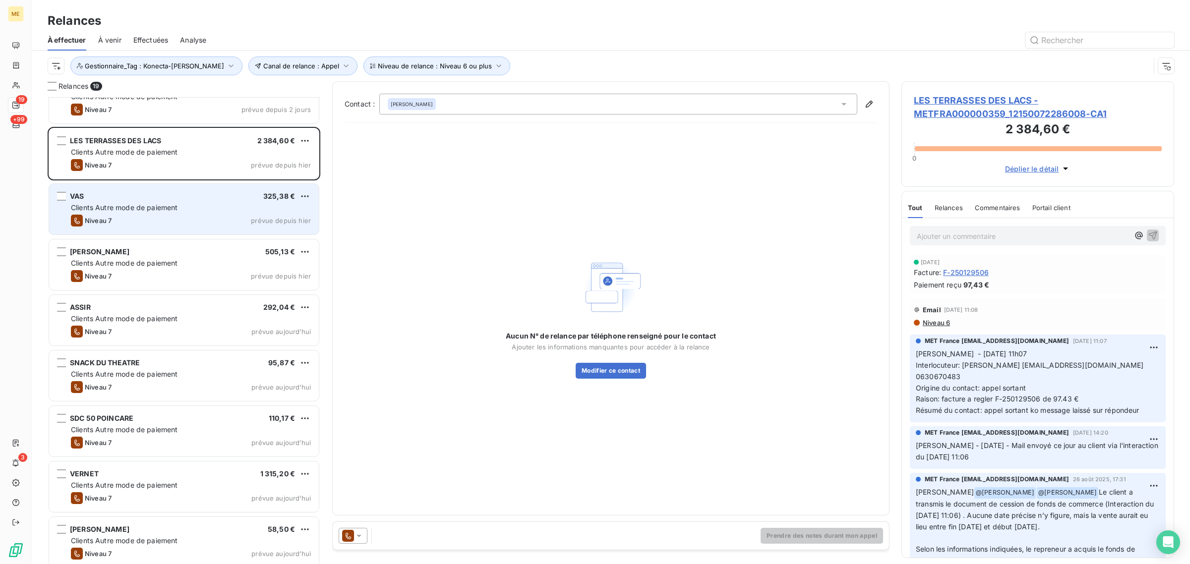
click at [150, 202] on div "VAS 325,38 € Clients Autre mode de paiement Niveau 7 prévue depuis [DATE]" at bounding box center [184, 209] width 270 height 51
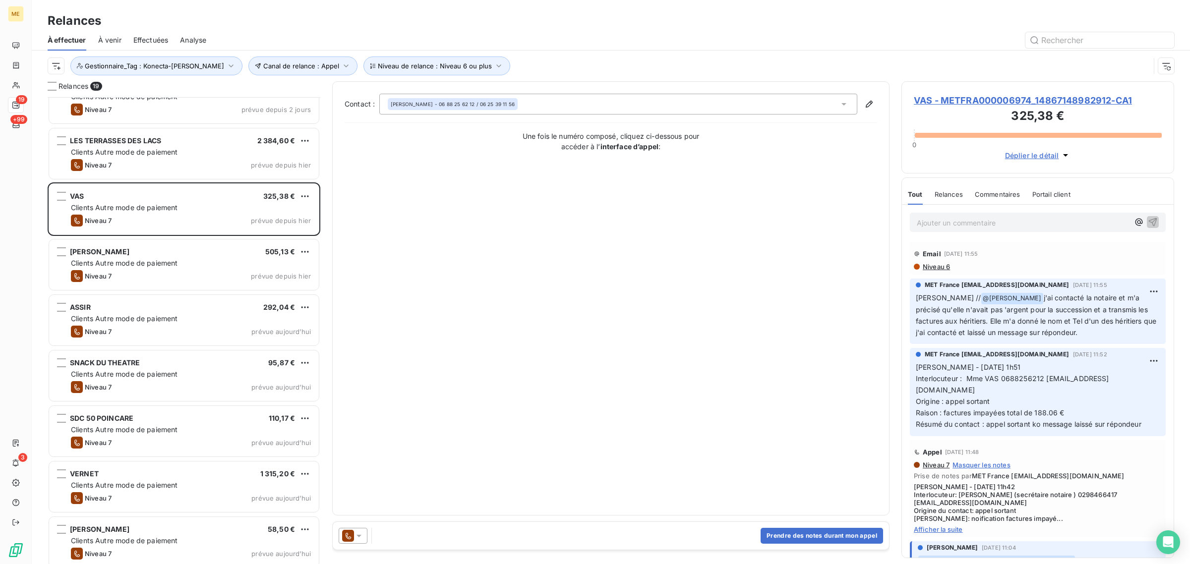
click at [953, 107] on h3 "325,38 €" at bounding box center [1038, 117] width 248 height 20
click at [956, 102] on span "VAS - METFRA000006974_14867148982912-CA1" at bounding box center [1038, 100] width 248 height 13
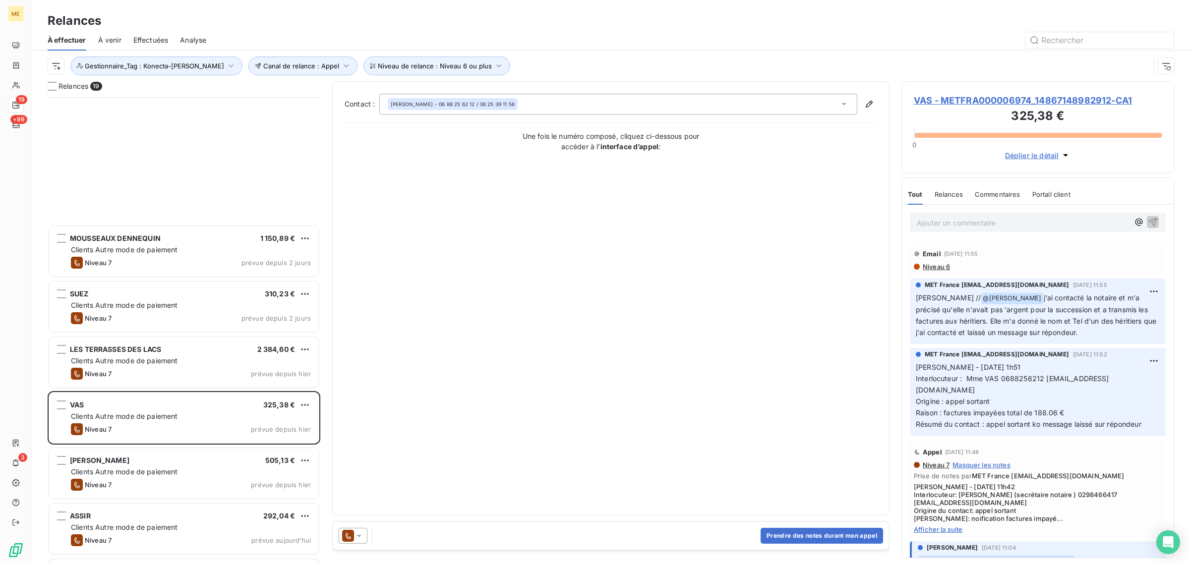
scroll to position [248, 0]
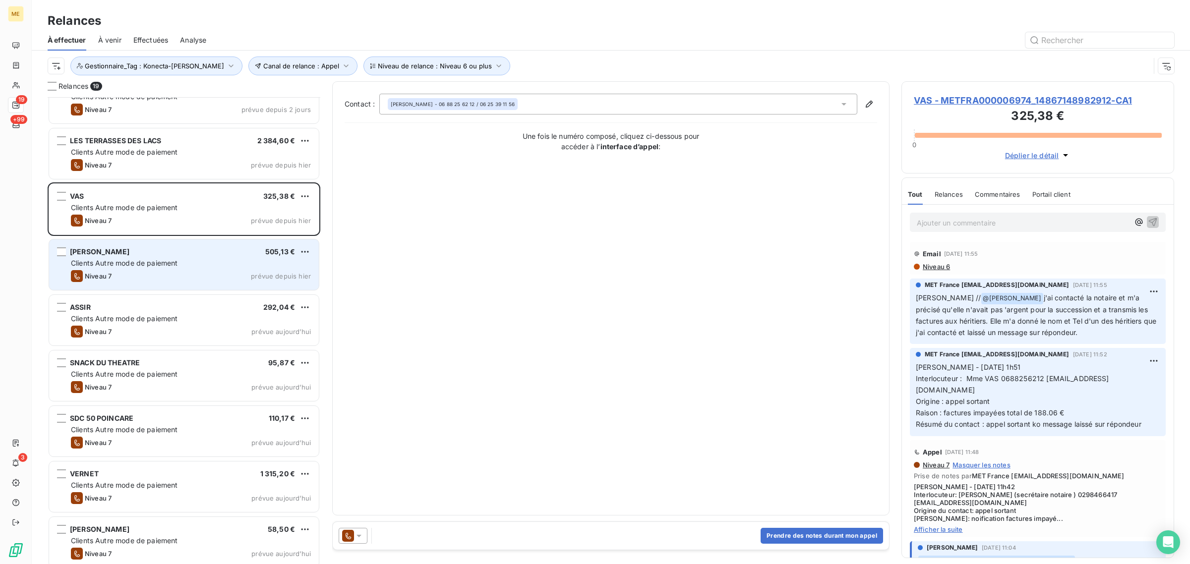
click at [129, 268] on div "Clients Autre mode de paiement" at bounding box center [191, 263] width 240 height 10
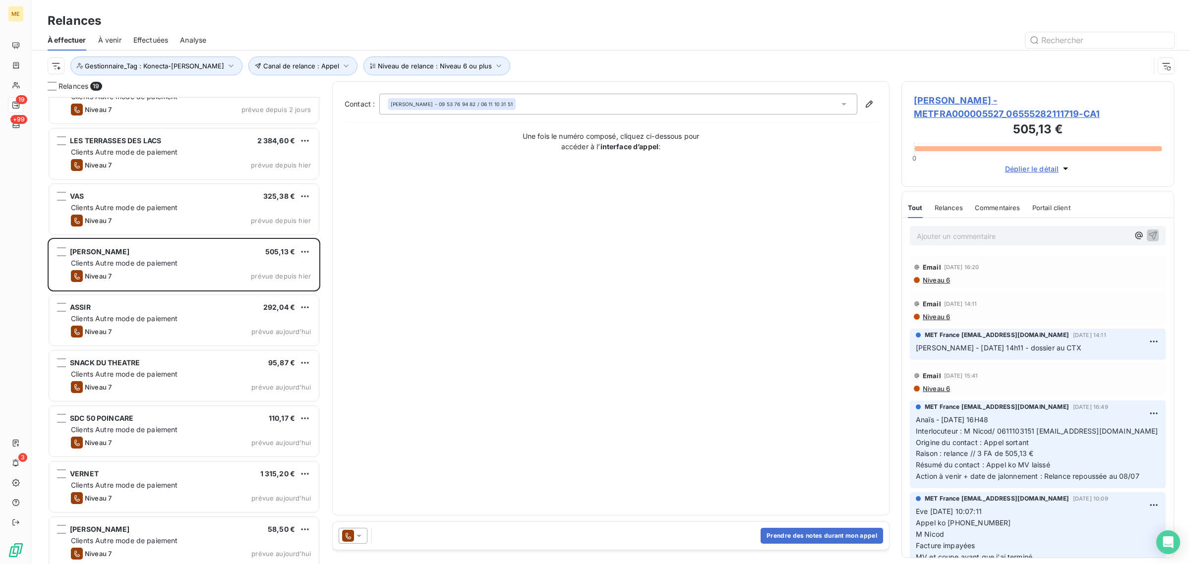
click at [936, 102] on span "[PERSON_NAME] - METFRA000005527_06555282111719-CA1" at bounding box center [1038, 107] width 248 height 27
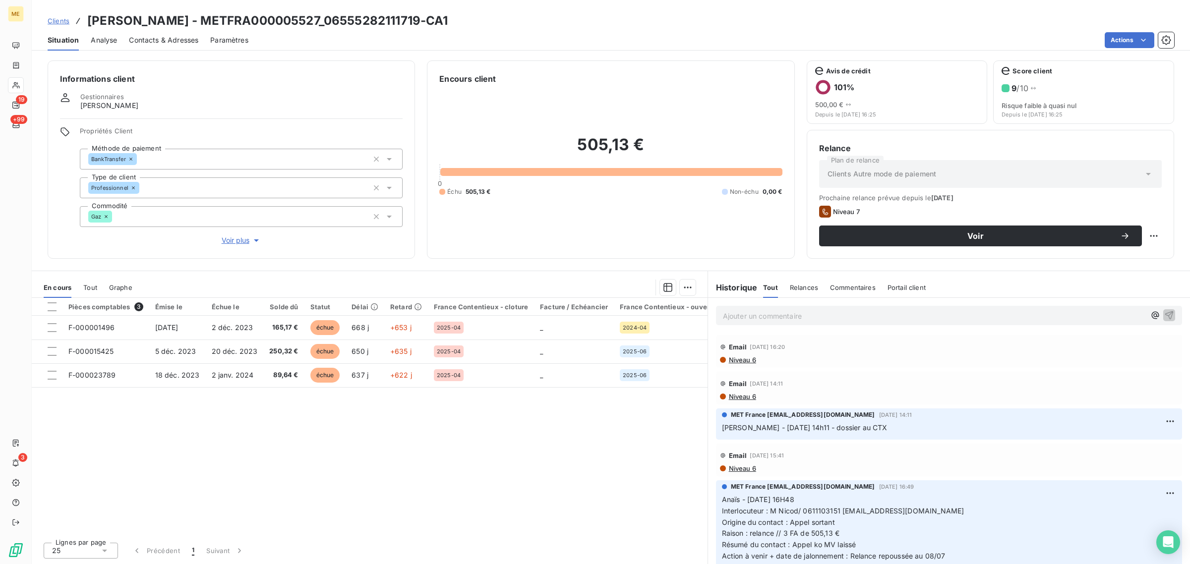
click at [226, 246] on span "Voir plus" at bounding box center [242, 241] width 40 height 10
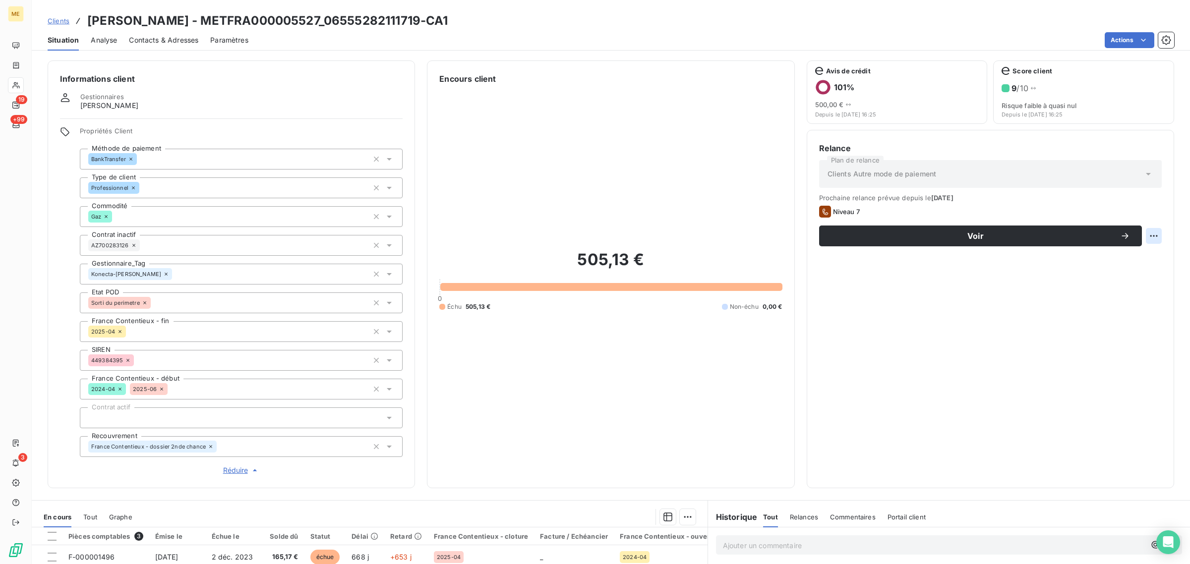
click at [1144, 237] on html "ME 19 +99 3 Clients [PERSON_NAME] - METFRA000005527_06555282111719-CA1 Situatio…" at bounding box center [595, 282] width 1190 height 564
click at [1137, 263] on div "Replanifier cette action" at bounding box center [1104, 258] width 89 height 16
select select "8"
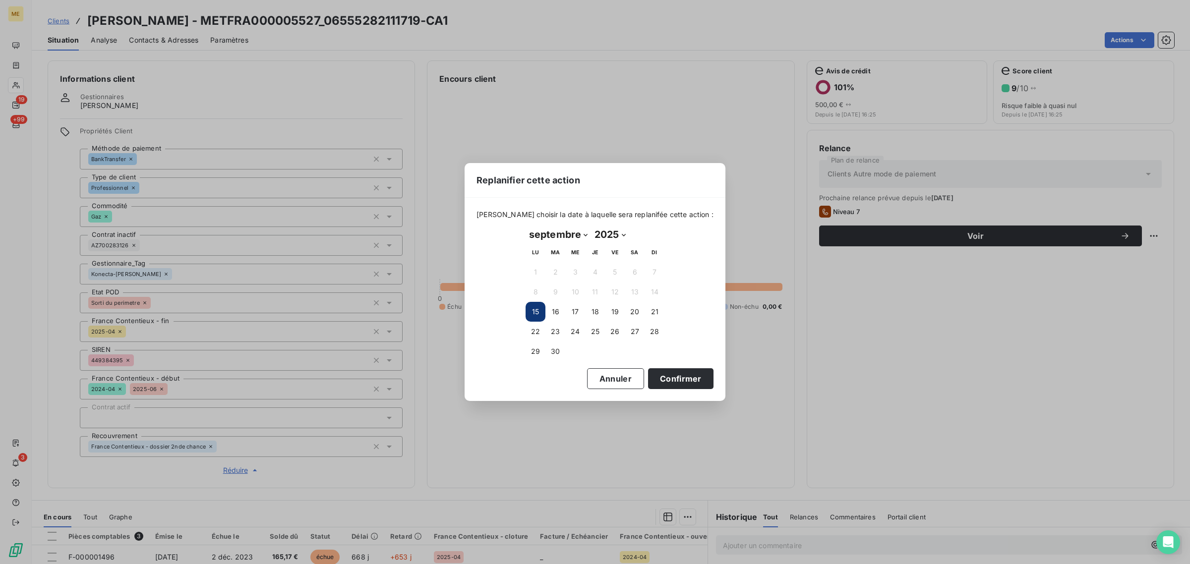
click at [563, 359] on td "30" at bounding box center [556, 352] width 20 height 20
click at [555, 353] on button "30" at bounding box center [556, 352] width 20 height 20
click at [683, 389] on div "[PERSON_NAME] choisir la date à laquelle sera replanifée cette action : [DATE] …" at bounding box center [595, 299] width 261 height 203
click at [666, 379] on button "Confirmer" at bounding box center [680, 379] width 65 height 21
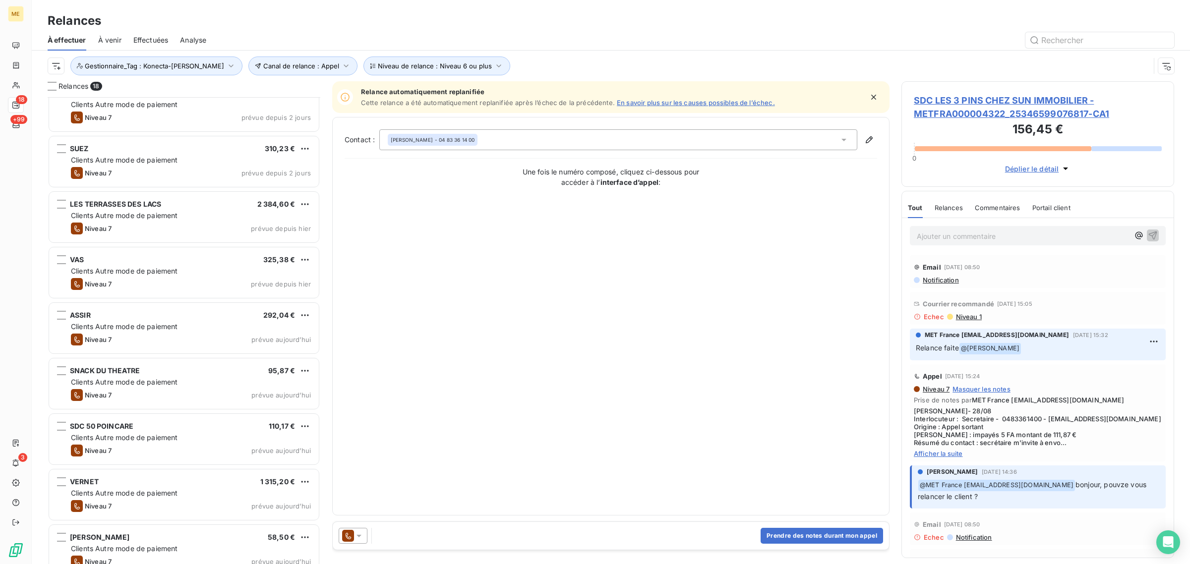
scroll to position [186, 0]
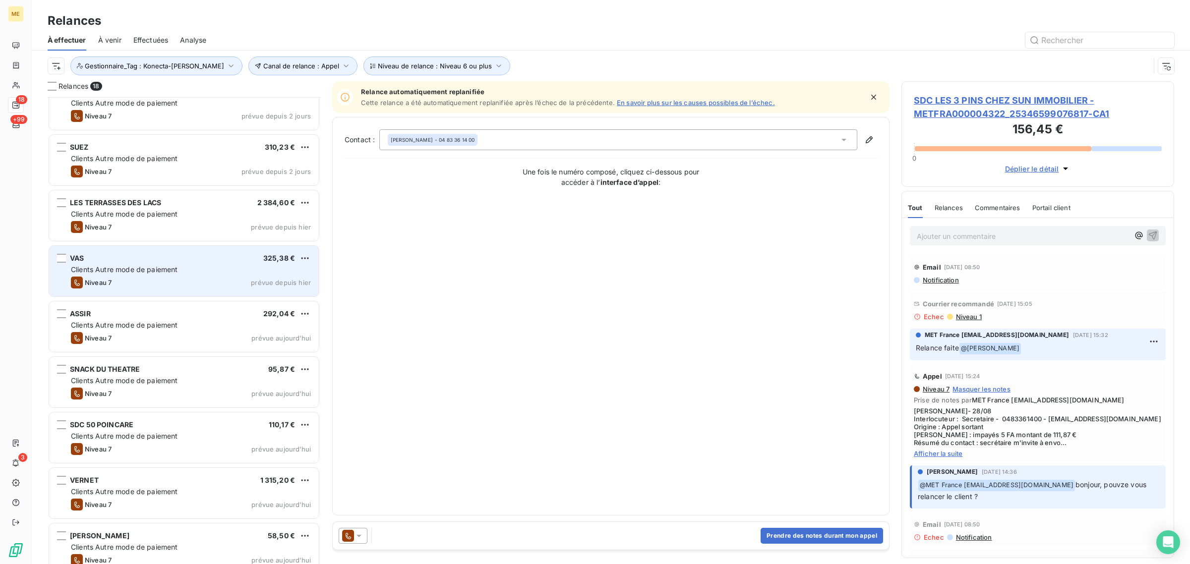
click at [165, 267] on span "Clients Autre mode de paiement" at bounding box center [124, 269] width 107 height 8
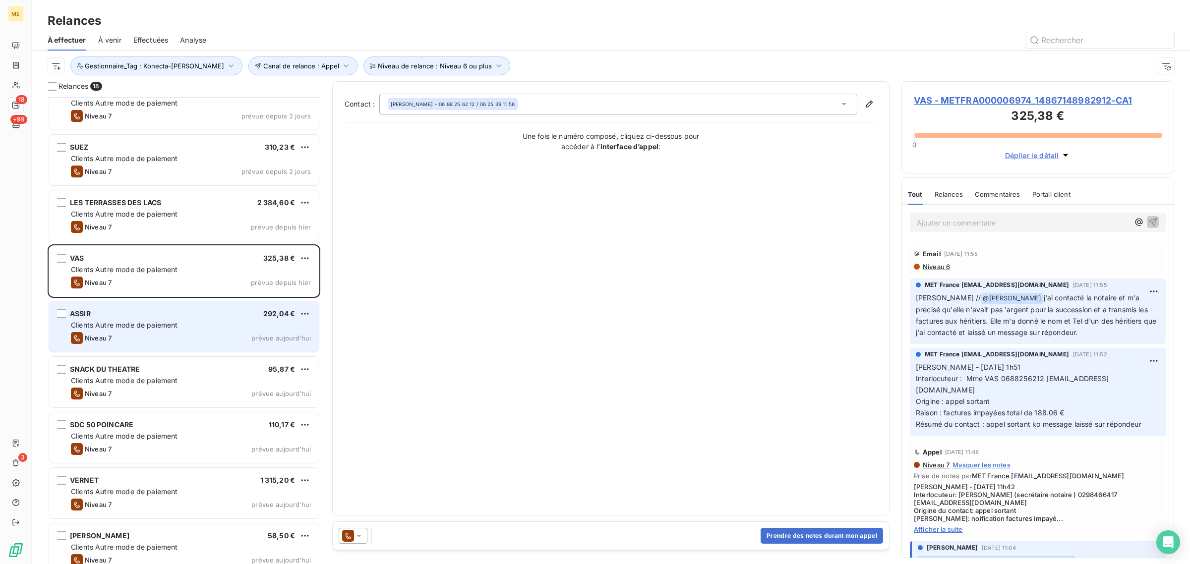
click at [239, 316] on div "ASSIR 292,04 €" at bounding box center [191, 313] width 240 height 9
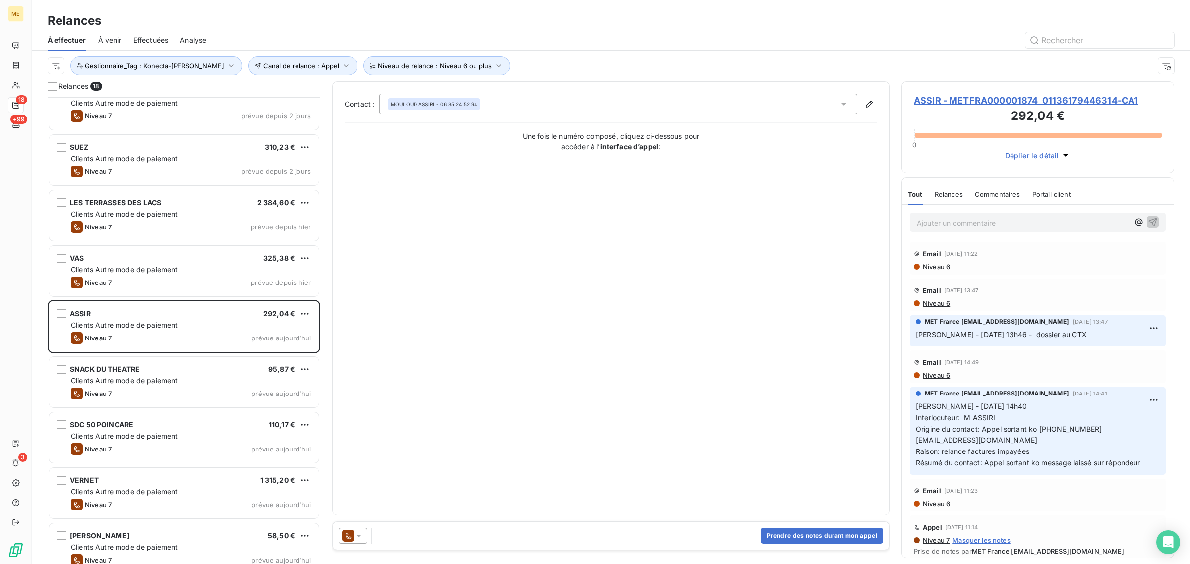
click at [981, 109] on h3 "292,04 €" at bounding box center [1038, 117] width 248 height 20
click at [980, 103] on span "ASSIR - METFRA000001874_01136179446314-CA1" at bounding box center [1038, 100] width 248 height 13
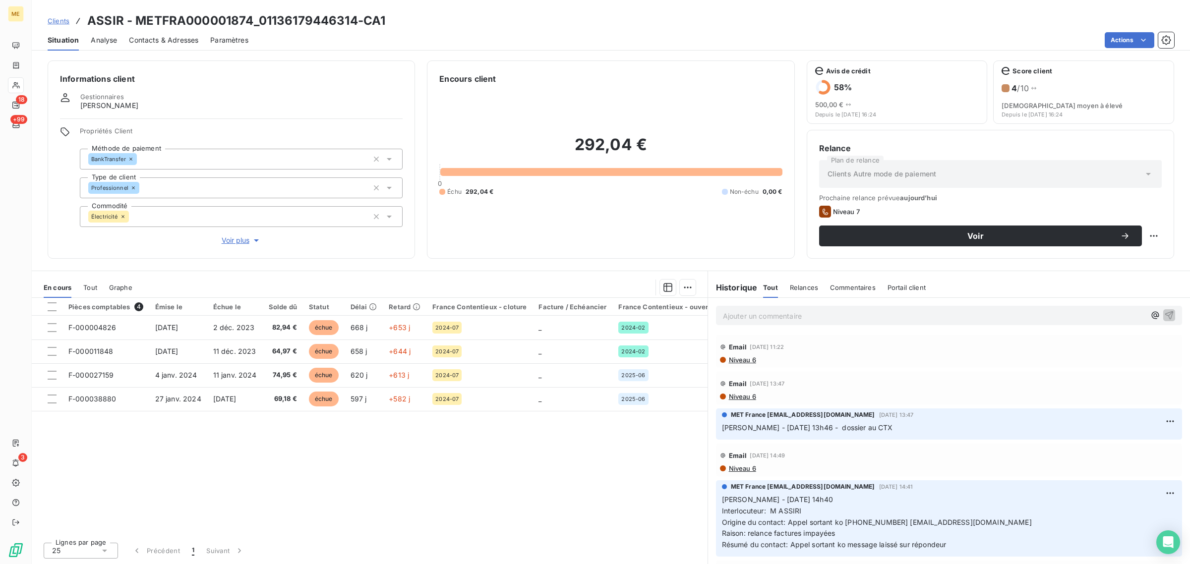
click at [254, 237] on icon "button" at bounding box center [256, 241] width 10 height 10
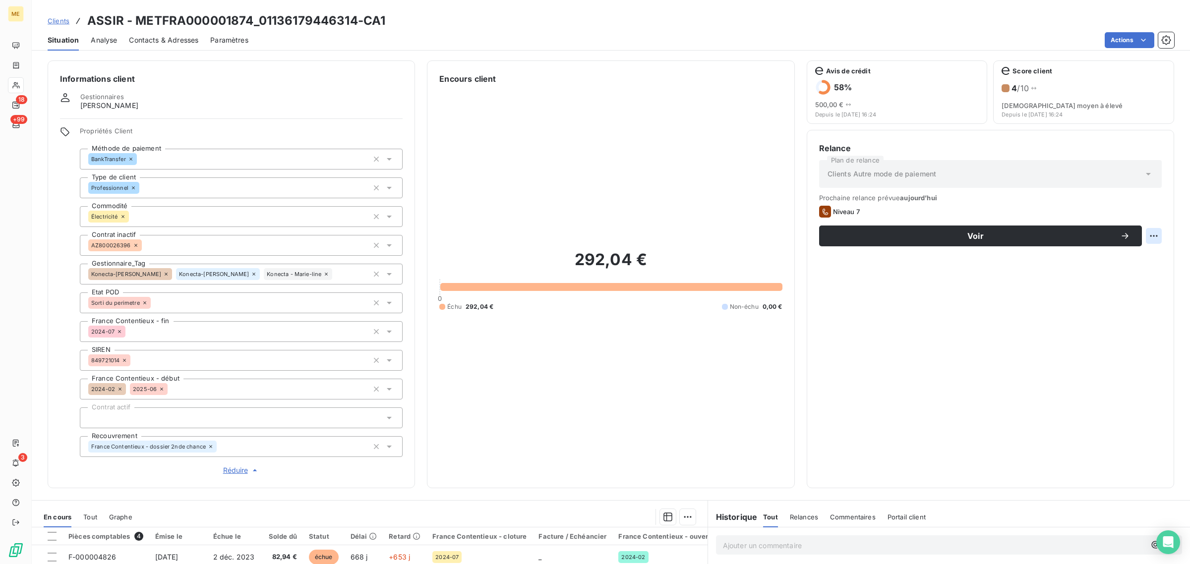
click at [1148, 233] on html "ME 18 +99 3 Clients ASSIR - METFRA000001874_01136179446314-CA1 Situation Analys…" at bounding box center [595, 282] width 1190 height 564
click at [1127, 262] on div "Replanifier cette action" at bounding box center [1104, 258] width 89 height 16
select select "8"
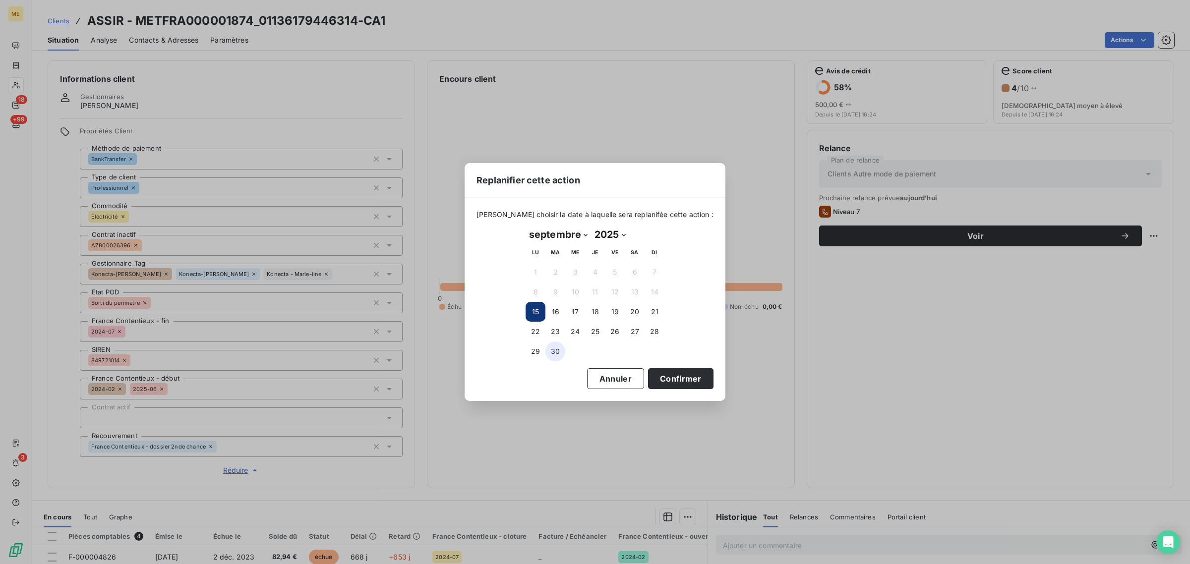
click at [553, 348] on button "30" at bounding box center [556, 352] width 20 height 20
click at [688, 390] on div "[PERSON_NAME] choisir la date à laquelle sera replanifée cette action : [DATE] …" at bounding box center [595, 299] width 261 height 203
click at [668, 387] on button "Confirmer" at bounding box center [680, 379] width 65 height 21
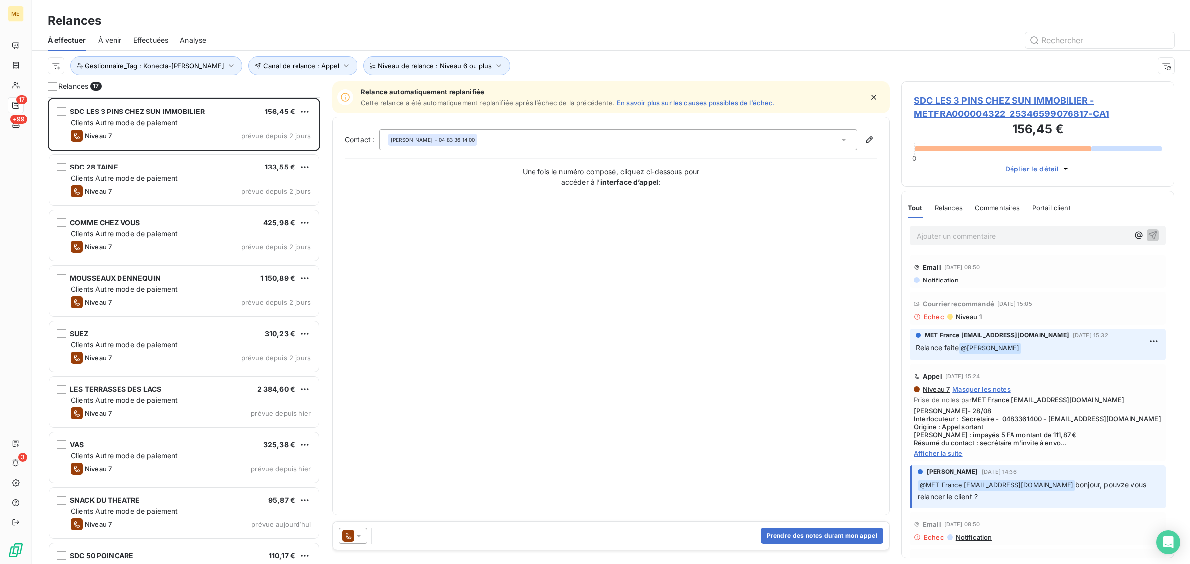
scroll to position [186, 0]
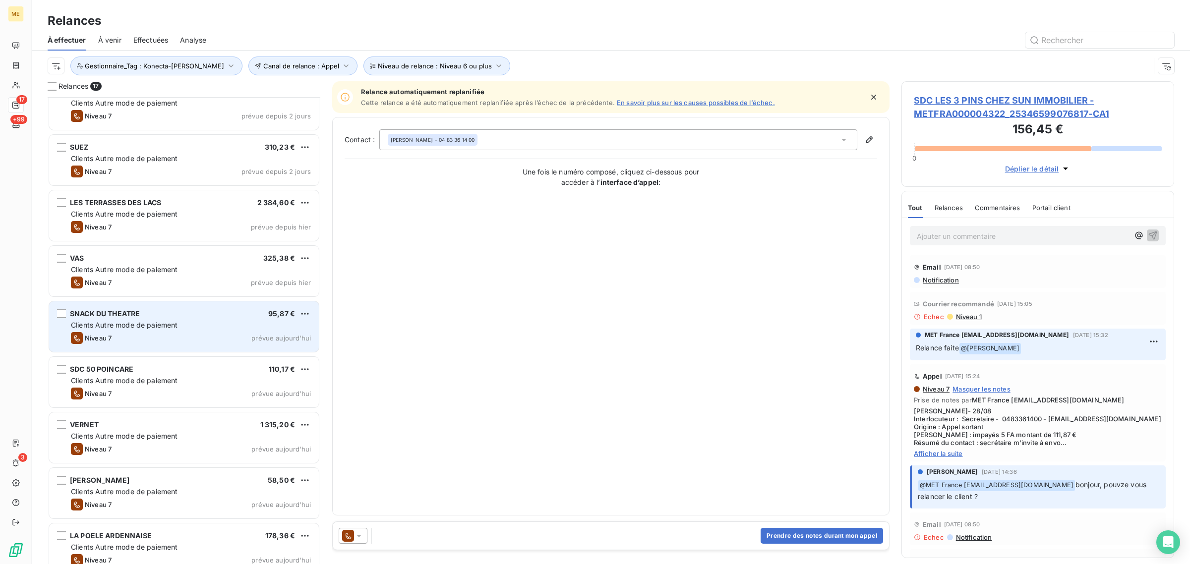
click at [169, 310] on div "SNACK DU THEATRE 95,87 €" at bounding box center [191, 313] width 240 height 9
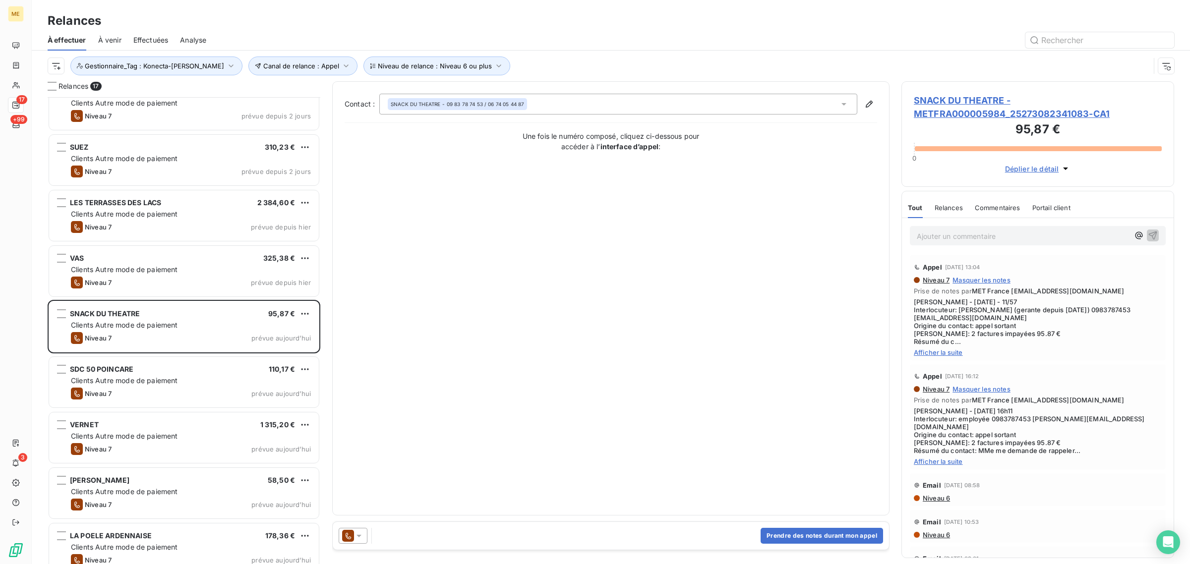
click at [954, 119] on span "SNACK DU THEATRE - METFRA000005984_25273082341083-CA1" at bounding box center [1038, 107] width 248 height 27
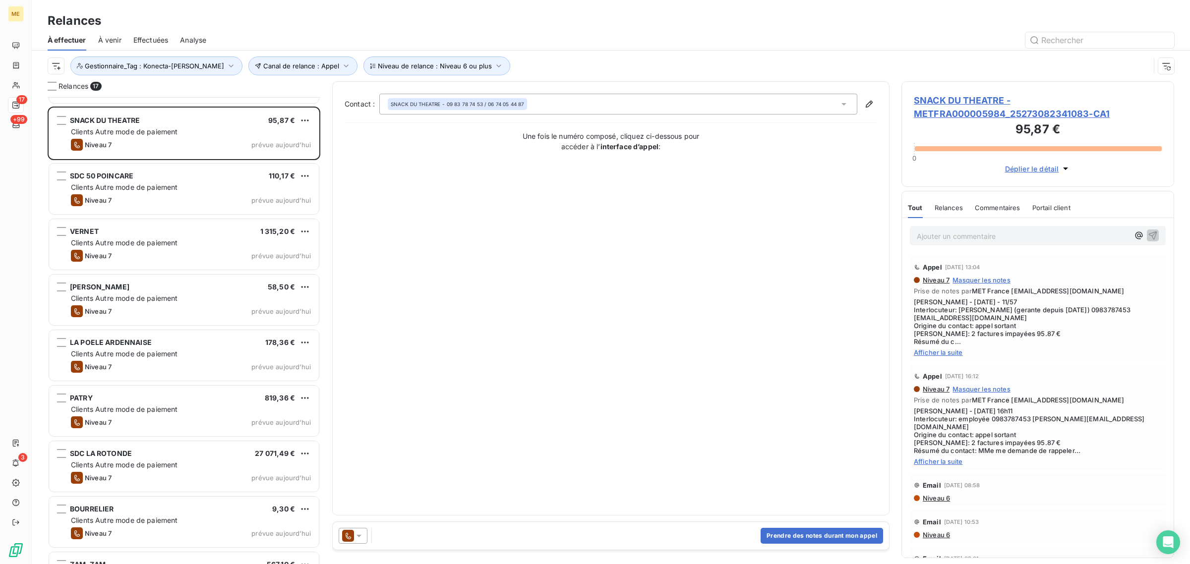
scroll to position [434, 0]
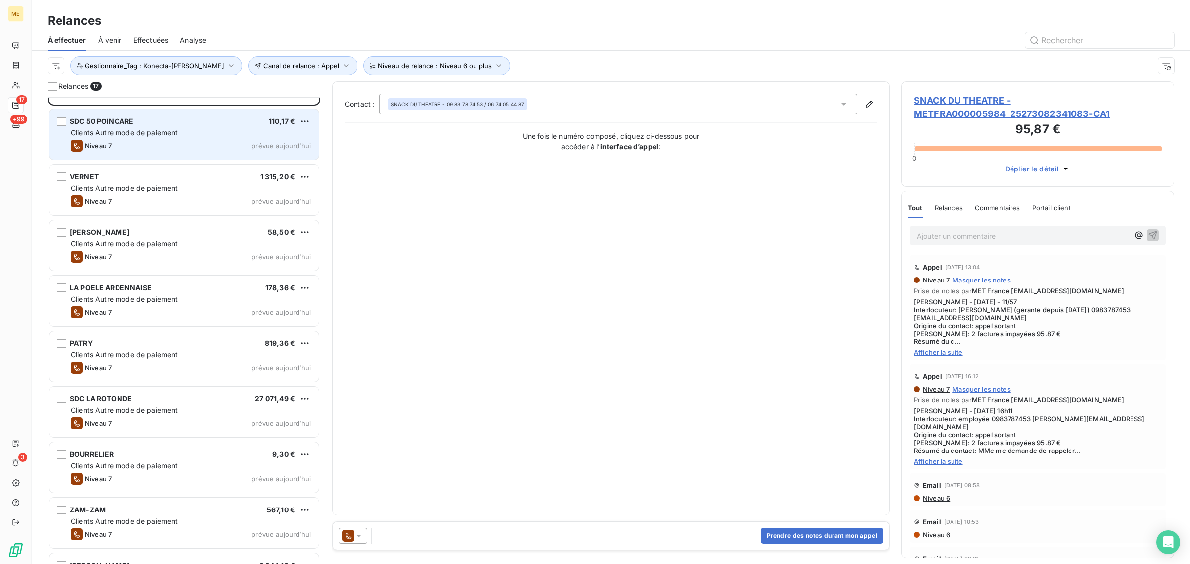
click at [167, 130] on span "Clients Autre mode de paiement" at bounding box center [124, 132] width 107 height 8
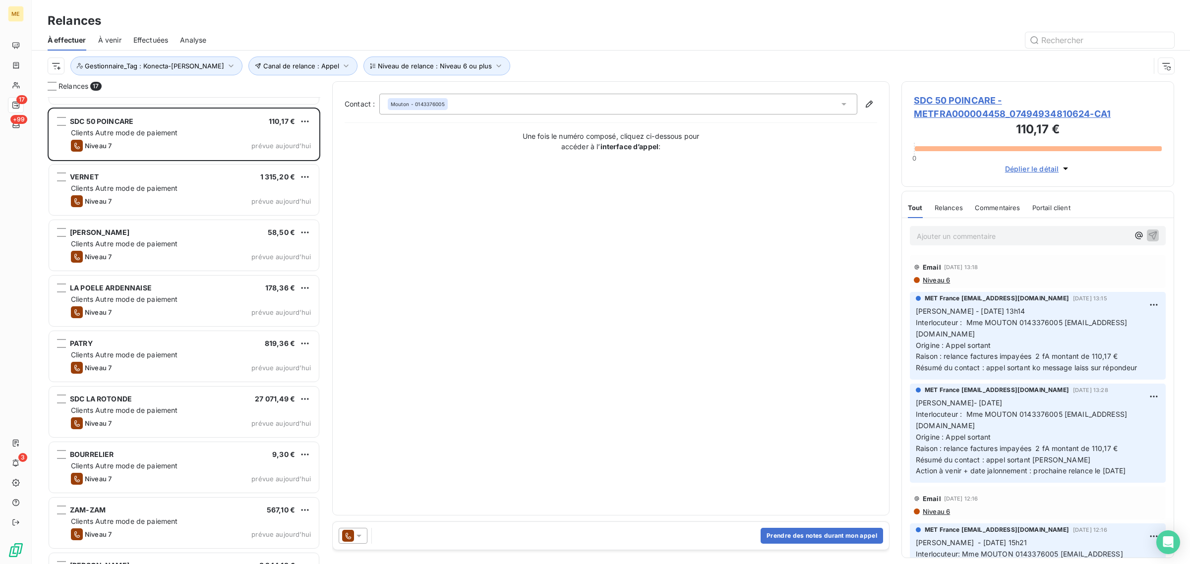
click at [987, 111] on span "SDC 50 POINCARE - METFRA000004458_07494934810624-CA1" at bounding box center [1038, 107] width 248 height 27
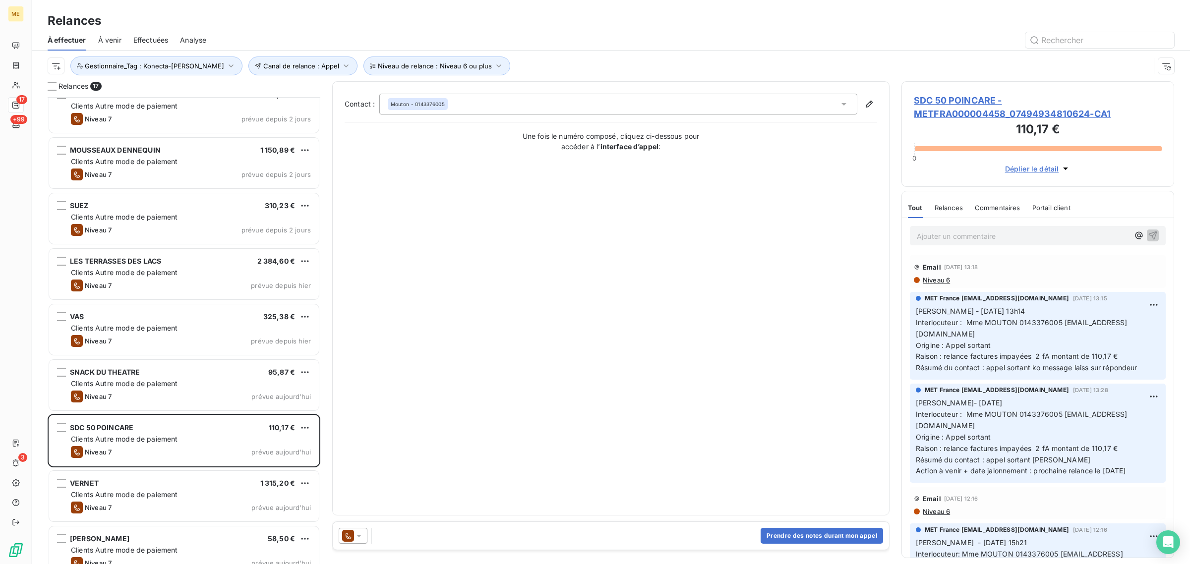
scroll to position [310, 0]
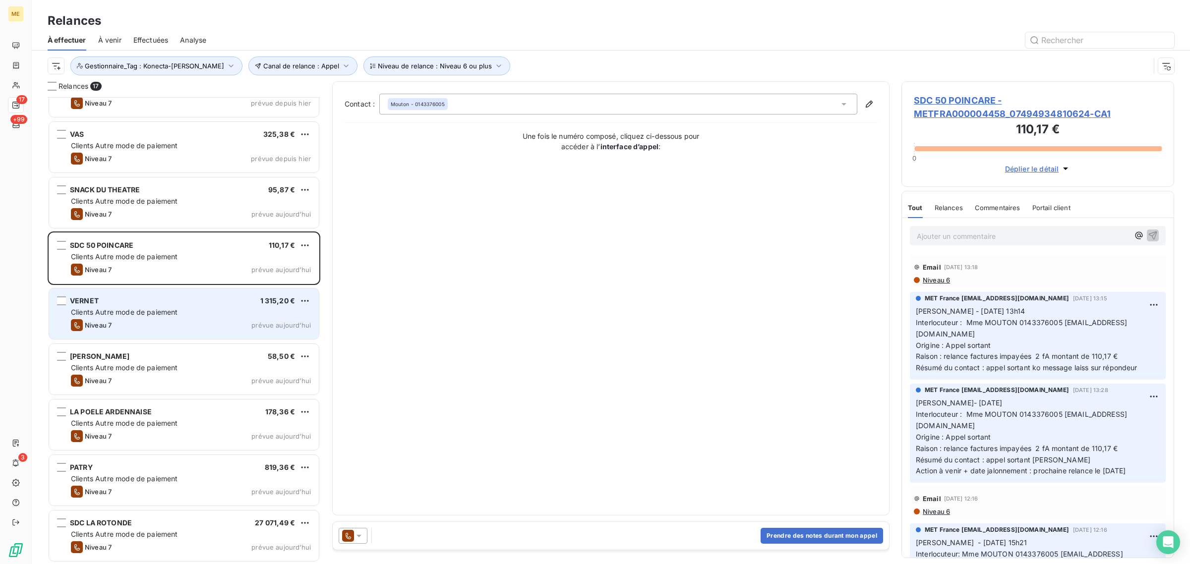
click at [150, 314] on span "Clients Autre mode de paiement" at bounding box center [124, 312] width 107 height 8
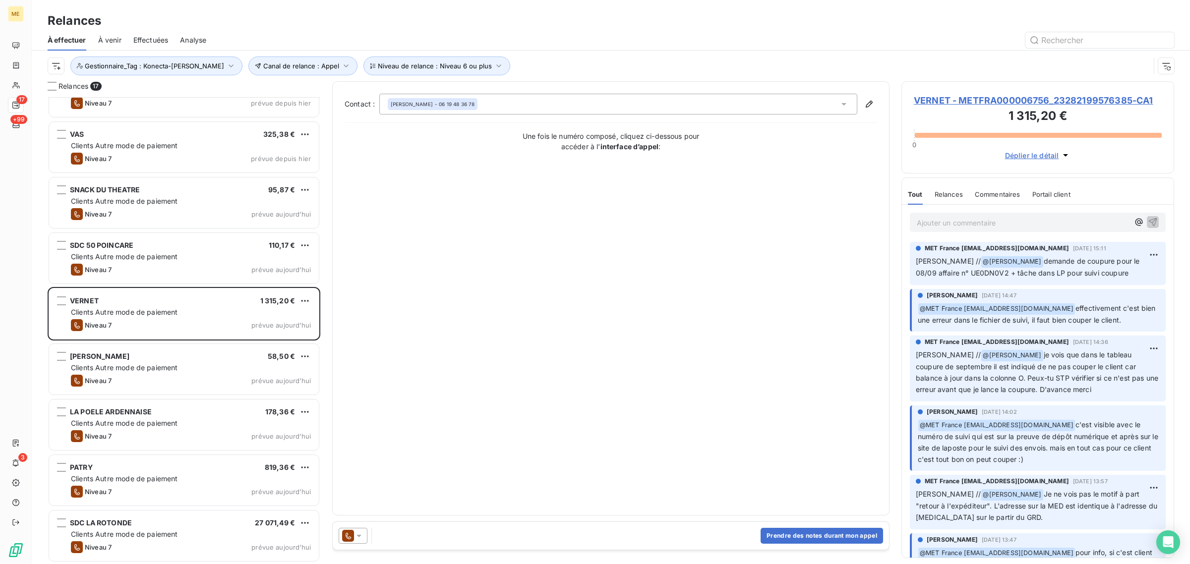
click at [953, 92] on div "VERNET - METFRA000006756_23282199576385-CA1 1 315,20 € 0 Déplier le détail" at bounding box center [1038, 127] width 273 height 92
click at [956, 100] on span "VERNET - METFRA000006756_23282199576385-CA1" at bounding box center [1038, 100] width 248 height 13
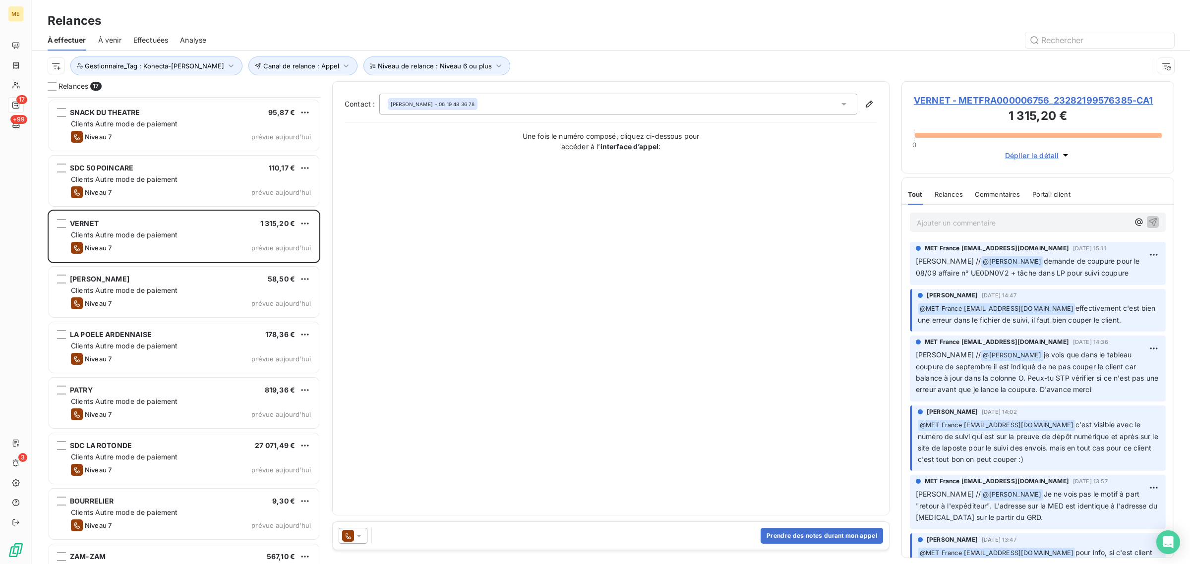
scroll to position [477, 0]
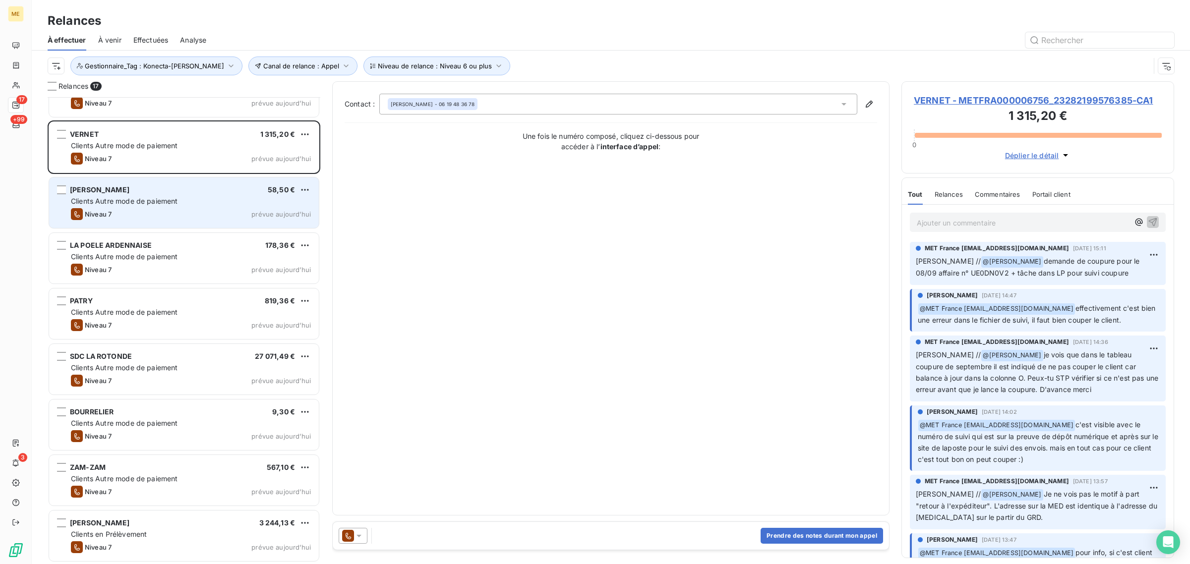
click at [150, 216] on div "Niveau 7 prévue [DATE]" at bounding box center [191, 214] width 240 height 12
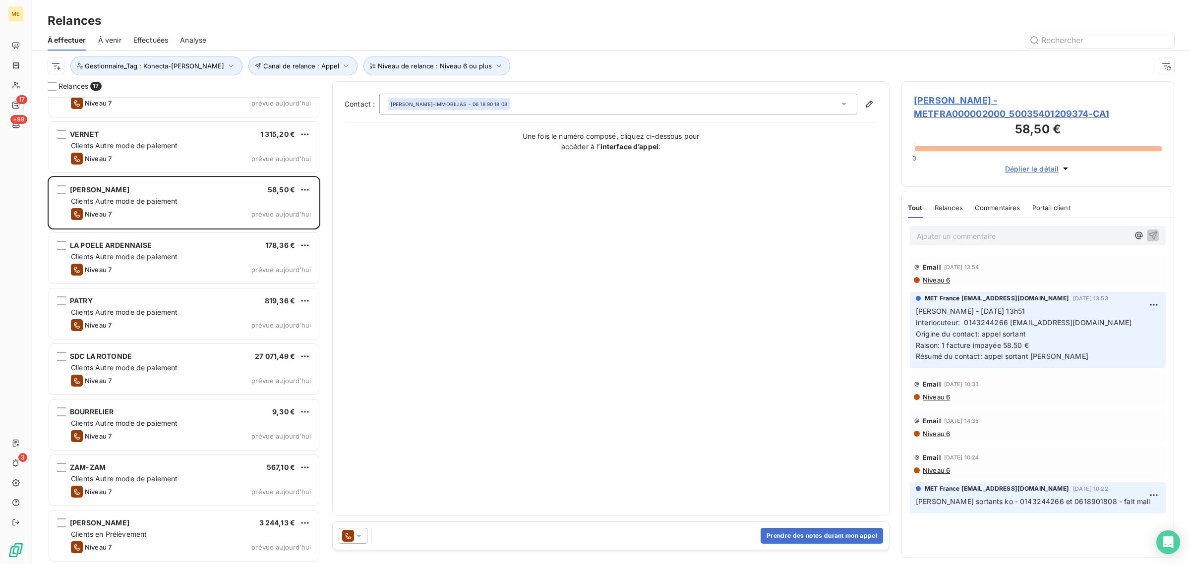
click at [975, 122] on h3 "58,50 €" at bounding box center [1038, 131] width 248 height 20
click at [975, 112] on span "[PERSON_NAME] - METFRA000002000_50035401209374-CA1" at bounding box center [1038, 107] width 248 height 27
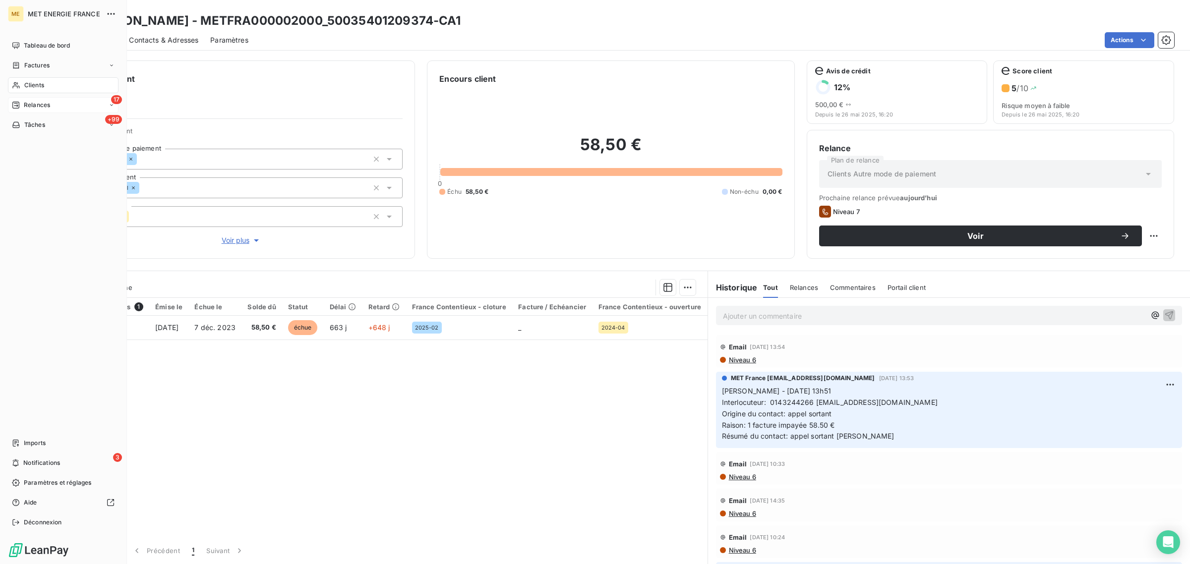
click at [18, 108] on icon at bounding box center [16, 105] width 8 height 8
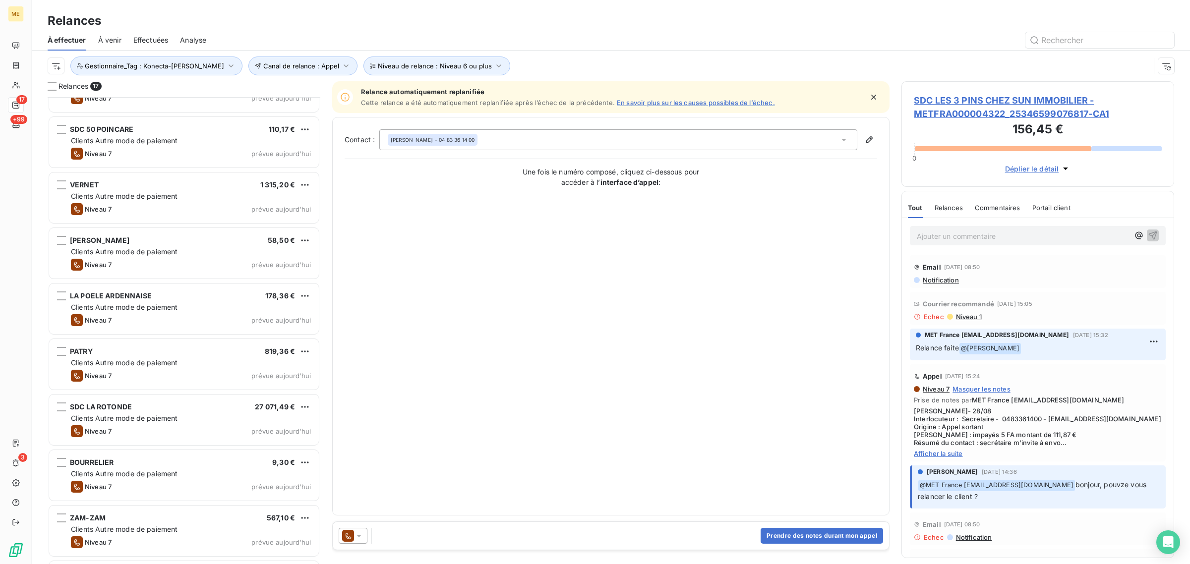
scroll to position [477, 0]
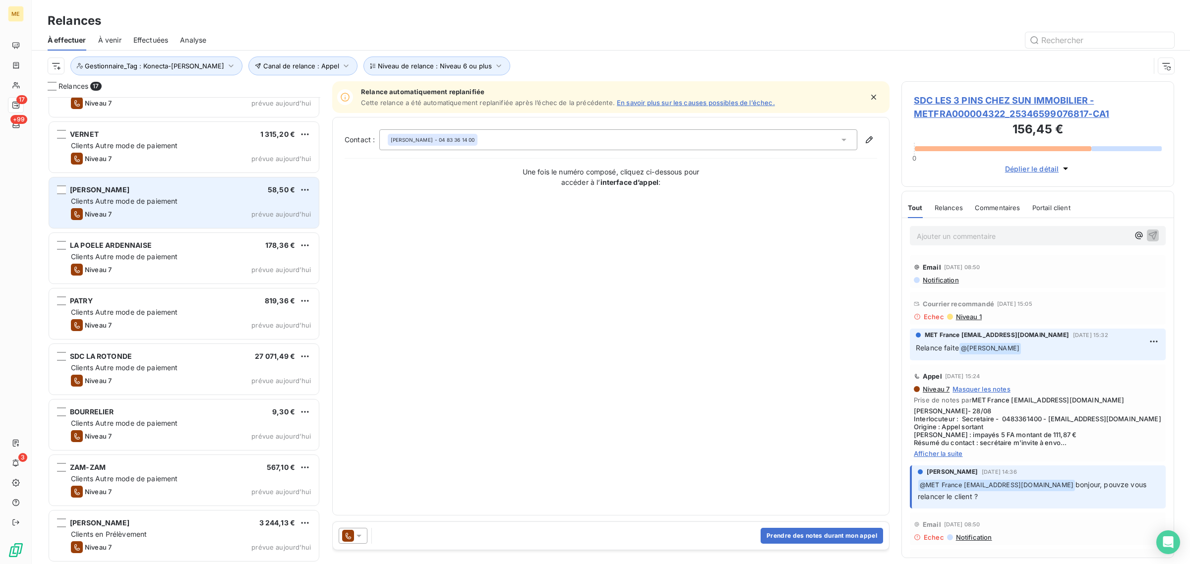
click at [139, 204] on span "Clients Autre mode de paiement" at bounding box center [124, 201] width 107 height 8
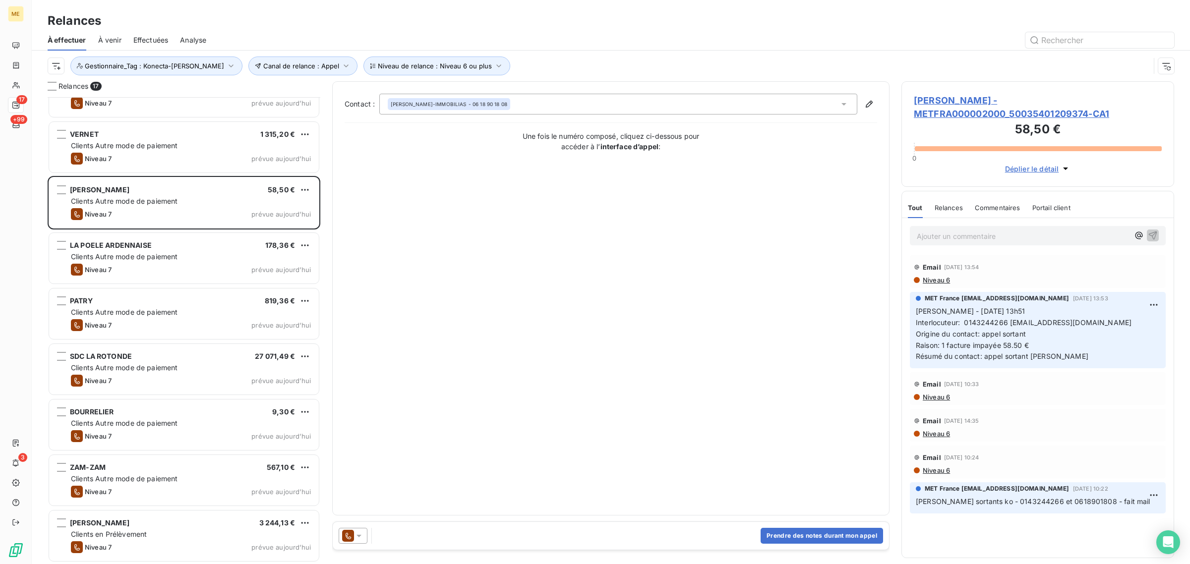
click at [947, 117] on span "[PERSON_NAME] - METFRA000002000_50035401209374-CA1" at bounding box center [1038, 107] width 248 height 27
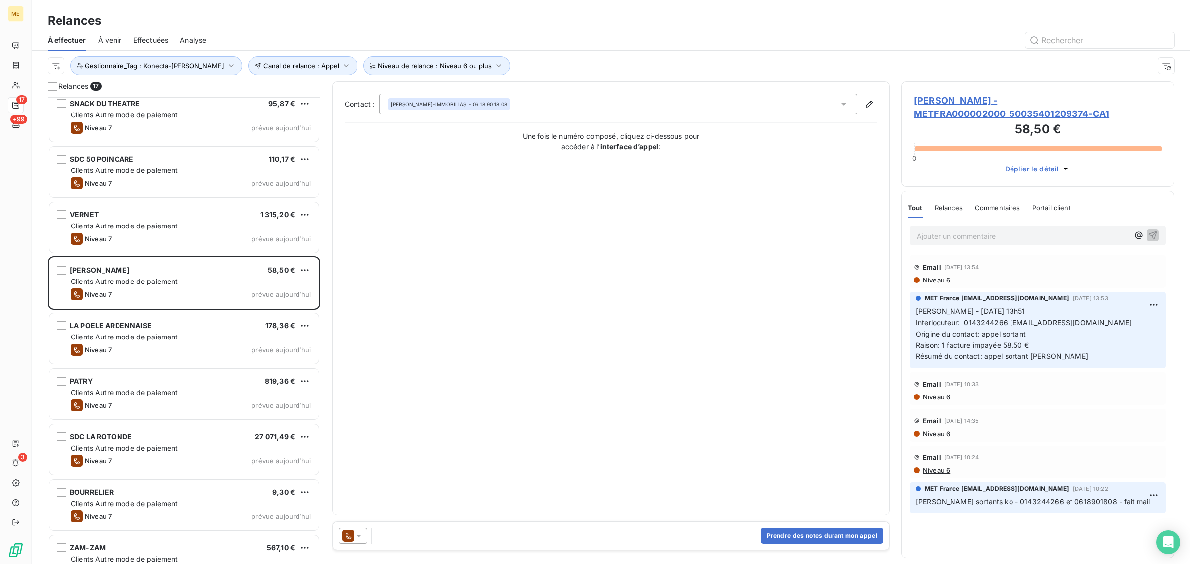
scroll to position [477, 0]
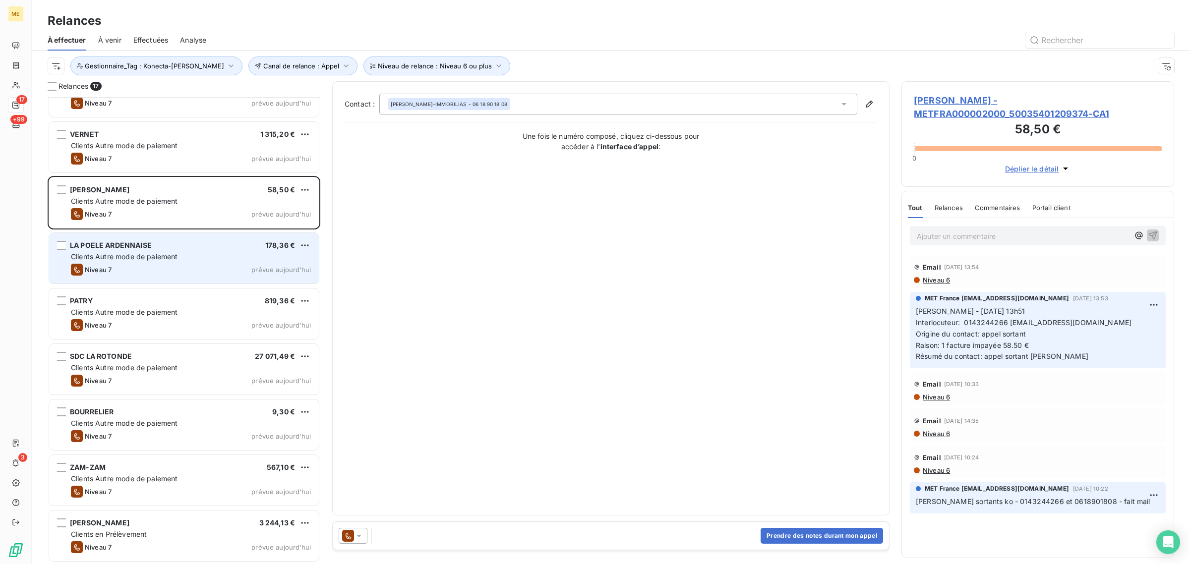
click at [167, 273] on div "Niveau 7 prévue [DATE]" at bounding box center [191, 270] width 240 height 12
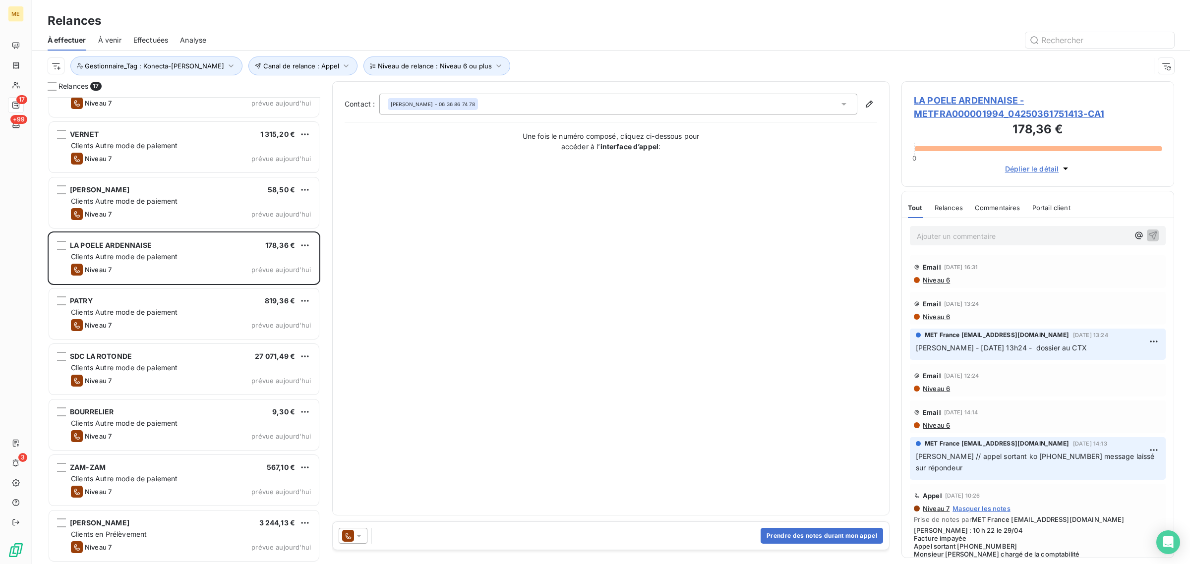
click at [977, 77] on div "Canal de relance : Appel Niveau de relance : Niveau 6 ou plus Gestionnaire_Tag …" at bounding box center [611, 66] width 1127 height 31
click at [978, 94] on span "LA POELE ARDENNAISE - METFRA000001994_04250361751413-CA1" at bounding box center [1038, 107] width 248 height 27
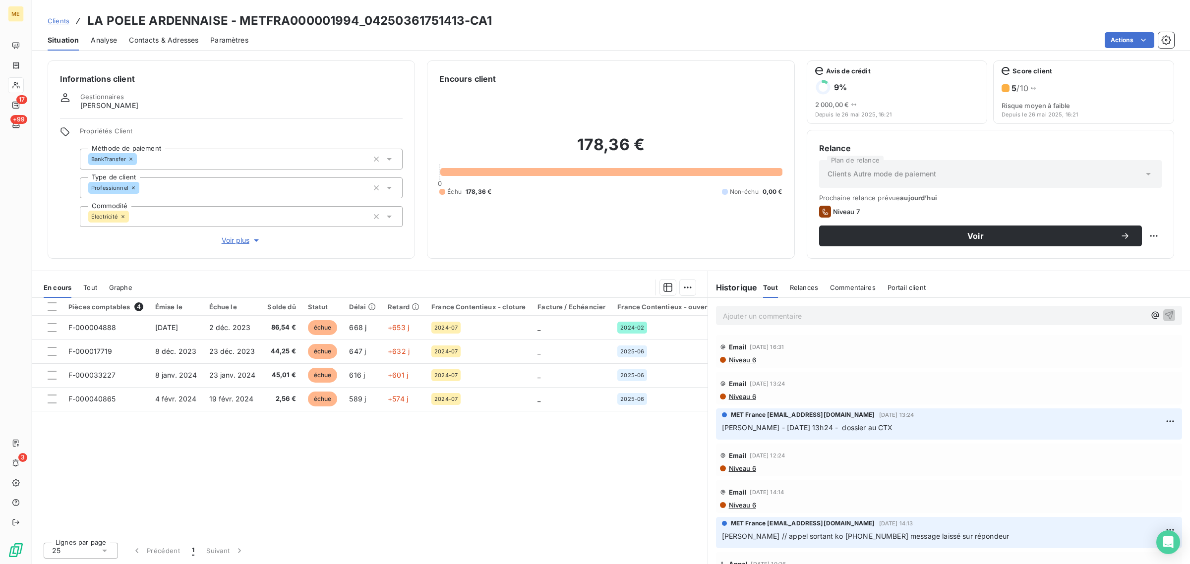
click at [229, 239] on span "Voir plus" at bounding box center [242, 241] width 40 height 10
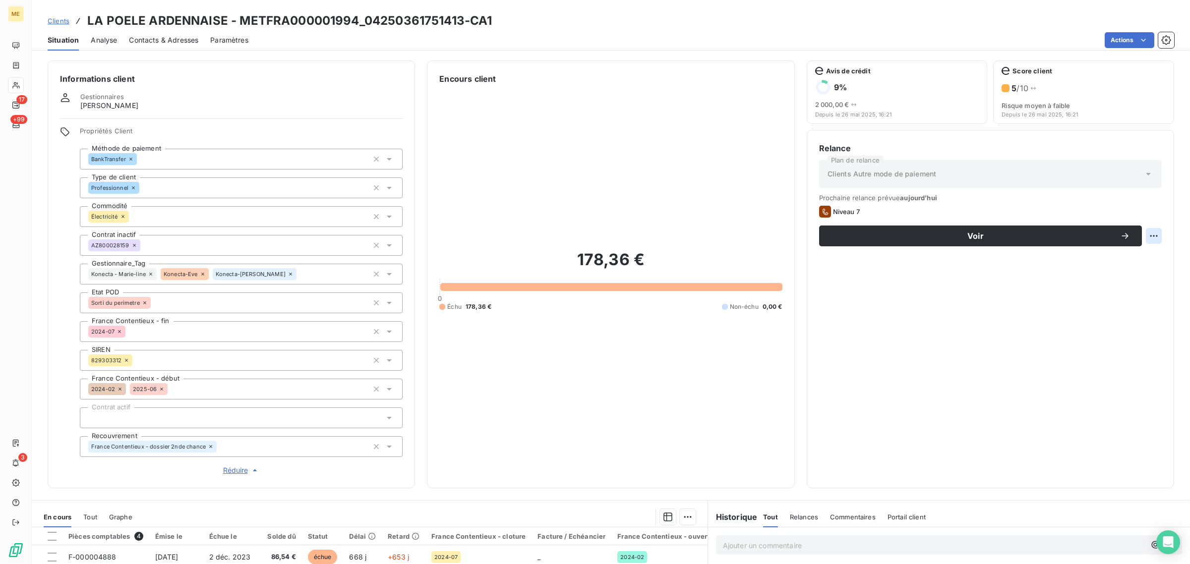
click at [1136, 236] on html "ME 17 +99 3 Clients LA POELE ARDENNAISE - METFRA000001994_04250361751413-CA1 Si…" at bounding box center [595, 282] width 1190 height 564
click at [1126, 269] on div "Replanifier cette action" at bounding box center [1104, 258] width 97 height 24
click at [1127, 261] on div "Replanifier cette action" at bounding box center [1104, 258] width 89 height 16
select select "8"
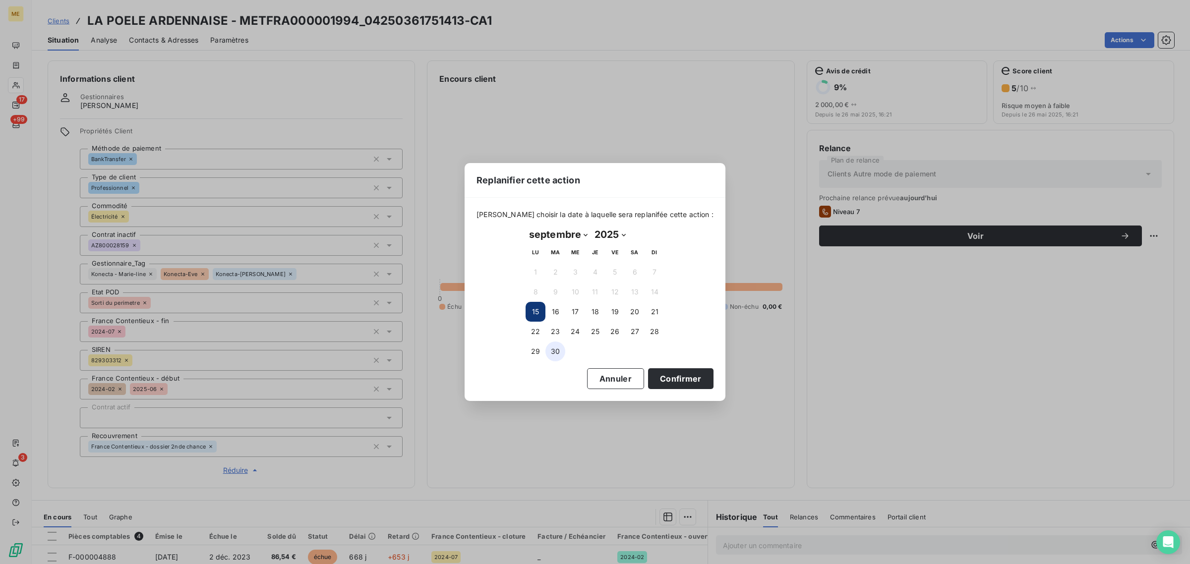
click at [554, 351] on button "30" at bounding box center [556, 352] width 20 height 20
click at [652, 372] on button "Confirmer" at bounding box center [680, 379] width 65 height 21
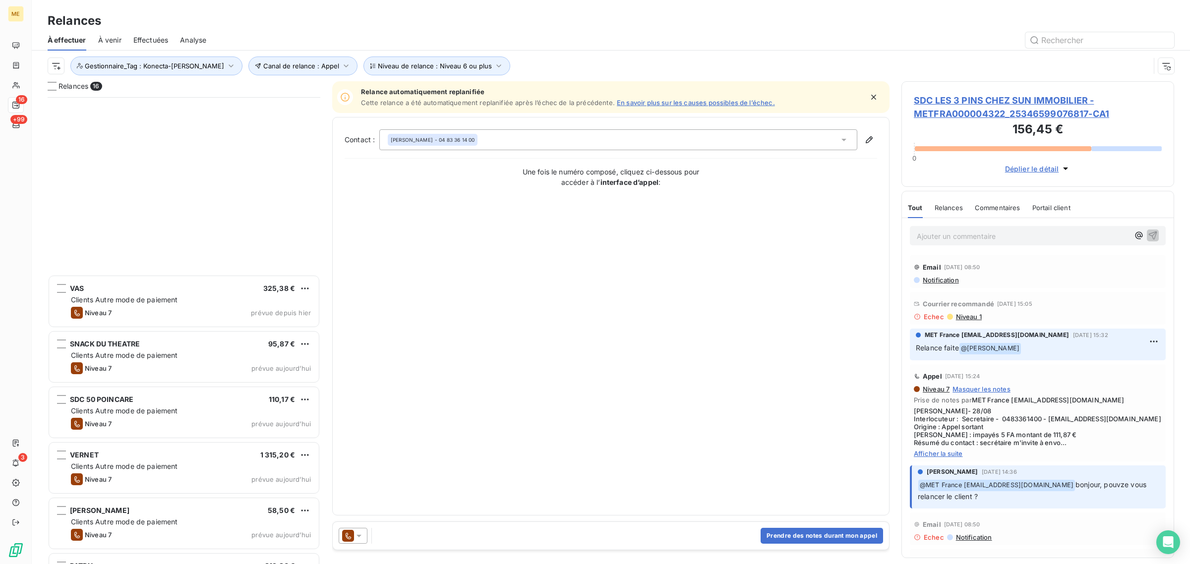
scroll to position [422, 0]
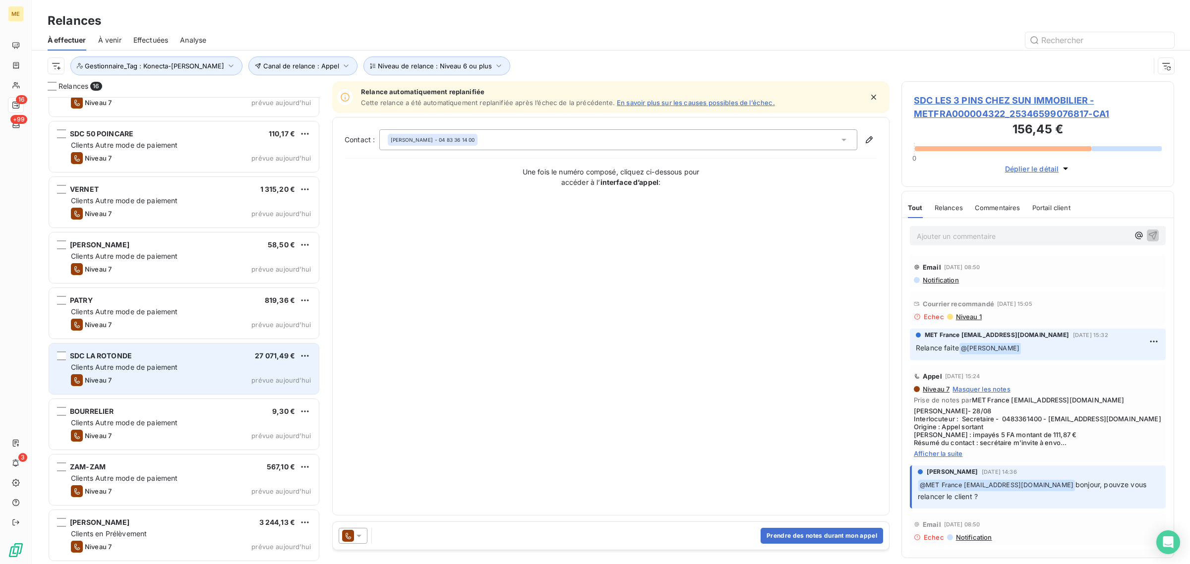
click at [123, 385] on div "Niveau 7 prévue [DATE]" at bounding box center [191, 380] width 240 height 12
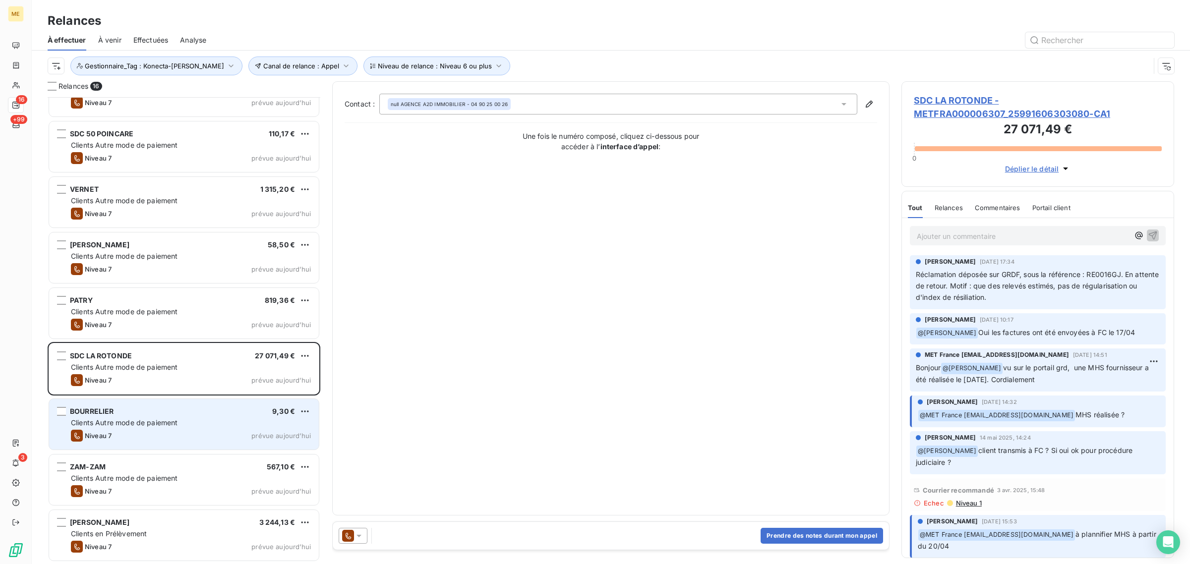
click at [136, 404] on div "BOURRELIER 9,30 € Clients Autre mode de paiement Niveau 7 prévue [DATE]" at bounding box center [184, 424] width 270 height 51
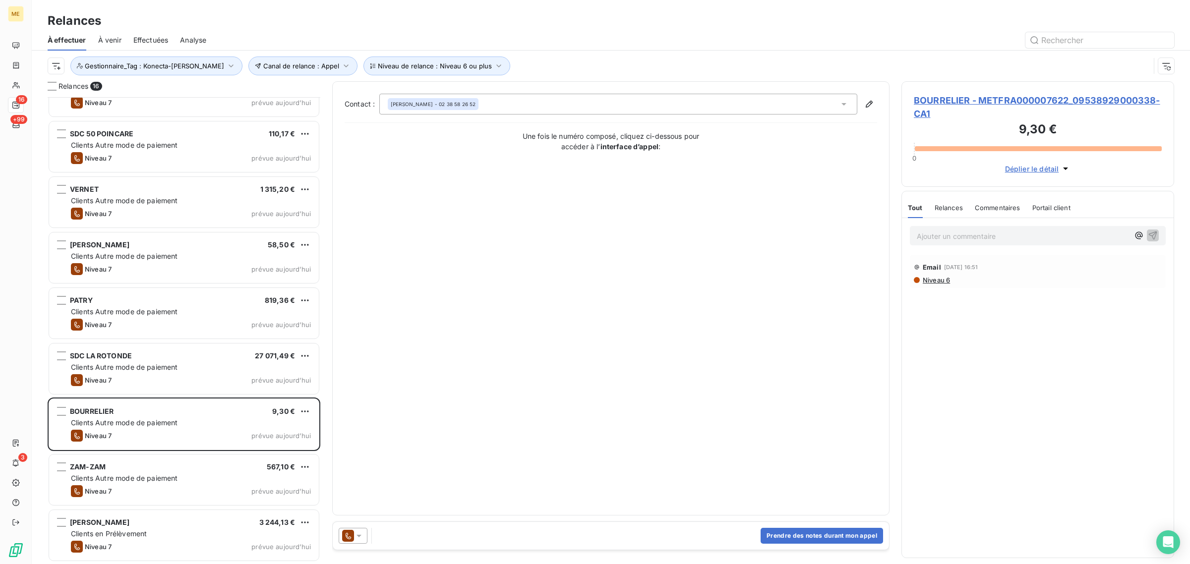
click at [1001, 102] on span "BOURRELIER - METFRA000007622_09538929000338-CA1" at bounding box center [1038, 107] width 248 height 27
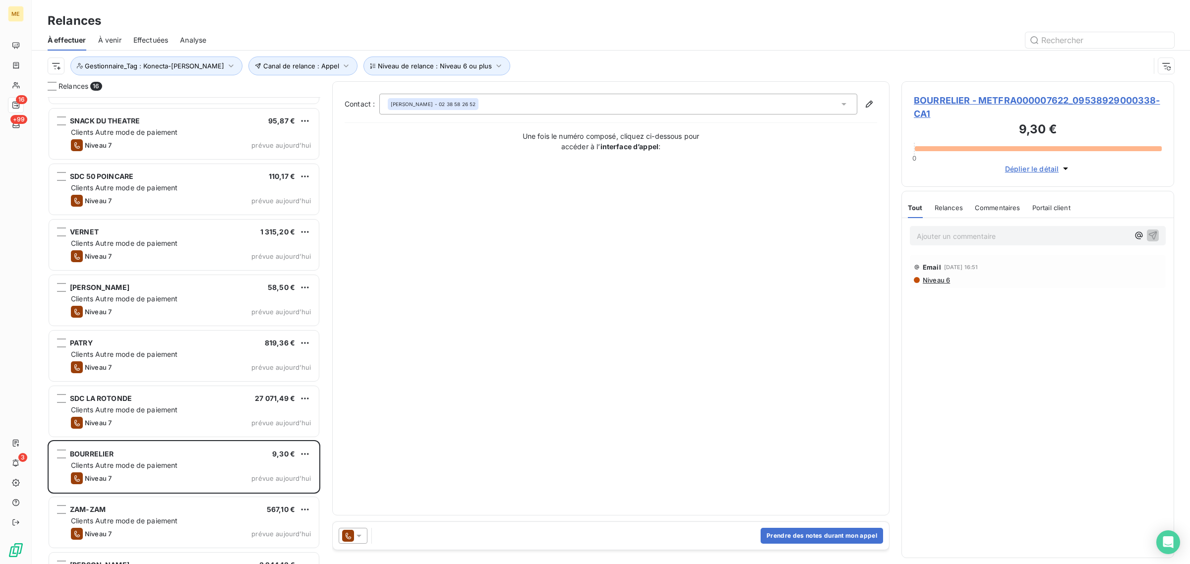
scroll to position [422, 0]
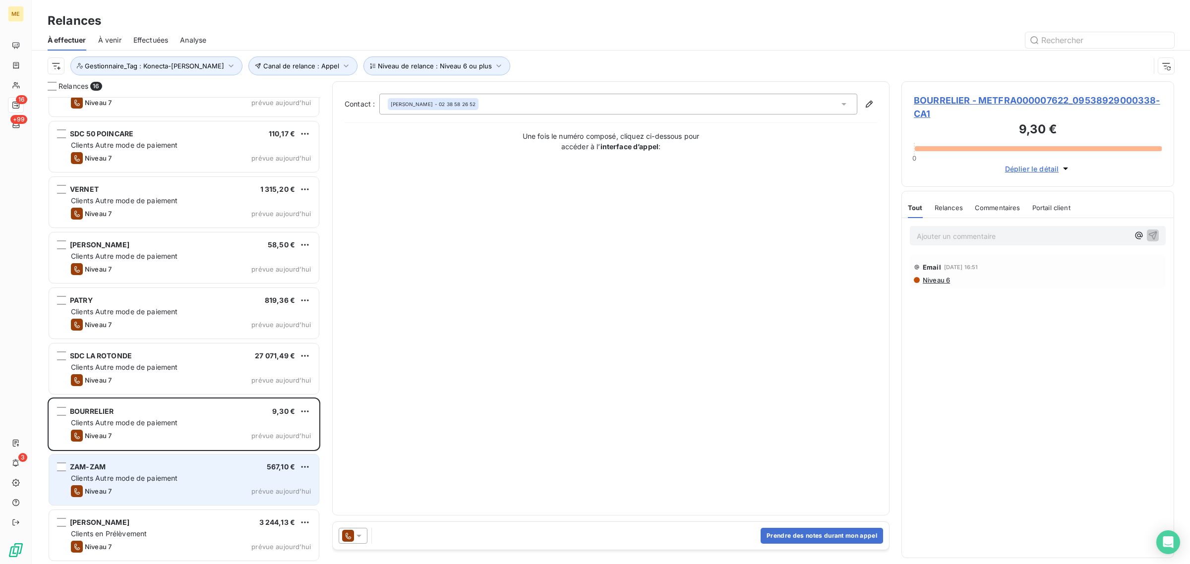
click at [126, 487] on div "Niveau 7 prévue [DATE]" at bounding box center [191, 492] width 240 height 12
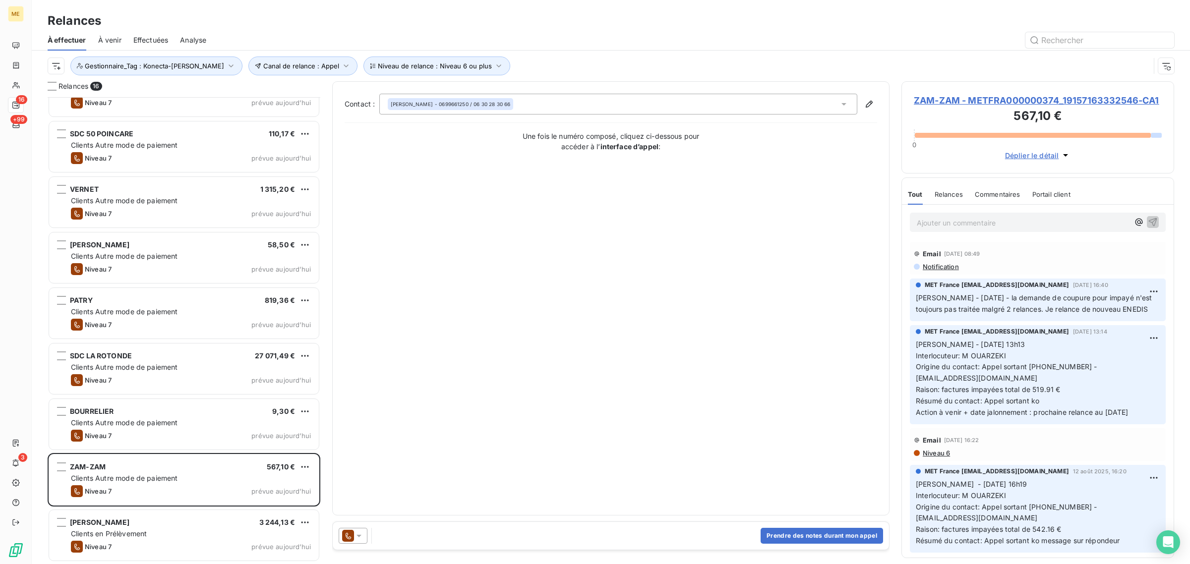
click at [965, 93] on div "ZAM-ZAM - METFRA000000374_19157163332546-CA1 567,10 € 0 Déplier le détail" at bounding box center [1038, 127] width 273 height 92
click at [971, 115] on h3 "567,10 €" at bounding box center [1038, 117] width 248 height 20
click at [975, 101] on span "ZAM-ZAM - METFRA000000374_19157163332546-CA1" at bounding box center [1038, 100] width 248 height 13
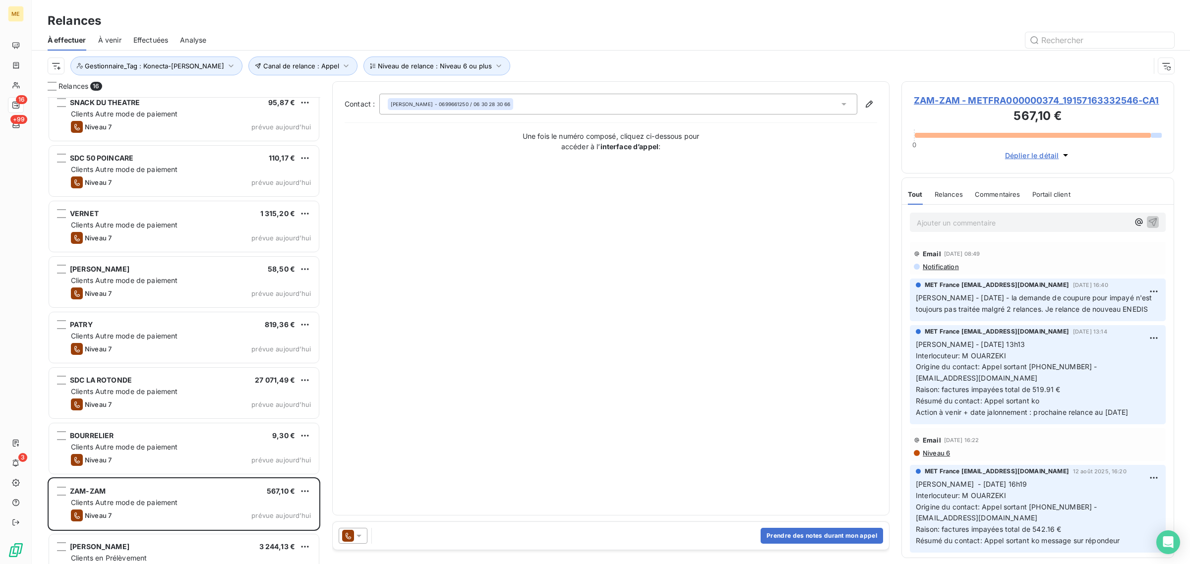
scroll to position [422, 0]
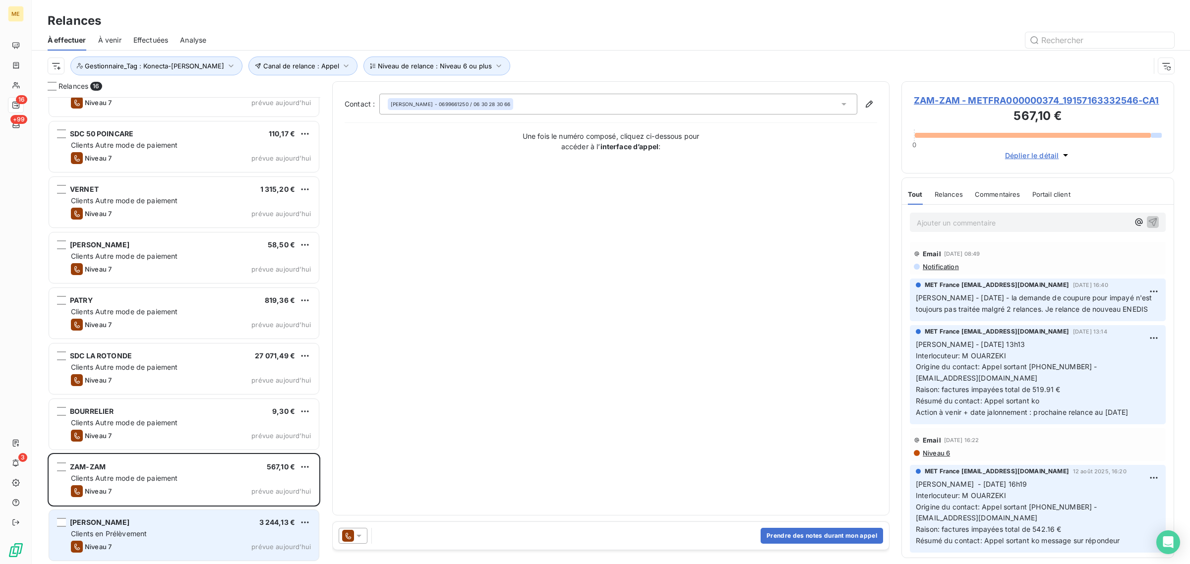
click at [125, 528] on div "[PERSON_NAME] 3 244,13 € Clients en Prélèvement Niveau 7 prévue [DATE]" at bounding box center [184, 535] width 270 height 51
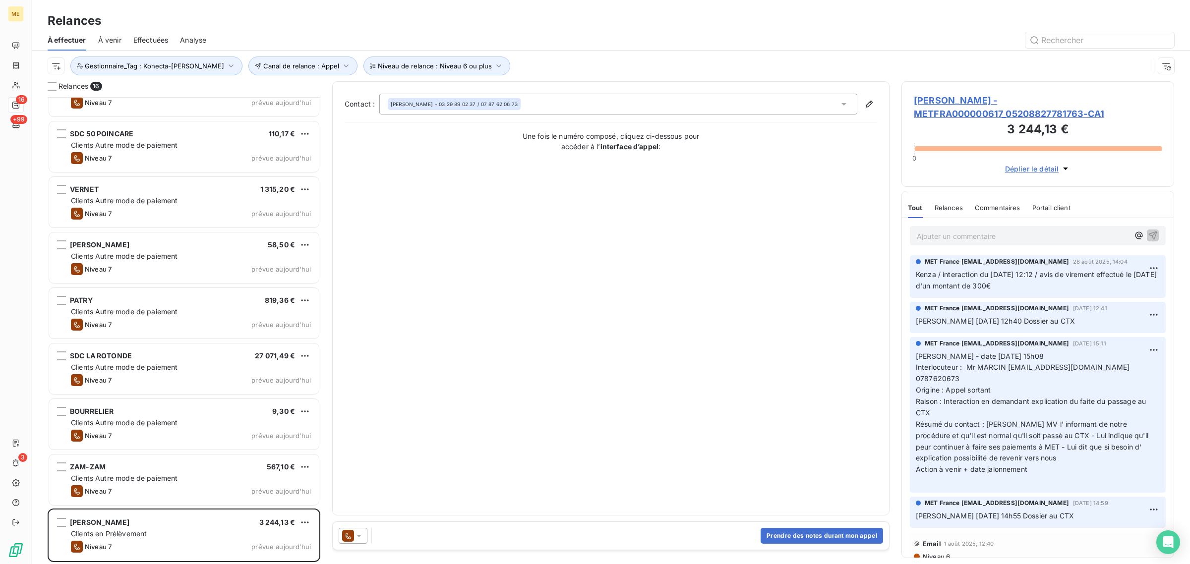
click at [960, 112] on span "[PERSON_NAME] - METFRA000000617_05208827781763-CA1" at bounding box center [1038, 107] width 248 height 27
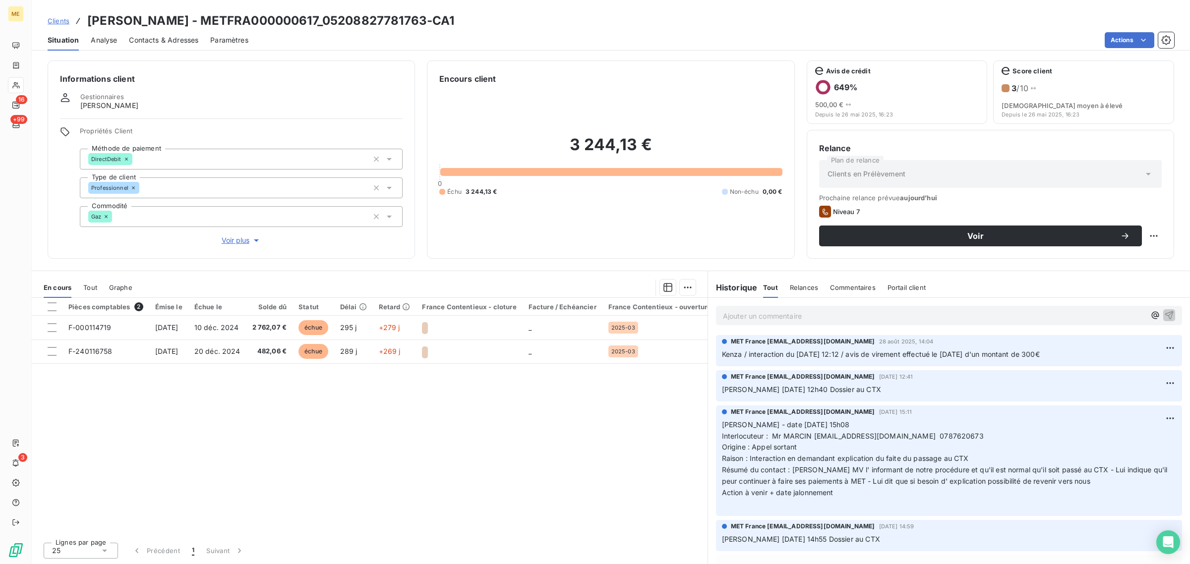
click at [237, 236] on span "Voir plus" at bounding box center [242, 241] width 40 height 10
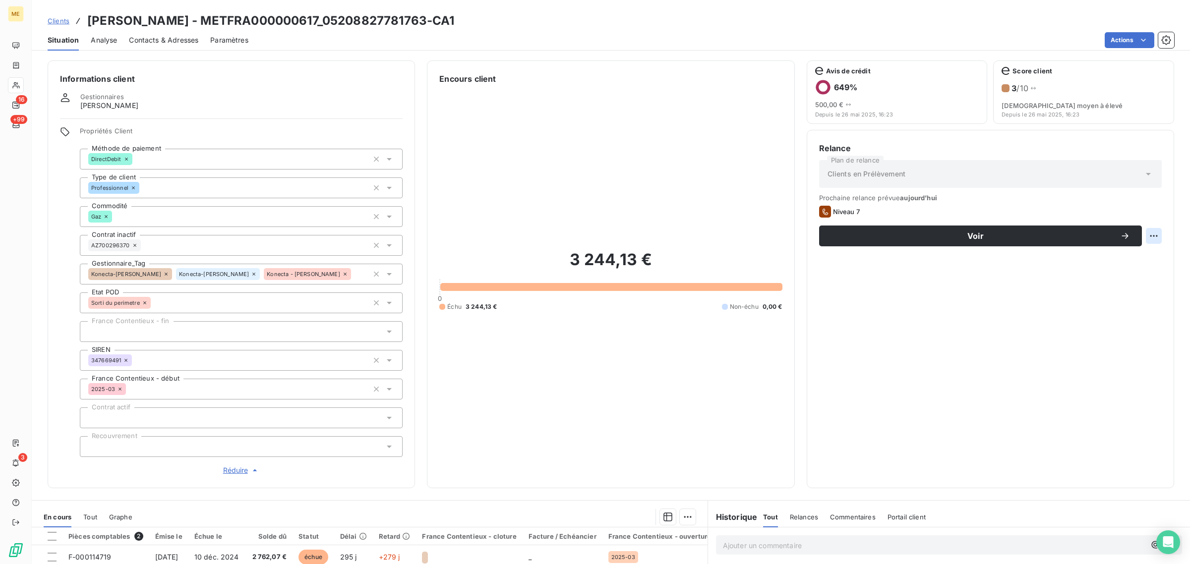
click at [1137, 232] on html "ME 16 +99 3 Clients [PERSON_NAME] - METFRA000000617_05208827781763-CA1 Situatio…" at bounding box center [595, 282] width 1190 height 564
click at [1139, 262] on div "Replanifier cette action" at bounding box center [1104, 258] width 89 height 16
select select "8"
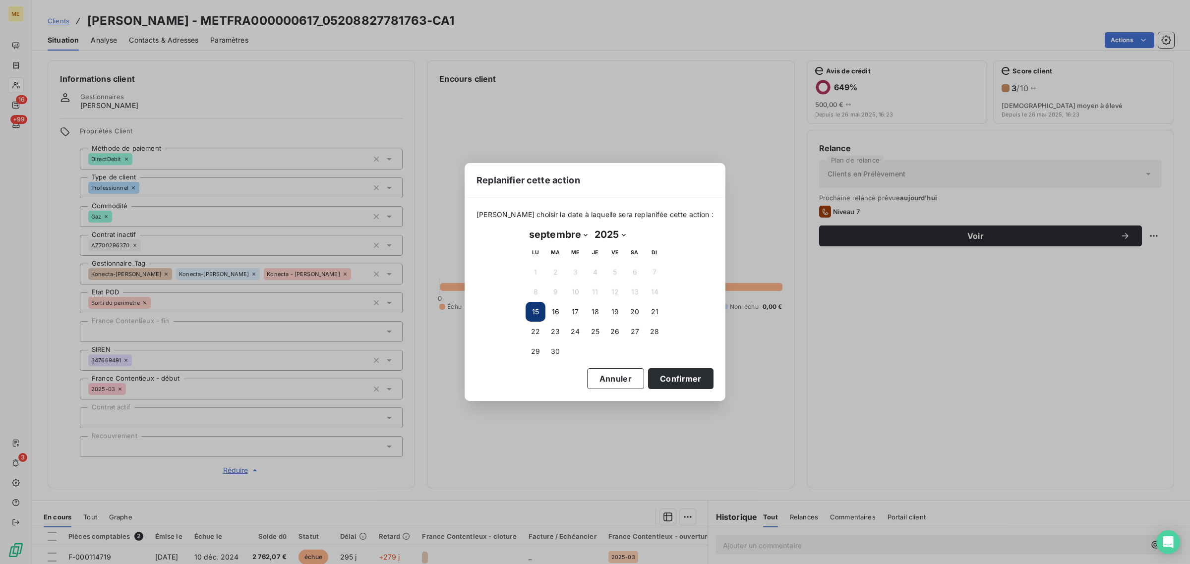
drag, startPoint x: 564, startPoint y: 351, endPoint x: 632, endPoint y: 380, distance: 74.6
click at [564, 351] on button "30" at bounding box center [556, 352] width 20 height 20
click at [652, 386] on button "Confirmer" at bounding box center [680, 379] width 65 height 21
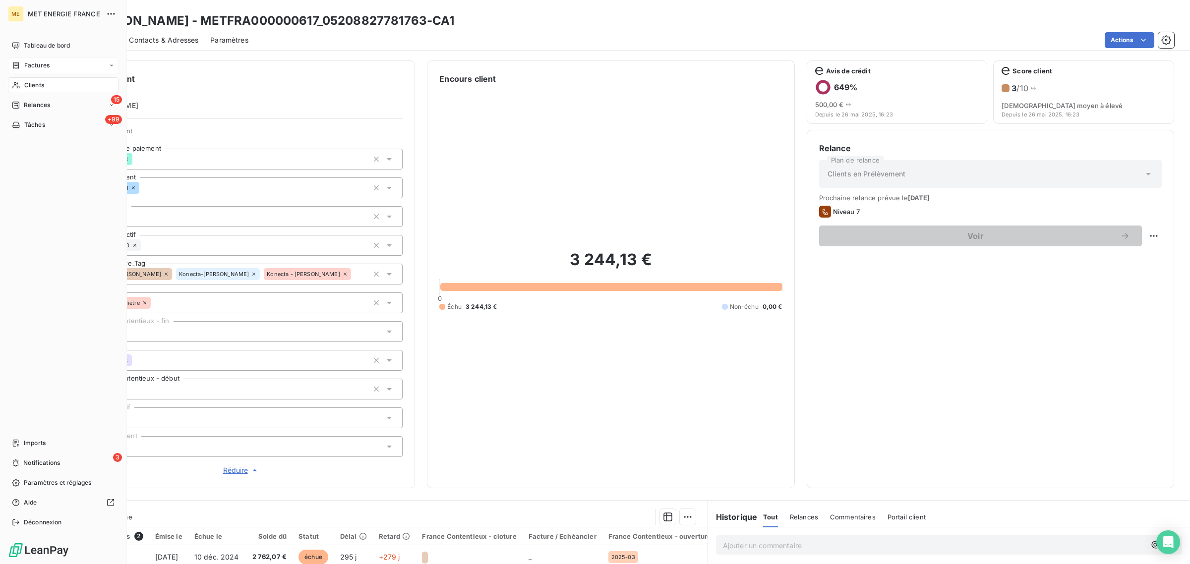
click at [16, 63] on icon at bounding box center [16, 66] width 8 height 8
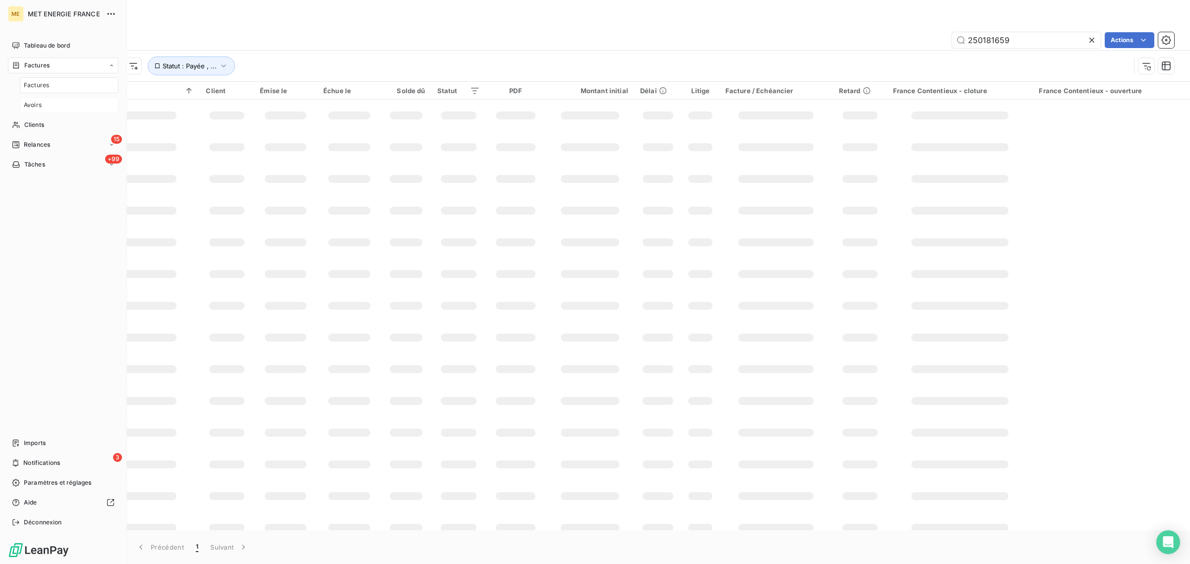
drag, startPoint x: 20, startPoint y: 84, endPoint x: 20, endPoint y: 98, distance: 13.9
click at [20, 90] on div "Factures" at bounding box center [69, 85] width 99 height 16
click at [21, 99] on div "Avoirs" at bounding box center [69, 105] width 99 height 16
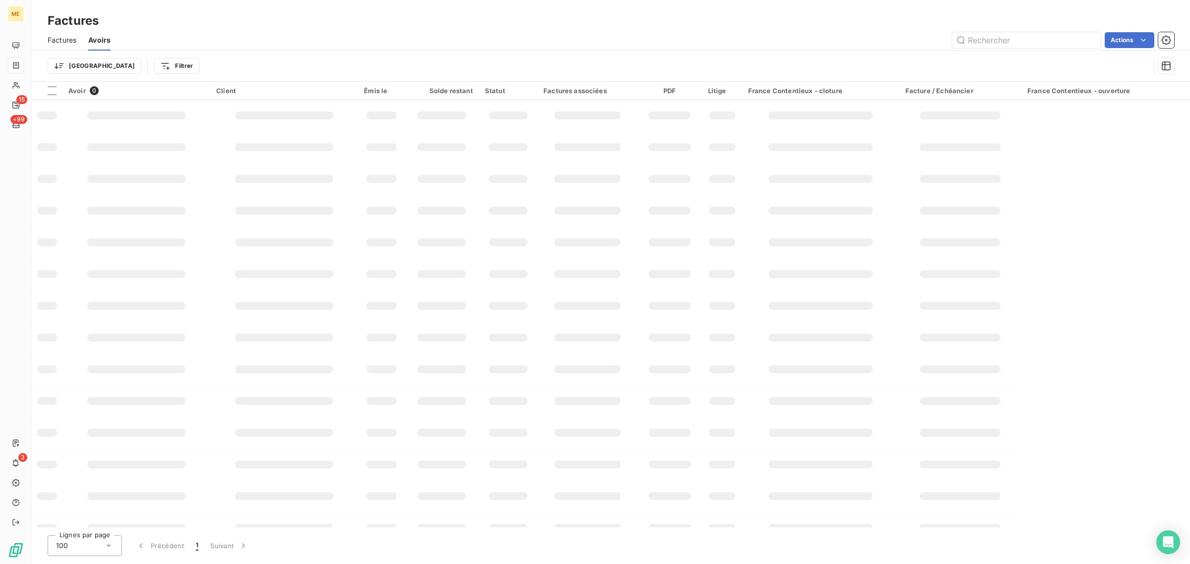
click at [777, 56] on div "Trier Filtrer" at bounding box center [611, 66] width 1127 height 31
click at [178, 55] on div "Trier Filtrer" at bounding box center [611, 66] width 1127 height 31
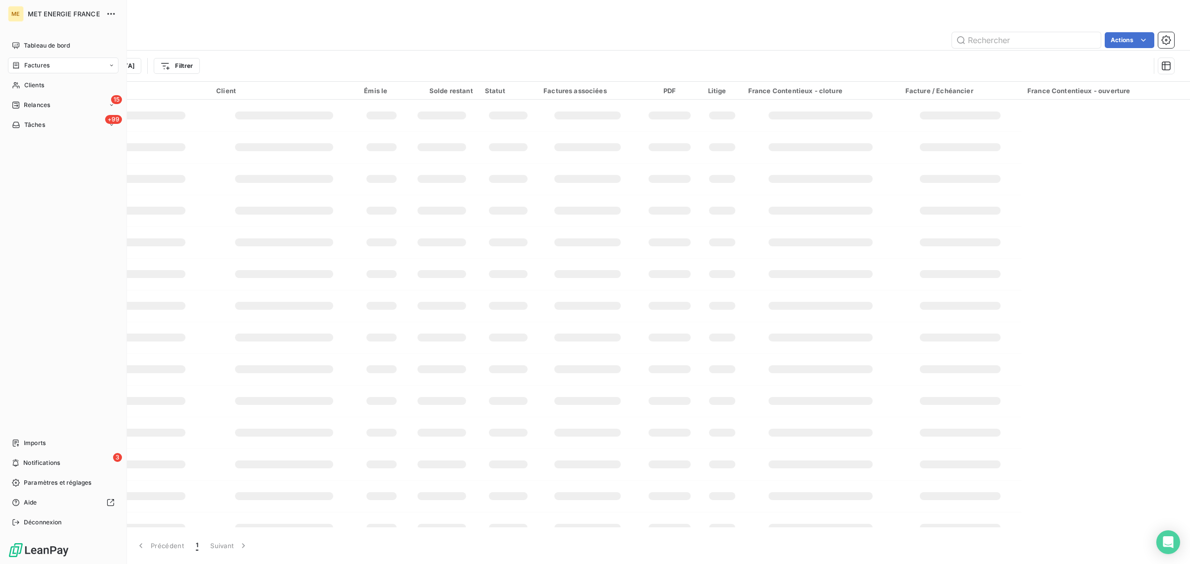
click at [4, 101] on div "ME MET ENERGIE FRANCE Tableau de bord Factures Clients 15 Relances +99 Tâches I…" at bounding box center [63, 282] width 127 height 564
click at [10, 102] on div "15 Relances" at bounding box center [63, 105] width 111 height 16
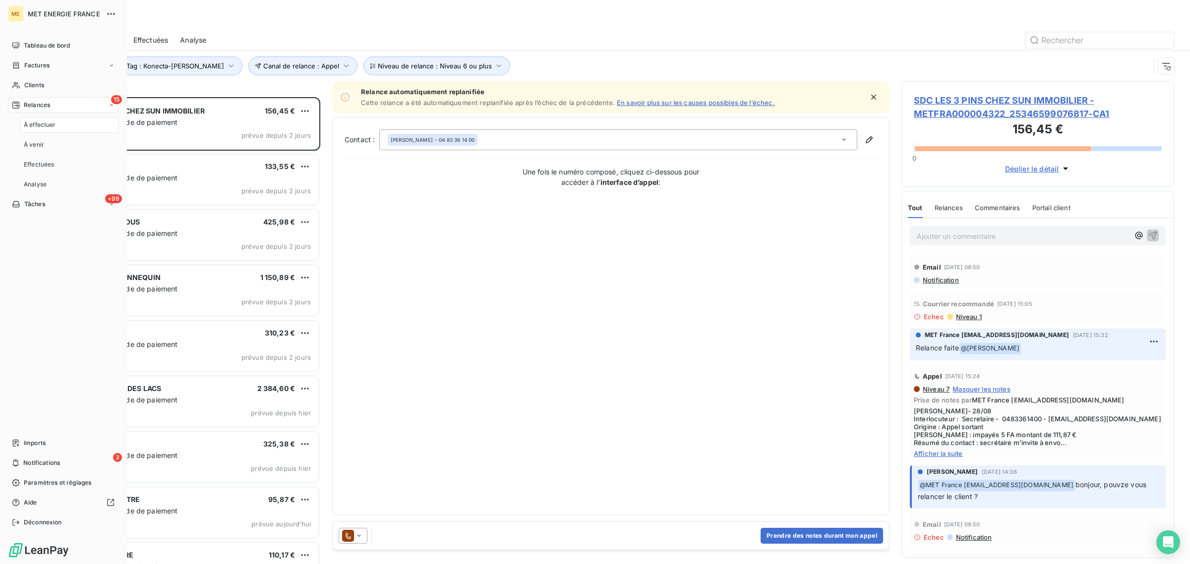
scroll to position [458, 263]
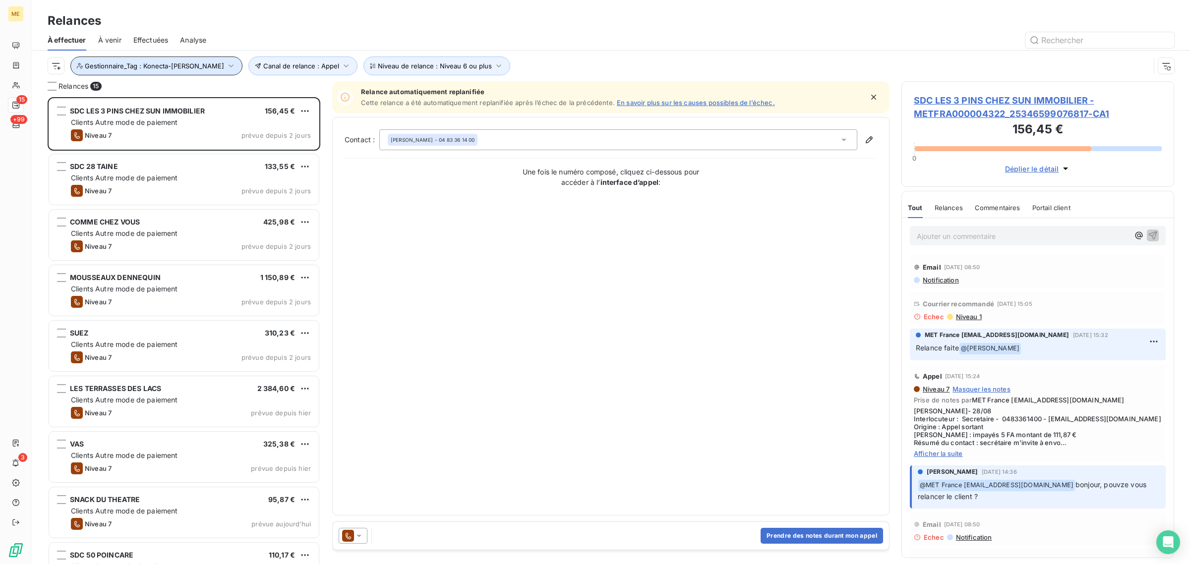
click at [188, 58] on button "Gestionnaire_Tag : Konecta-[PERSON_NAME]" at bounding box center [156, 66] width 172 height 19
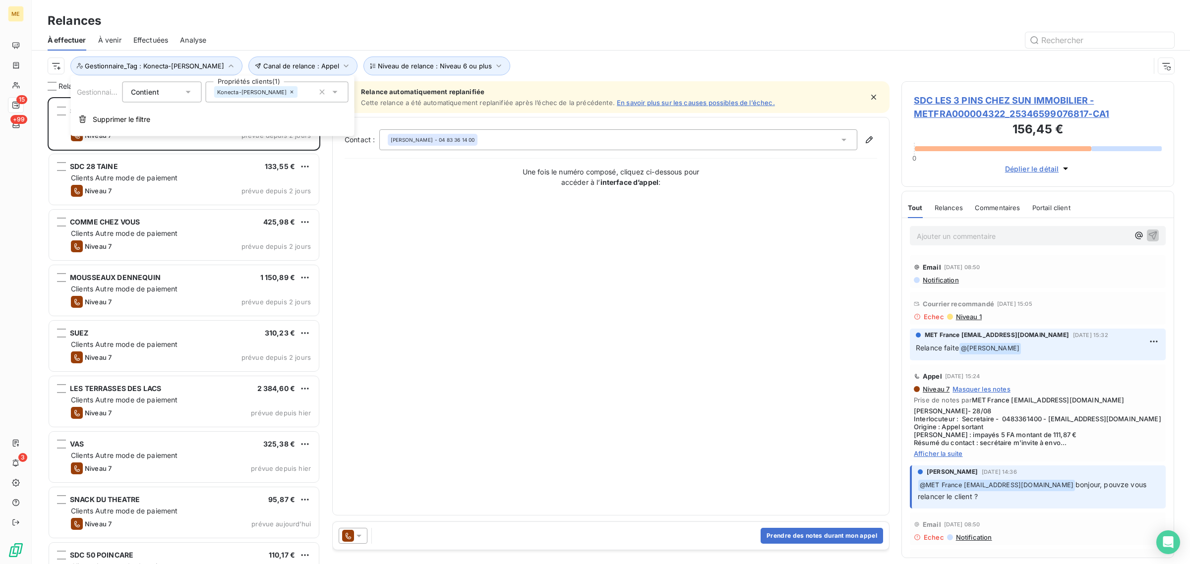
click at [249, 83] on div "Konecta-[PERSON_NAME]" at bounding box center [277, 92] width 143 height 21
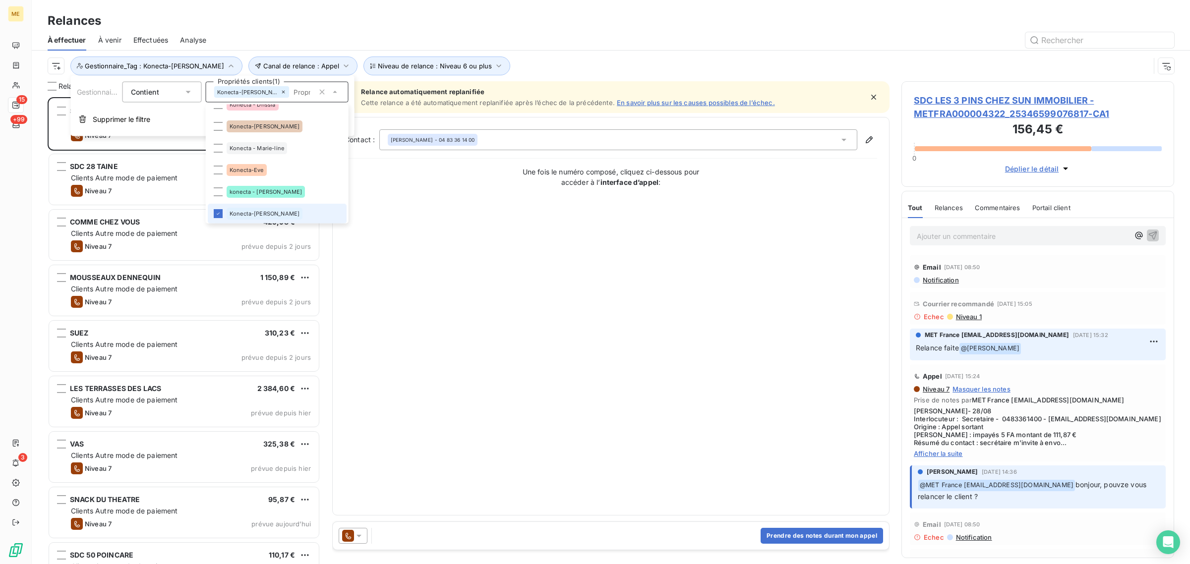
click at [233, 208] on div "Konecta-[PERSON_NAME]" at bounding box center [265, 214] width 76 height 12
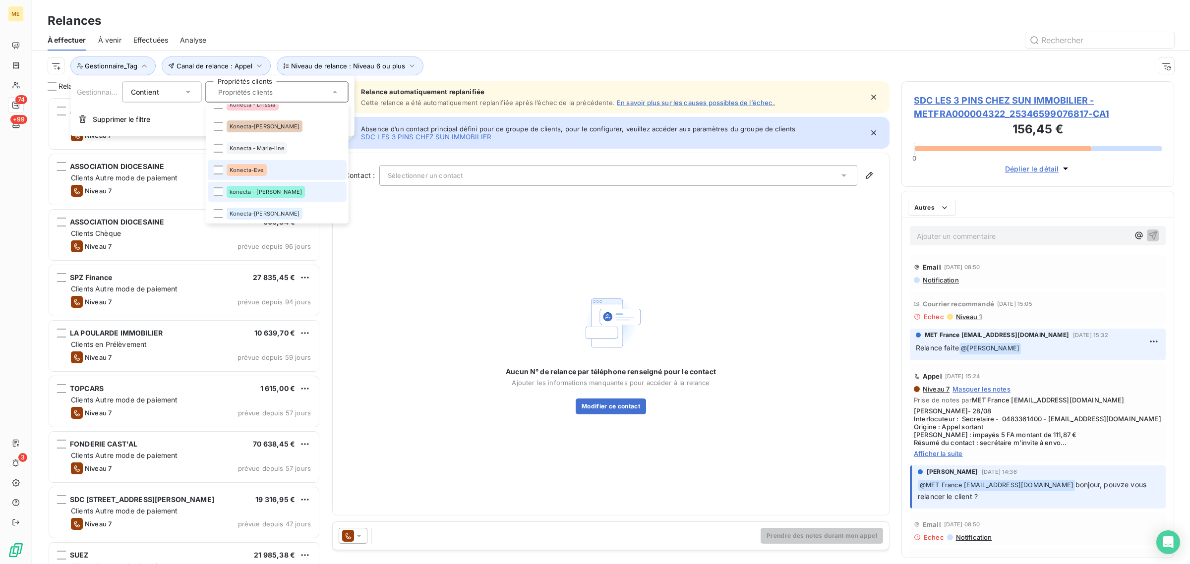
scroll to position [458, 263]
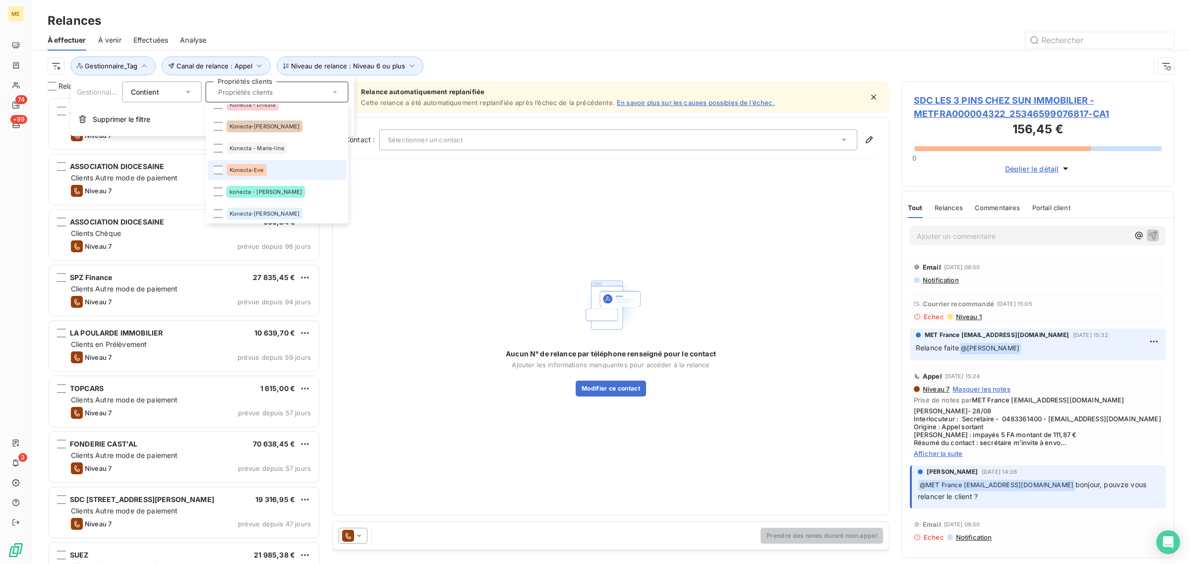
click at [227, 170] on div "Konecta-Eve" at bounding box center [247, 171] width 40 height 12
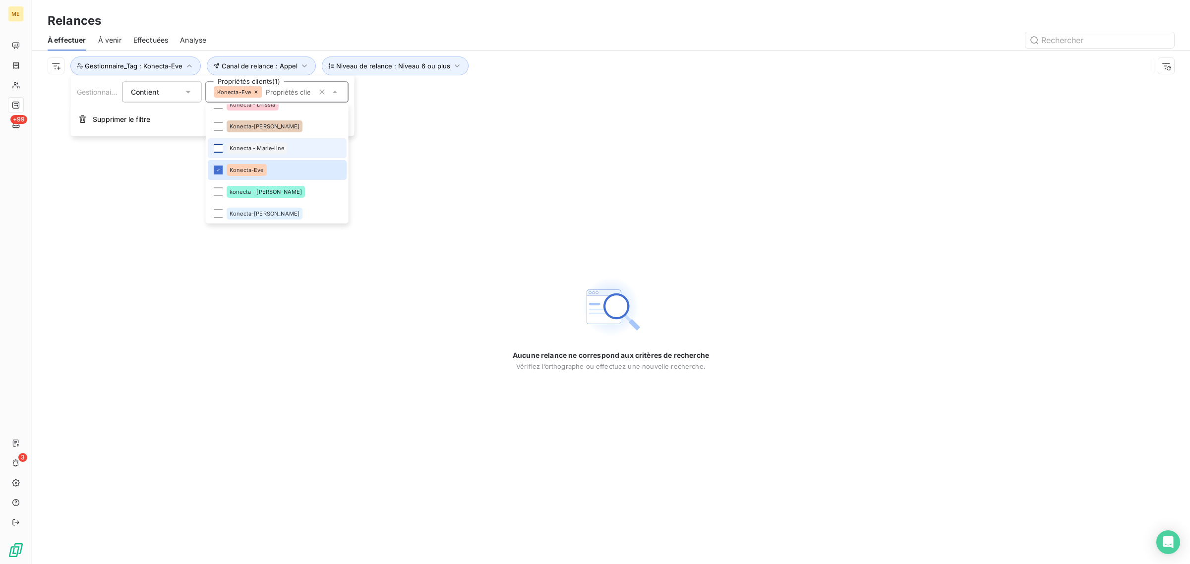
click at [221, 152] on div at bounding box center [218, 148] width 9 height 9
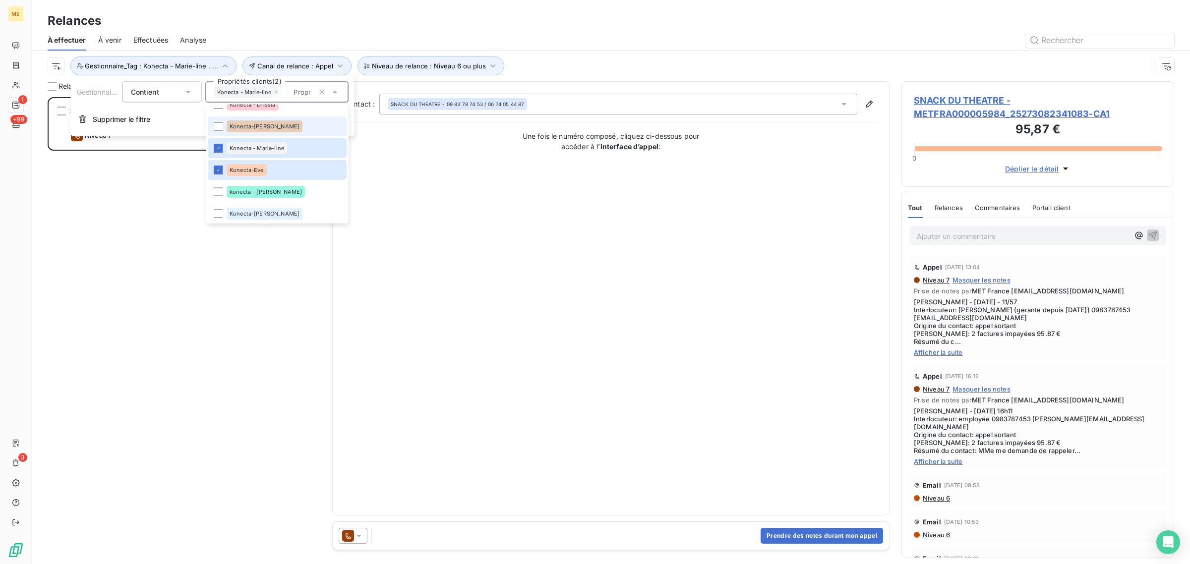
click at [221, 132] on li "Konecta-[PERSON_NAME]" at bounding box center [277, 127] width 139 height 20
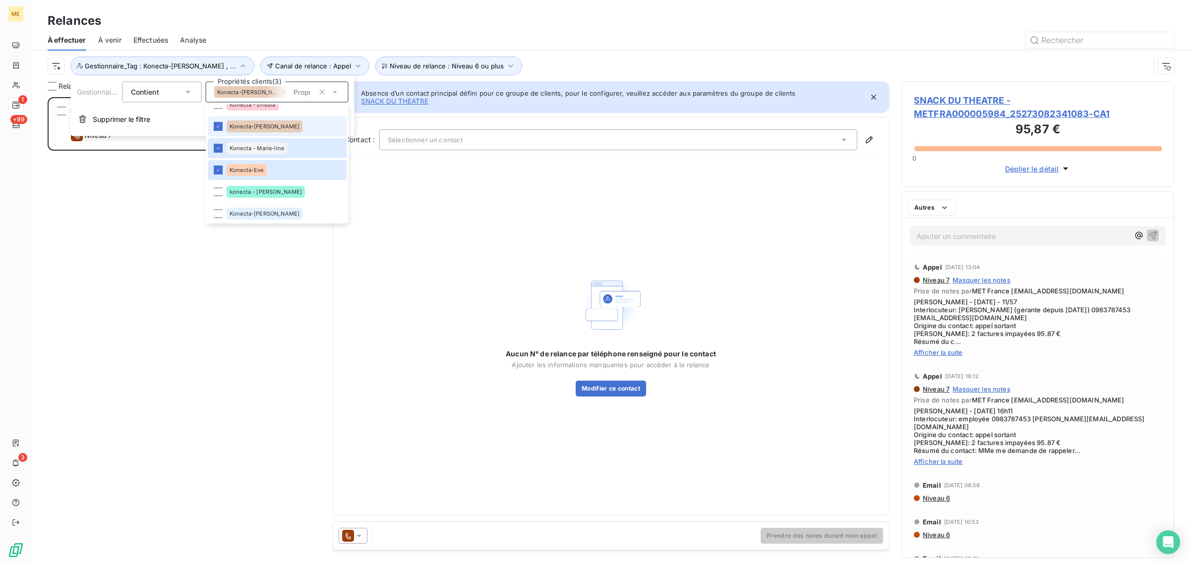
scroll to position [458, 263]
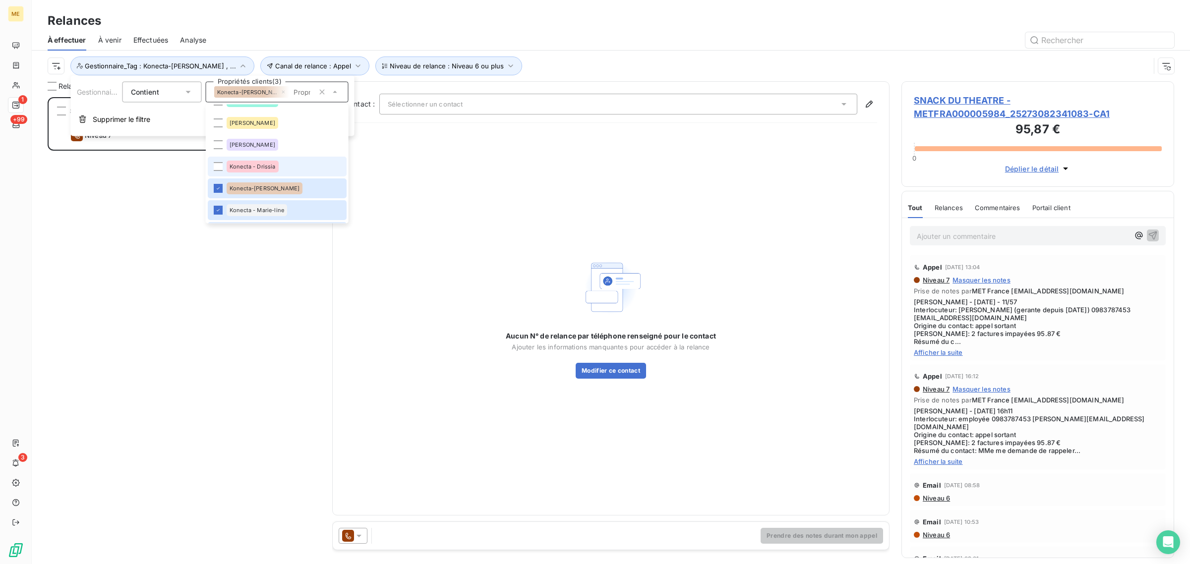
click at [219, 160] on li "Konecta - Drissia" at bounding box center [277, 167] width 139 height 20
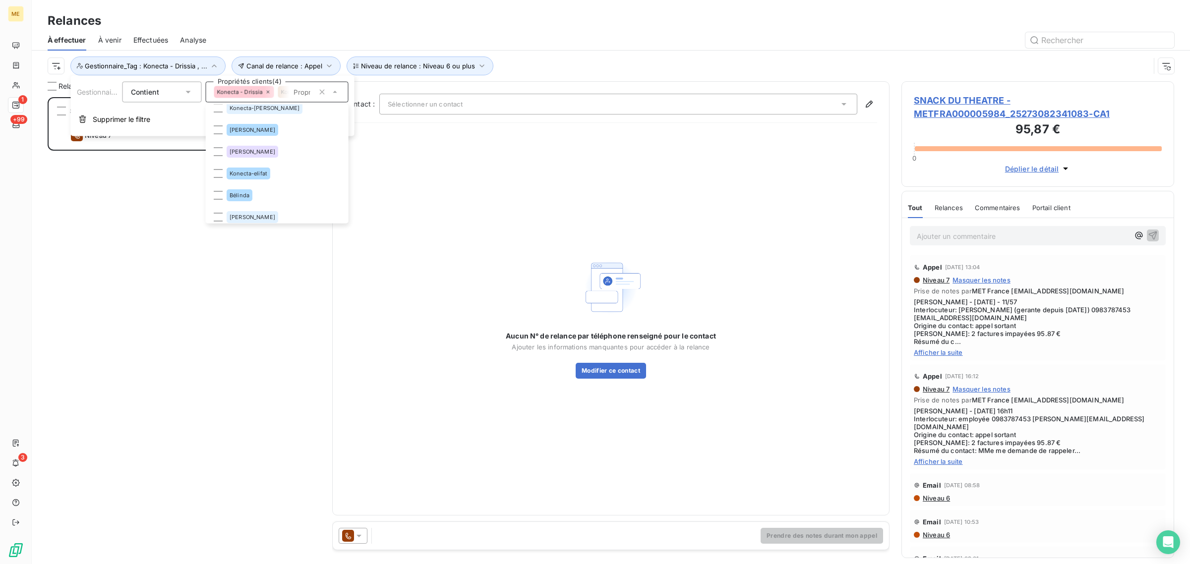
scroll to position [363, 0]
click at [218, 173] on li "Konecta-elifat" at bounding box center [277, 169] width 139 height 20
click at [214, 145] on li "Konecta - [PERSON_NAME]" at bounding box center [277, 138] width 139 height 20
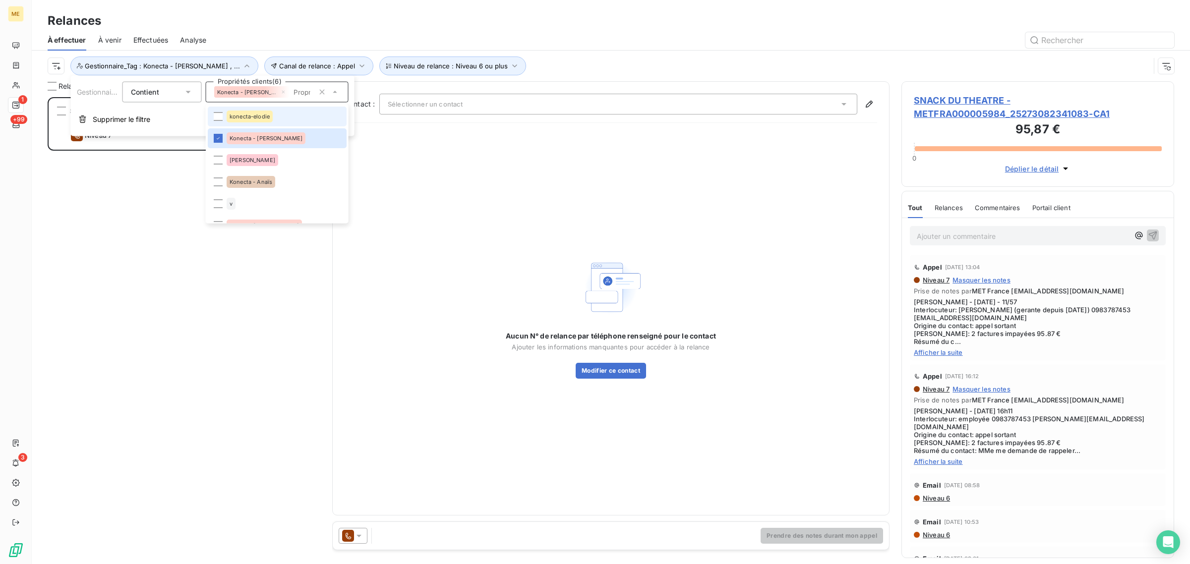
click at [214, 124] on li "konecta-elodie" at bounding box center [277, 117] width 139 height 20
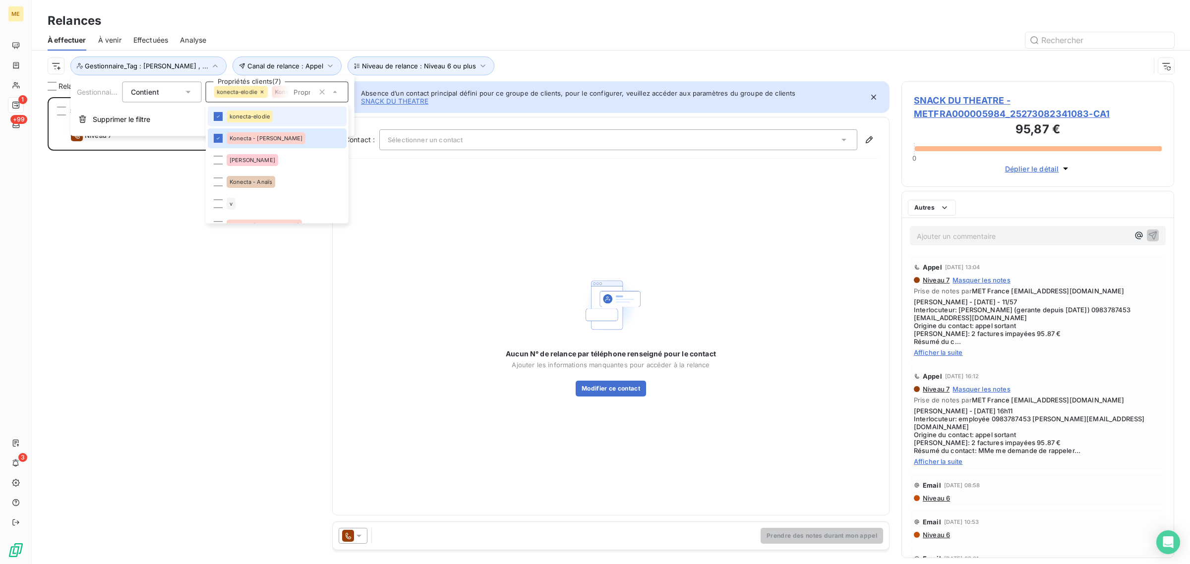
scroll to position [458, 263]
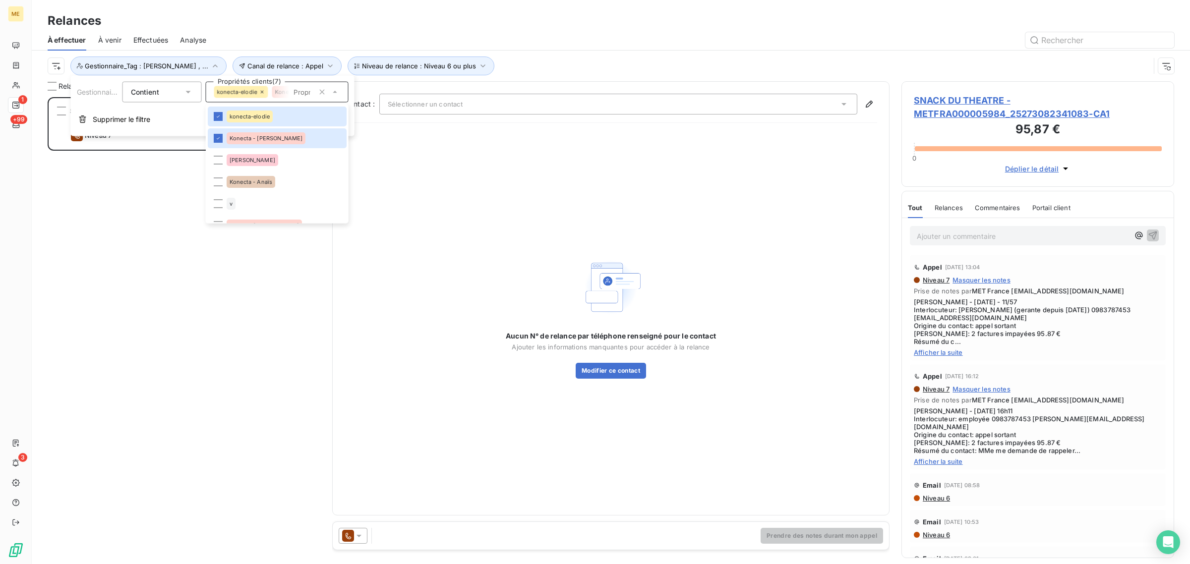
click at [668, 65] on div "Canal de relance : Appel Niveau de relance : Niveau 6 ou plus Gestionnaire_Tag …" at bounding box center [599, 66] width 1103 height 19
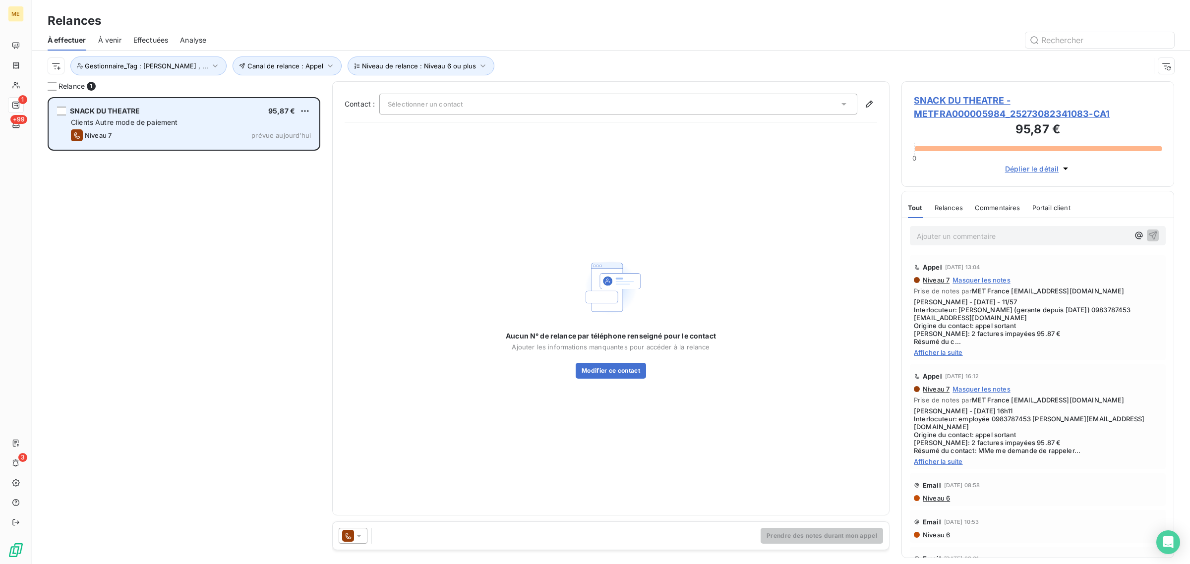
click at [135, 130] on div "Niveau 7 prévue [DATE]" at bounding box center [191, 135] width 240 height 12
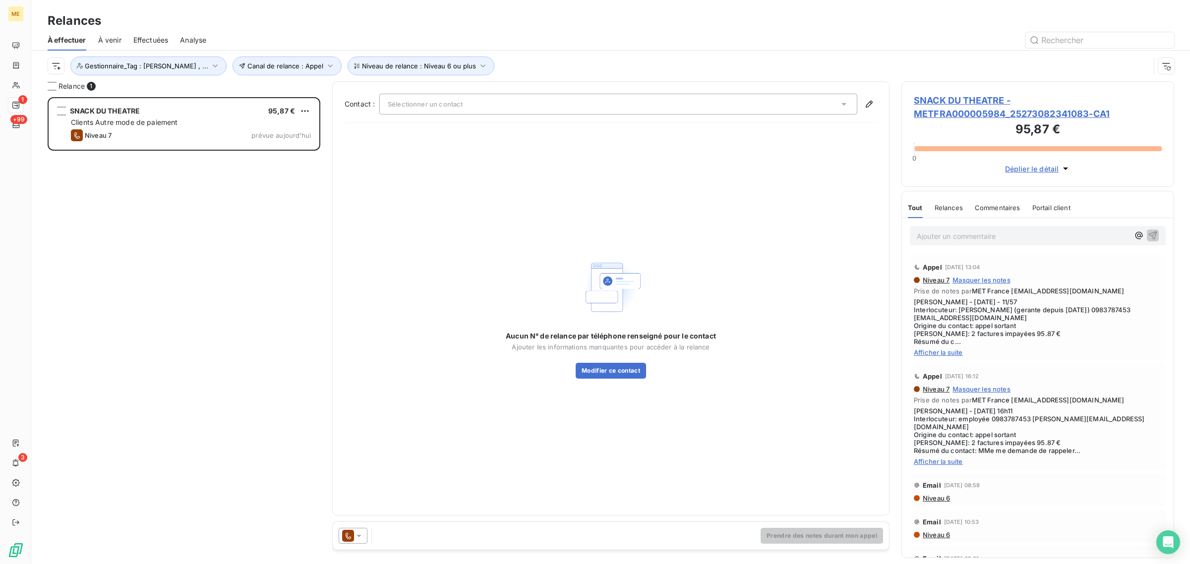
click at [943, 103] on span "SNACK DU THEATRE - METFRA000005984_25273082341083-CA1" at bounding box center [1038, 107] width 248 height 27
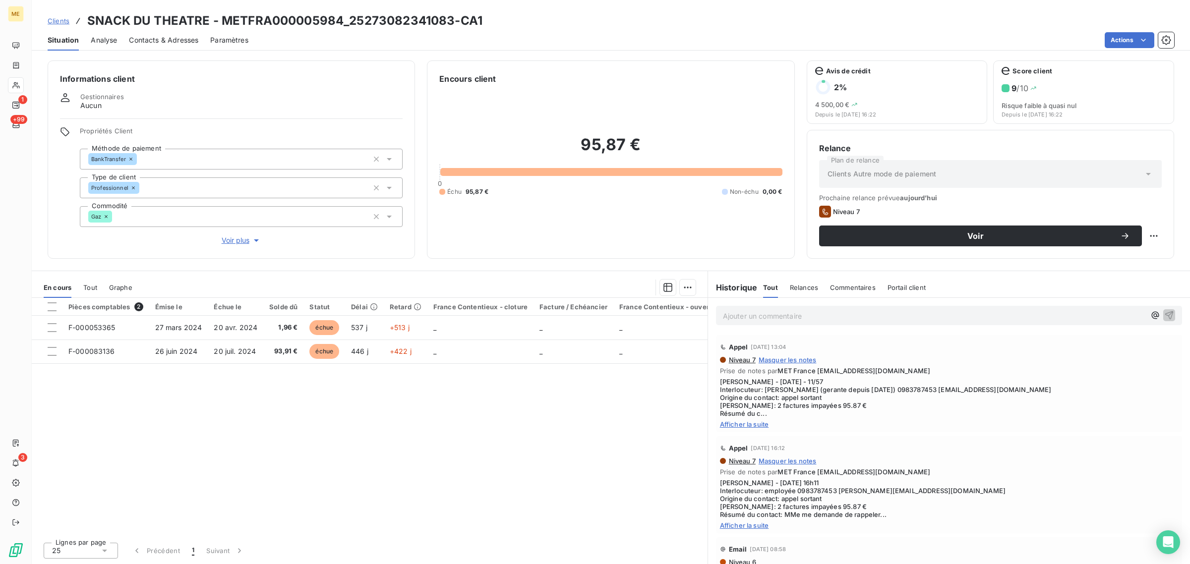
click at [245, 233] on div "Propriétés Client Méthode de paiement BankTransfer Type de client Professionnel…" at bounding box center [241, 186] width 323 height 119
click at [231, 245] on span "Voir plus" at bounding box center [242, 241] width 40 height 10
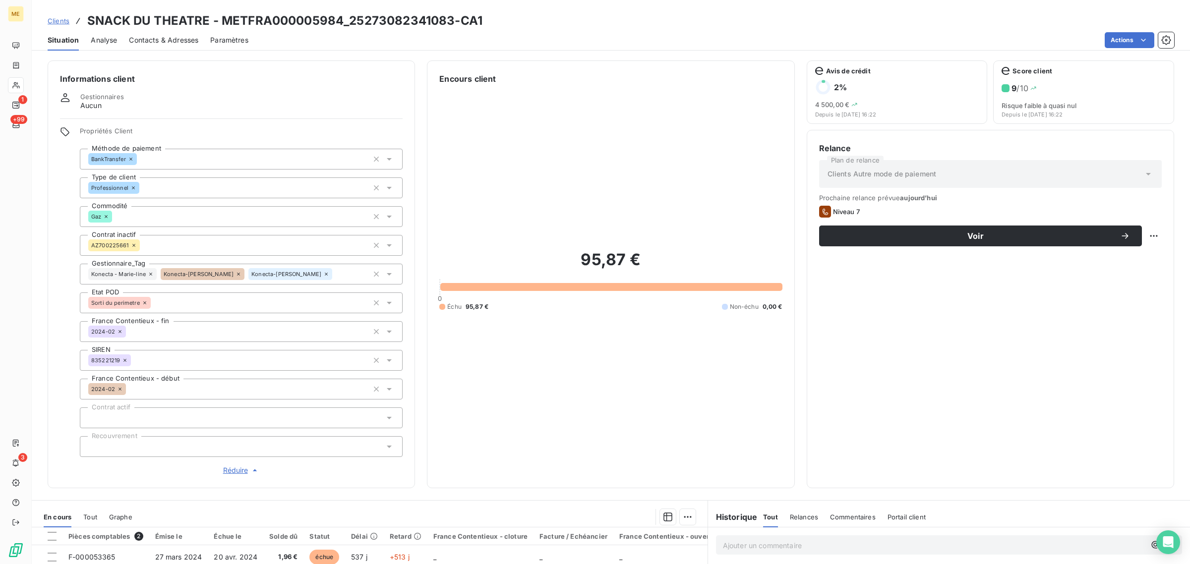
click at [149, 273] on icon at bounding box center [151, 274] width 6 height 6
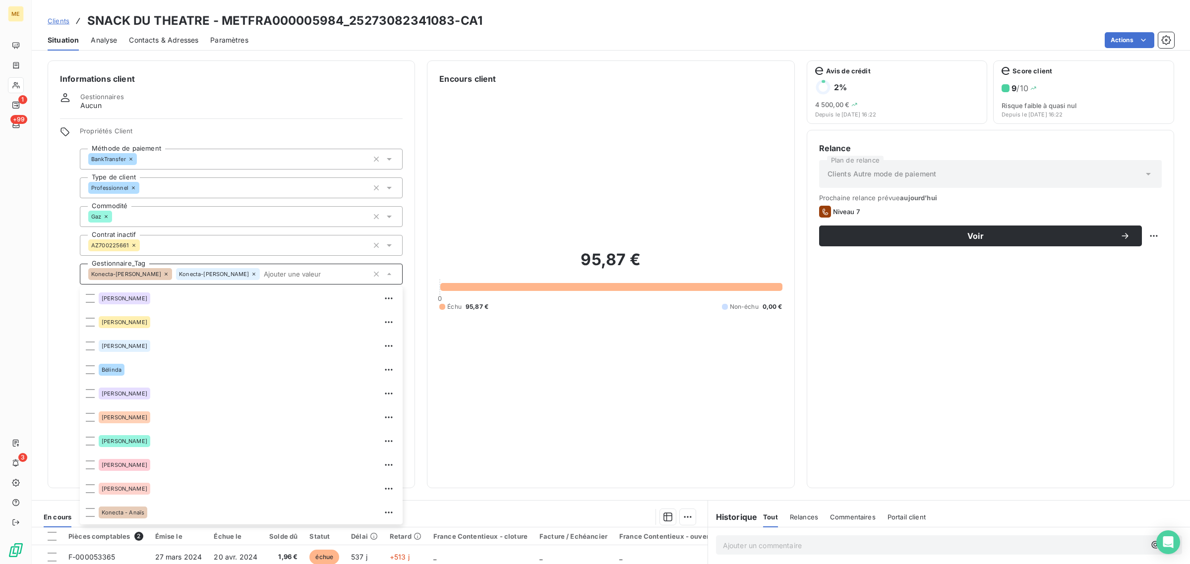
scroll to position [95, 0]
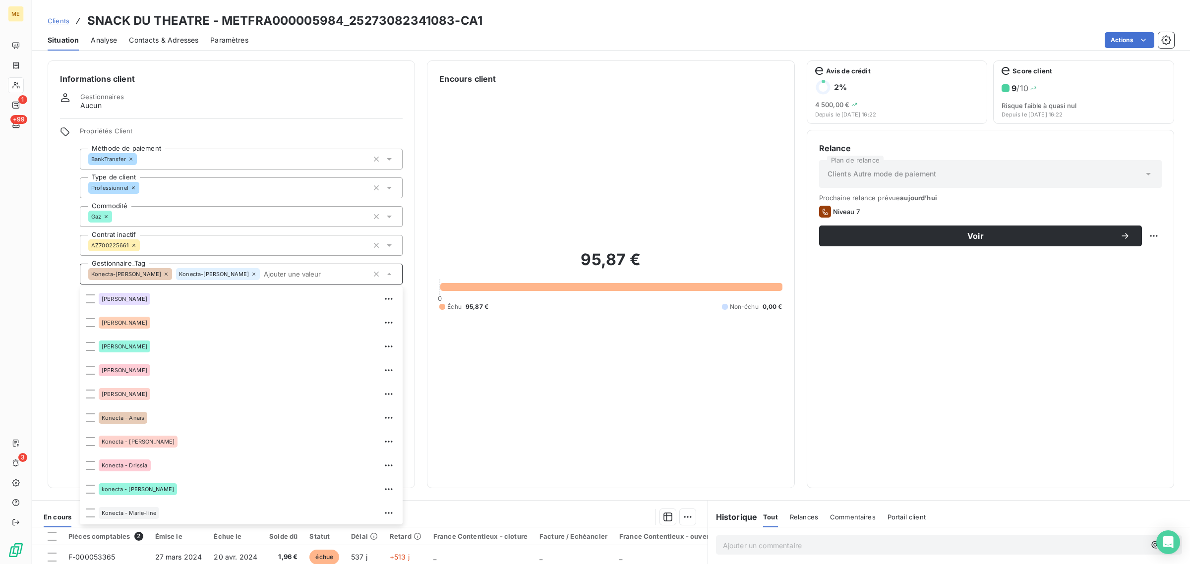
drag, startPoint x: 137, startPoint y: 271, endPoint x: 142, endPoint y: 273, distance: 5.5
click at [163, 271] on icon at bounding box center [166, 274] width 6 height 6
click at [163, 273] on icon at bounding box center [166, 274] width 6 height 6
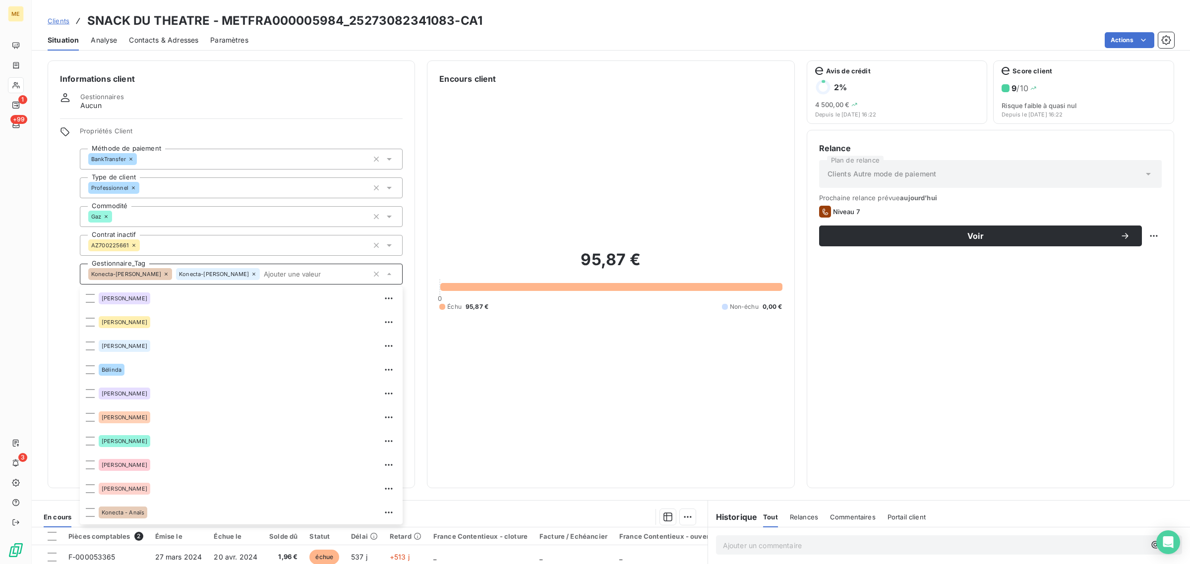
scroll to position [190, 0]
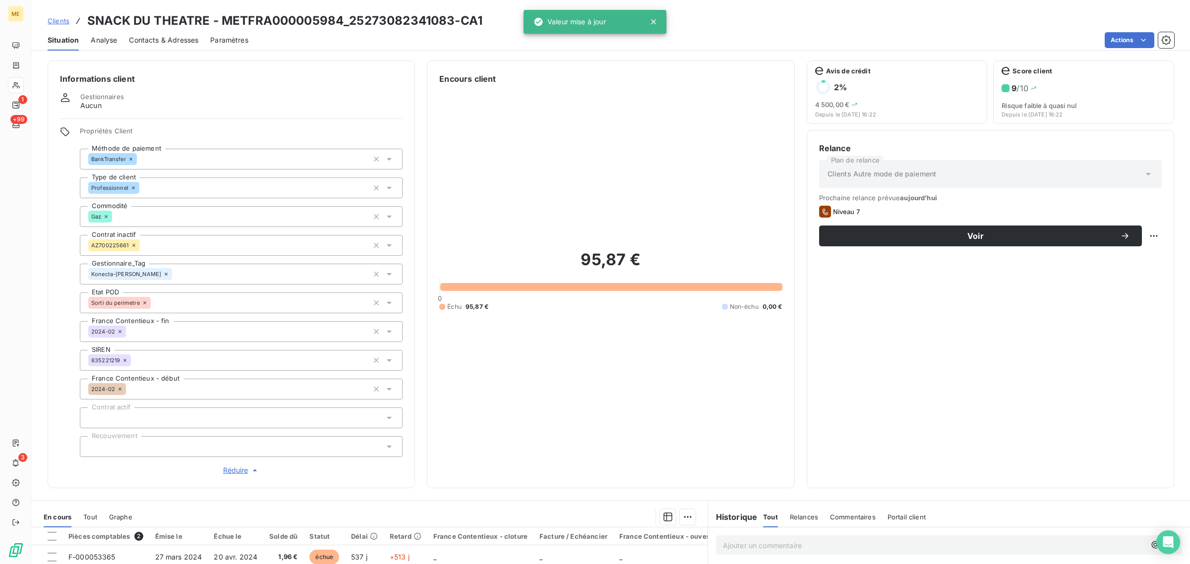
click at [515, 239] on div "95,87 € 0 Échu 95,87 € Non-échu 0,00 €" at bounding box center [610, 280] width 343 height 391
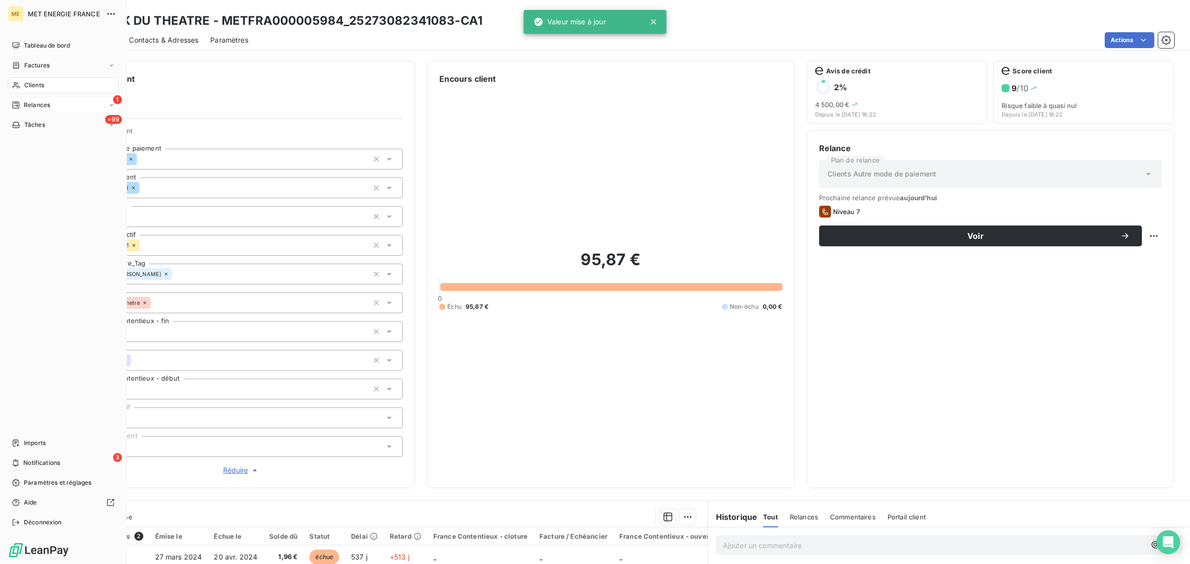
click at [20, 107] on icon at bounding box center [16, 105] width 8 height 8
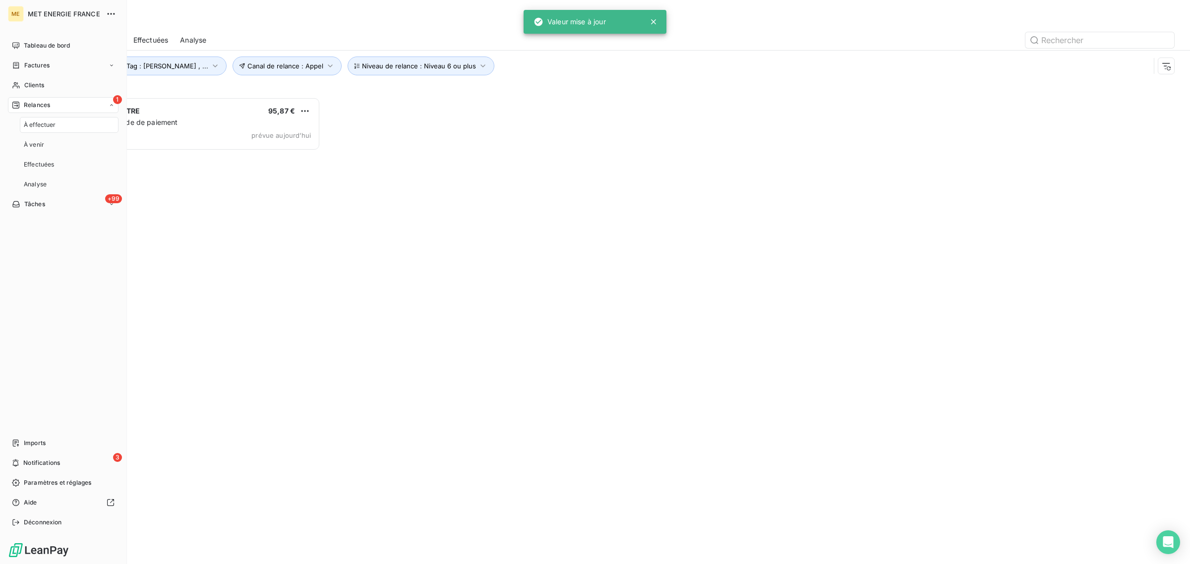
scroll to position [458, 263]
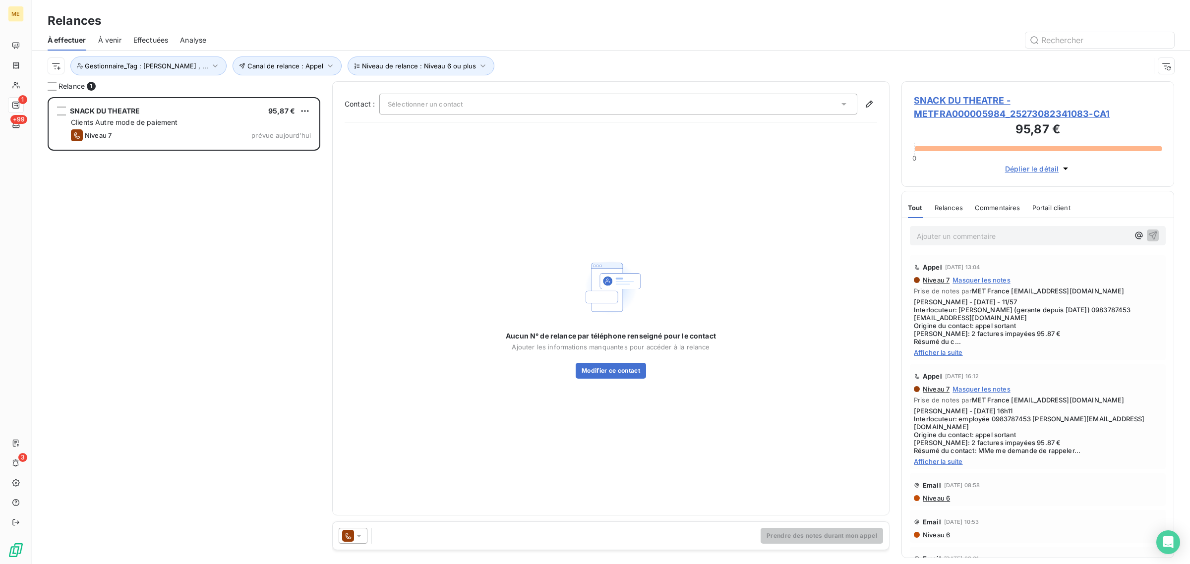
click at [962, 111] on span "SNACK DU THEATRE - METFRA000005984_25273082341083-CA1" at bounding box center [1038, 107] width 248 height 27
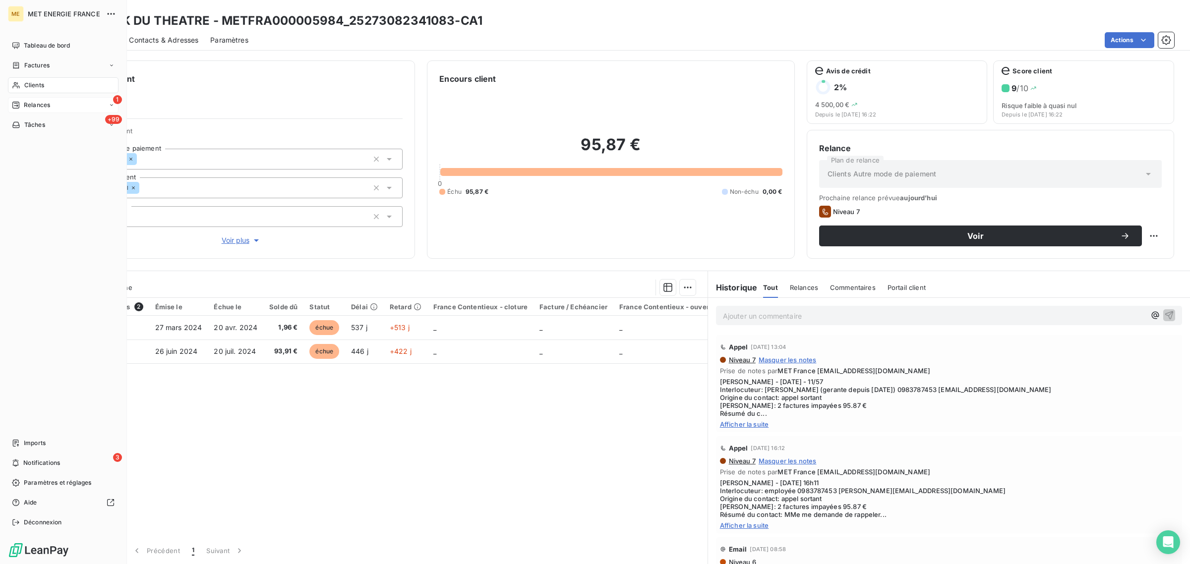
click at [16, 100] on div "1 Relances" at bounding box center [63, 105] width 111 height 16
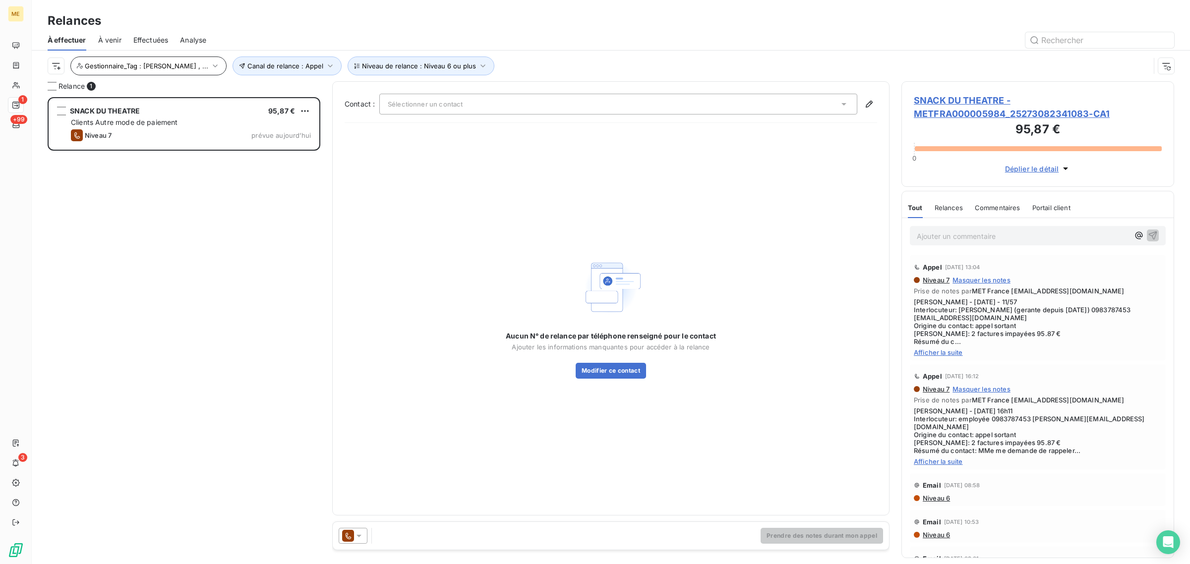
scroll to position [458, 263]
click at [170, 65] on span "Gestionnaire_Tag : [PERSON_NAME] , ..." at bounding box center [147, 66] width 124 height 8
click at [286, 61] on button "Canal de relance : Appel" at bounding box center [287, 66] width 109 height 19
click at [393, 63] on span "Niveau de relance : Niveau 6 ou plus" at bounding box center [419, 66] width 114 height 8
click at [501, 97] on div "Niveau 6 ou plus" at bounding box center [543, 92] width 143 height 21
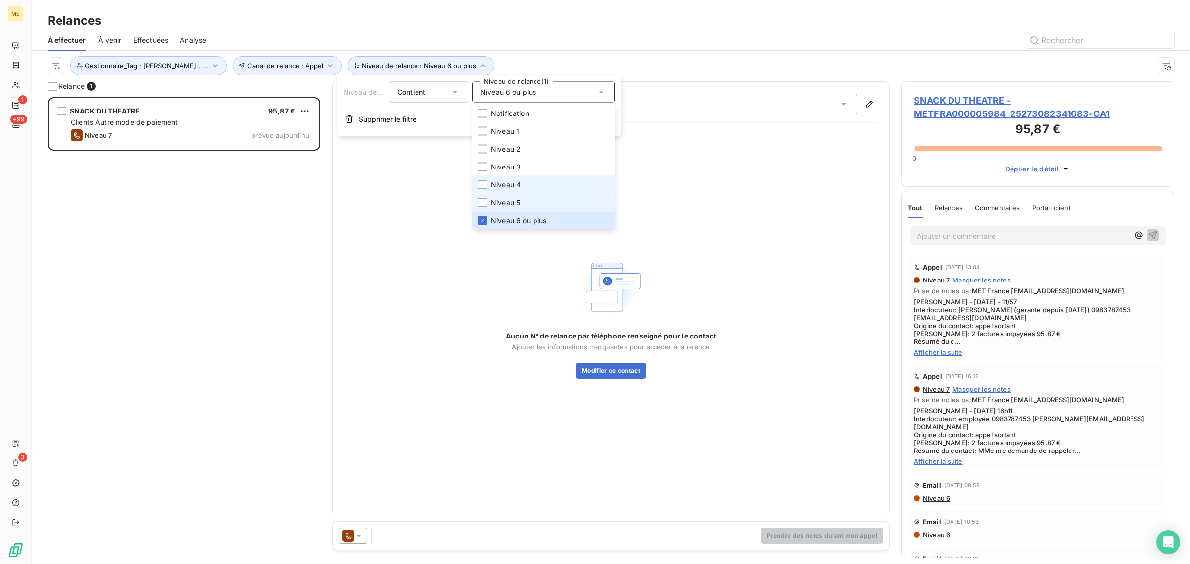
click at [509, 204] on span "Niveau 5" at bounding box center [505, 203] width 29 height 10
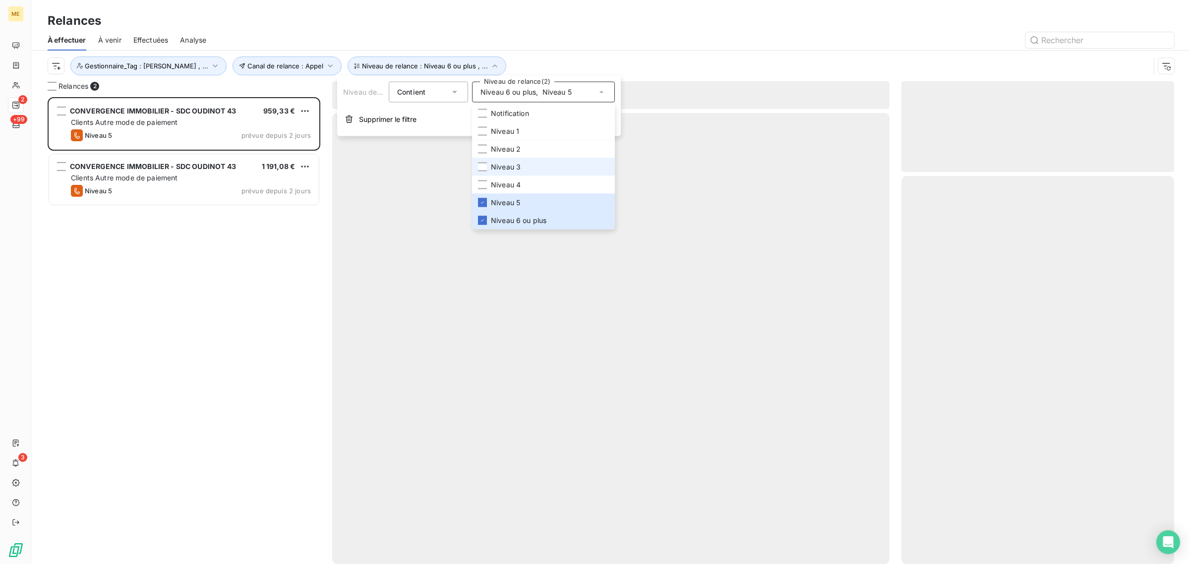
scroll to position [458, 263]
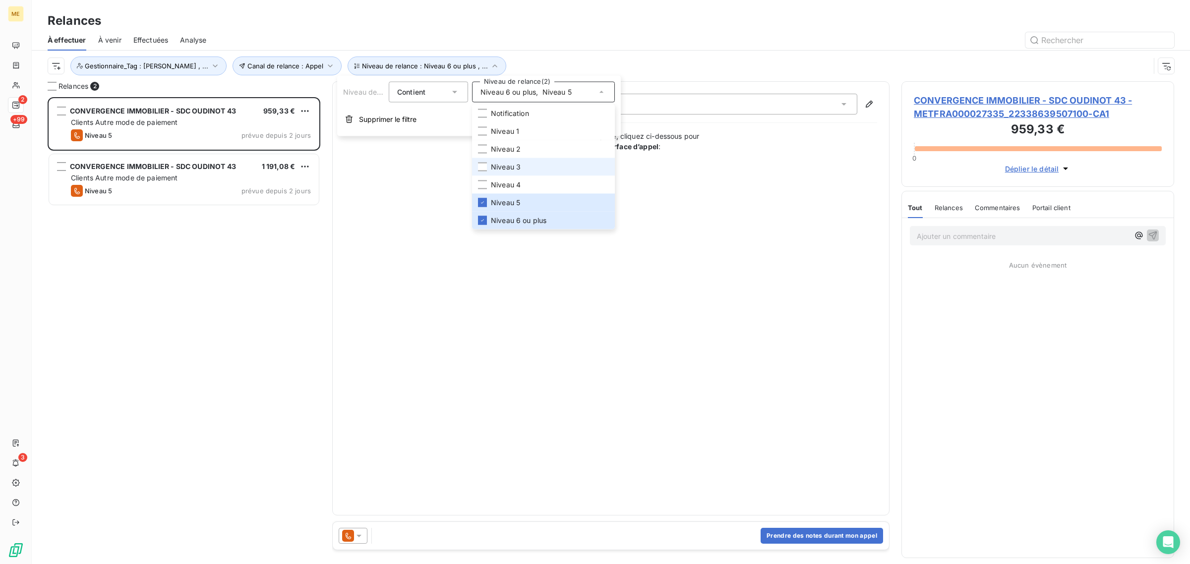
click at [506, 169] on span "Niveau 3" at bounding box center [506, 167] width 30 height 10
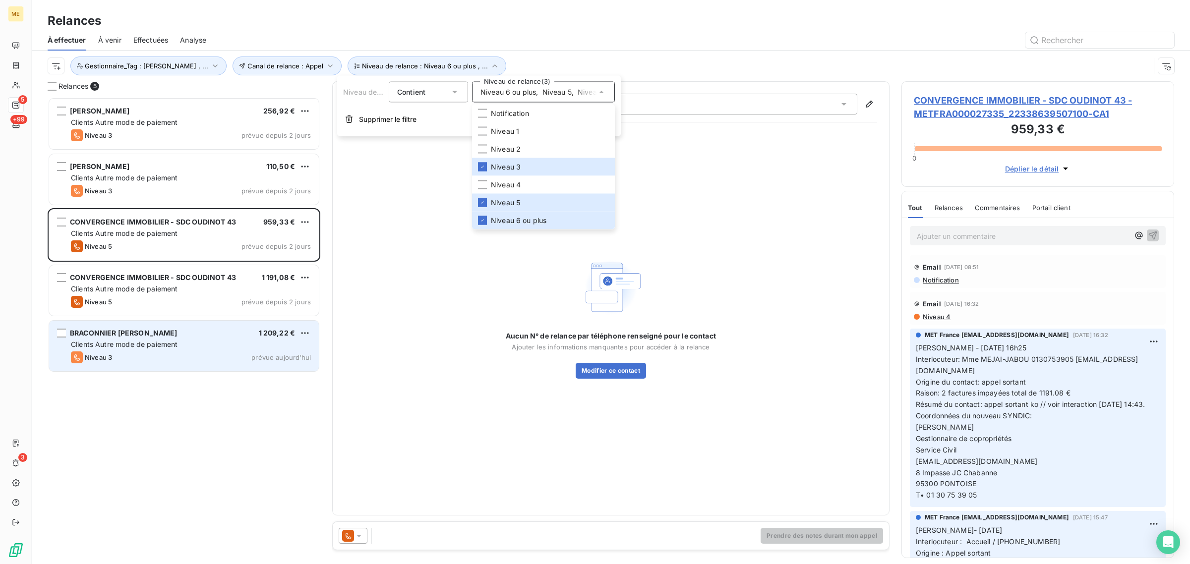
scroll to position [9, 10]
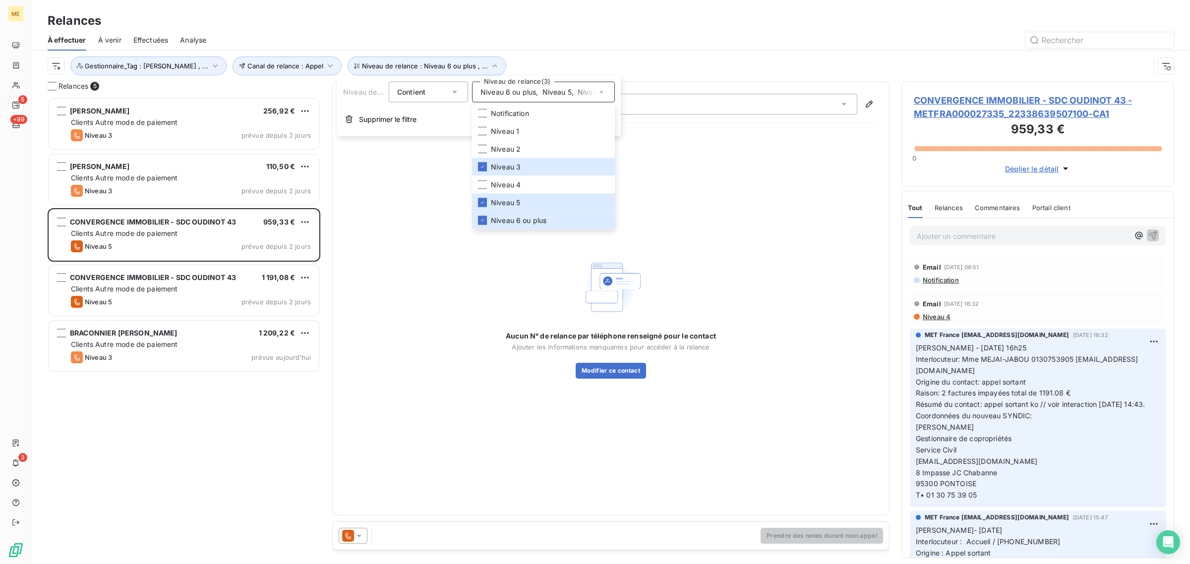
click at [186, 392] on div "OLIVIER 256,92 € Clients Autre mode de paiement Niveau 3 prévue depuis 2 jours …" at bounding box center [184, 330] width 273 height 467
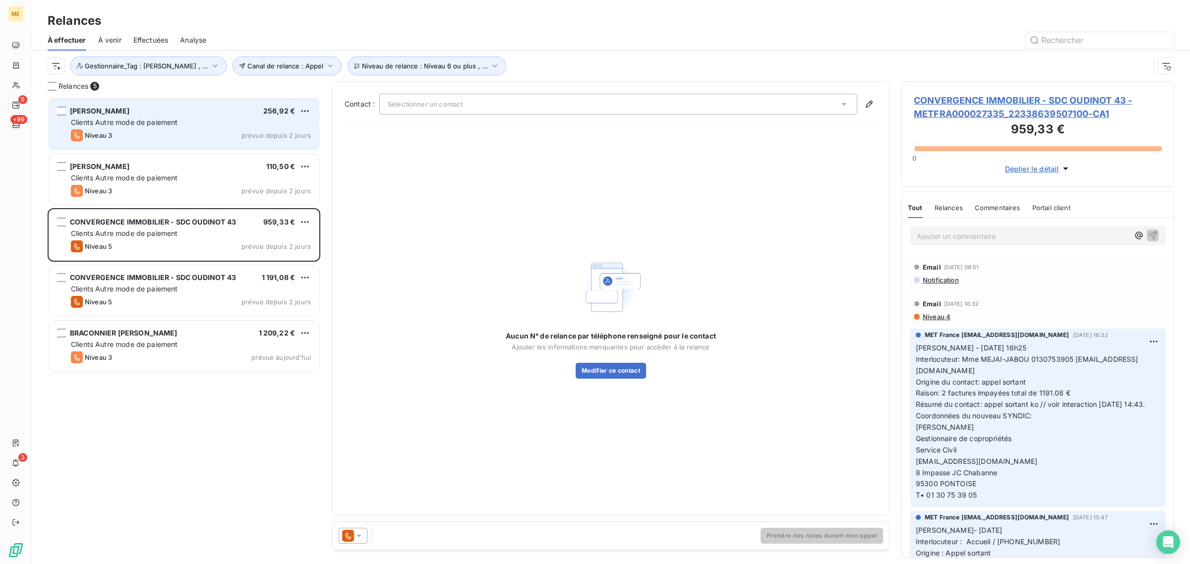
click at [141, 112] on div "OLIVIER 256,92 €" at bounding box center [191, 111] width 240 height 9
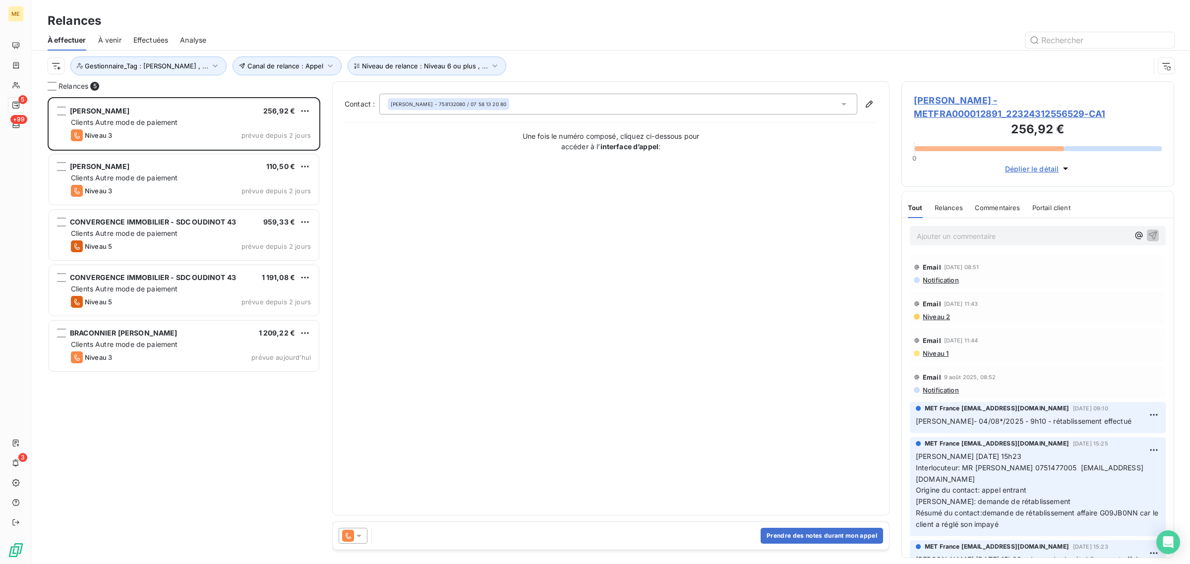
click at [940, 99] on span "[PERSON_NAME] - METFRA000012891_22324312556529-CA1" at bounding box center [1038, 107] width 248 height 27
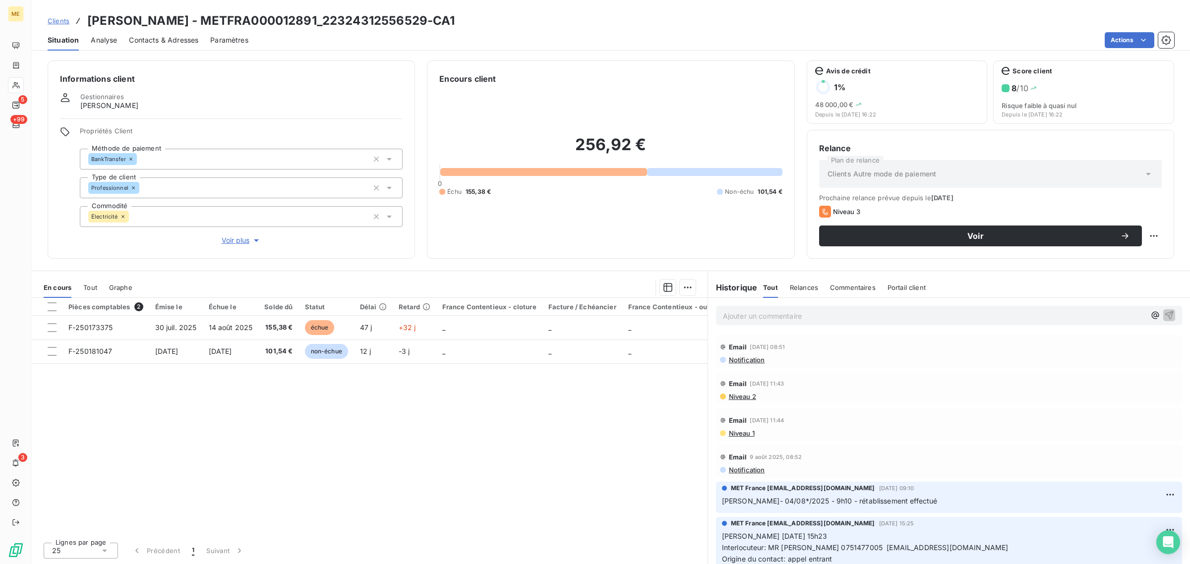
click at [249, 239] on span "Voir plus" at bounding box center [242, 241] width 40 height 10
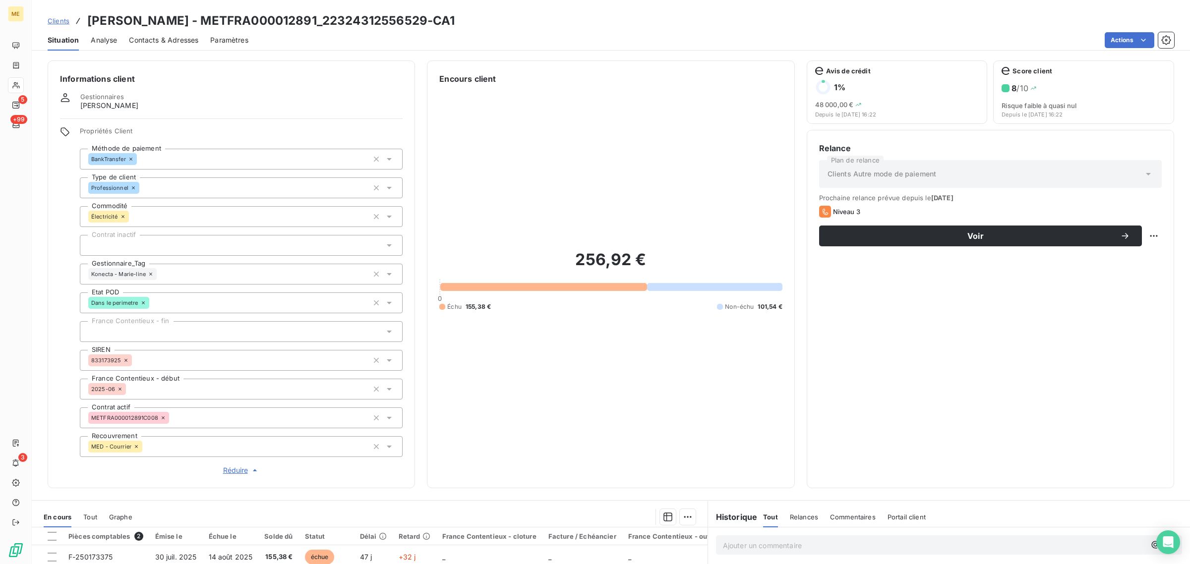
click at [149, 273] on icon at bounding box center [151, 274] width 6 height 6
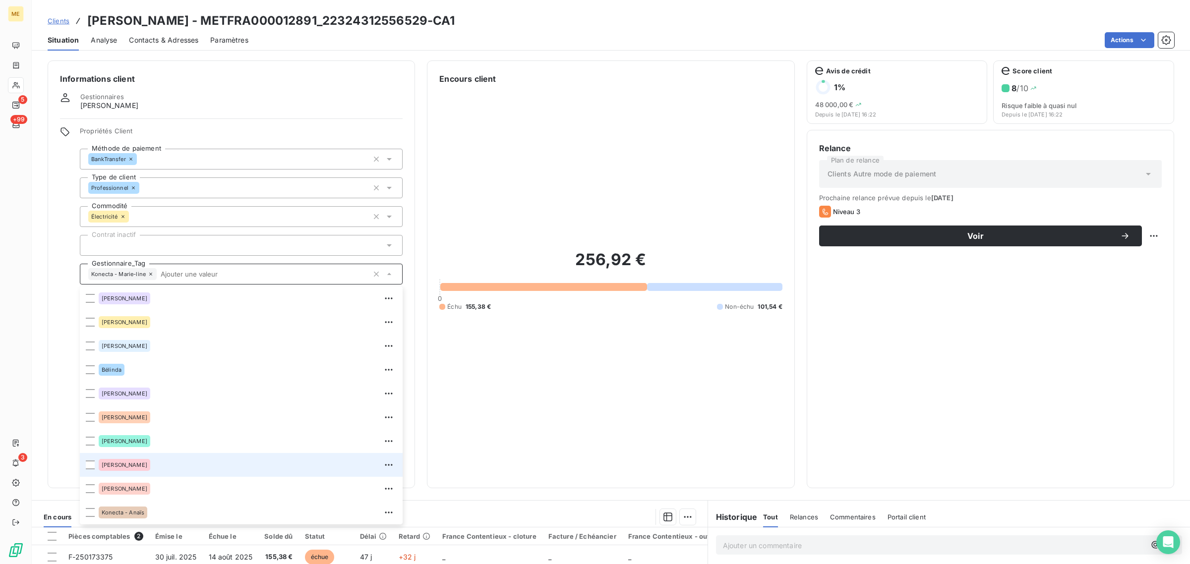
scroll to position [285, 0]
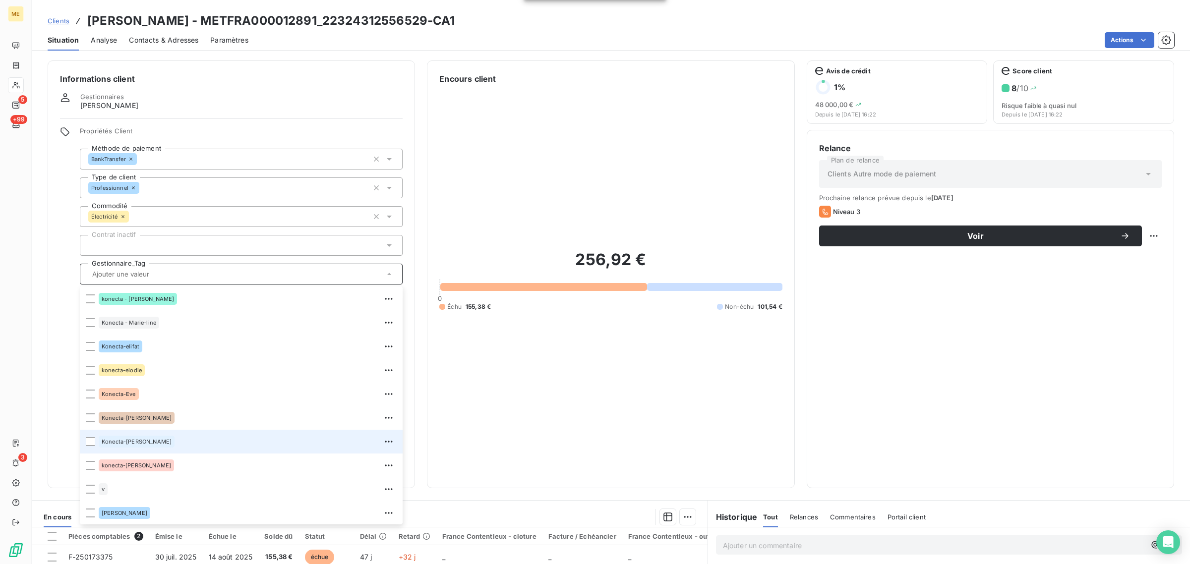
click at [184, 440] on div "Konecta-[PERSON_NAME]" at bounding box center [248, 442] width 298 height 16
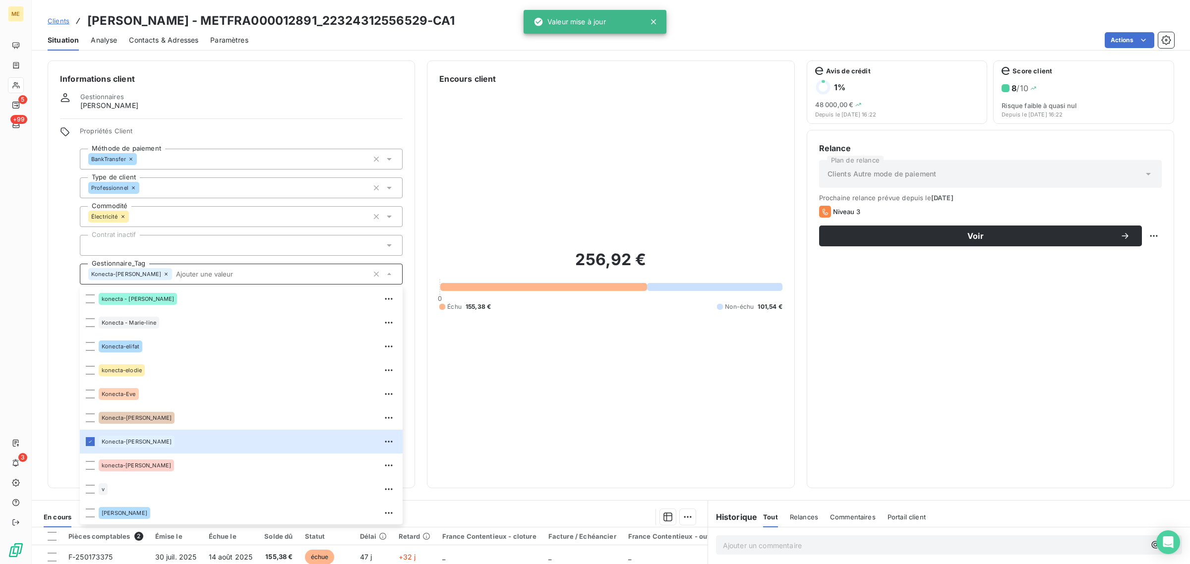
click at [50, 264] on div "Informations client Gestionnaires [PERSON_NAME] Propriétés Client Méthode de pa…" at bounding box center [232, 275] width 368 height 428
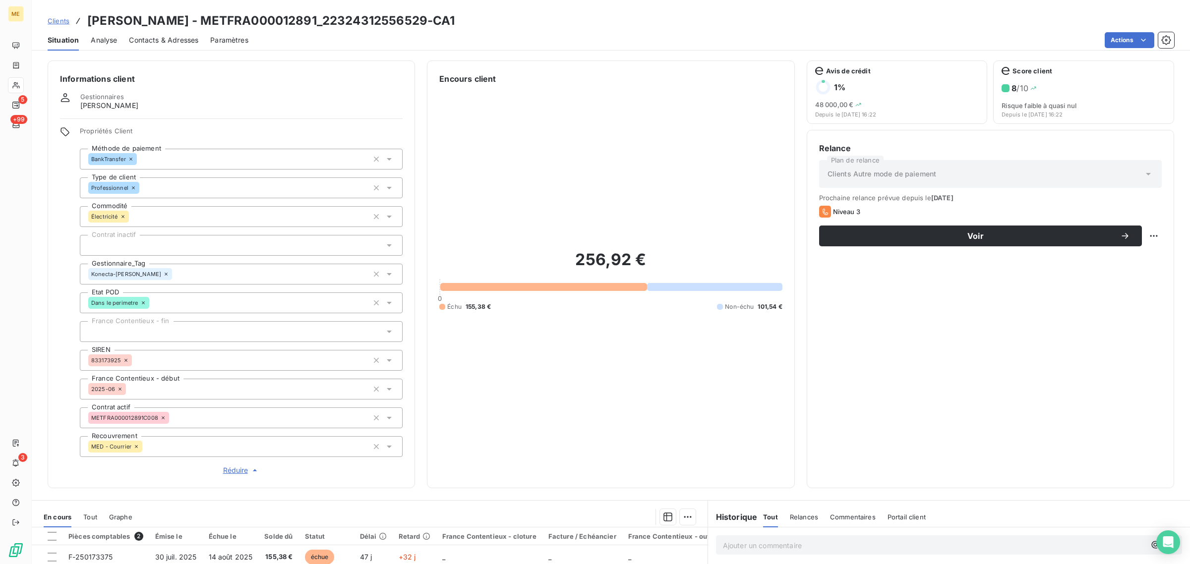
click at [1153, 239] on div "Relance Plan de relance Clients Autre mode de paiement Prochaine relance prévue…" at bounding box center [991, 309] width 368 height 359
click at [1142, 235] on html "ME 5 +99 3 Clients [PERSON_NAME] - METFRA000012891_22324312556529-CA1 Situation…" at bounding box center [595, 282] width 1190 height 564
click at [1135, 254] on div "Replanifier cette action" at bounding box center [1104, 258] width 89 height 16
select select "8"
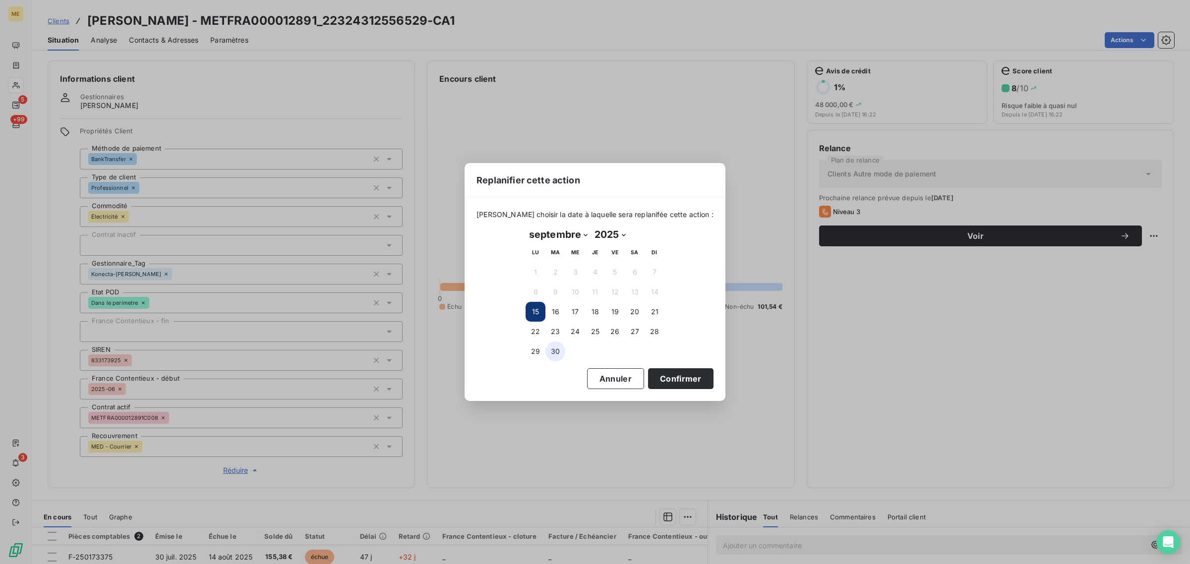
click at [556, 346] on button "30" at bounding box center [556, 352] width 20 height 20
click at [658, 375] on button "Confirmer" at bounding box center [680, 379] width 65 height 21
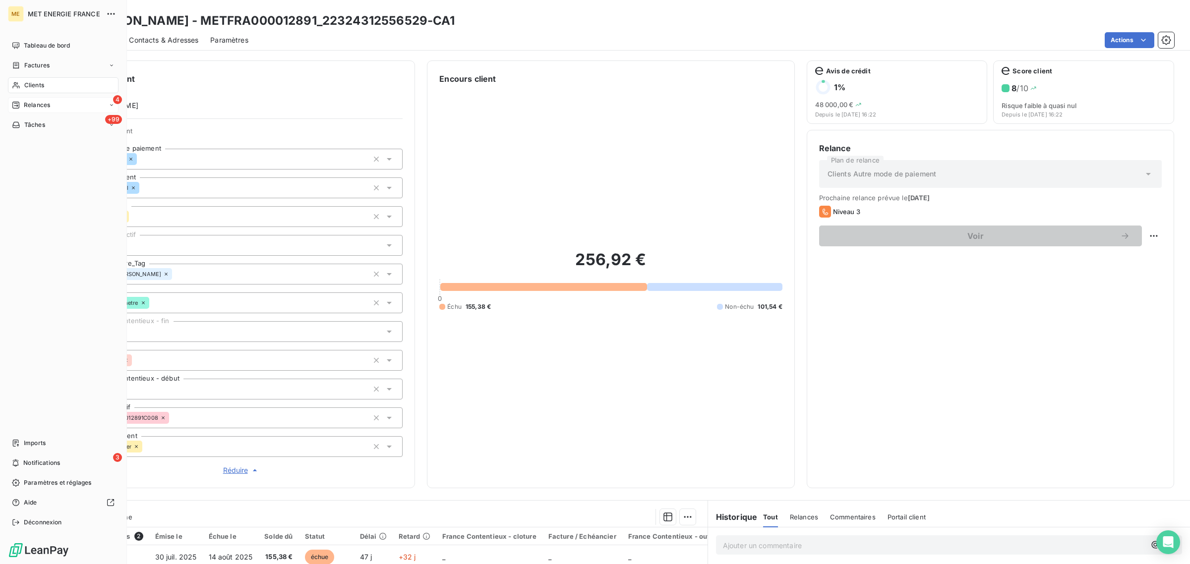
click at [29, 106] on span "Relances" at bounding box center [37, 105] width 26 height 9
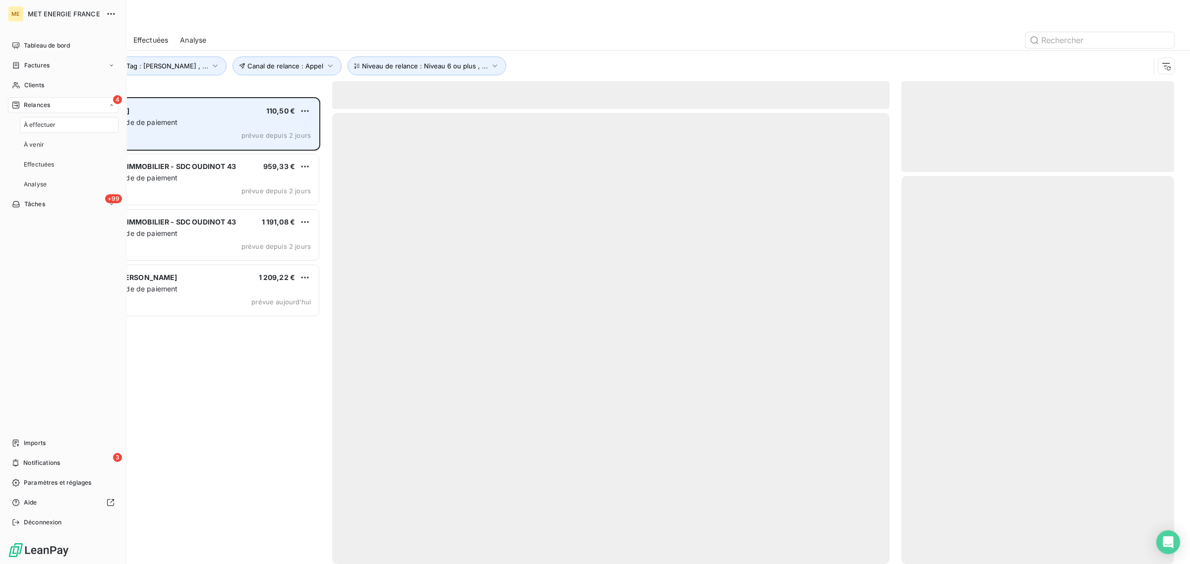
scroll to position [458, 263]
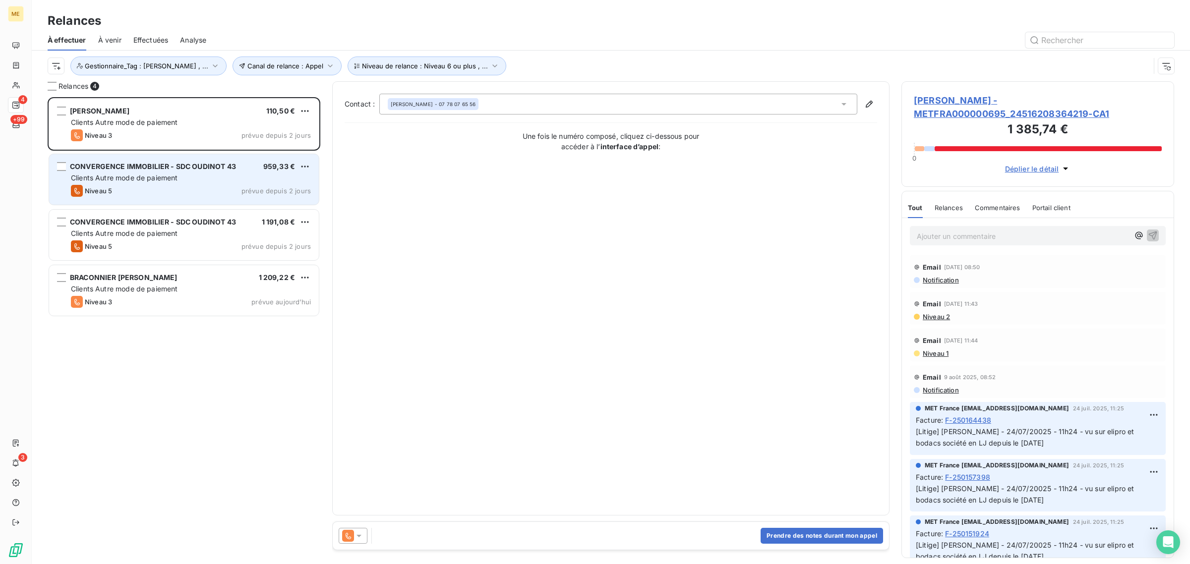
click at [222, 184] on div "CONVERGENCE IMMOBILIER - SDC OUDINOT 43 959,33 € Clients Autre mode de paiement…" at bounding box center [184, 179] width 270 height 51
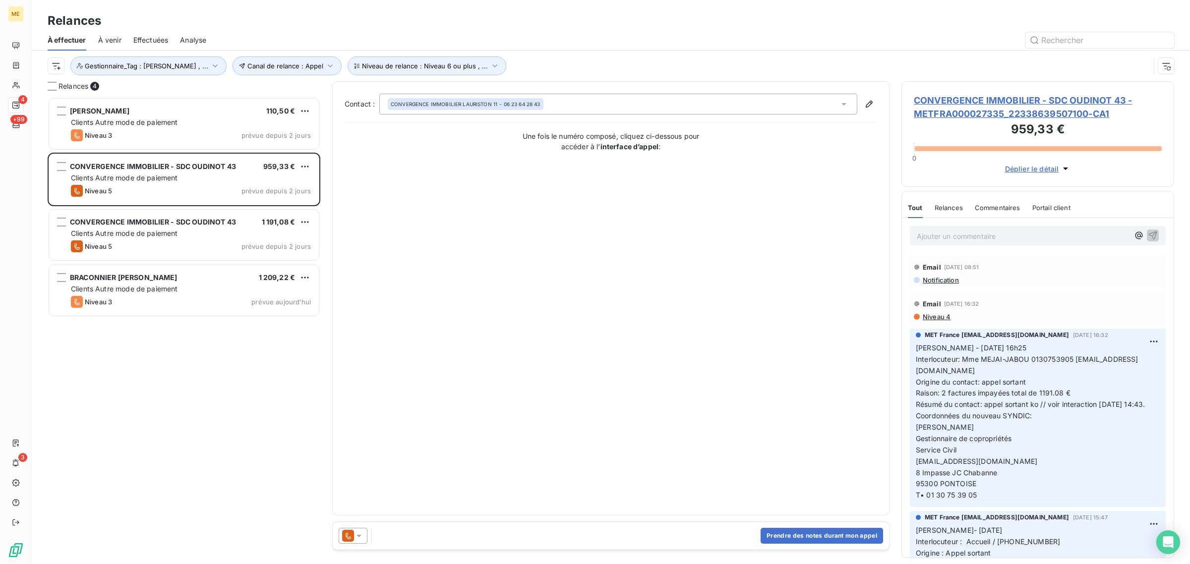
click at [952, 117] on span "CONVERGENCE IMMOBILIER - SDC OUDINOT 43 - METFRA000027335_22338639507100-CA1" at bounding box center [1038, 107] width 248 height 27
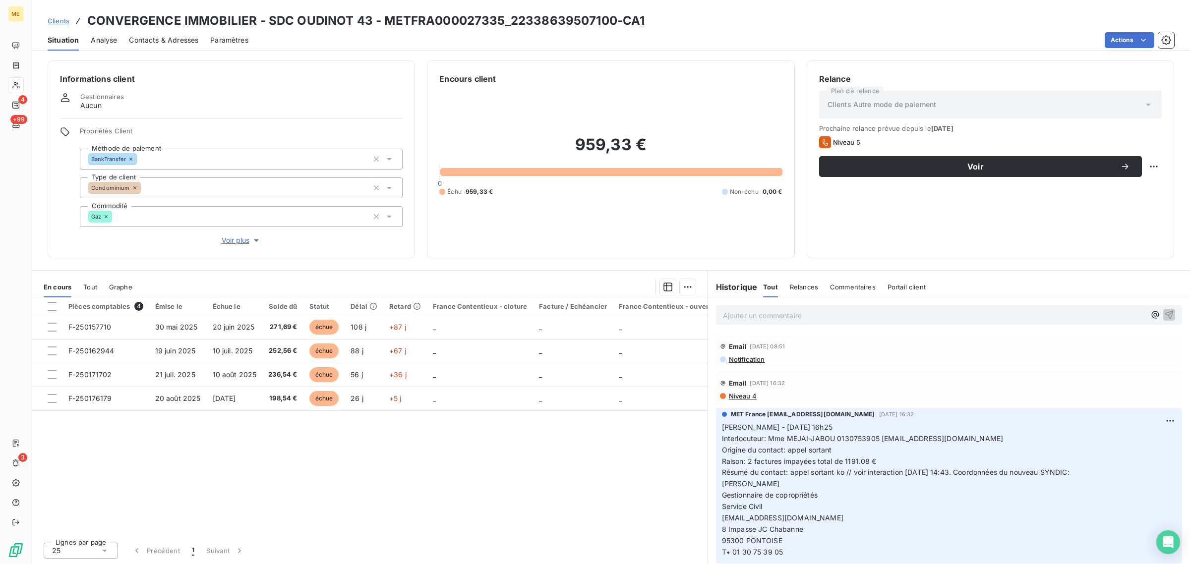
click at [230, 240] on span "Voir plus" at bounding box center [242, 241] width 40 height 10
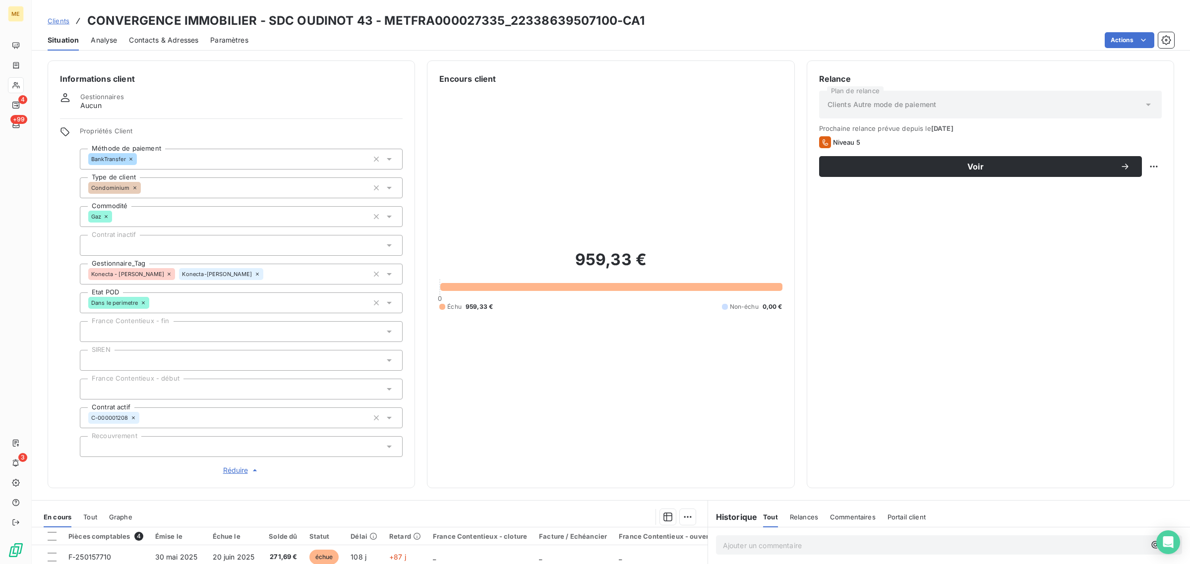
click at [166, 273] on icon at bounding box center [169, 274] width 6 height 6
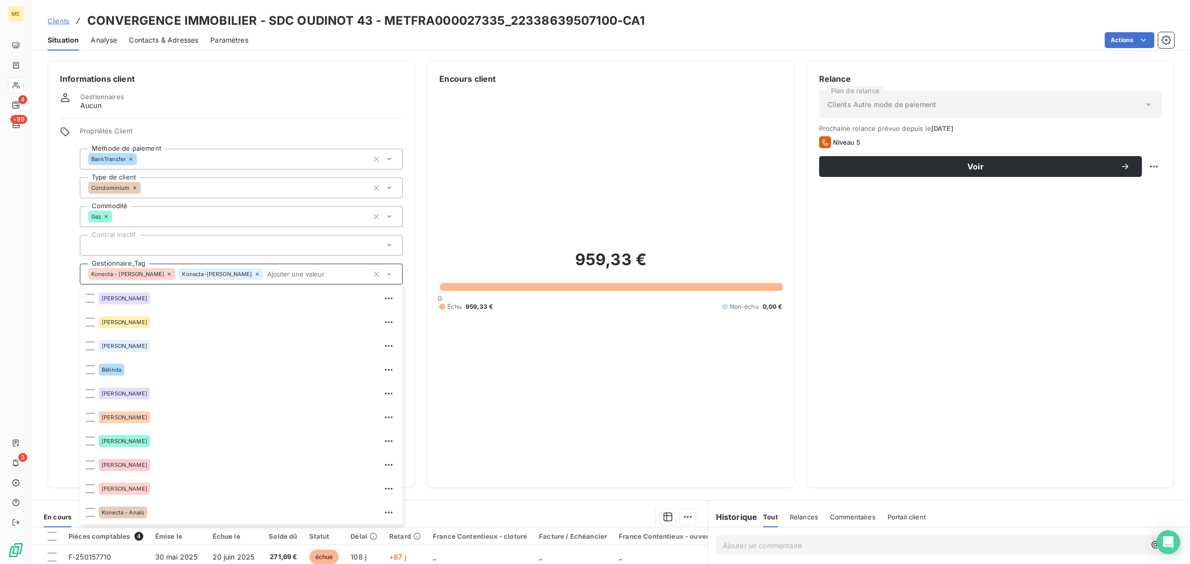
scroll to position [23, 0]
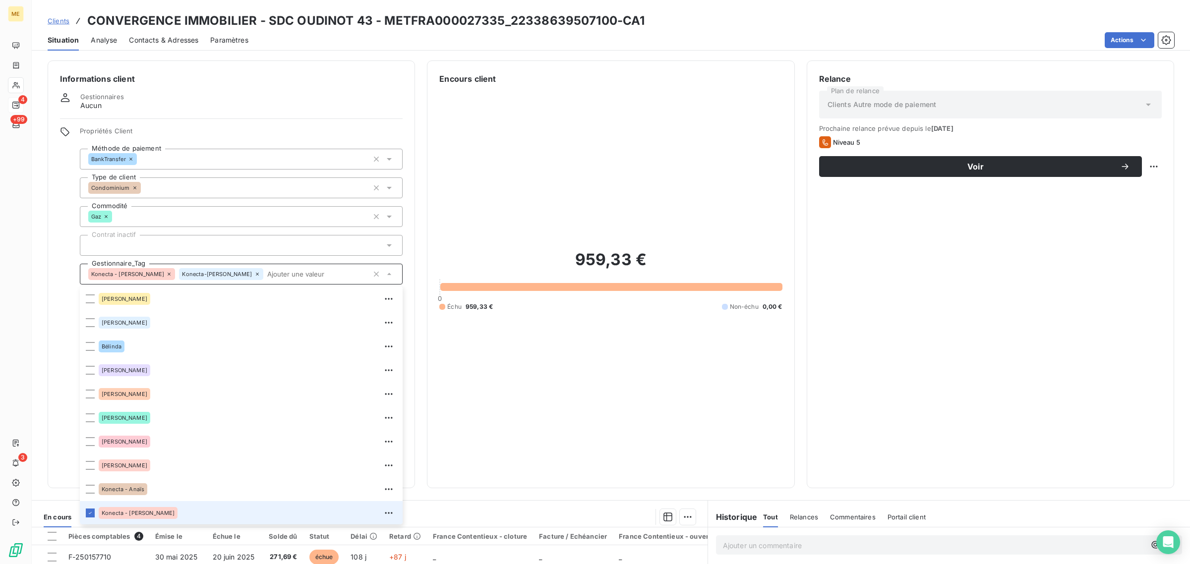
click at [583, 132] on div "959,33 € 0 Échu 959,33 € Non-échu 0,00 €" at bounding box center [610, 280] width 343 height 391
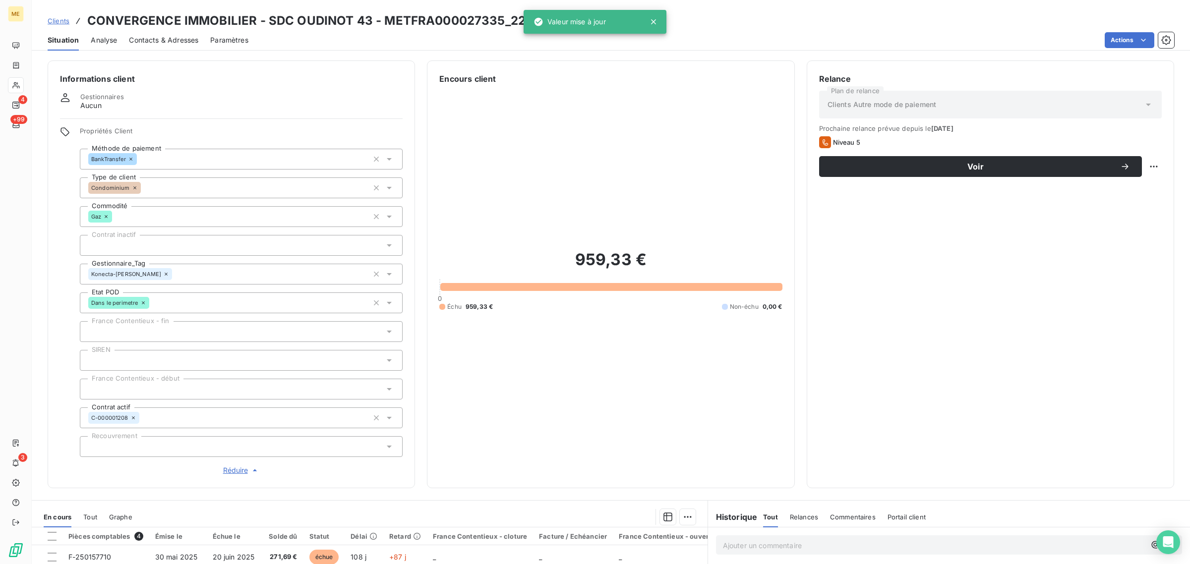
click at [413, 65] on div "Informations client Gestionnaires Aucun Propriétés Client Méthode de paiement B…" at bounding box center [611, 275] width 1159 height 428
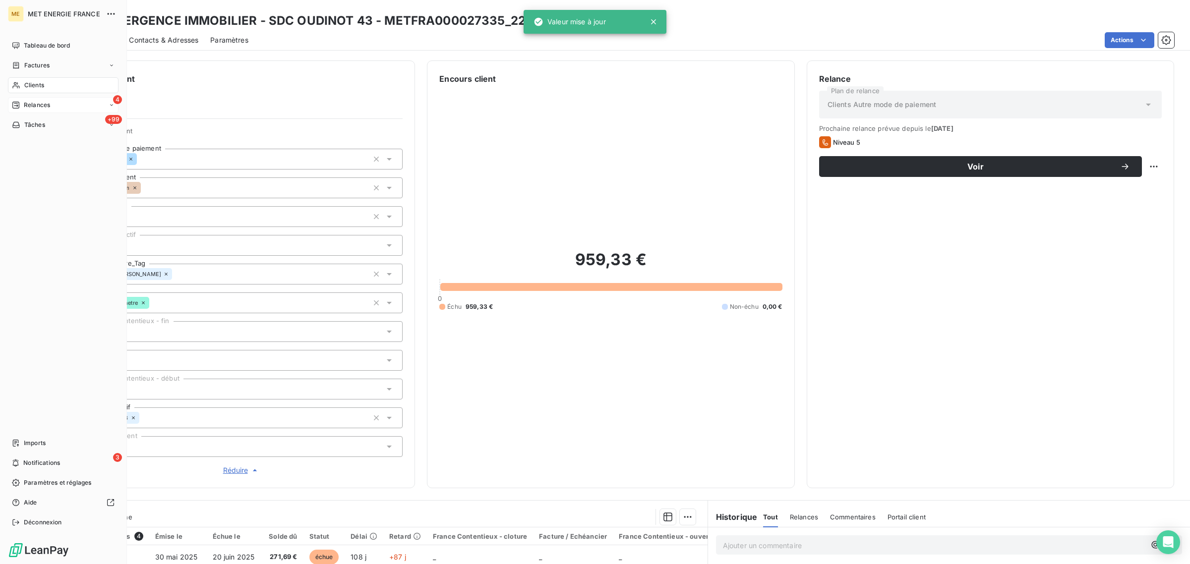
click at [28, 105] on span "Relances" at bounding box center [37, 105] width 26 height 9
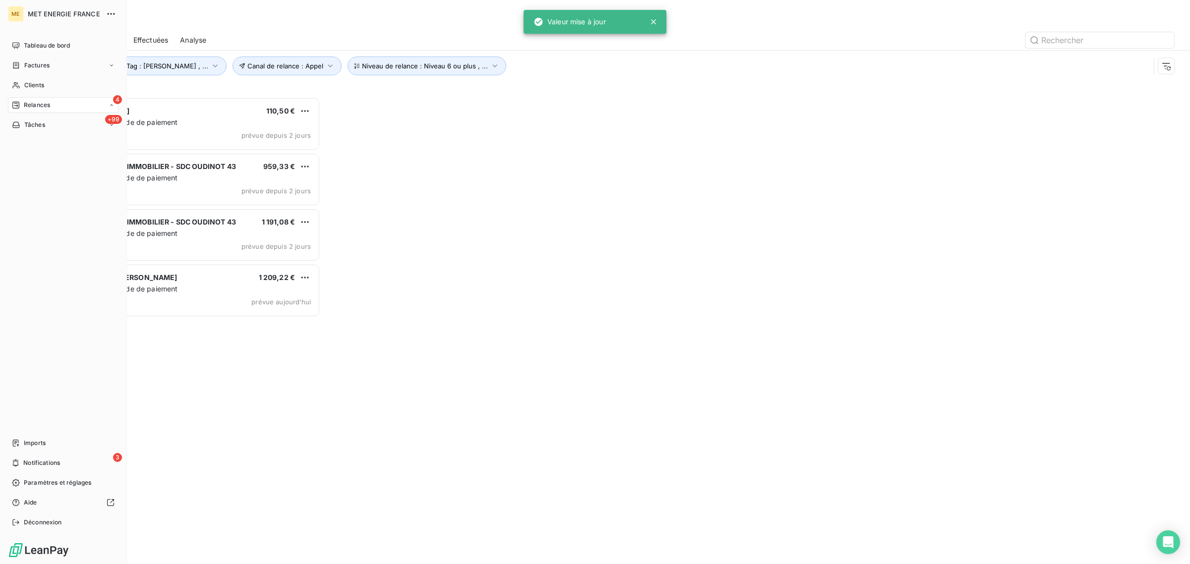
scroll to position [458, 263]
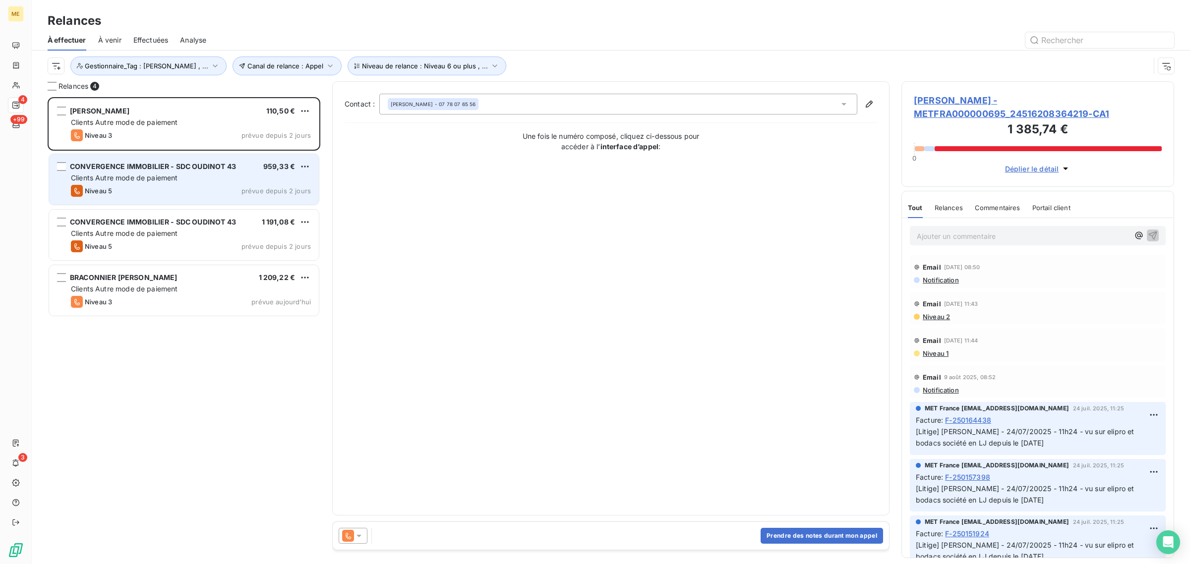
click at [157, 186] on div "Niveau 5 prévue depuis 2 jours" at bounding box center [191, 191] width 240 height 12
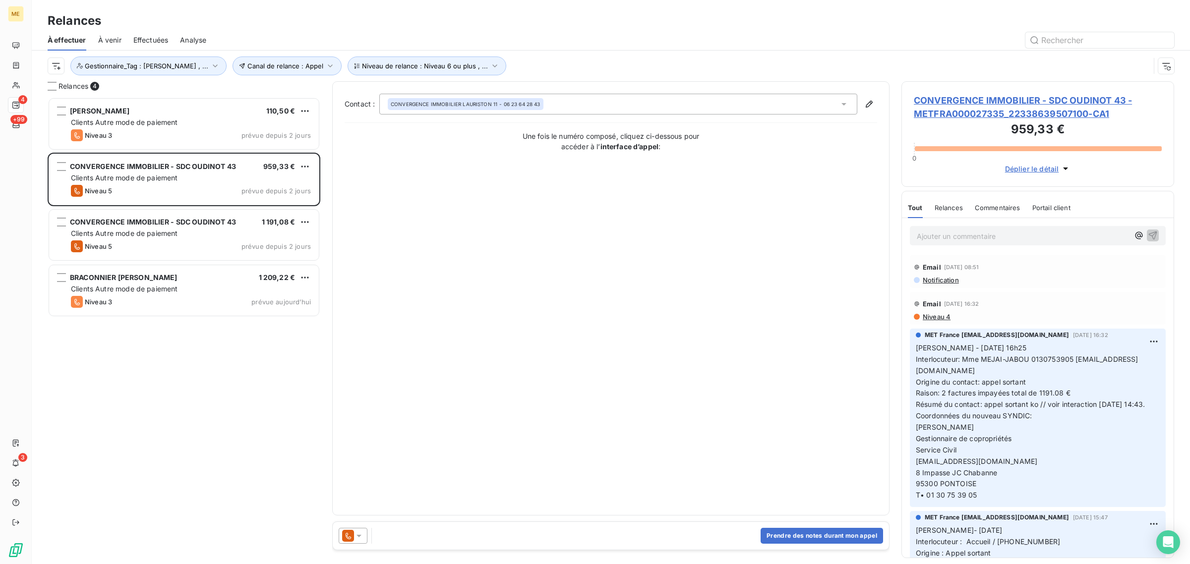
click at [1048, 115] on span "CONVERGENCE IMMOBILIER - SDC OUDINOT 43 - METFRA000027335_22338639507100-CA1" at bounding box center [1038, 107] width 248 height 27
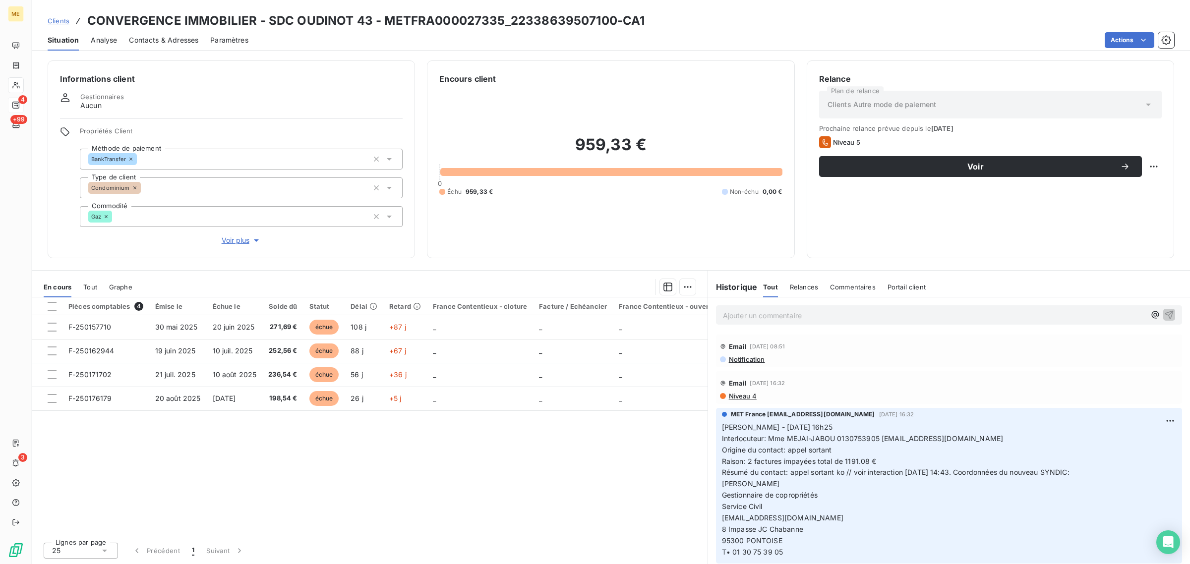
click at [229, 236] on span "Voir plus" at bounding box center [242, 241] width 40 height 10
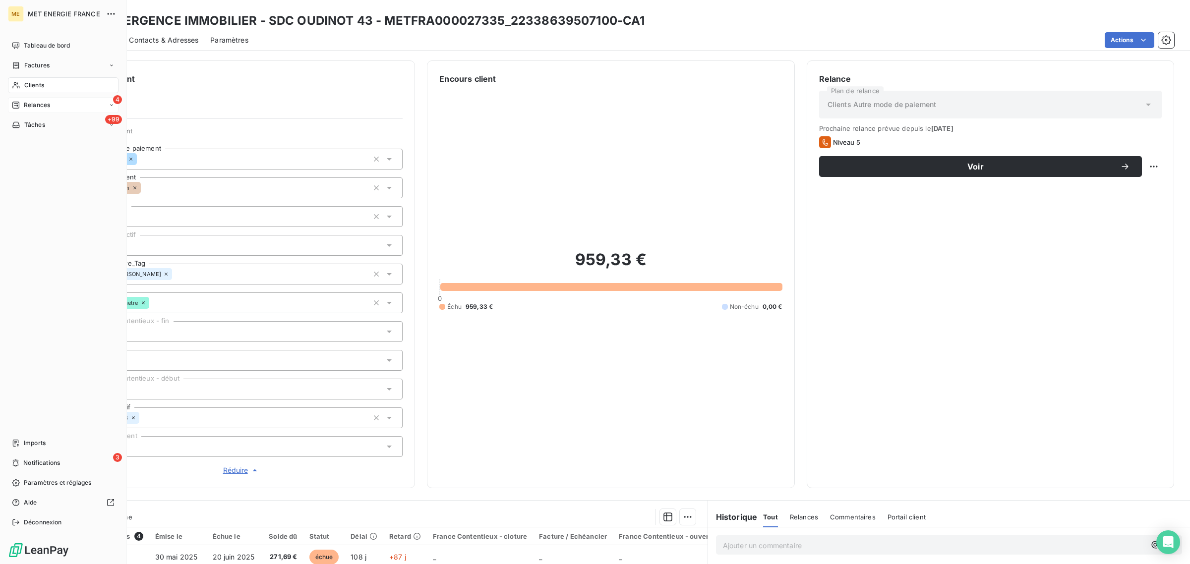
click at [20, 102] on icon at bounding box center [16, 105] width 8 height 8
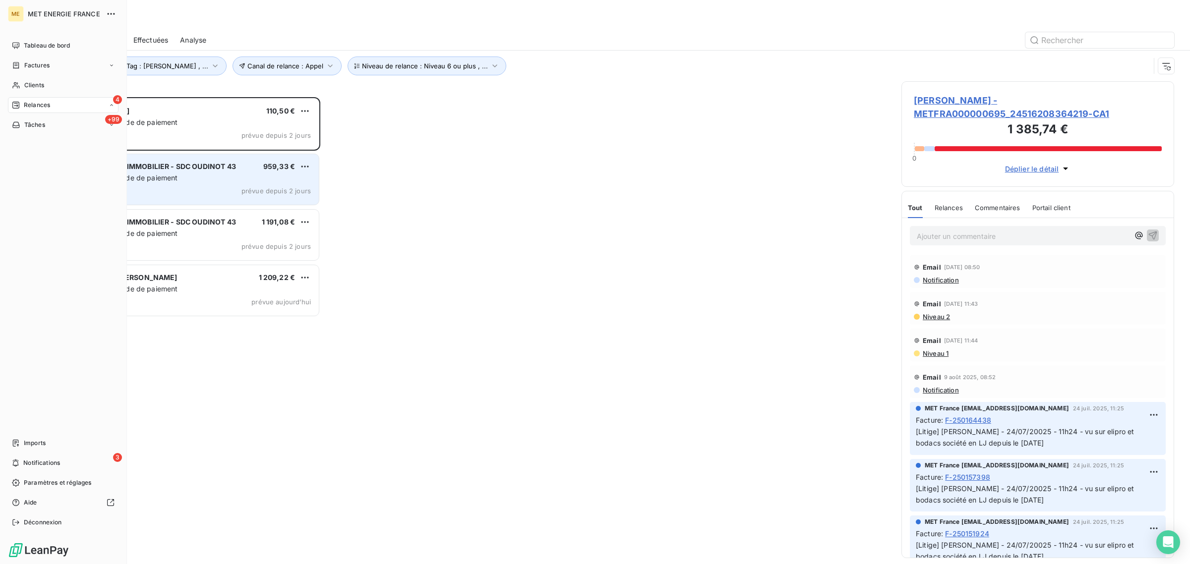
scroll to position [458, 263]
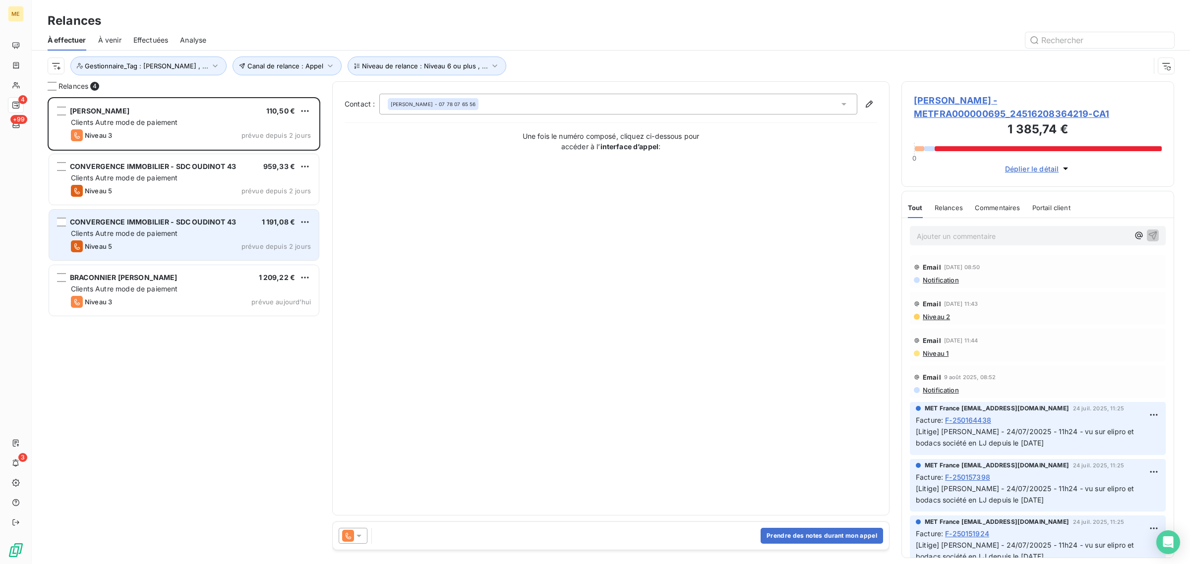
click at [175, 231] on span "Clients Autre mode de paiement" at bounding box center [124, 233] width 107 height 8
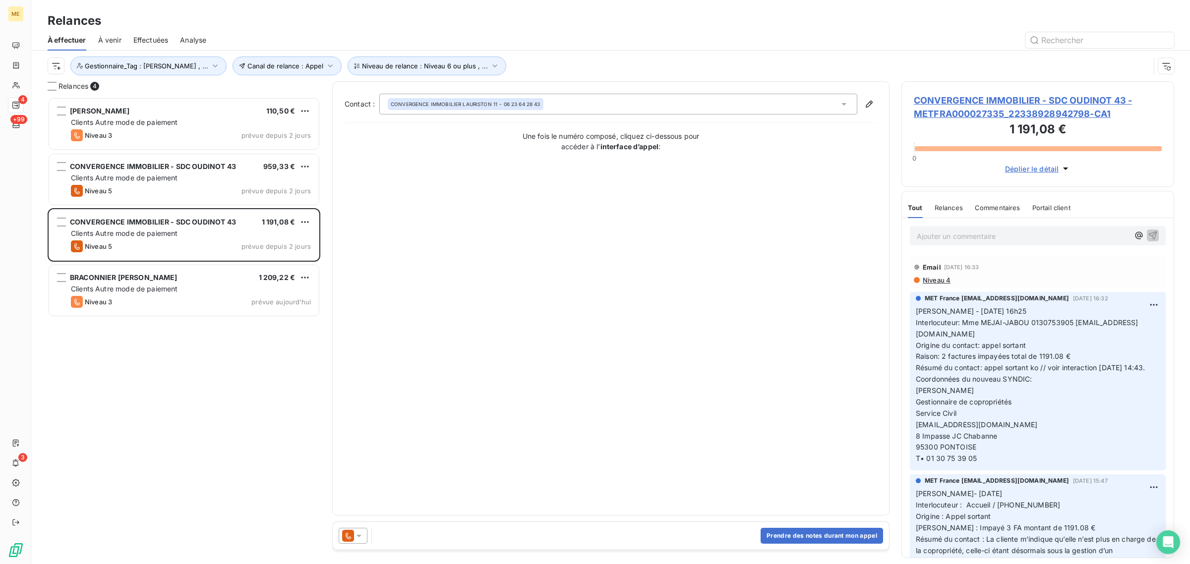
click at [1008, 100] on span "CONVERGENCE IMMOBILIER - SDC OUDINOT 43 - METFRA000027335_22338928942798-CA1" at bounding box center [1038, 107] width 248 height 27
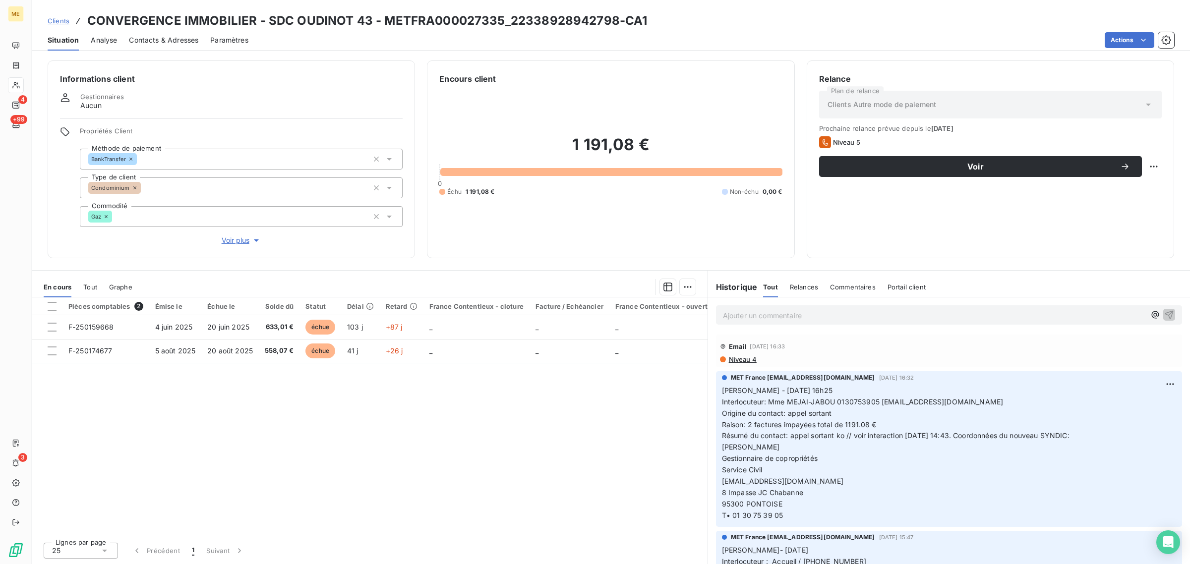
click at [226, 239] on span "Voir plus" at bounding box center [242, 241] width 40 height 10
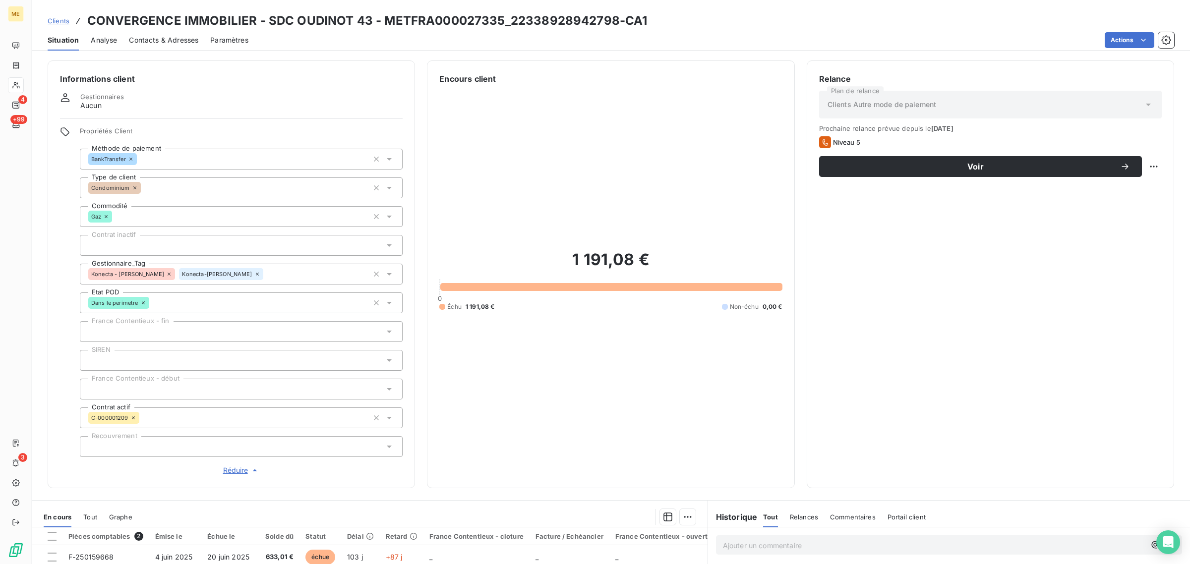
click at [166, 273] on icon at bounding box center [169, 274] width 6 height 6
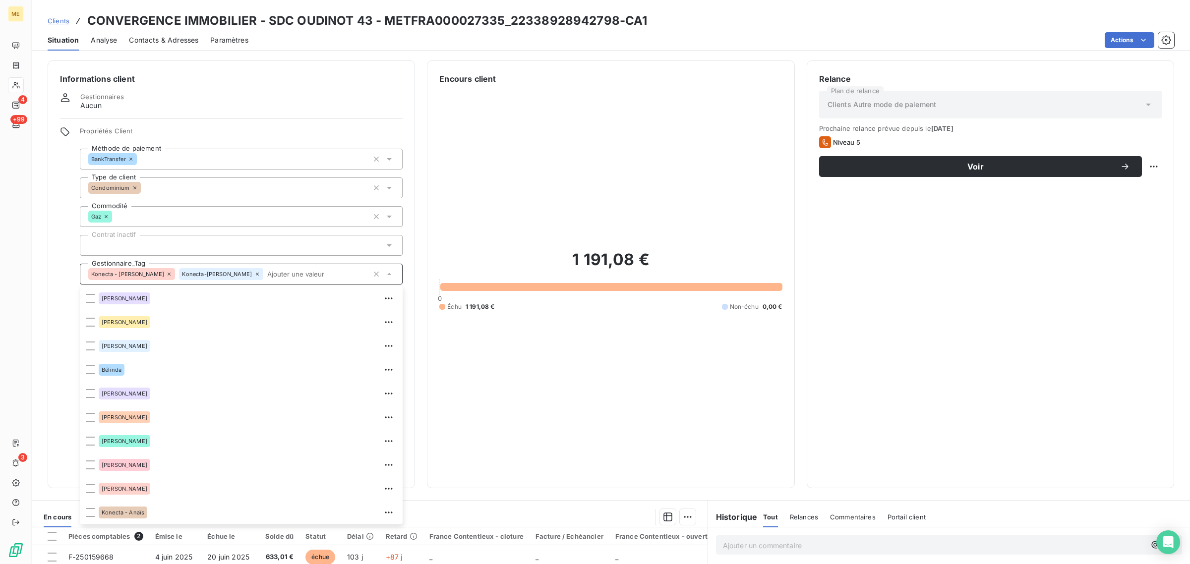
scroll to position [23, 0]
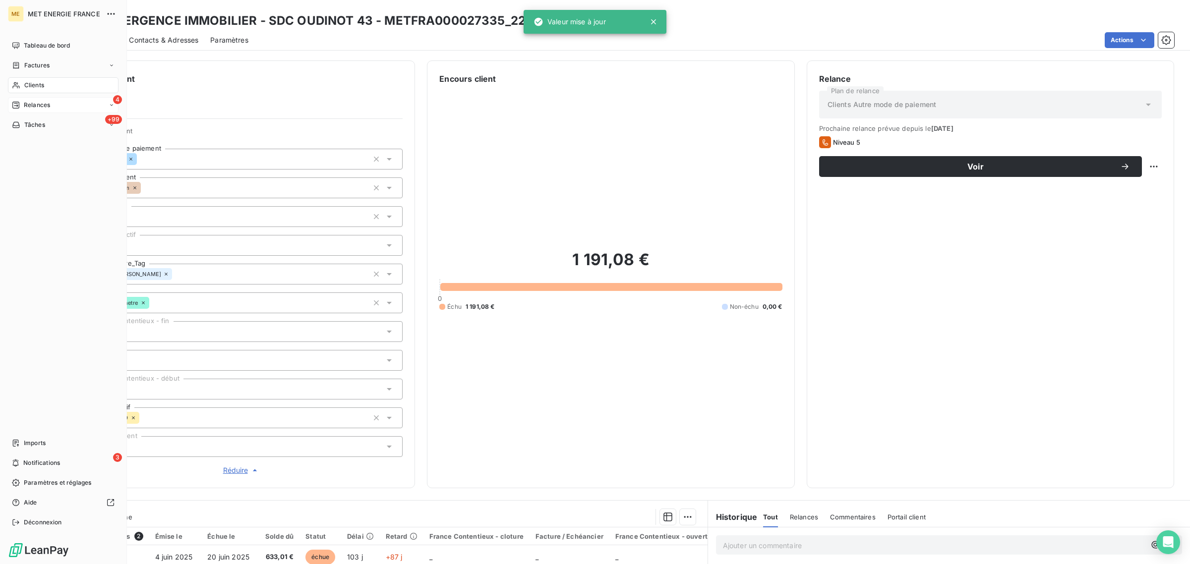
click at [21, 105] on div "Relances" at bounding box center [31, 105] width 38 height 9
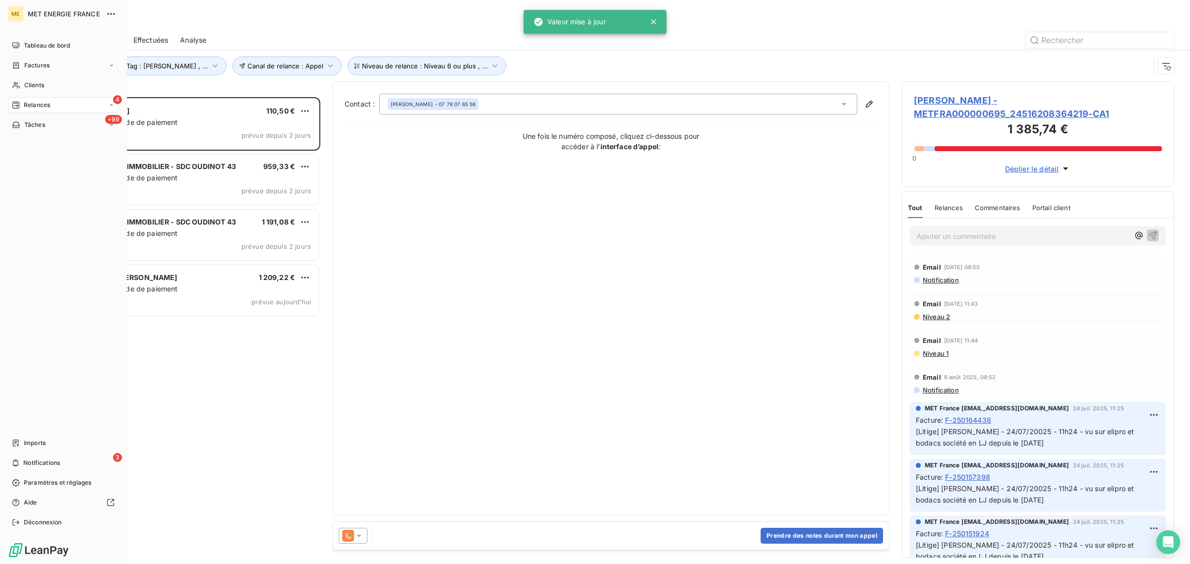
scroll to position [458, 263]
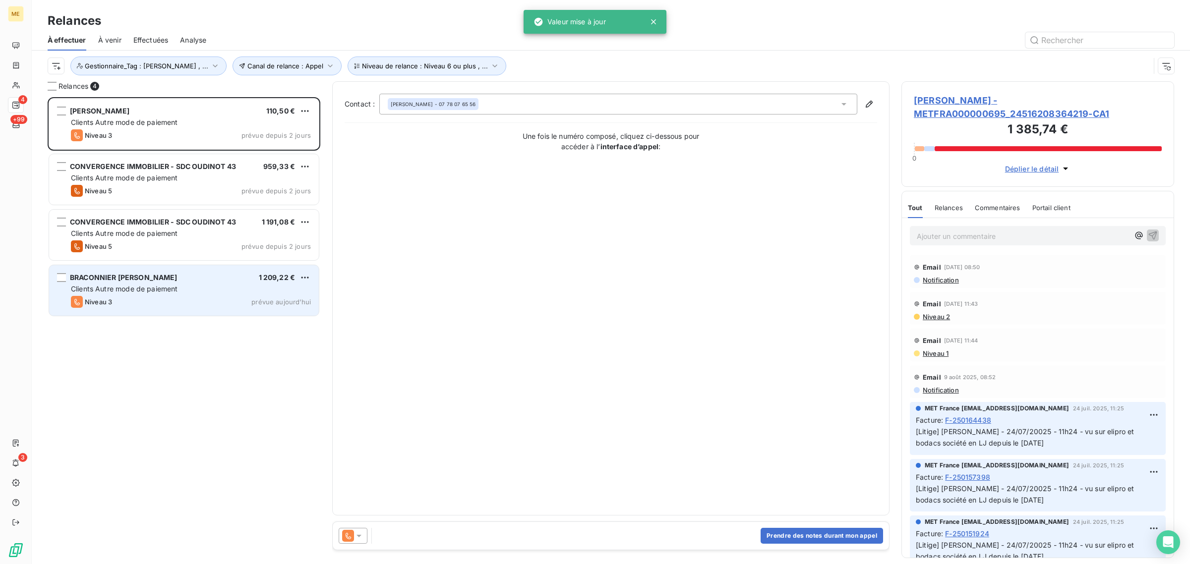
click at [178, 281] on span "BRACONNIER [PERSON_NAME]" at bounding box center [124, 277] width 108 height 8
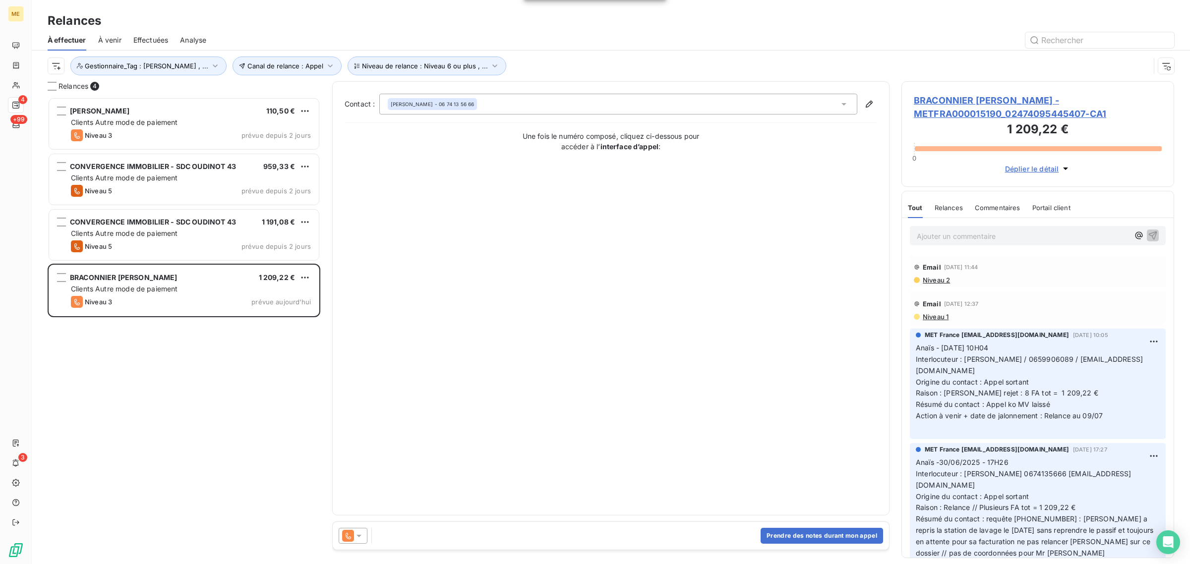
click at [973, 111] on span "BRACONNIER [PERSON_NAME] - METFRA000015190_02474095445407-CA1" at bounding box center [1038, 107] width 248 height 27
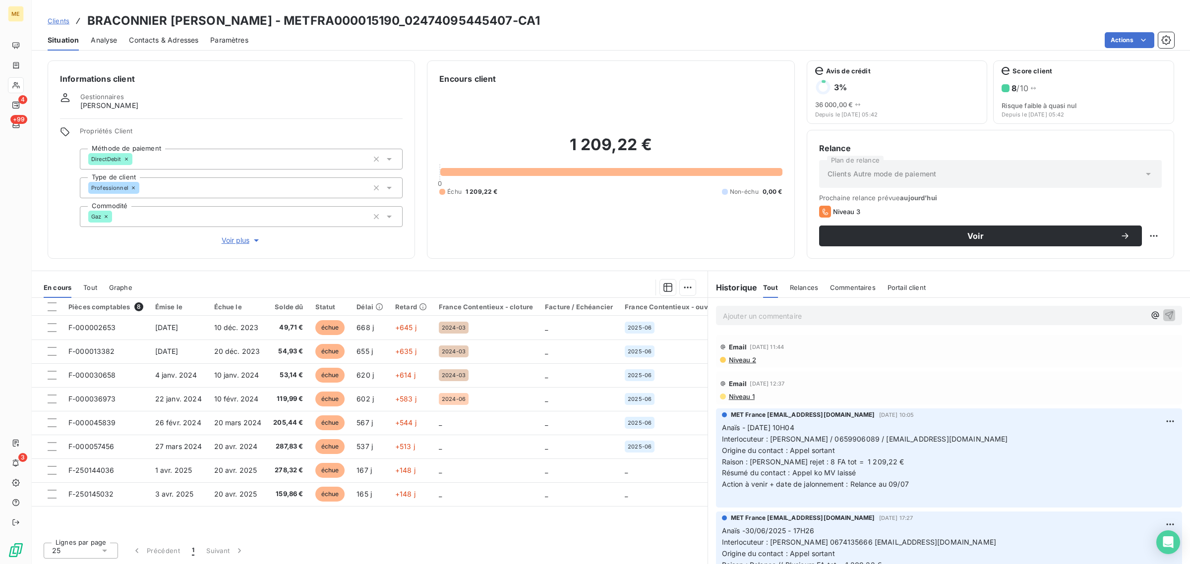
click at [233, 242] on span "Voir plus" at bounding box center [242, 241] width 40 height 10
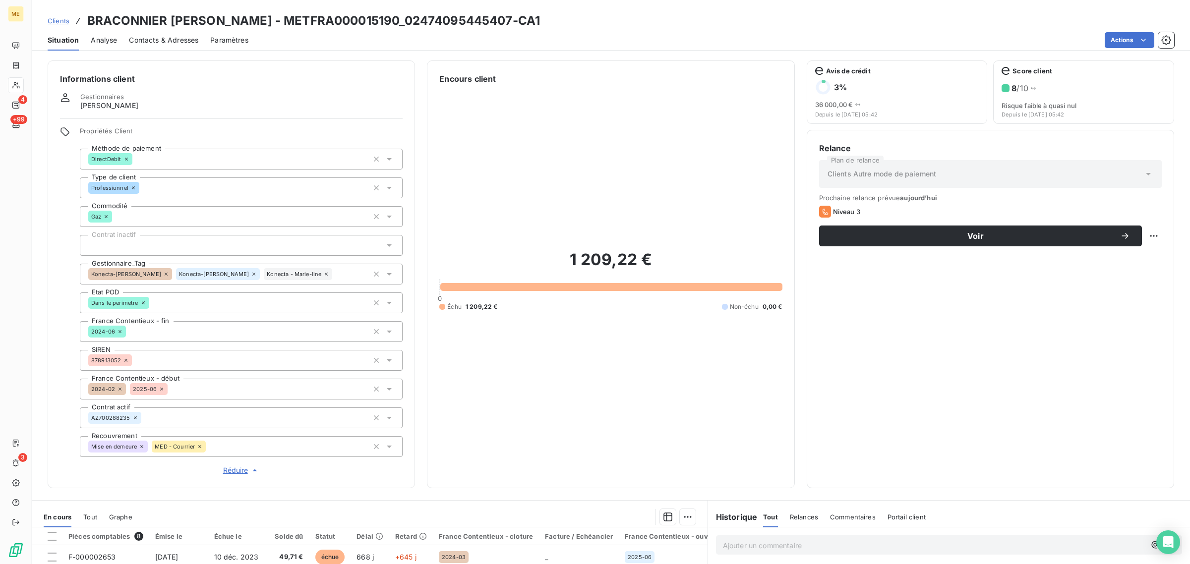
click at [163, 273] on icon at bounding box center [166, 274] width 6 height 6
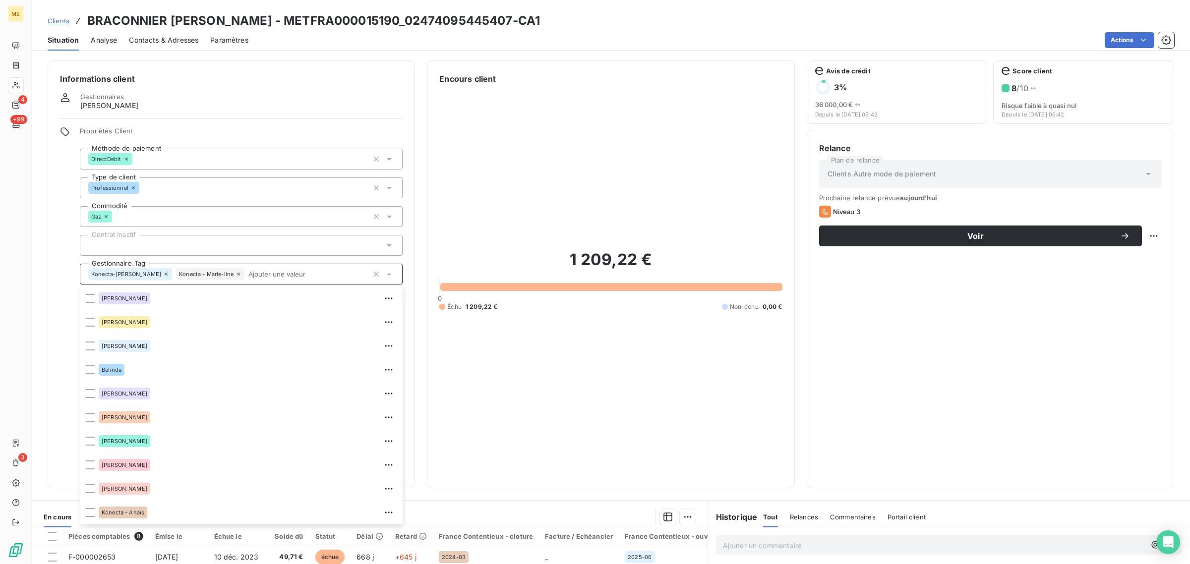
scroll to position [95, 0]
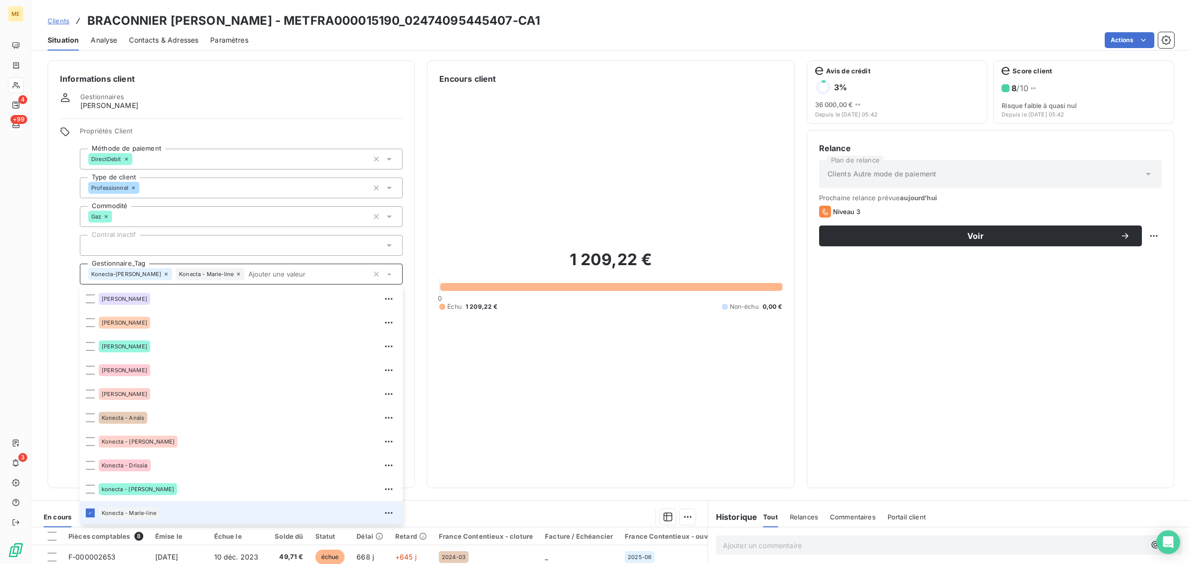
click at [236, 274] on icon at bounding box center [239, 274] width 6 height 6
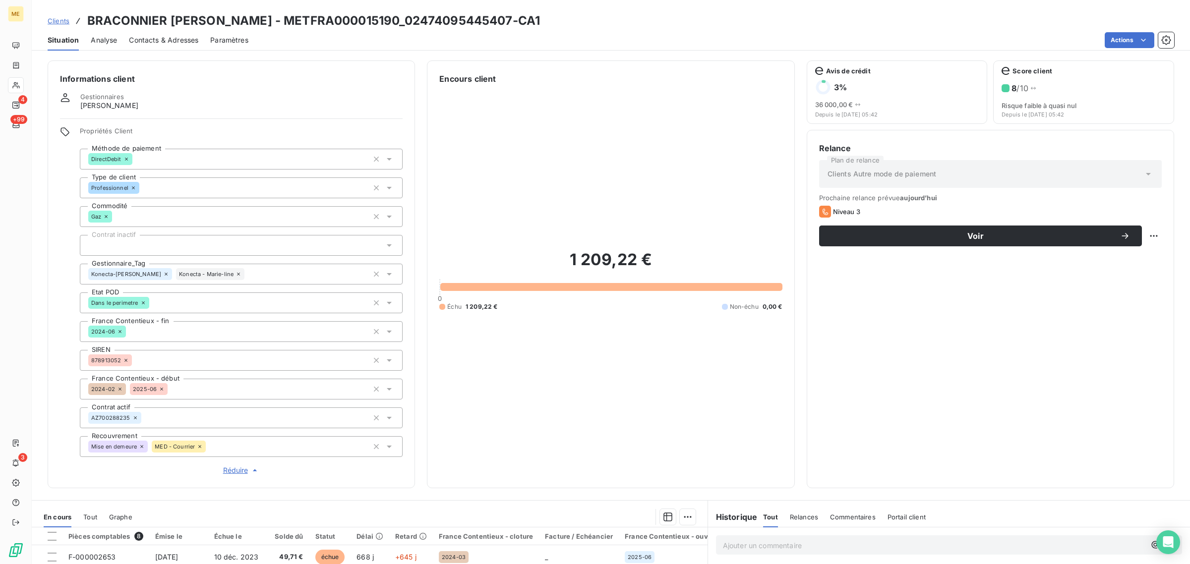
click at [212, 273] on div "Konecta-[PERSON_NAME] - Marie-line" at bounding box center [241, 274] width 323 height 21
click at [517, 232] on div "1 209,22 € 0 Échu 1 209,22 € Non-échu 0,00 €" at bounding box center [610, 280] width 343 height 391
click at [430, 243] on div "Encours client 1 209,22 € 0 Échu 1 209,22 € Non-échu 0,00 €" at bounding box center [611, 275] width 368 height 428
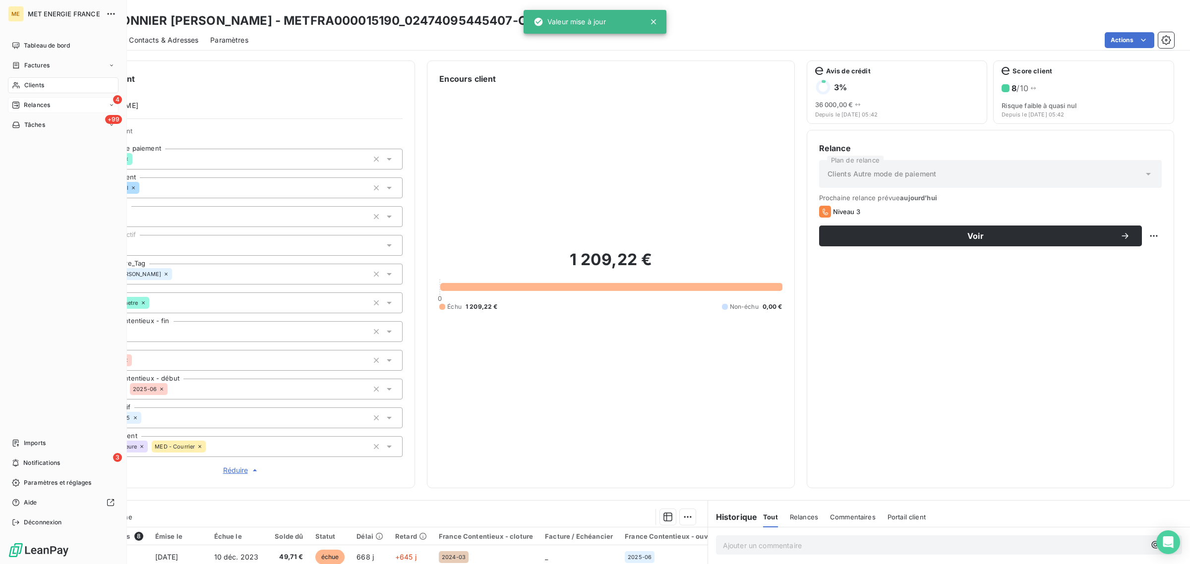
click at [38, 108] on span "Relances" at bounding box center [37, 105] width 26 height 9
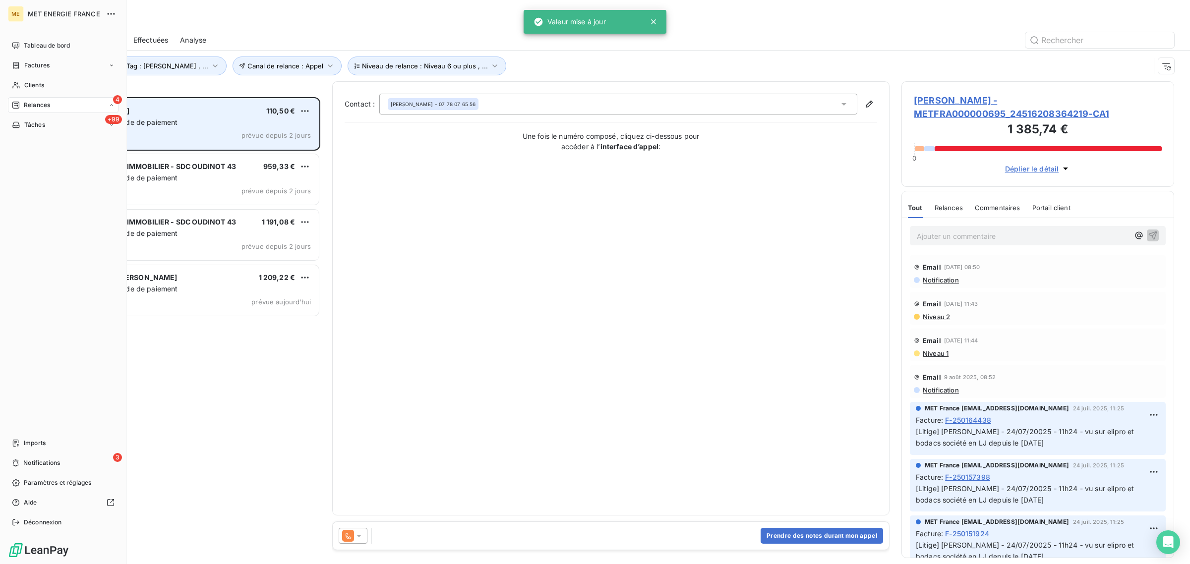
scroll to position [458, 263]
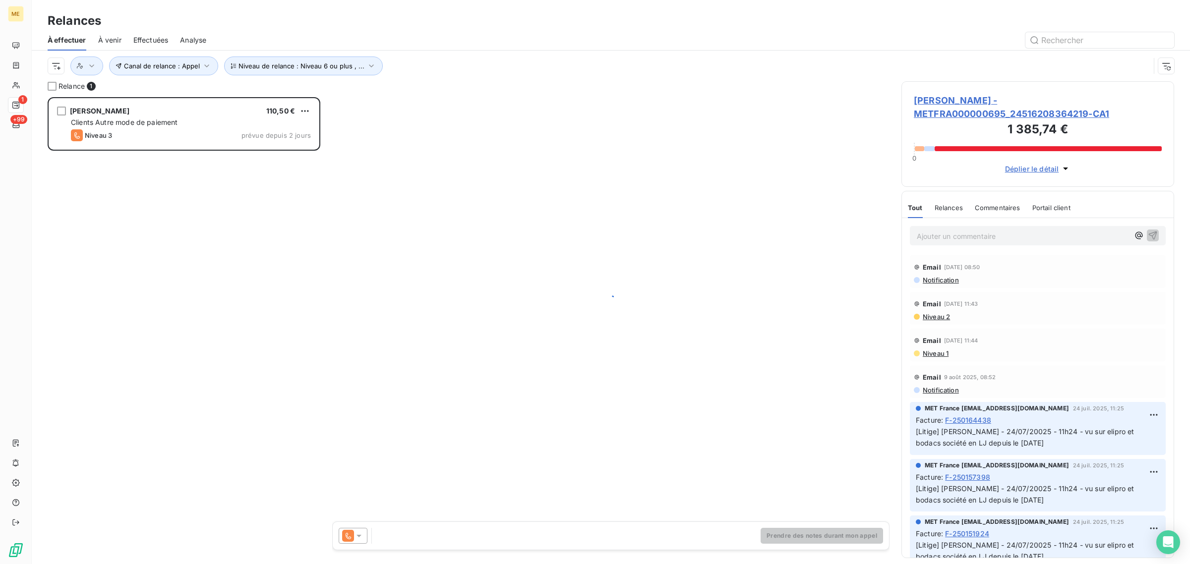
scroll to position [458, 263]
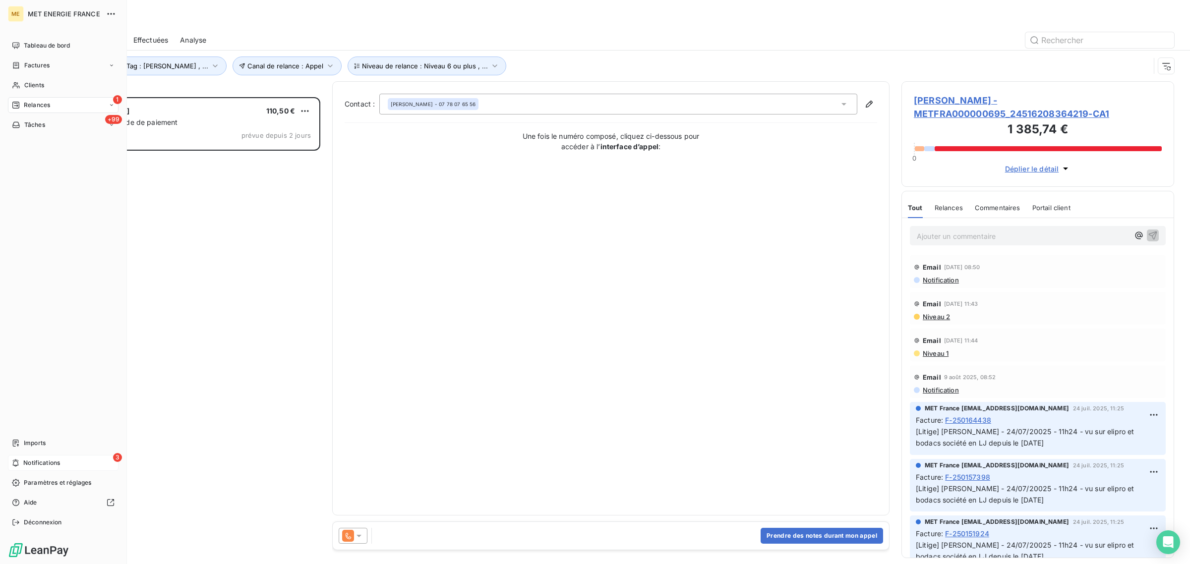
click at [18, 464] on icon at bounding box center [15, 463] width 7 height 8
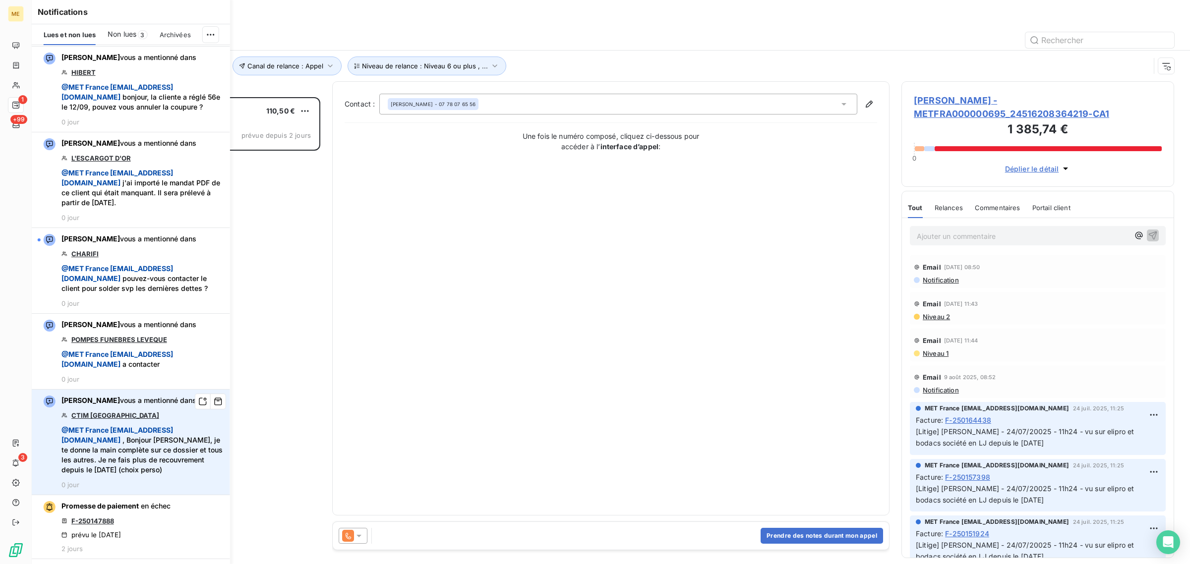
scroll to position [0, 0]
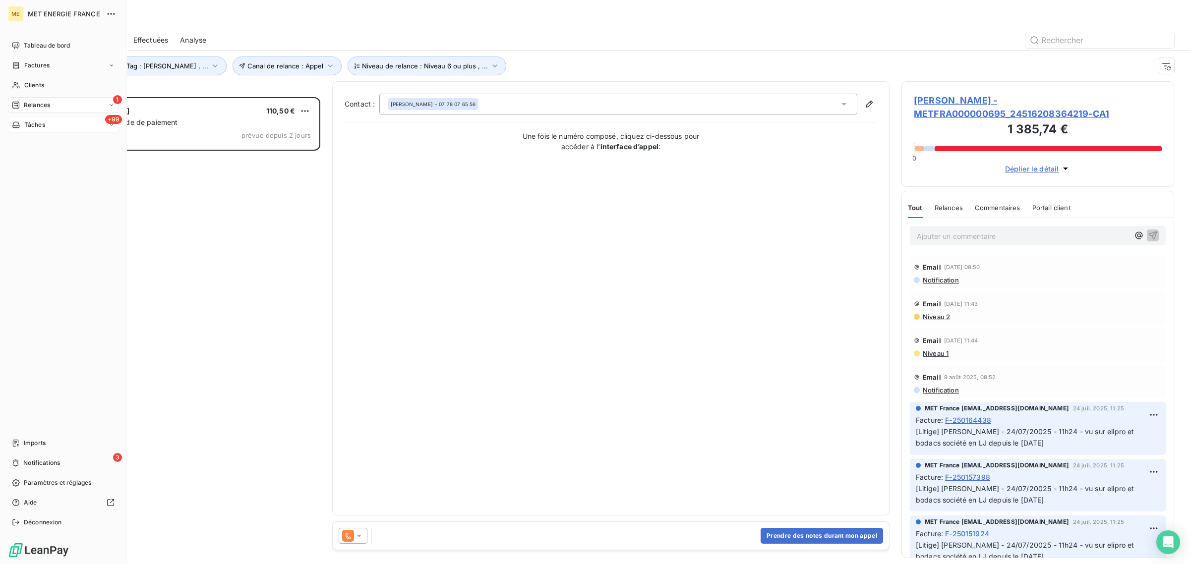
click at [24, 122] on span "Tâches" at bounding box center [34, 125] width 21 height 9
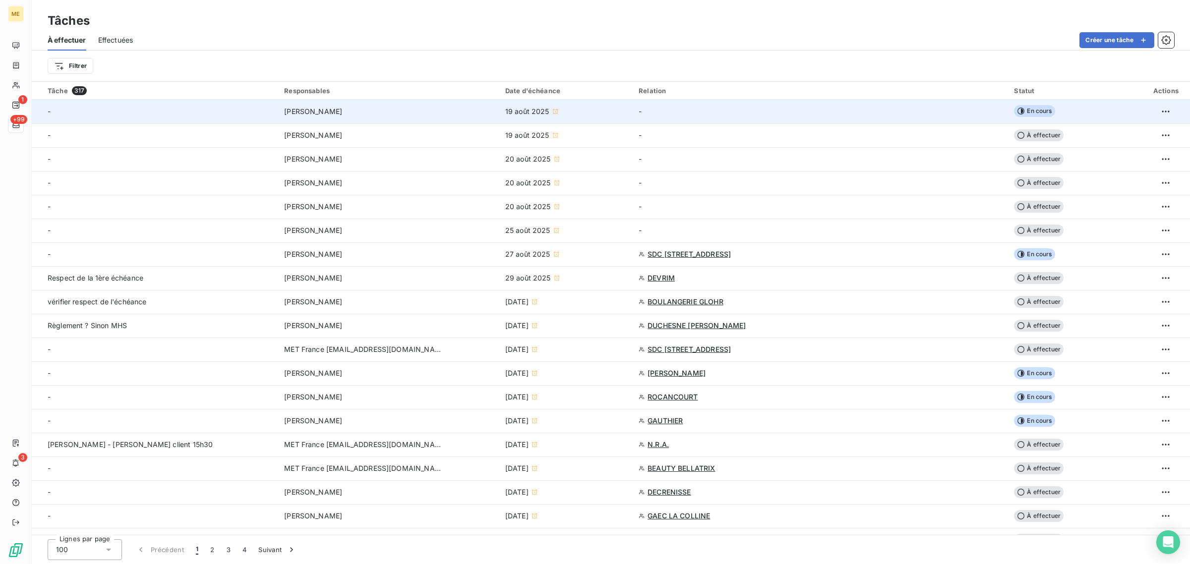
click at [439, 122] on td "[PERSON_NAME]" at bounding box center [388, 112] width 221 height 24
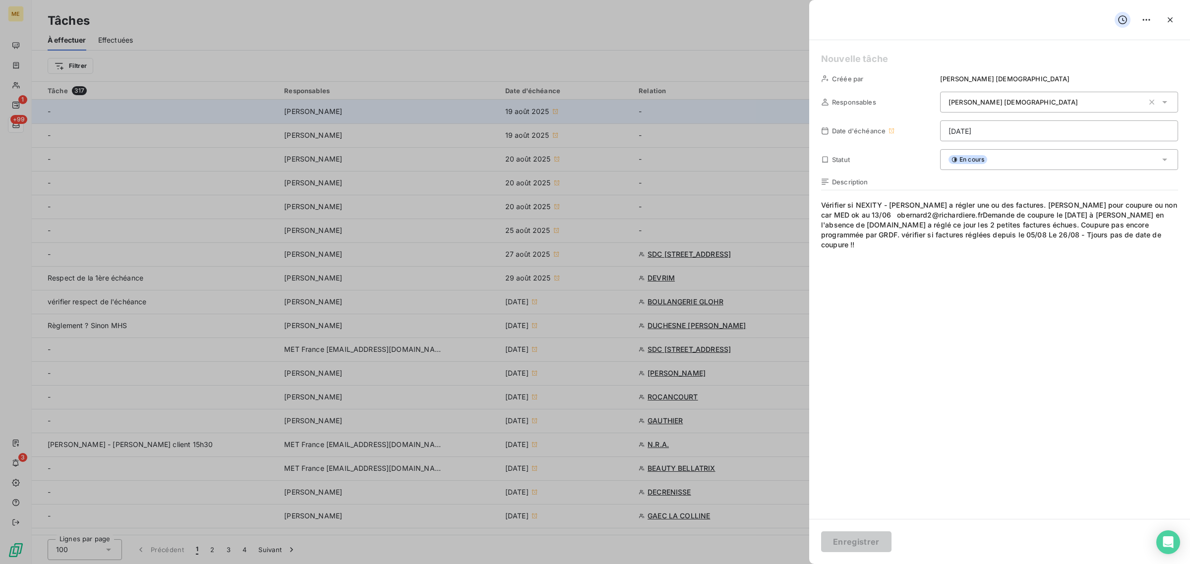
click at [439, 122] on div at bounding box center [595, 282] width 1190 height 564
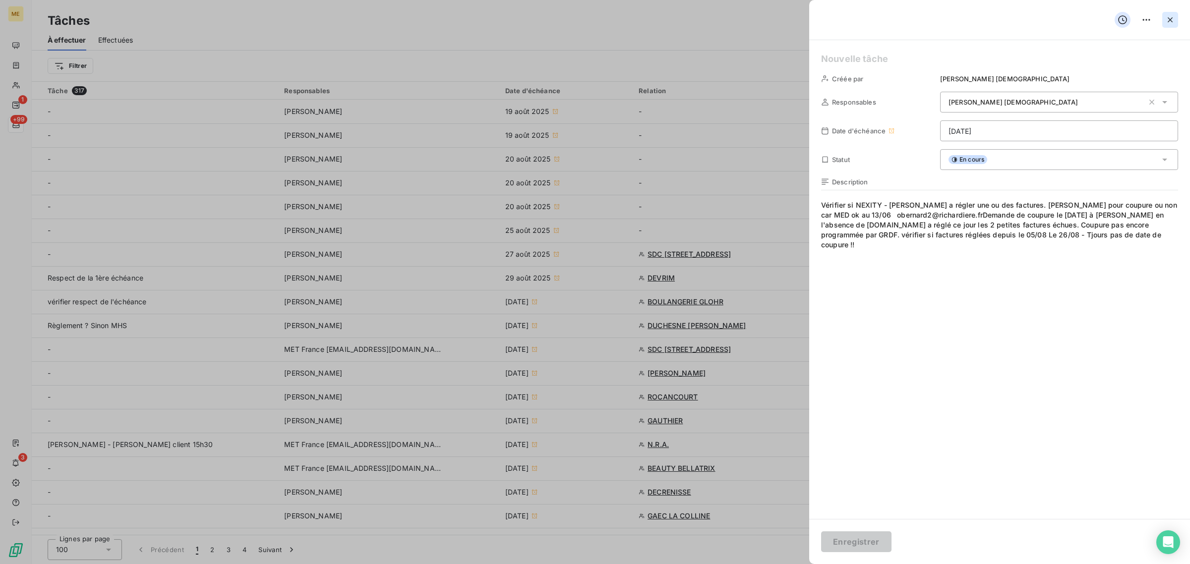
click at [1174, 21] on icon "button" at bounding box center [1171, 20] width 10 height 10
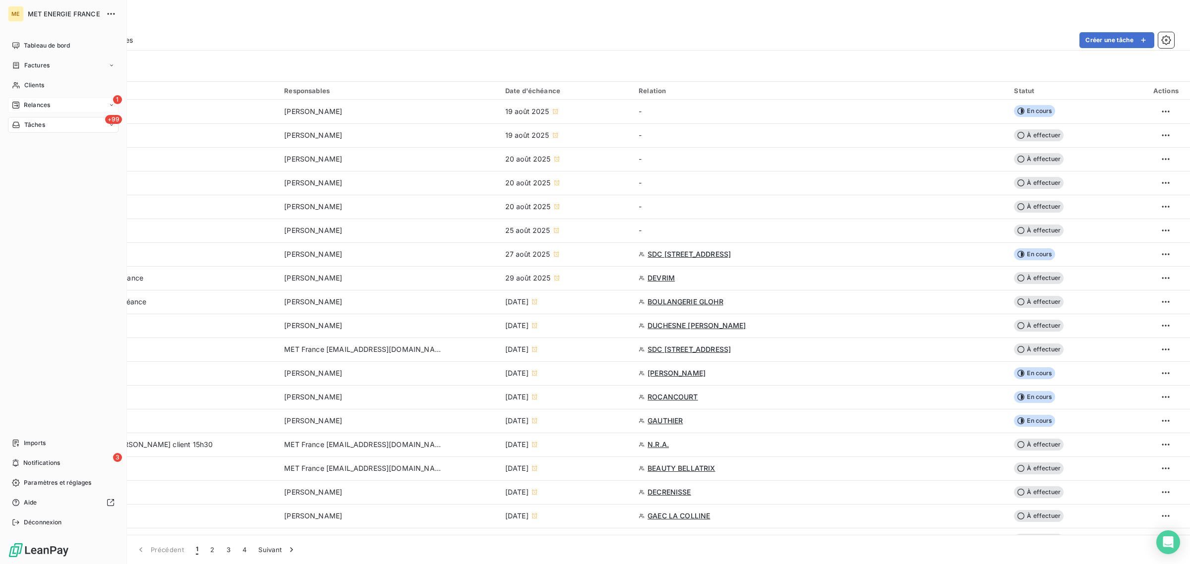
click at [27, 97] on div "1 Relances" at bounding box center [63, 105] width 111 height 16
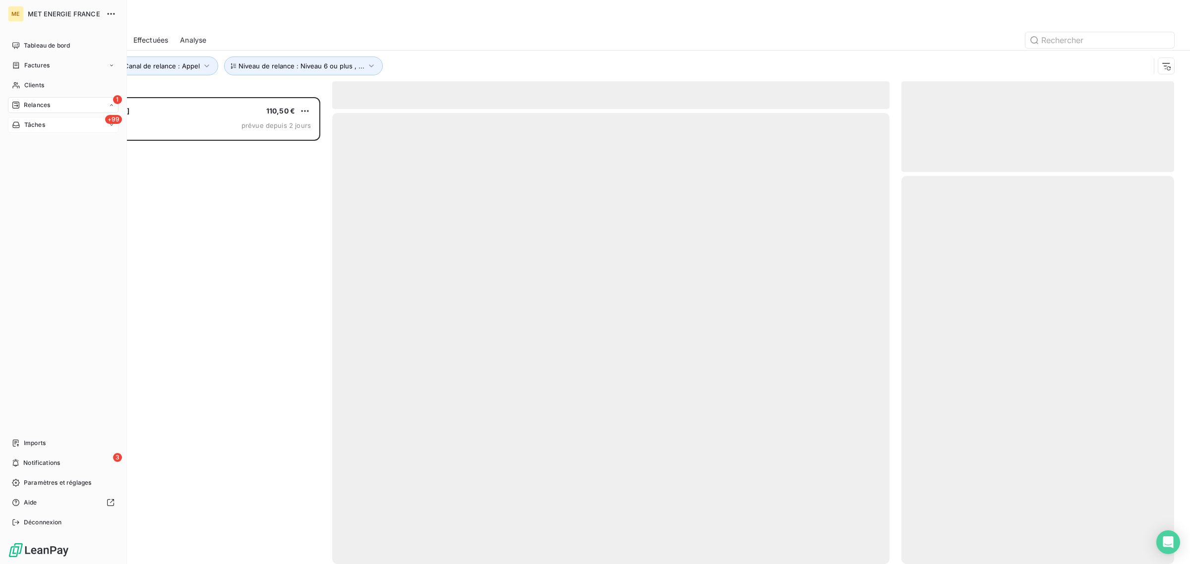
scroll to position [458, 263]
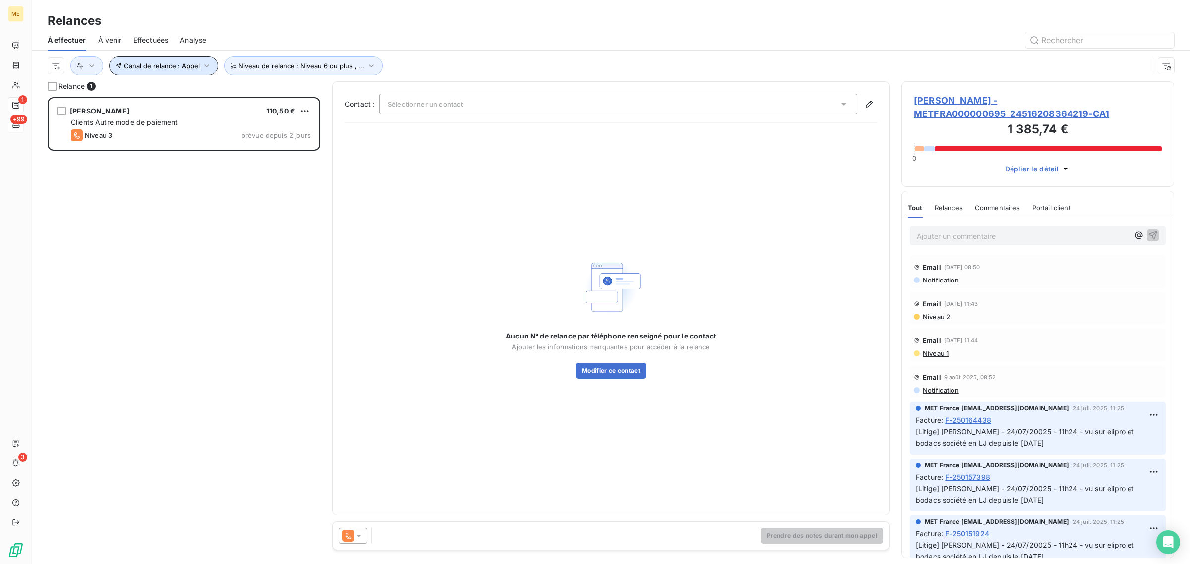
click at [140, 58] on div "Canal de relance : Appel Niveau de relance : Niveau 6 ou plus , ..." at bounding box center [226, 66] width 313 height 19
click at [146, 68] on span "Gestionnaire_Tag : [PERSON_NAME] , ..." at bounding box center [147, 66] width 124 height 8
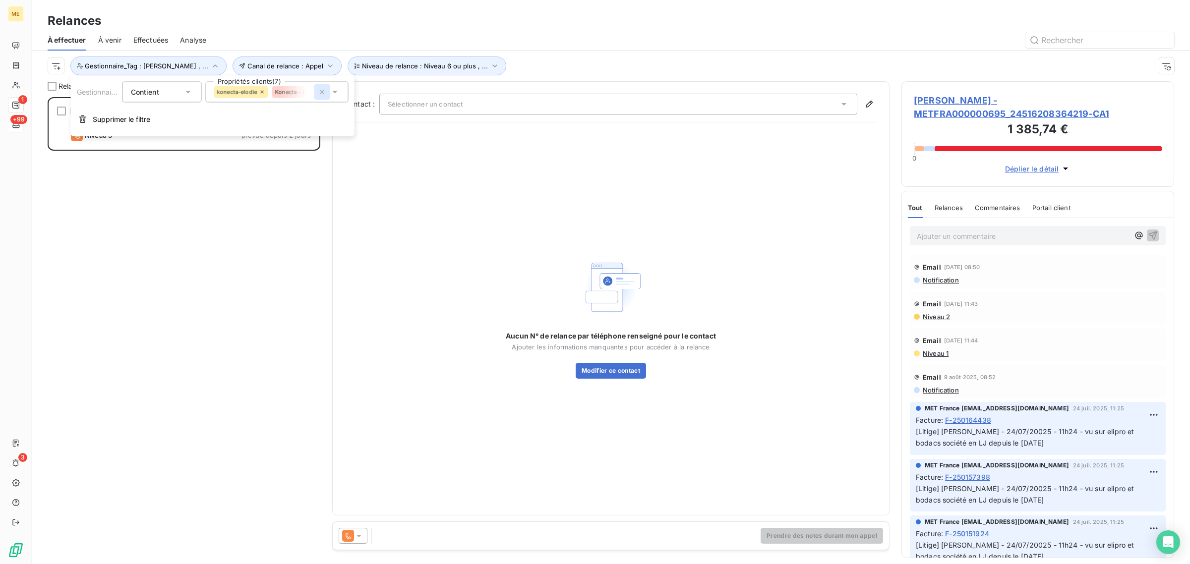
click at [317, 89] on icon "button" at bounding box center [322, 92] width 10 height 10
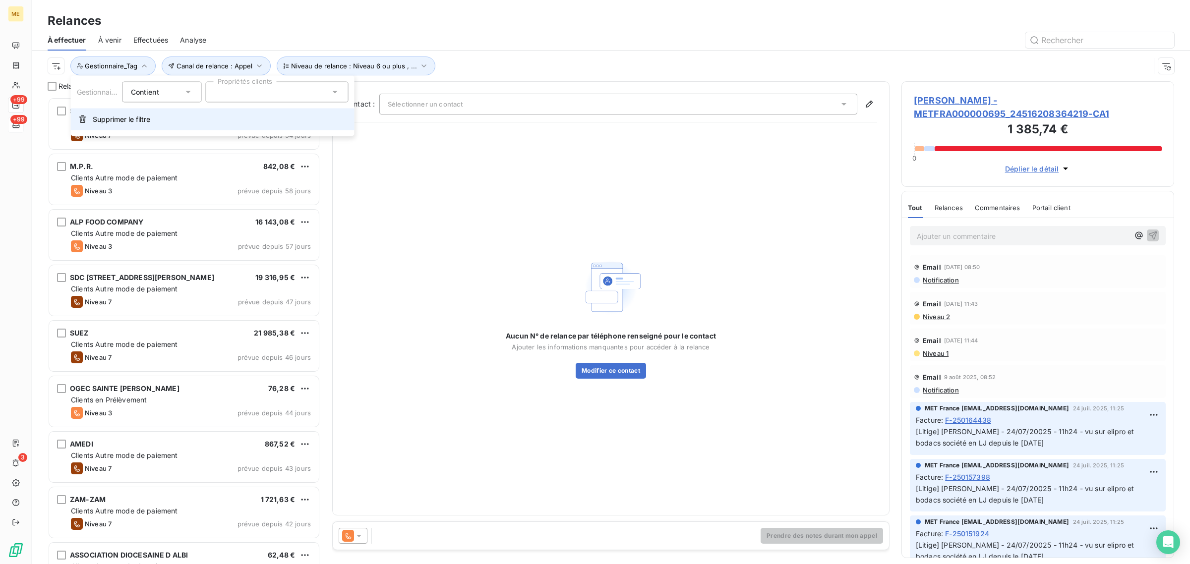
click at [132, 116] on span "Supprimer le filtre" at bounding box center [122, 120] width 58 height 10
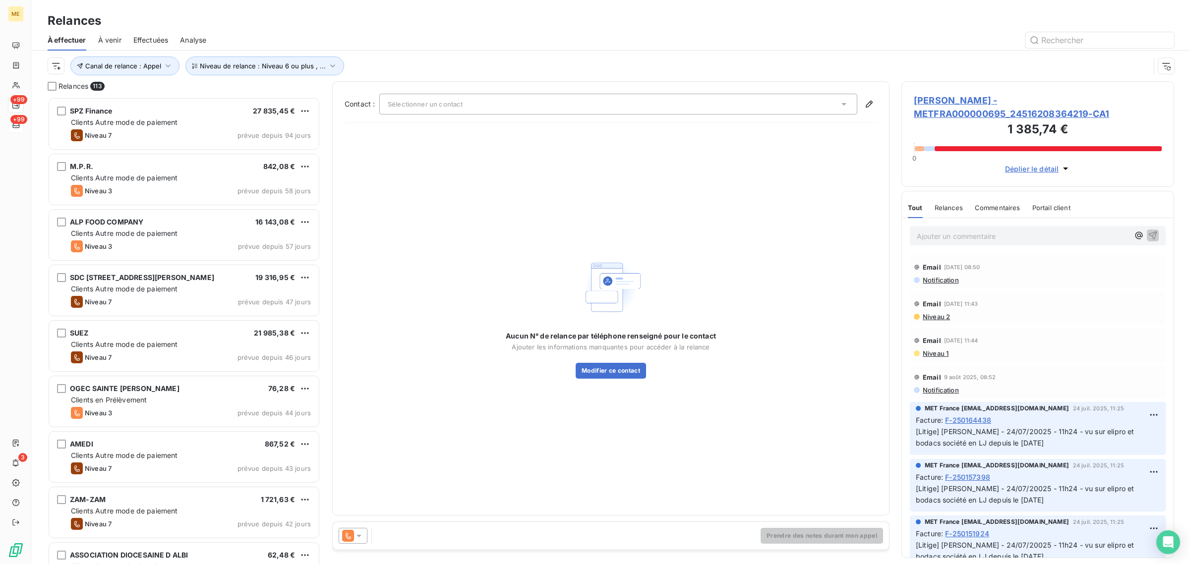
click at [63, 71] on html "ME +99 +99 3 Relances À effectuer À venir Effectuées Analyse Canal de relance :…" at bounding box center [595, 282] width 1190 height 564
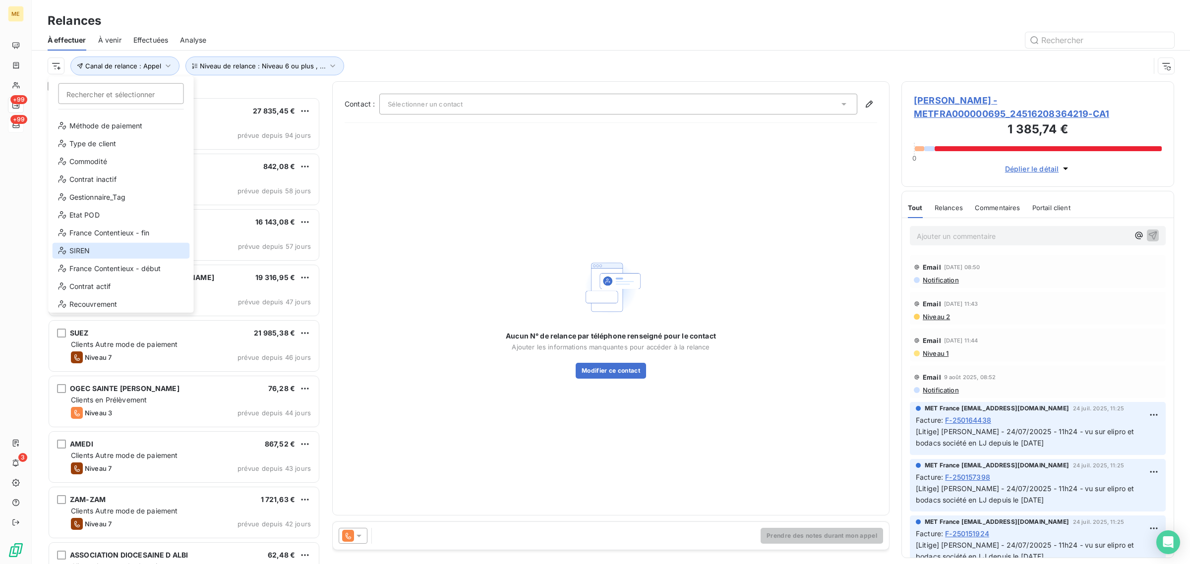
scroll to position [124, 0]
click at [517, 46] on html "ME +99 +99 3 Relances À effectuer À venir Effectuées Analyse Rechercher et séle…" at bounding box center [595, 282] width 1190 height 564
